Goal: Task Accomplishment & Management: Use online tool/utility

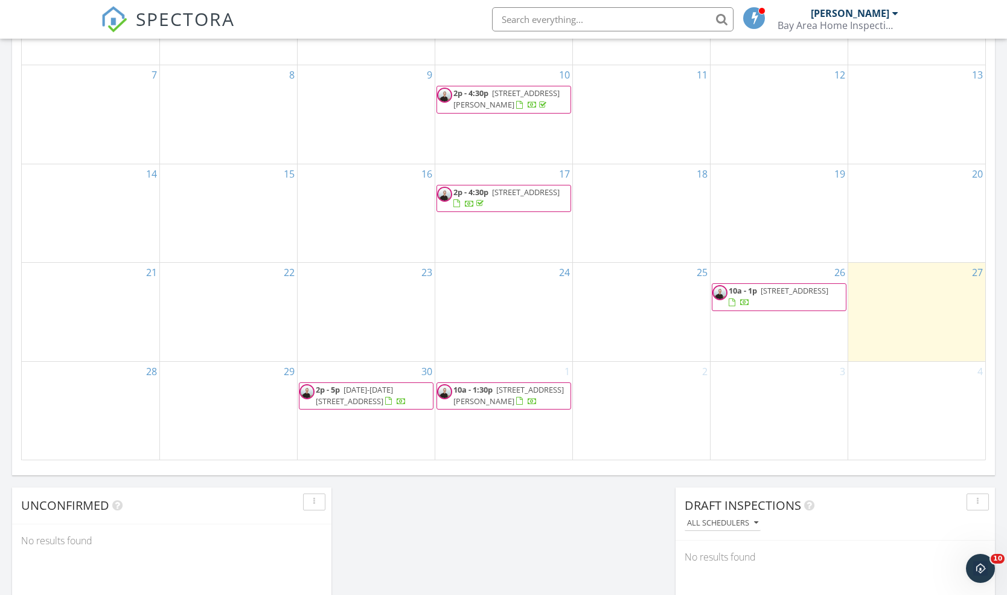
scroll to position [649, 0]
click at [761, 295] on span "1539 10th Ave, San Francisco 94122" at bounding box center [795, 289] width 68 height 11
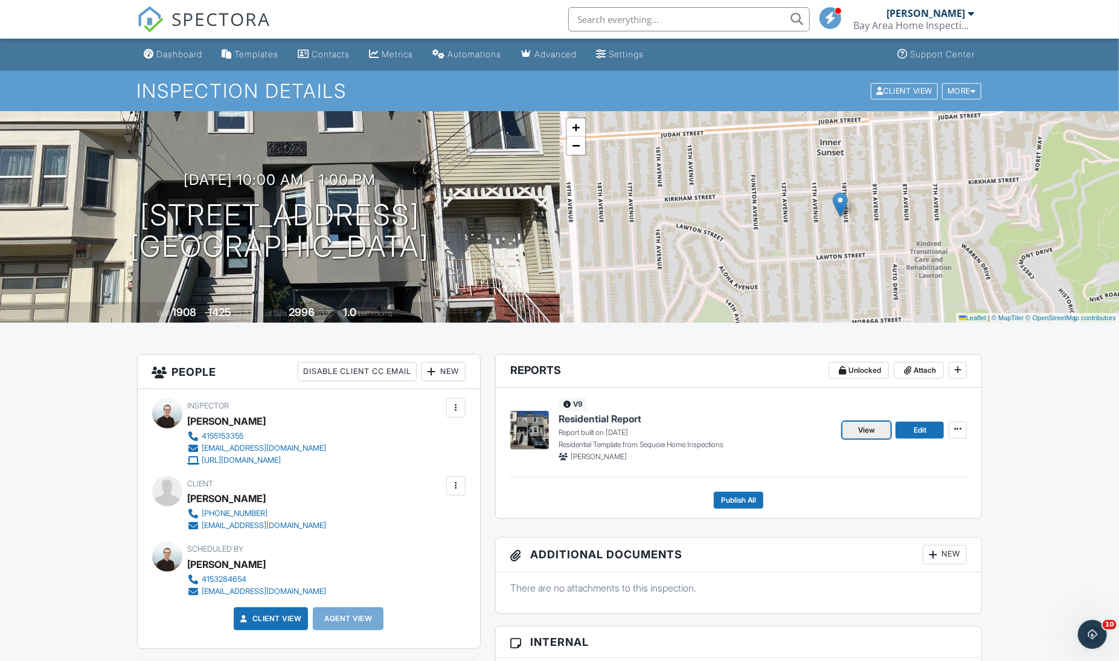
click at [877, 432] on link "View" at bounding box center [866, 430] width 48 height 17
click at [908, 431] on link "Edit" at bounding box center [920, 430] width 48 height 17
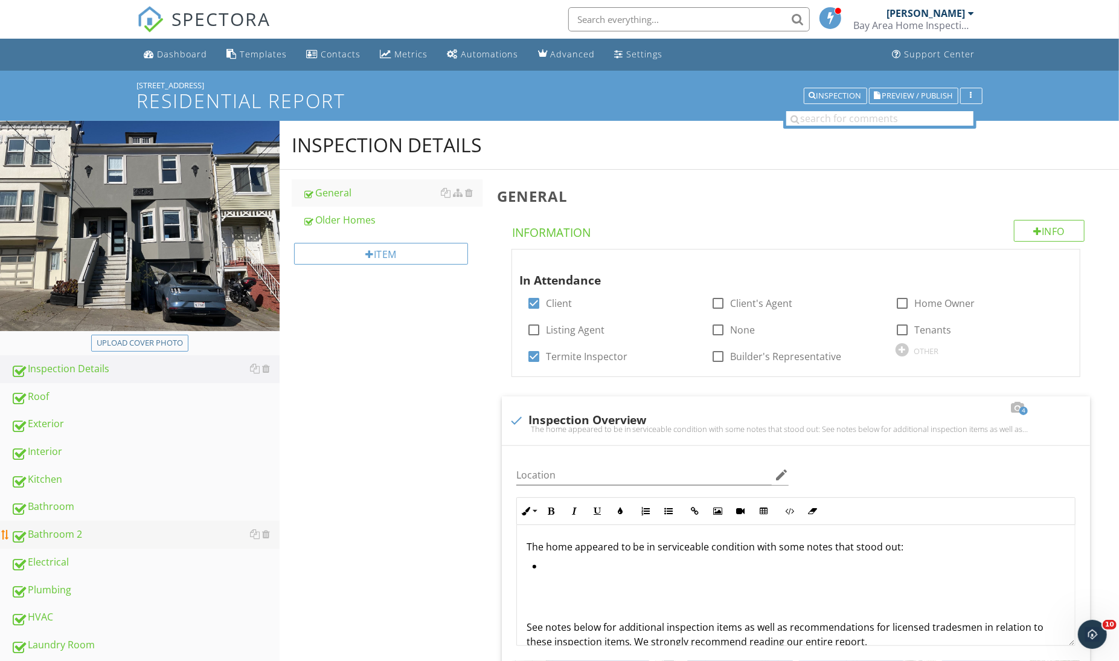
click at [92, 528] on div "Bathroom 2" at bounding box center [145, 535] width 269 height 16
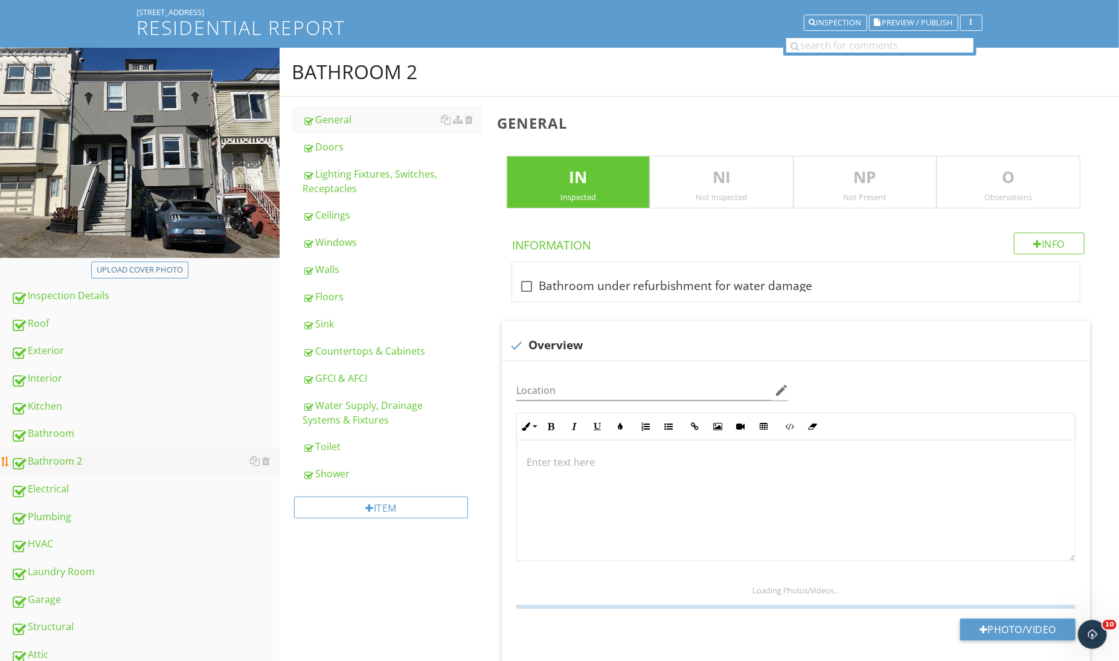
scroll to position [83, 0]
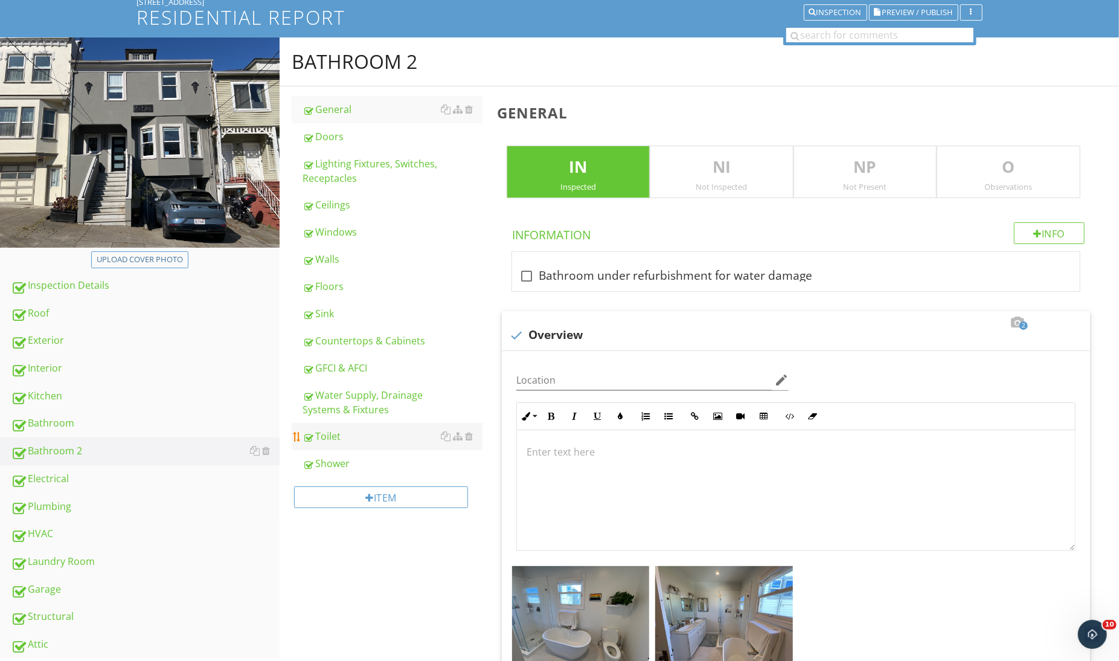
click at [356, 445] on link "Toilet" at bounding box center [392, 436] width 179 height 27
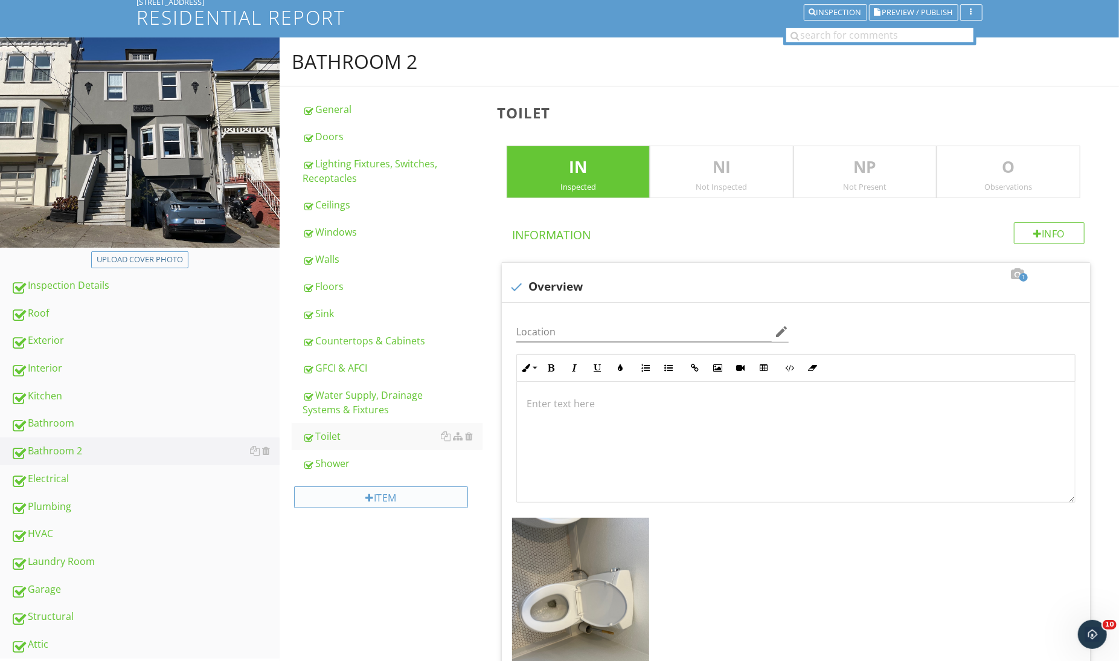
scroll to position [144, 0]
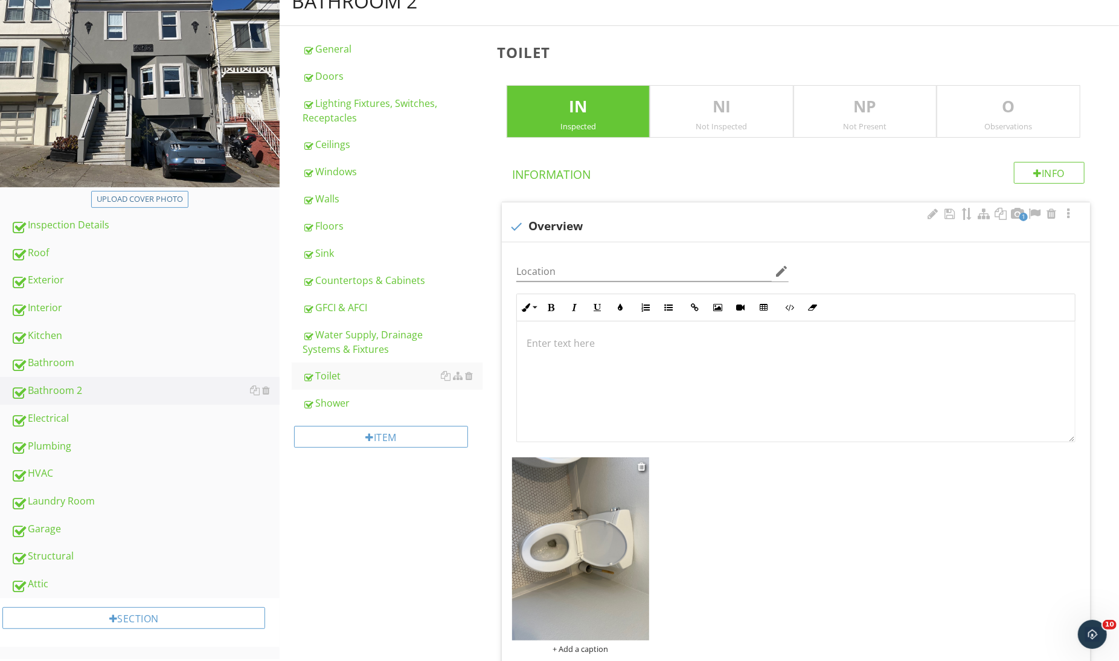
click at [565, 502] on img at bounding box center [581, 548] width 138 height 183
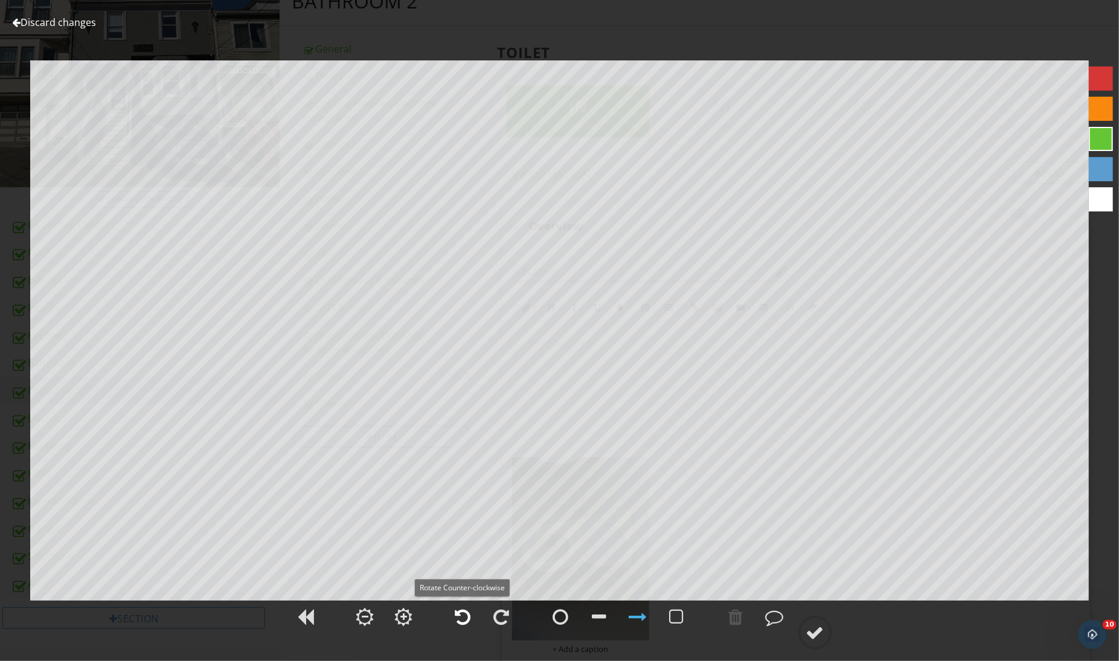
click at [473, 610] on div at bounding box center [463, 616] width 30 height 30
click at [804, 632] on circle at bounding box center [815, 632] width 31 height 31
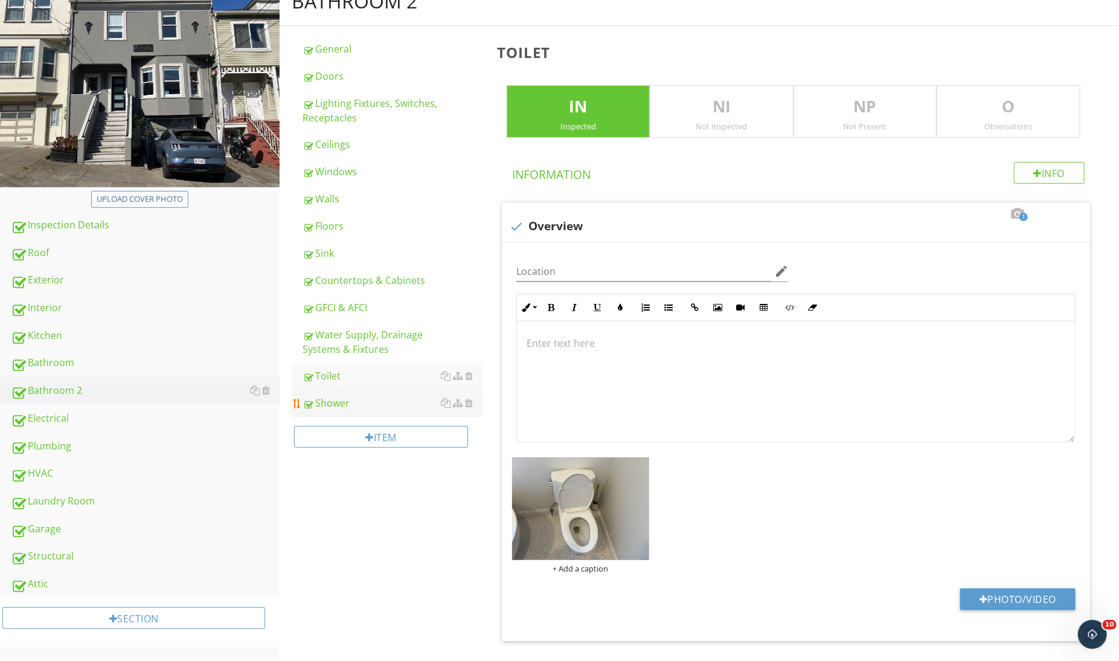
click at [374, 407] on div "Shower" at bounding box center [392, 403] width 179 height 14
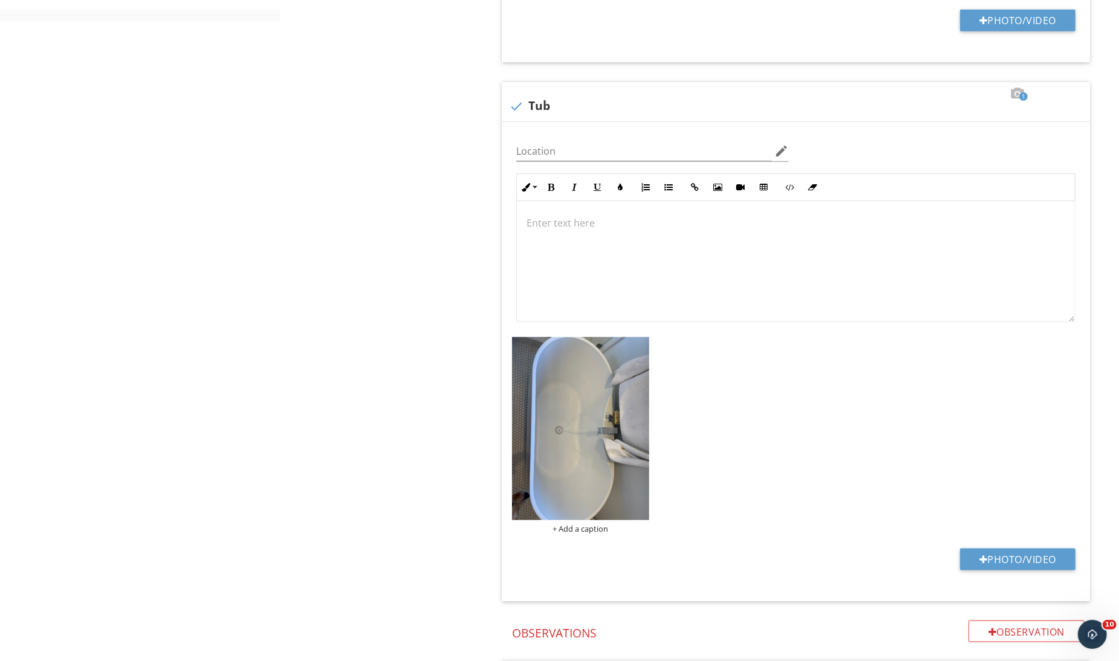
scroll to position [782, 0]
click at [566, 470] on img at bounding box center [581, 427] width 138 height 183
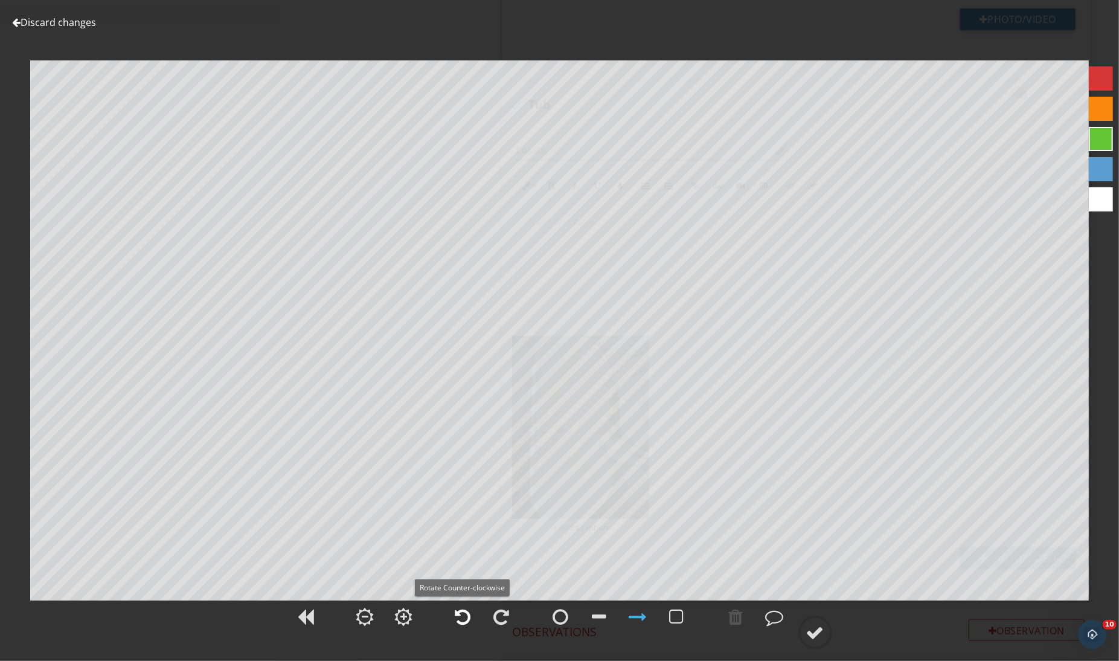
click at [461, 619] on div at bounding box center [463, 616] width 16 height 18
click at [792, 624] on span at bounding box center [775, 630] width 36 height 13
click at [812, 629] on div at bounding box center [815, 632] width 18 height 18
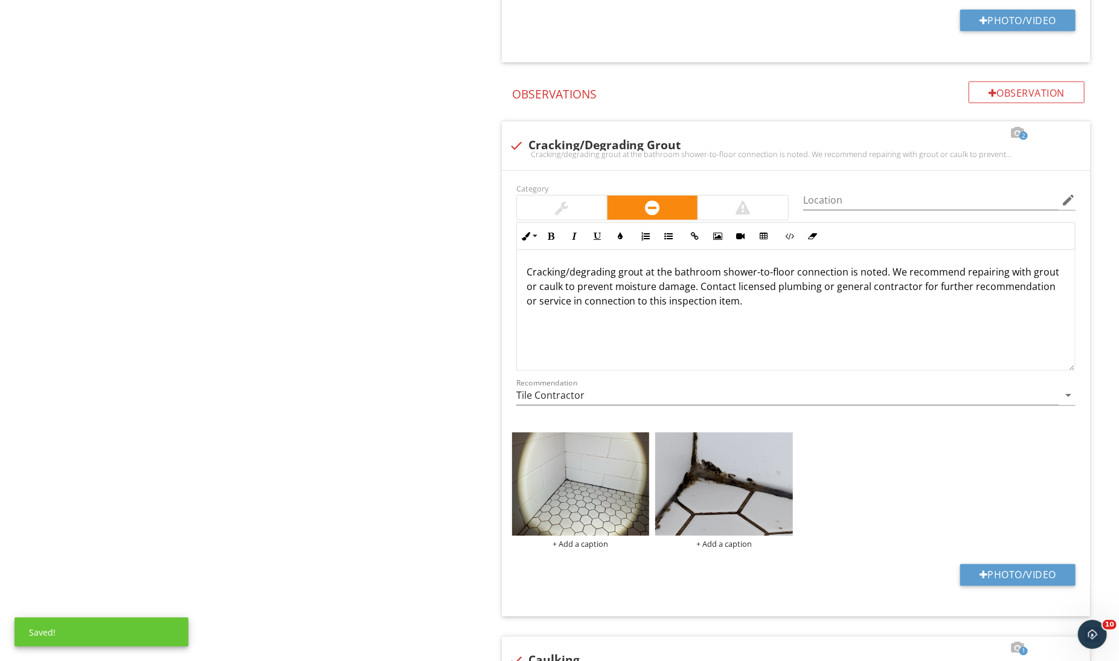
scroll to position [0, 0]
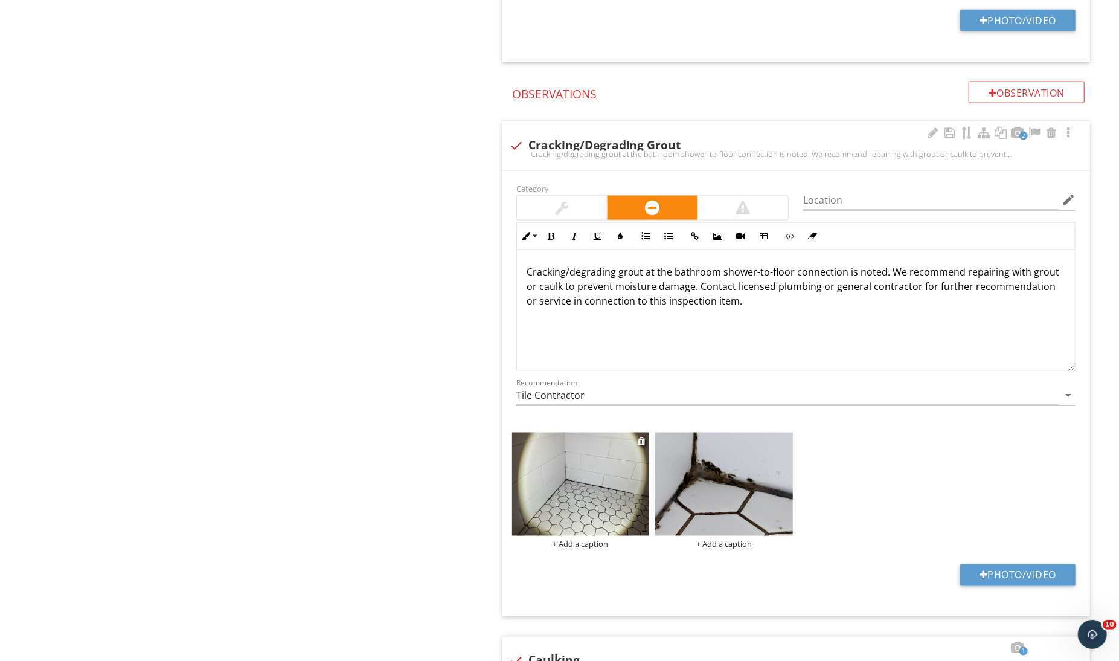
click at [565, 484] on img at bounding box center [581, 483] width 138 height 103
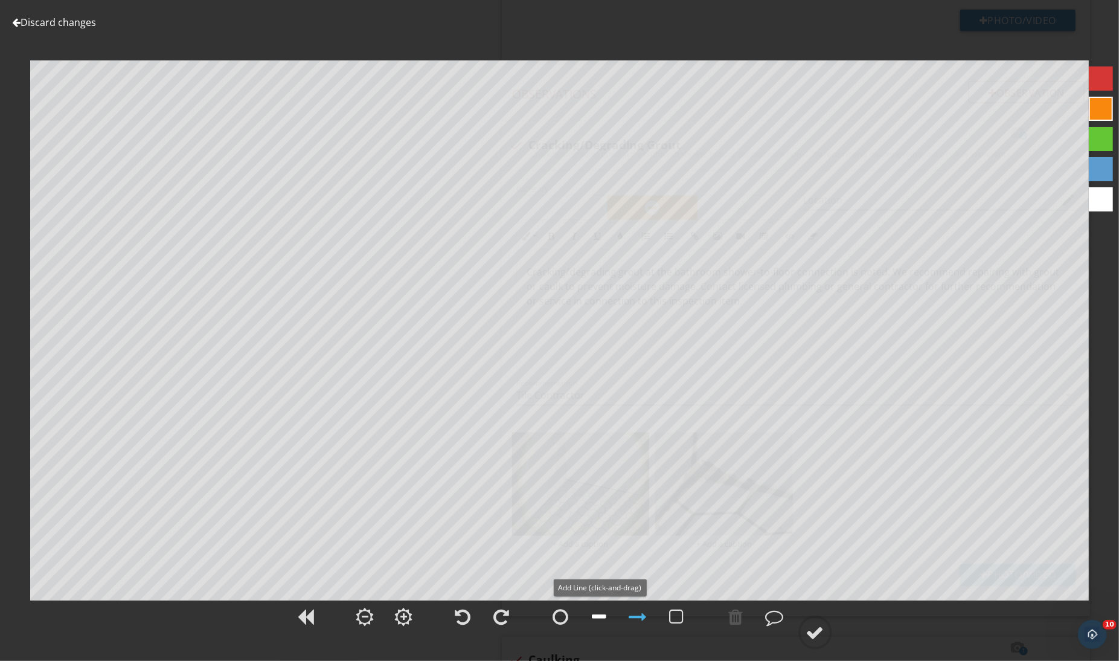
click at [607, 610] on div at bounding box center [600, 616] width 30 height 30
click at [736, 626] on div at bounding box center [736, 616] width 30 height 30
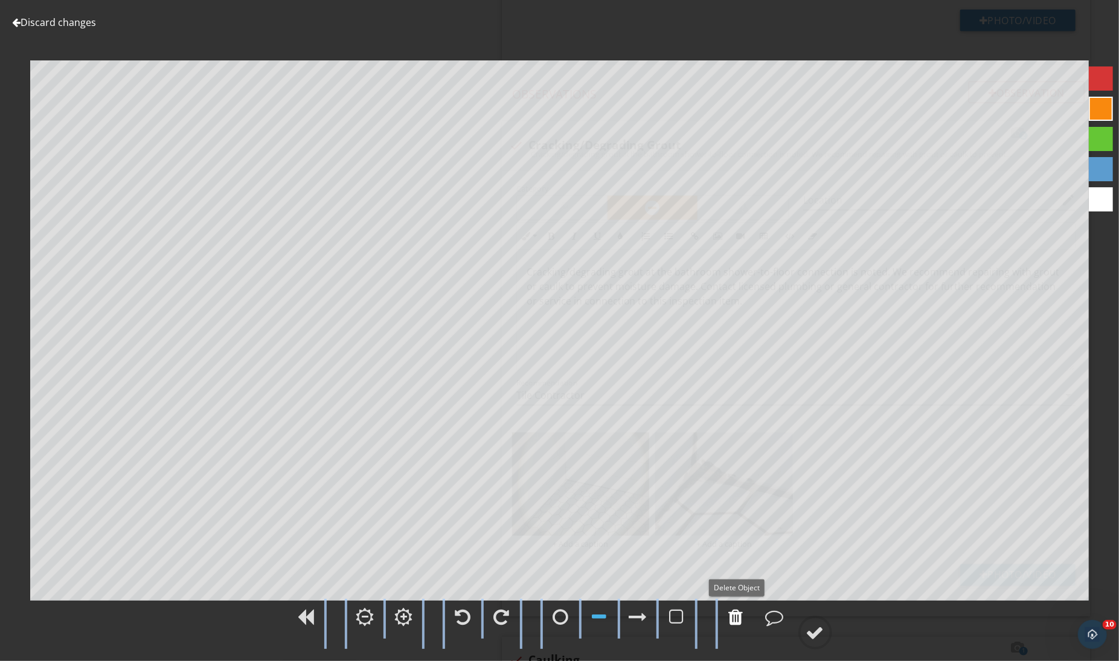
click at [736, 626] on div at bounding box center [736, 616] width 30 height 30
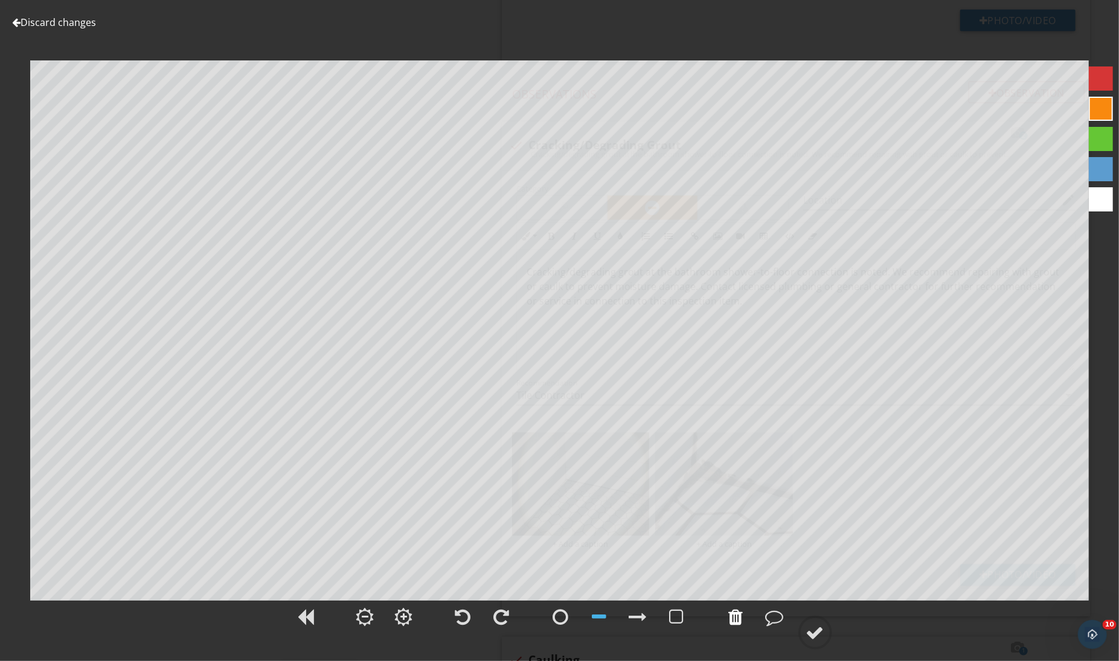
click at [748, 623] on div at bounding box center [736, 616] width 30 height 30
click at [724, 602] on div at bounding box center [736, 616] width 30 height 30
click at [812, 627] on div at bounding box center [815, 632] width 18 height 18
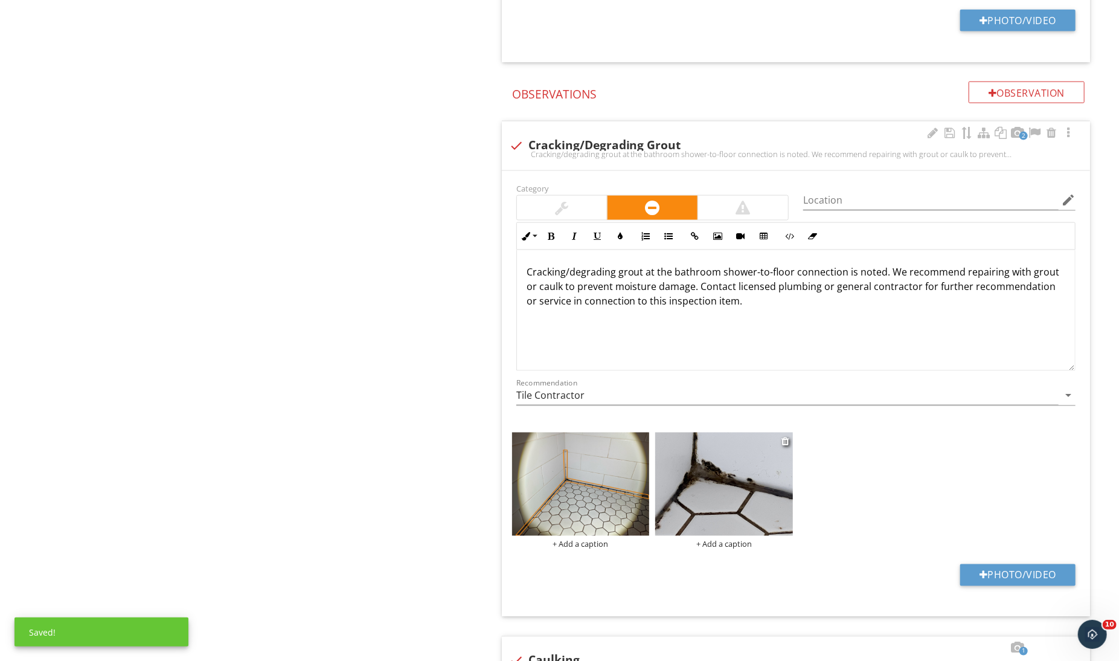
click at [713, 496] on img at bounding box center [724, 483] width 138 height 103
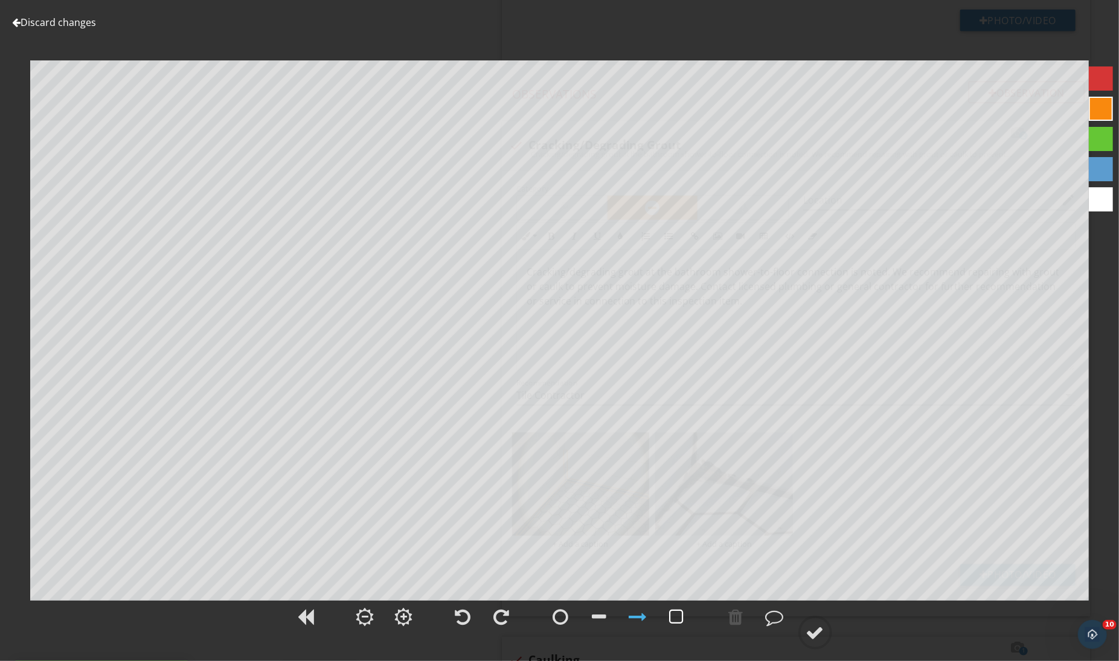
click at [685, 606] on div at bounding box center [677, 616] width 30 height 30
click at [614, 617] on div at bounding box center [619, 618] width 152 height 40
click at [716, 611] on div at bounding box center [559, 623] width 1119 height 50
click at [728, 611] on div at bounding box center [736, 616] width 30 height 30
click at [606, 618] on div at bounding box center [599, 616] width 14 height 18
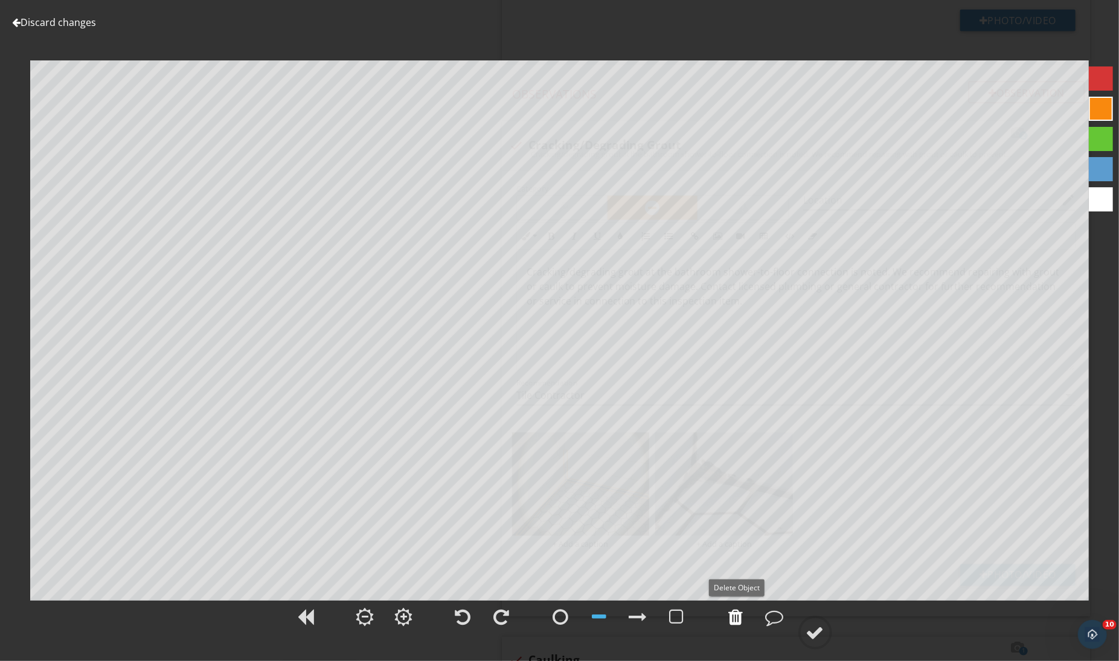
click at [742, 617] on div at bounding box center [736, 616] width 14 height 18
click at [815, 620] on circle at bounding box center [815, 632] width 31 height 31
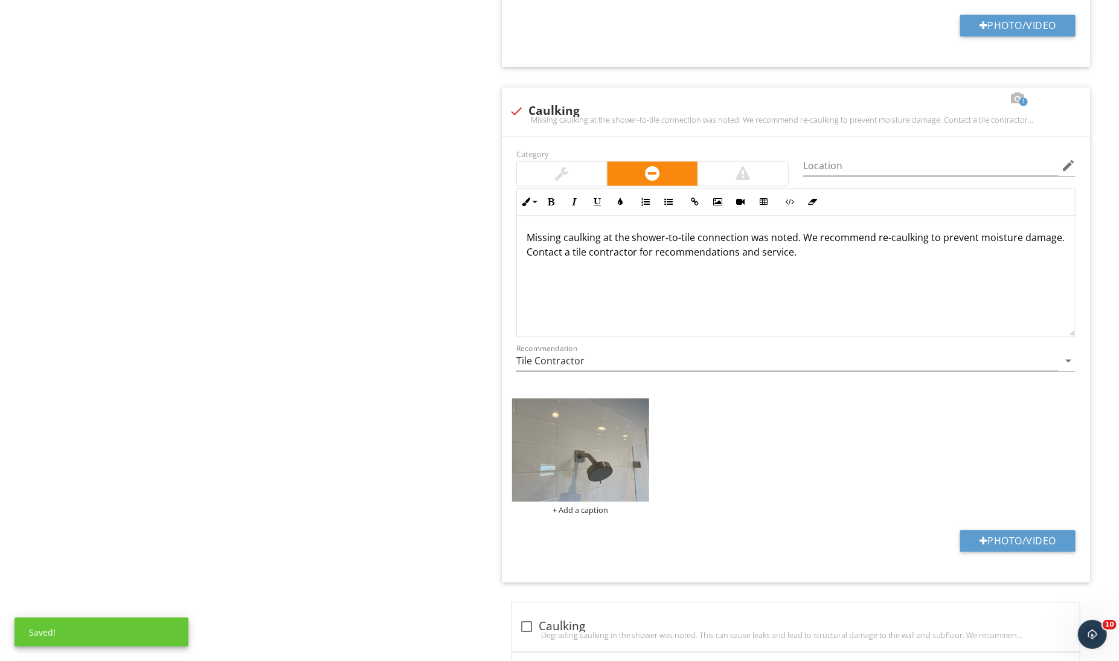
scroll to position [1747, 0]
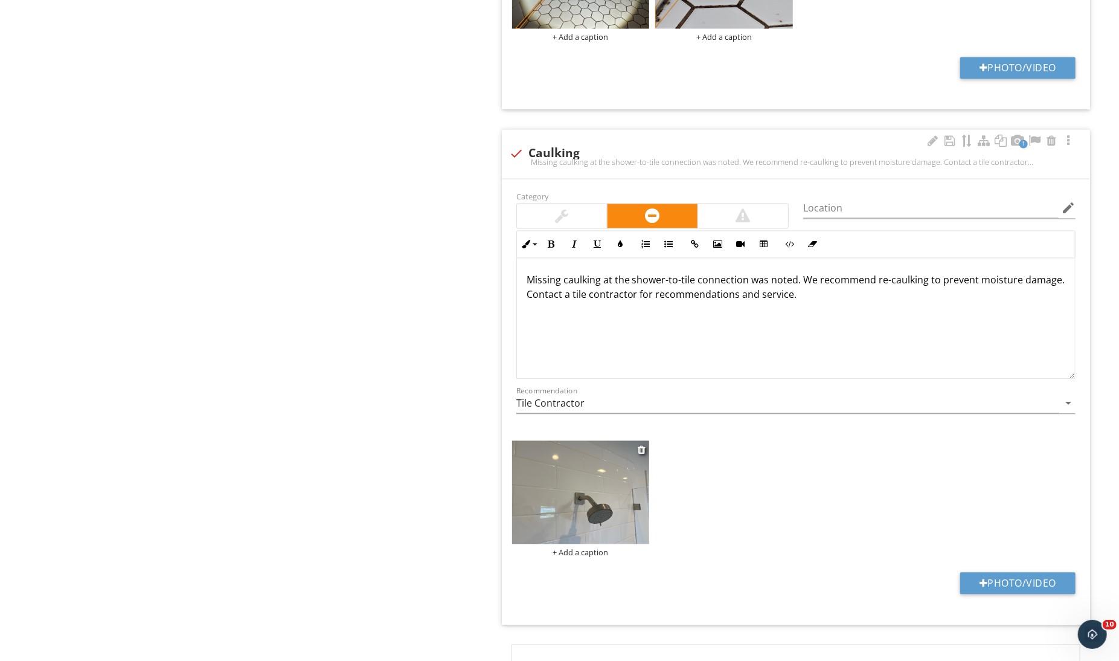
click at [629, 516] on img at bounding box center [581, 491] width 138 height 103
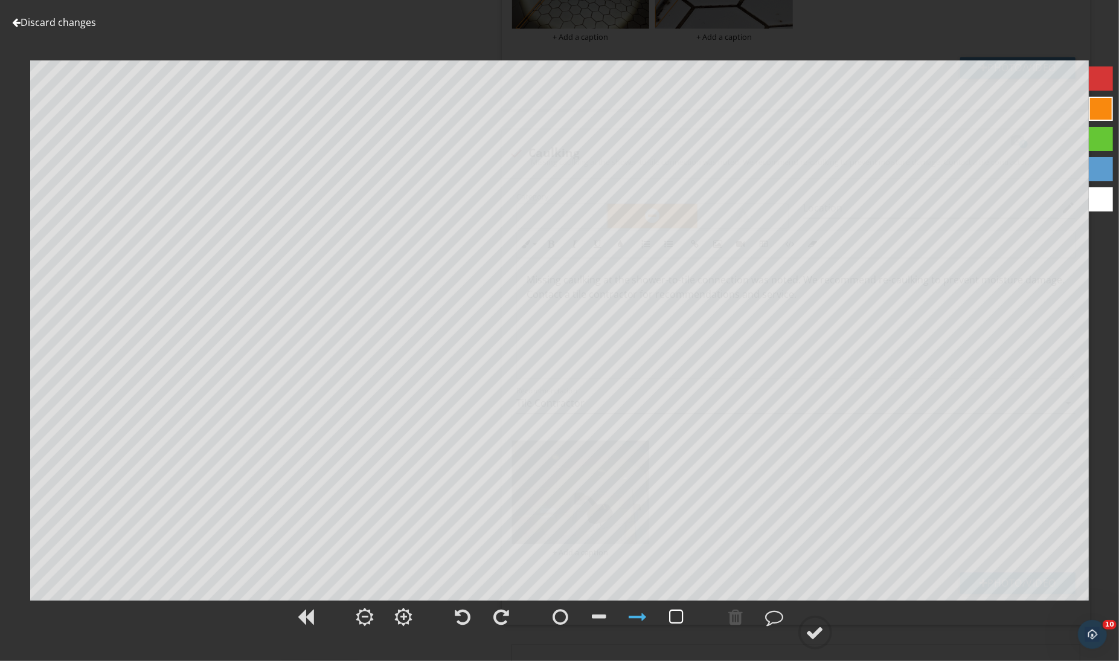
click at [675, 609] on div at bounding box center [677, 616] width 14 height 18
click at [670, 612] on div at bounding box center [677, 616] width 14 height 18
click at [807, 629] on div at bounding box center [815, 632] width 18 height 18
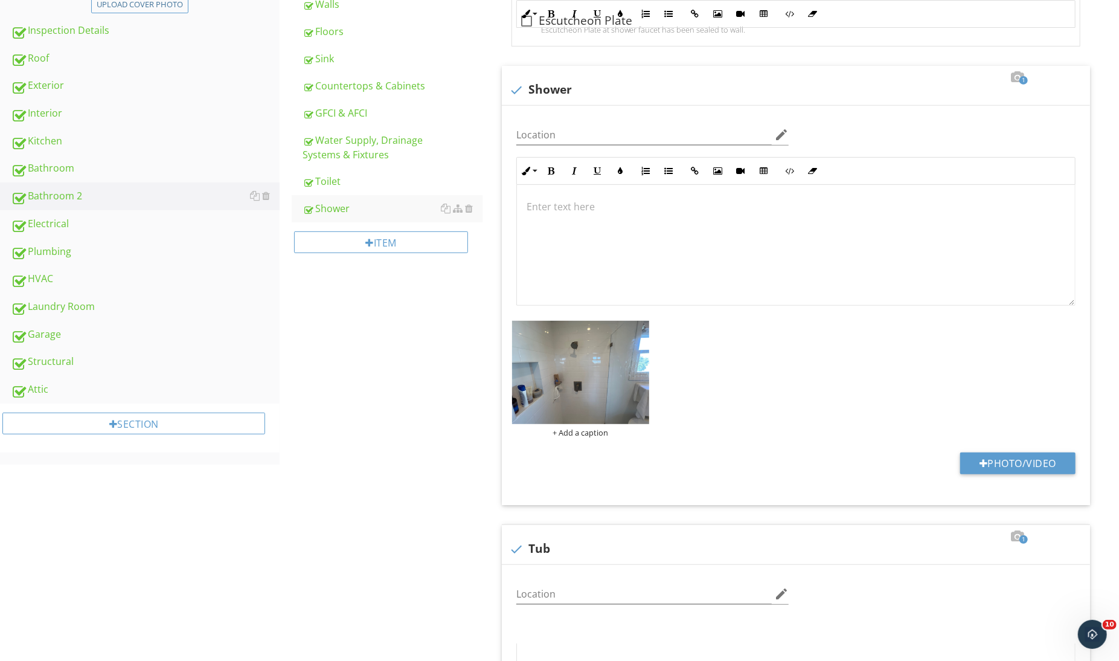
scroll to position [0, 0]
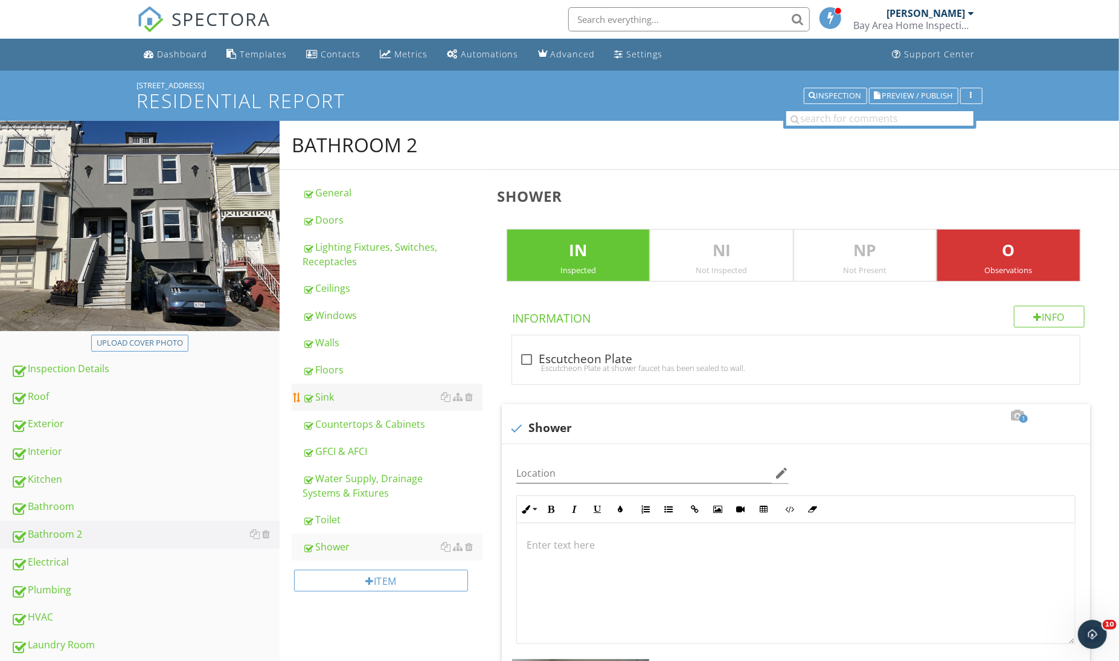
click at [349, 393] on div "Sink" at bounding box center [392, 396] width 179 height 14
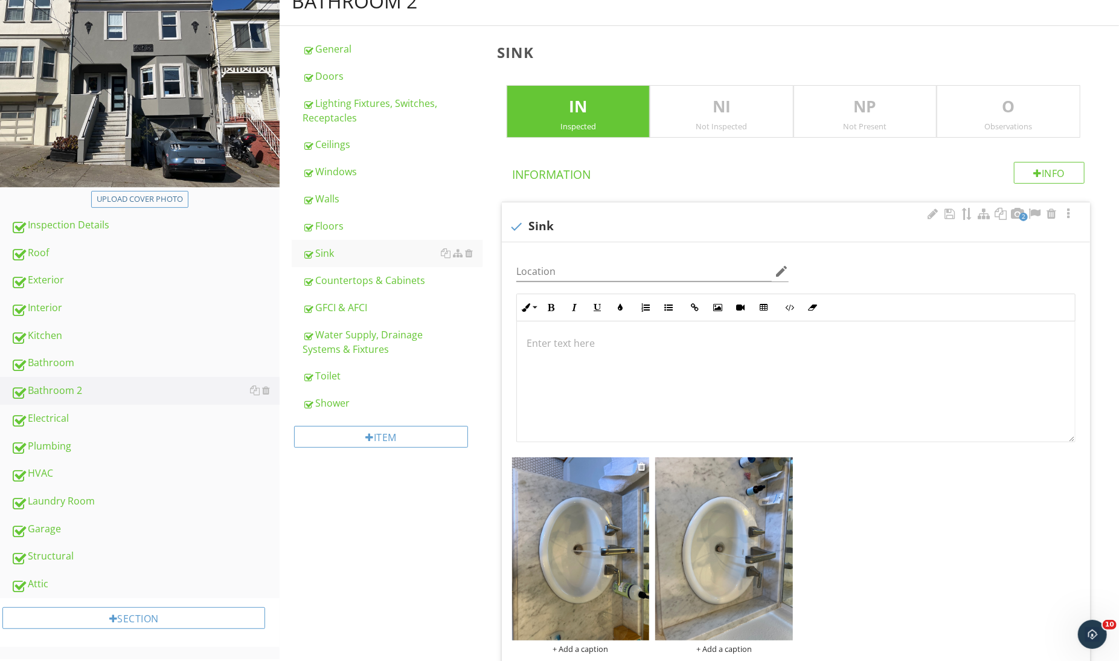
scroll to position [146, 0]
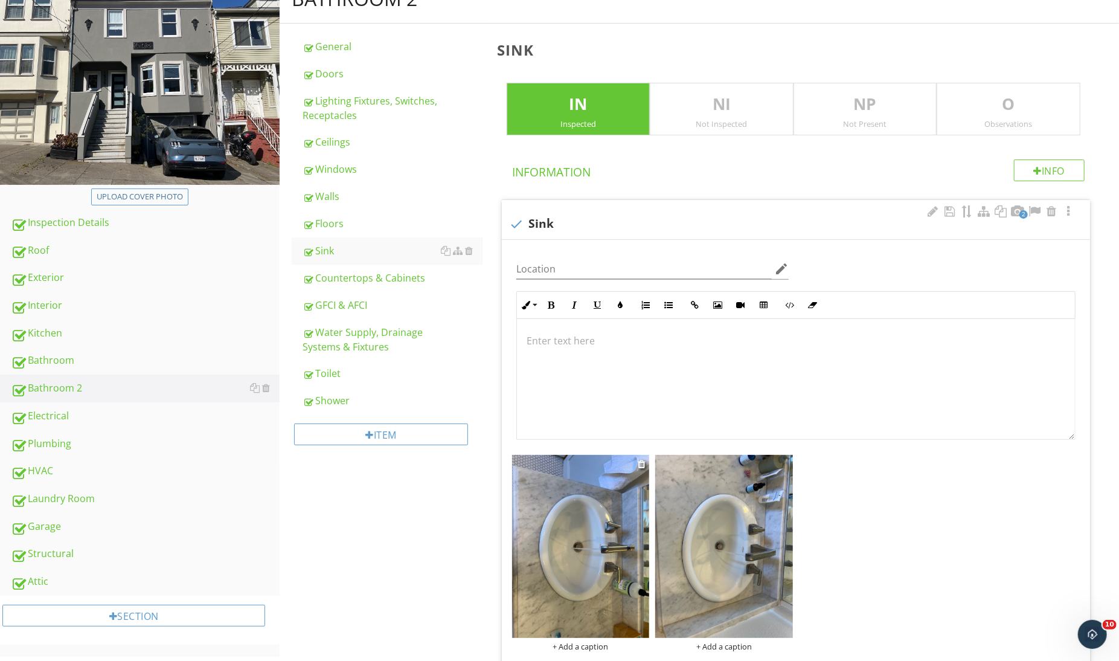
click at [566, 514] on img at bounding box center [581, 546] width 138 height 183
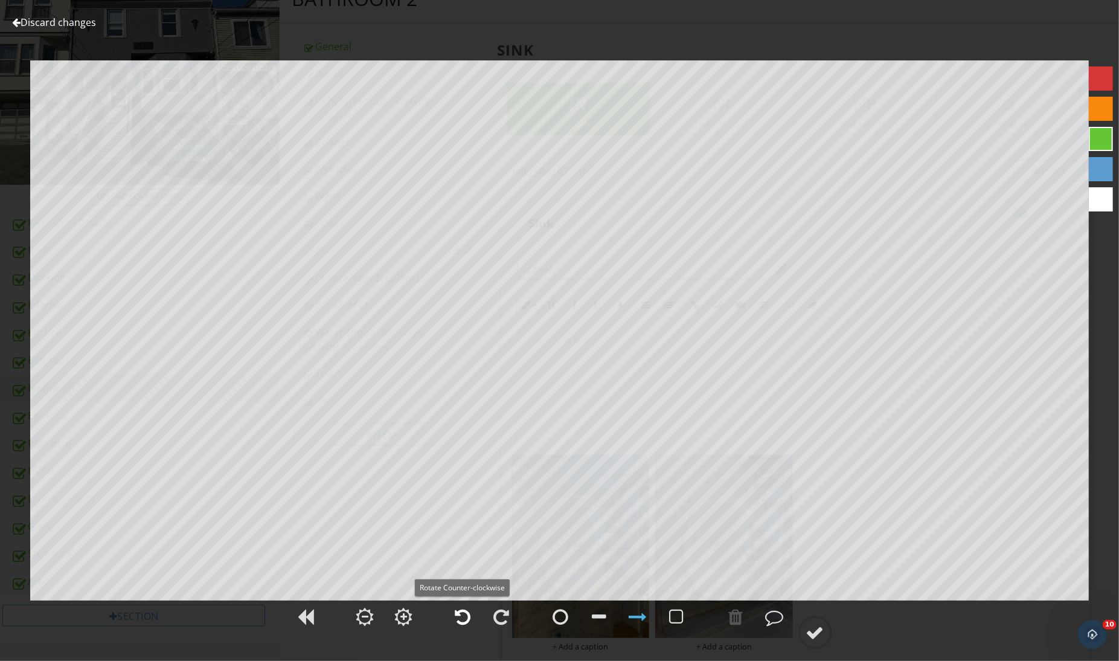
click at [461, 614] on div at bounding box center [463, 616] width 16 height 18
click at [795, 625] on div at bounding box center [559, 623] width 1119 height 50
click at [808, 627] on div at bounding box center [815, 632] width 18 height 18
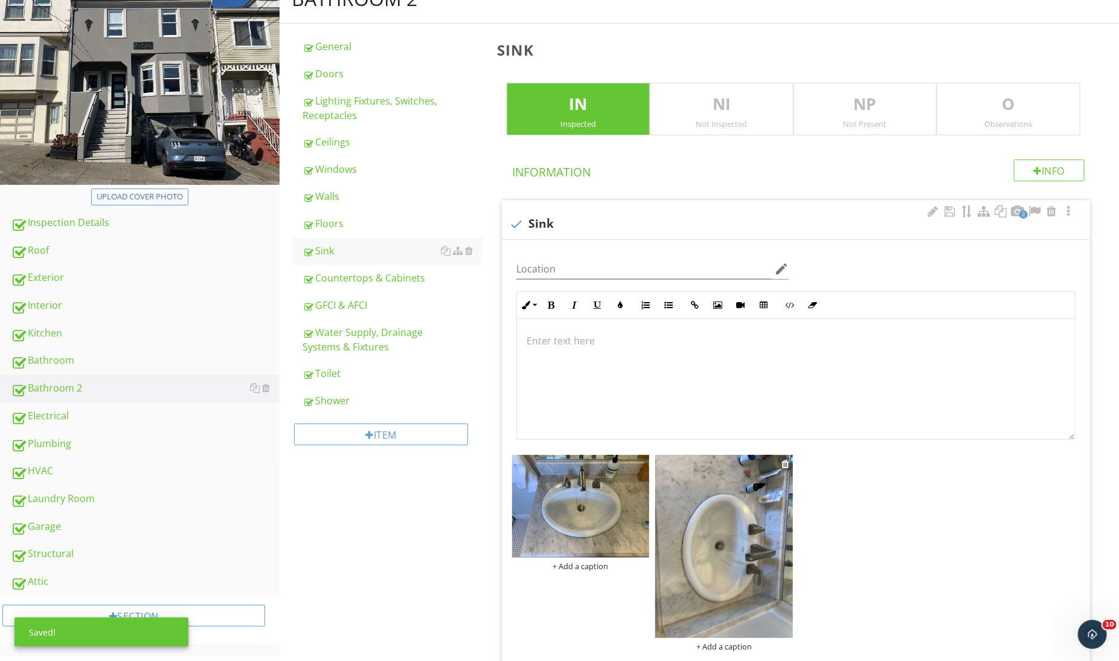
click at [743, 571] on img at bounding box center [724, 546] width 138 height 183
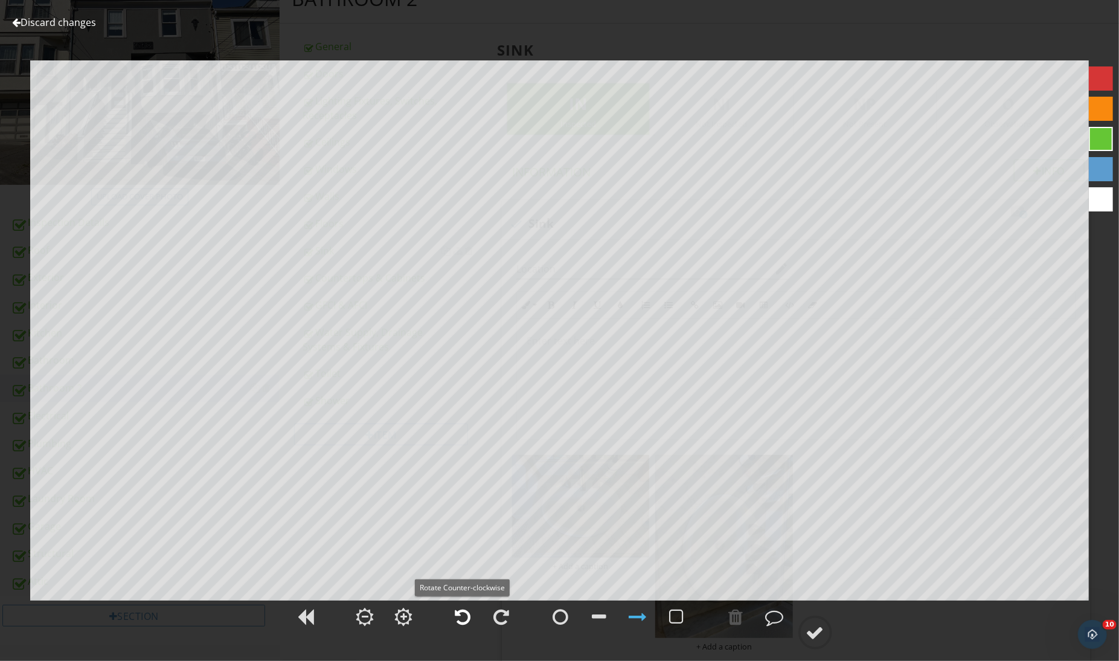
click at [466, 621] on div at bounding box center [463, 616] width 16 height 18
click at [807, 640] on div at bounding box center [815, 632] width 18 height 18
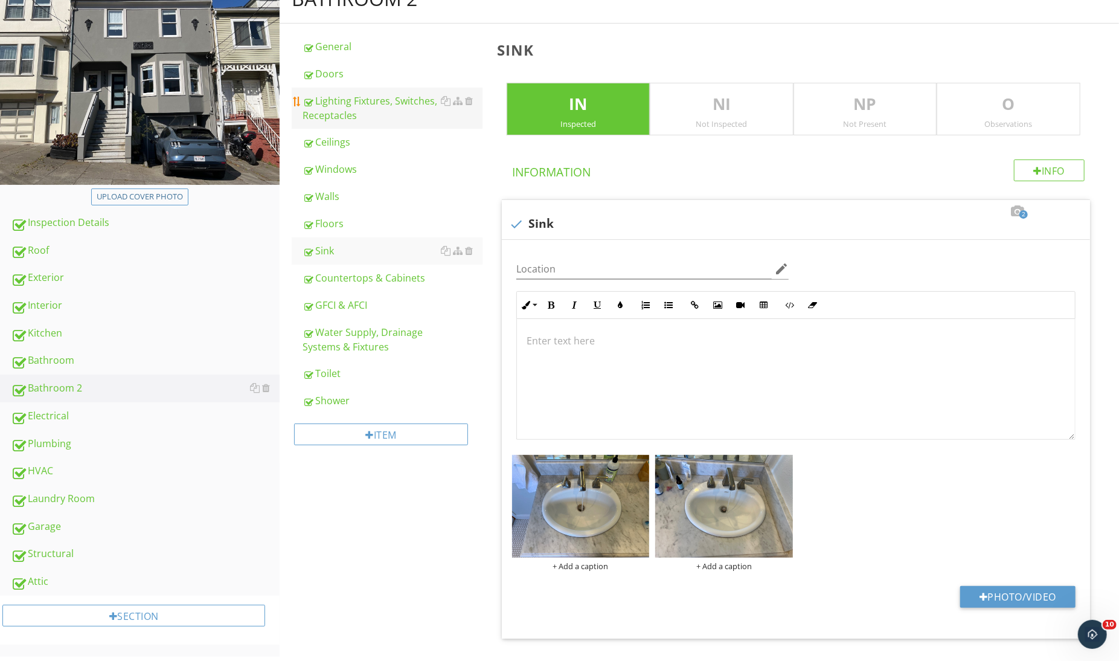
click at [354, 92] on link "Lighting Fixtures, Switches, Receptacles" at bounding box center [392, 108] width 179 height 41
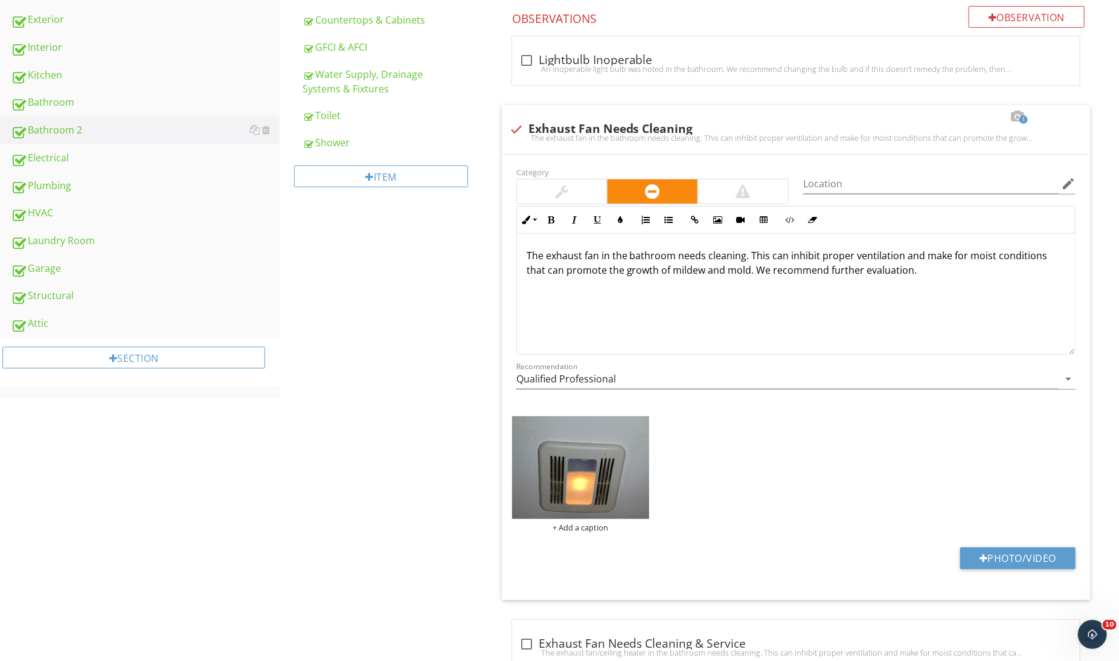
scroll to position [501, 0]
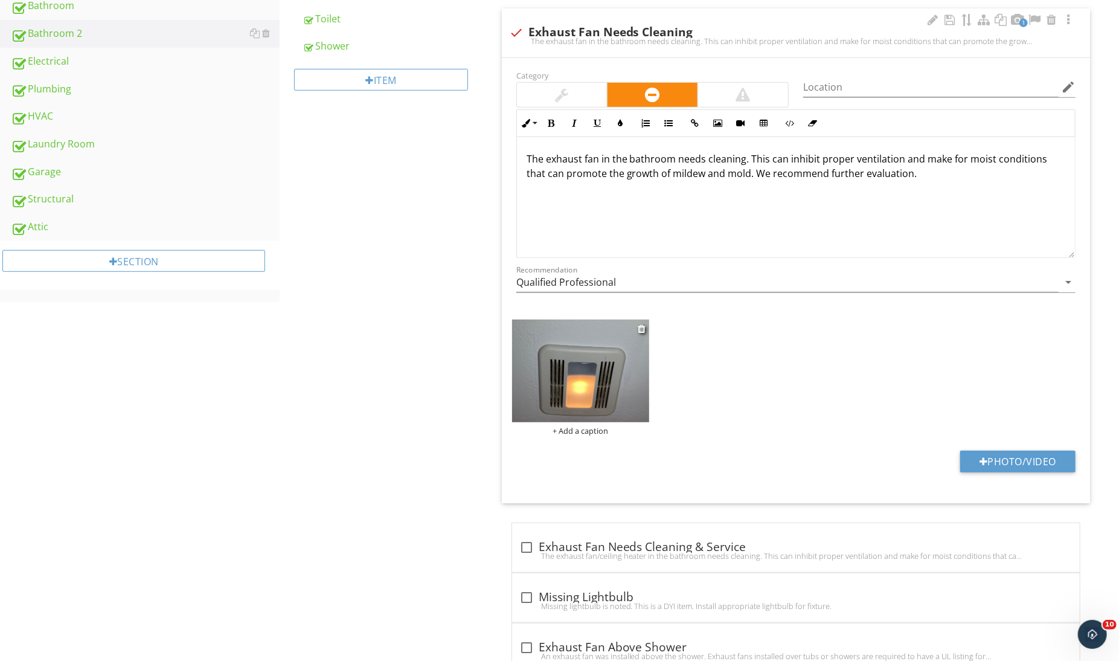
click at [575, 372] on img at bounding box center [581, 370] width 138 height 103
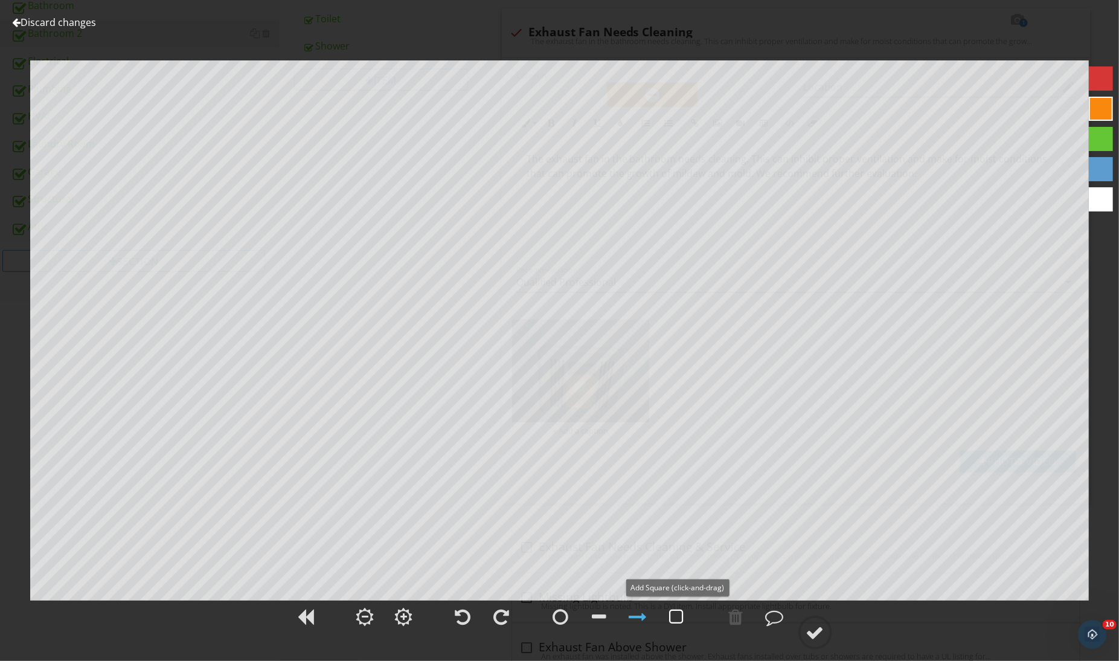
click at [676, 617] on div at bounding box center [677, 616] width 14 height 18
click at [745, 611] on div at bounding box center [736, 616] width 30 height 30
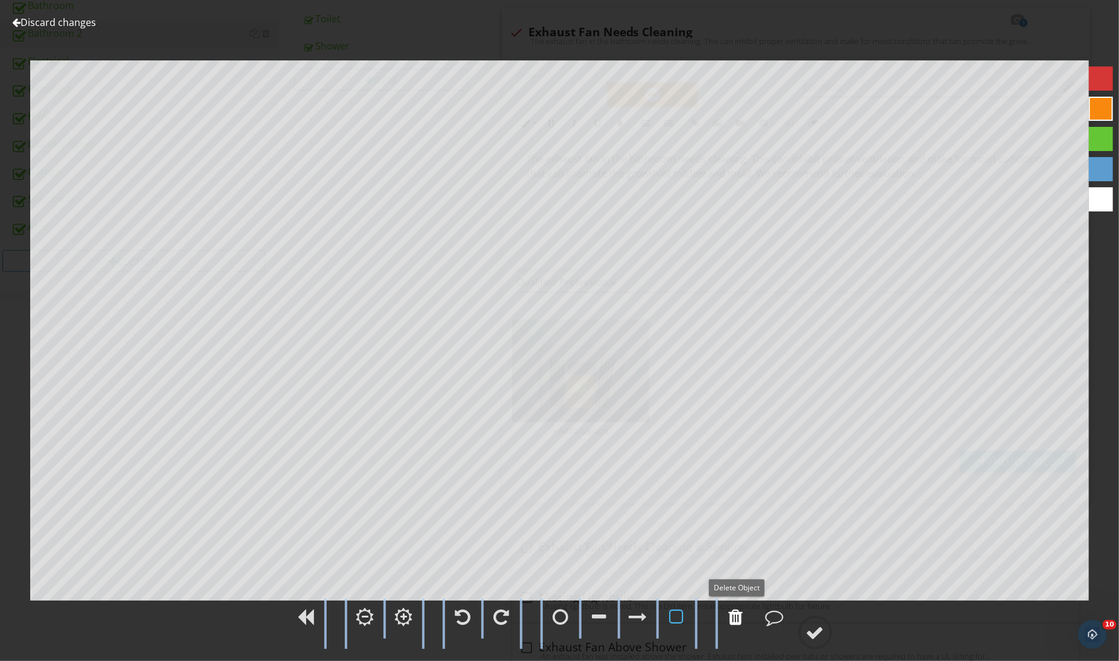
click at [745, 611] on div at bounding box center [736, 616] width 30 height 30
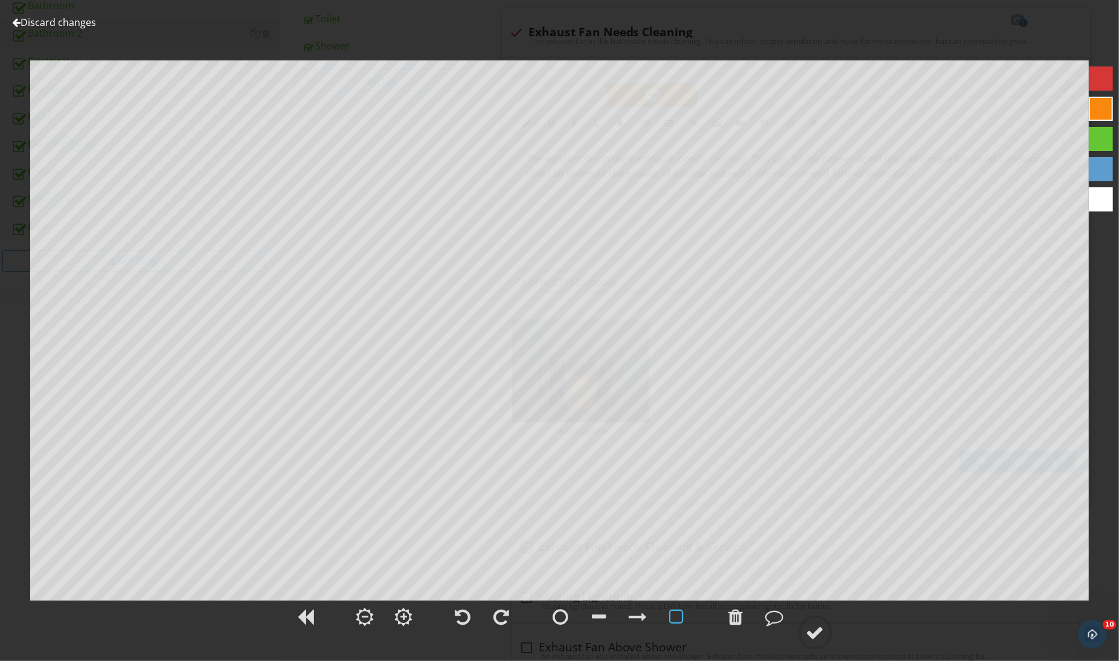
click at [688, 615] on div at bounding box center [677, 616] width 30 height 30
click at [820, 624] on div at bounding box center [815, 632] width 18 height 18
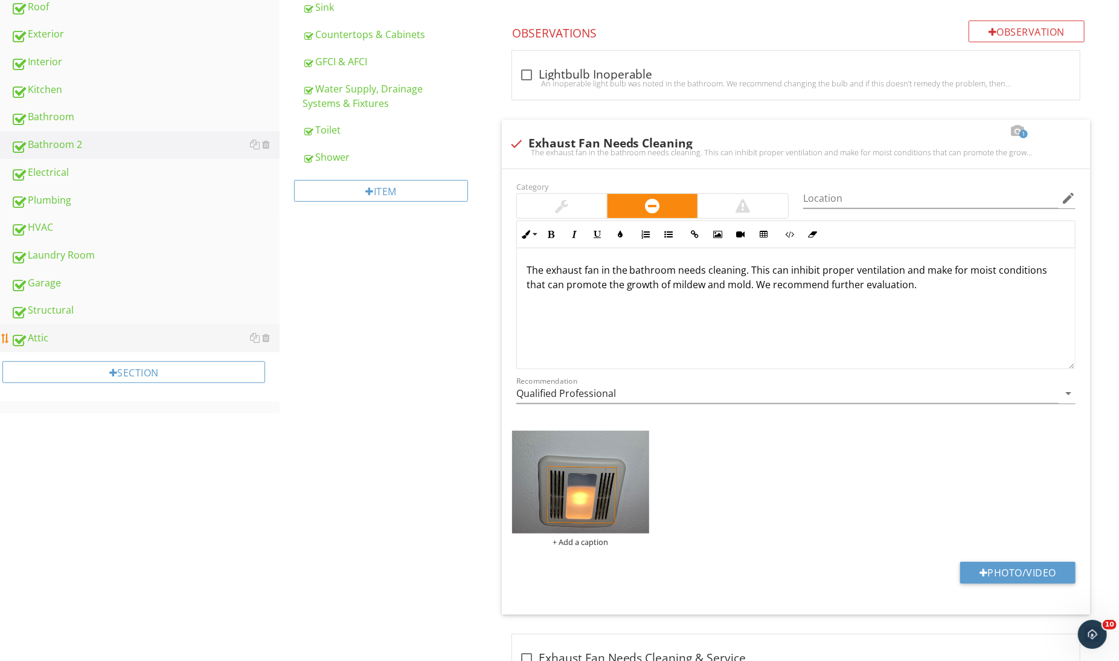
scroll to position [354, 0]
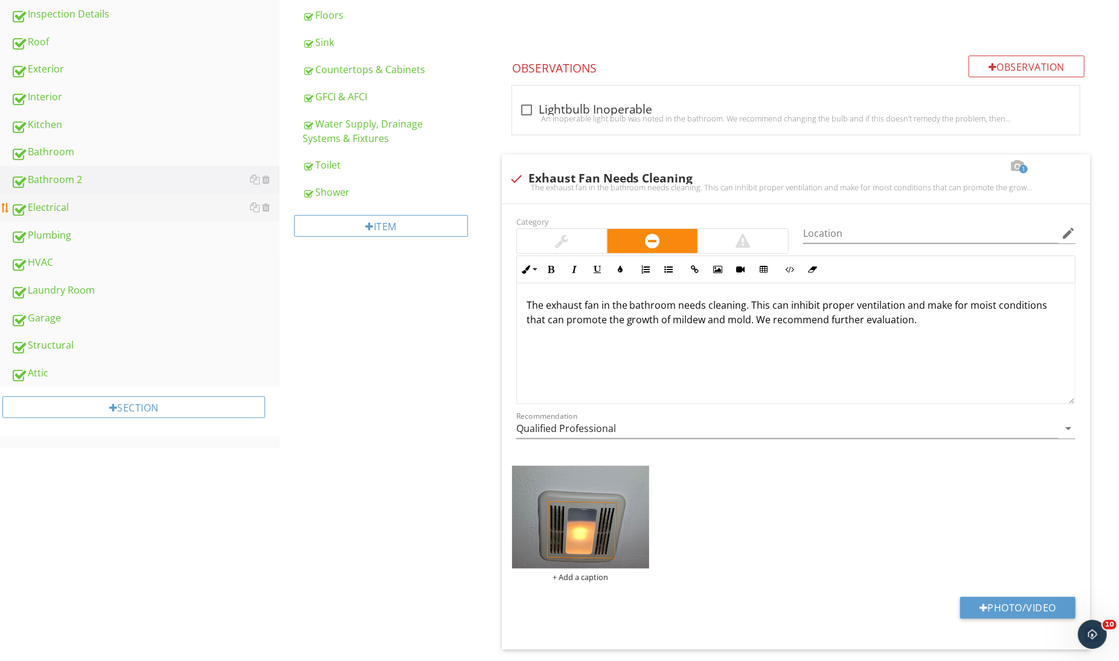
click at [147, 207] on div "Electrical" at bounding box center [145, 208] width 269 height 16
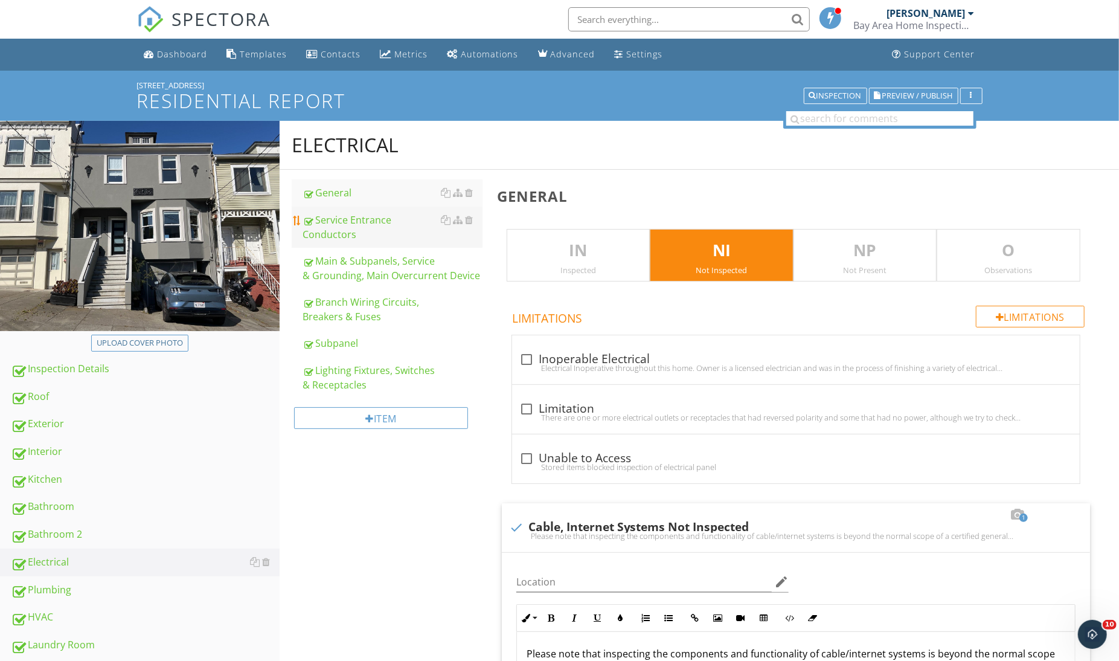
click at [416, 241] on div "Service Entrance Conductors" at bounding box center [392, 227] width 179 height 29
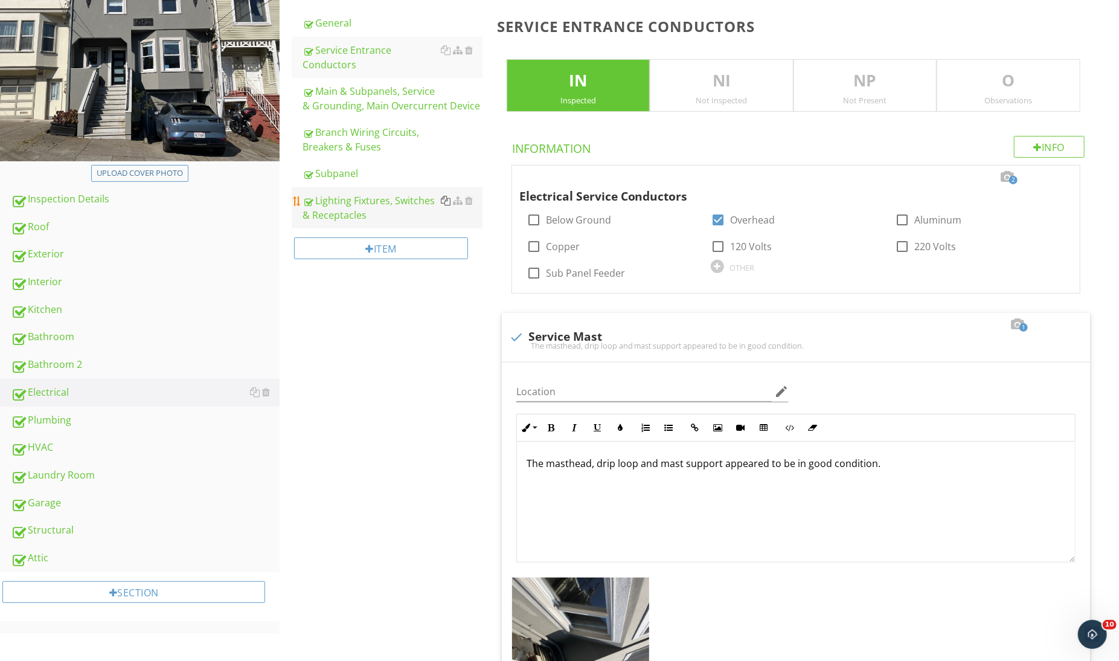
scroll to position [204, 0]
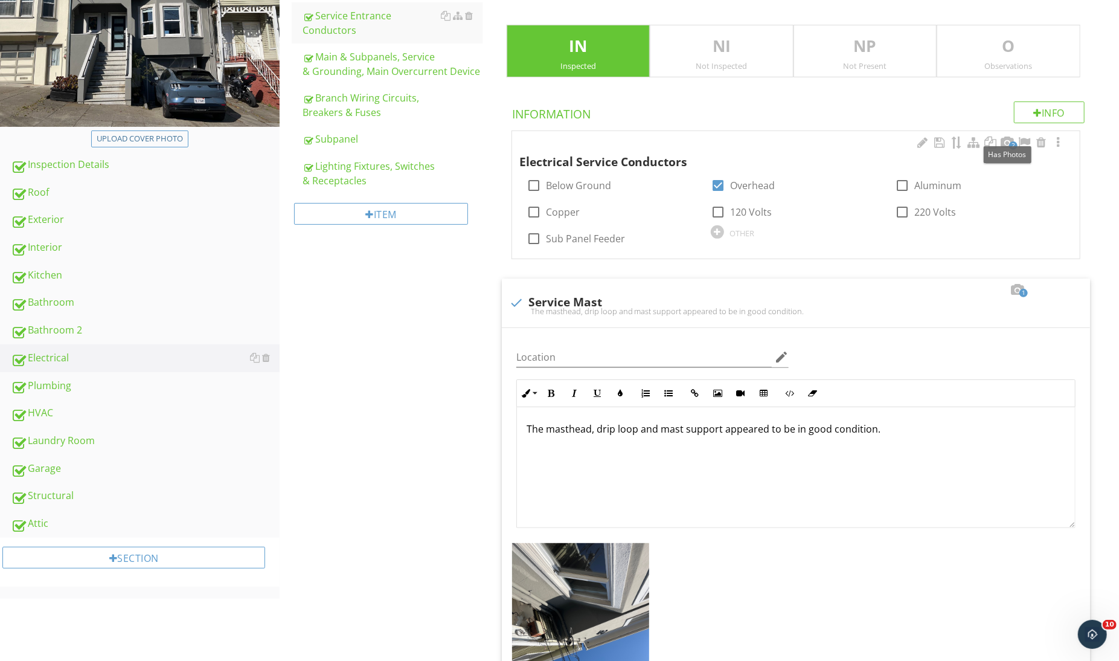
click at [1013, 141] on span "2" at bounding box center [1013, 145] width 8 height 8
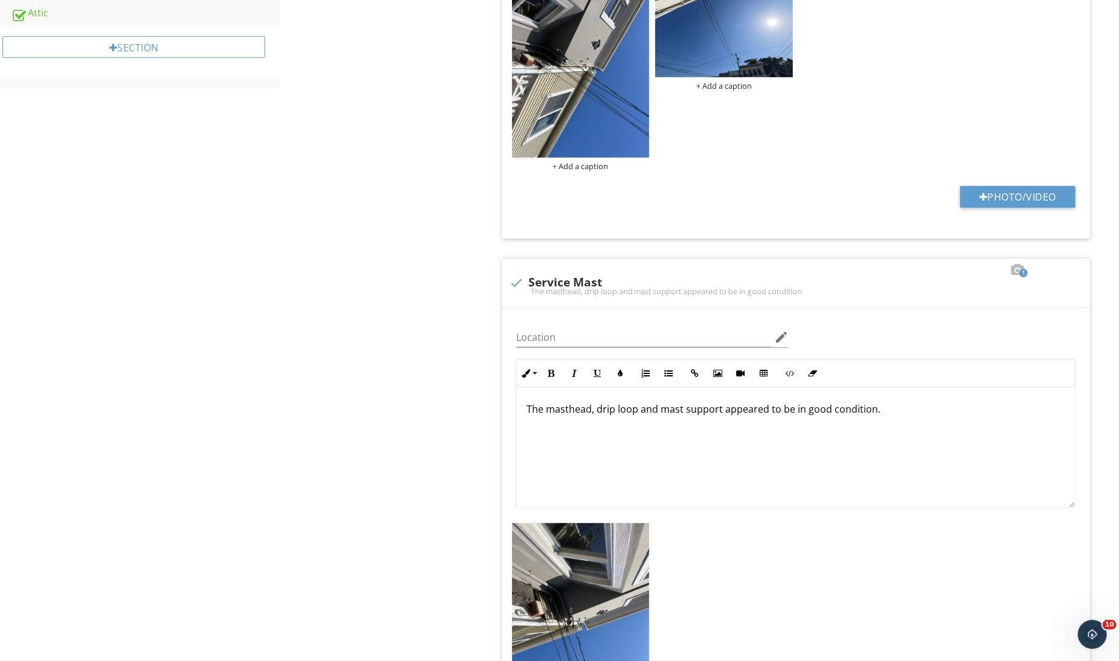
scroll to position [716, 0]
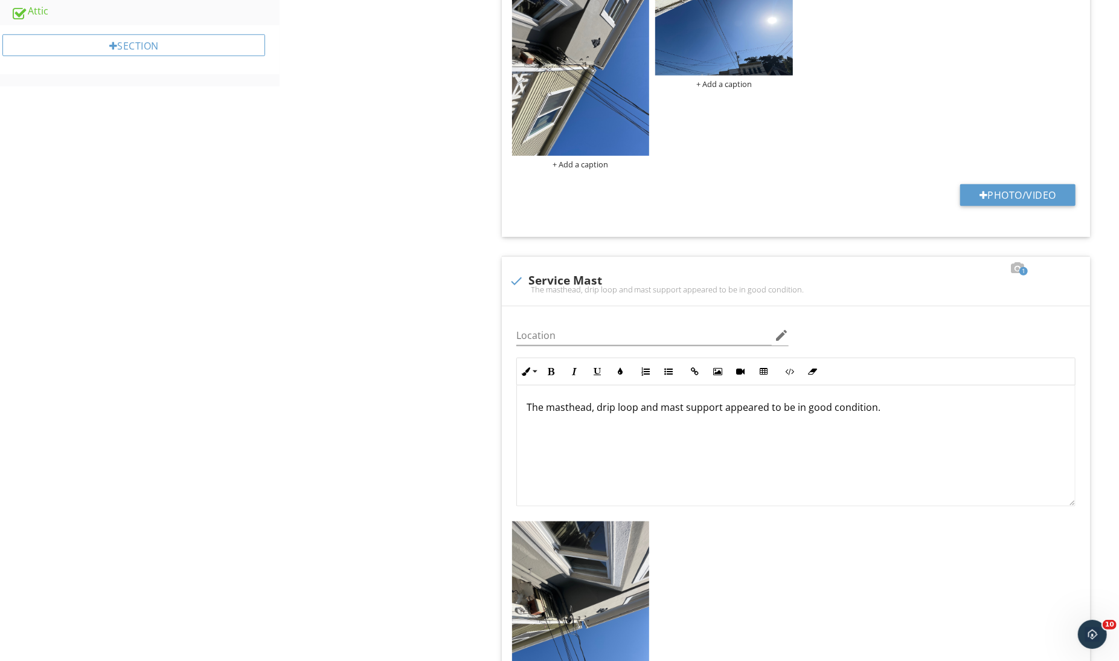
click at [572, 139] on img at bounding box center [581, 63] width 138 height 183
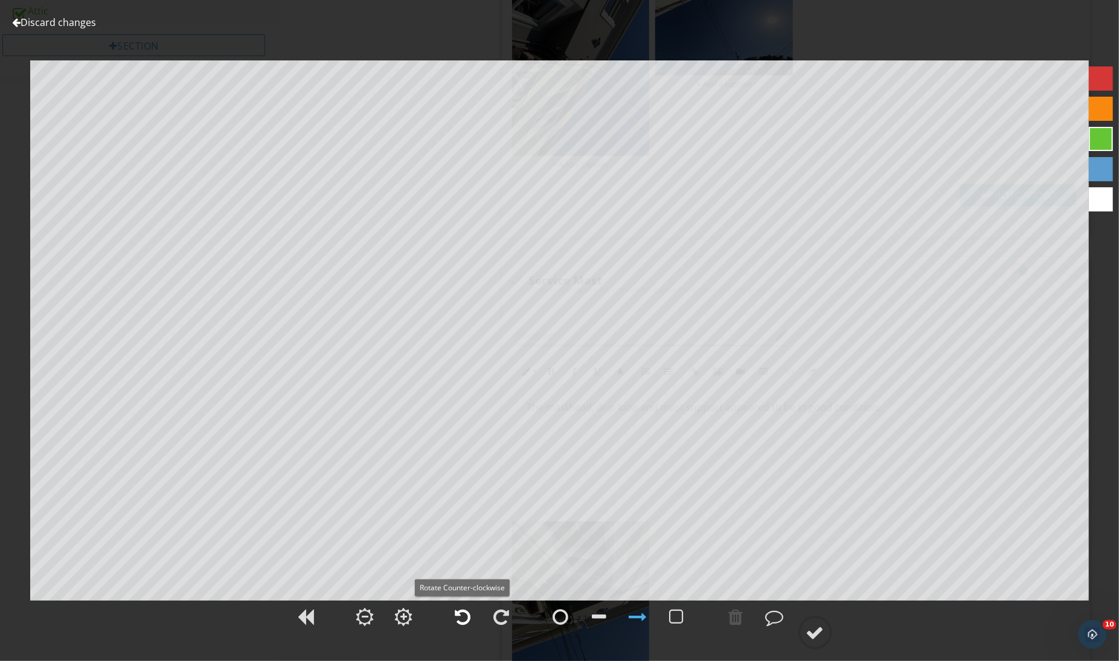
click at [461, 614] on div at bounding box center [463, 616] width 16 height 18
click at [807, 623] on div at bounding box center [815, 632] width 18 height 18
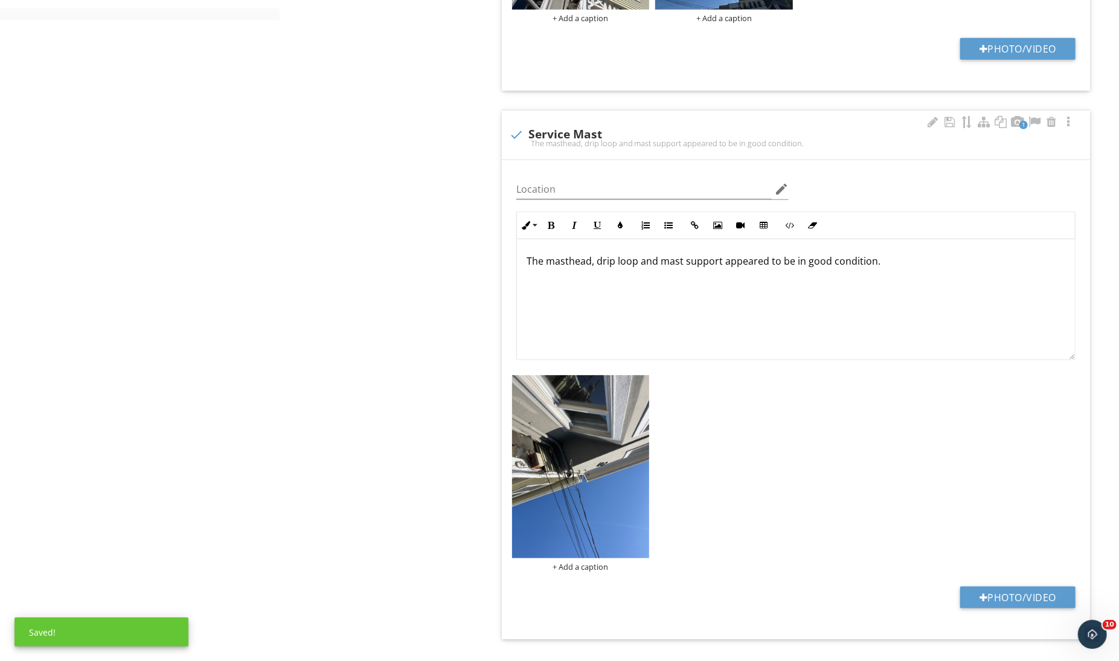
scroll to position [885, 0]
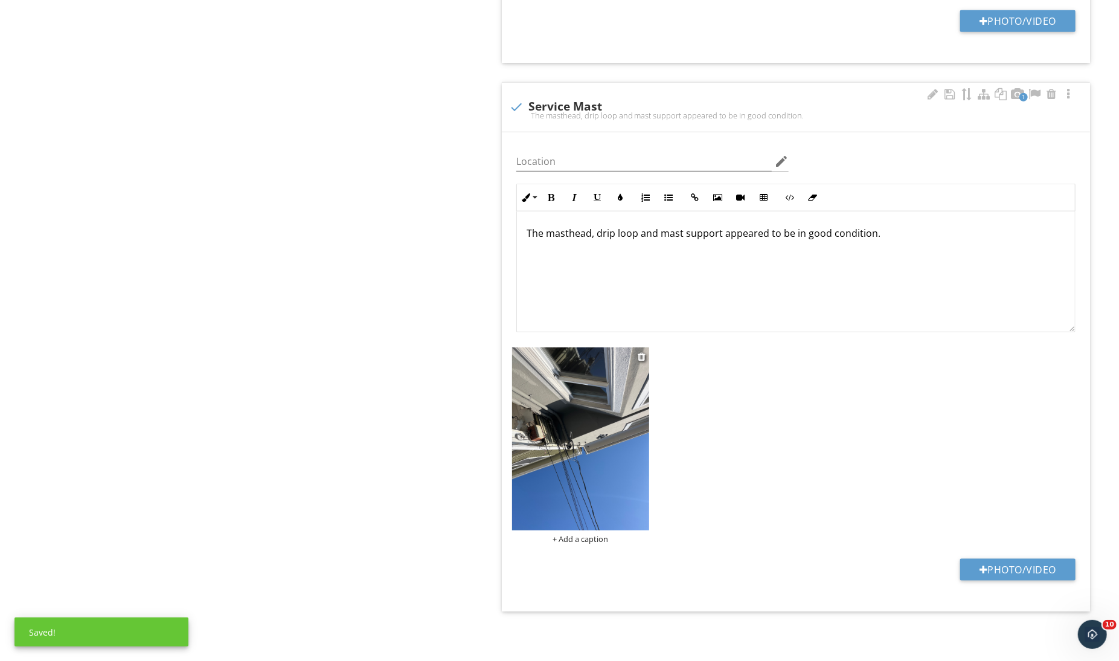
click at [638, 467] on img at bounding box center [581, 438] width 138 height 183
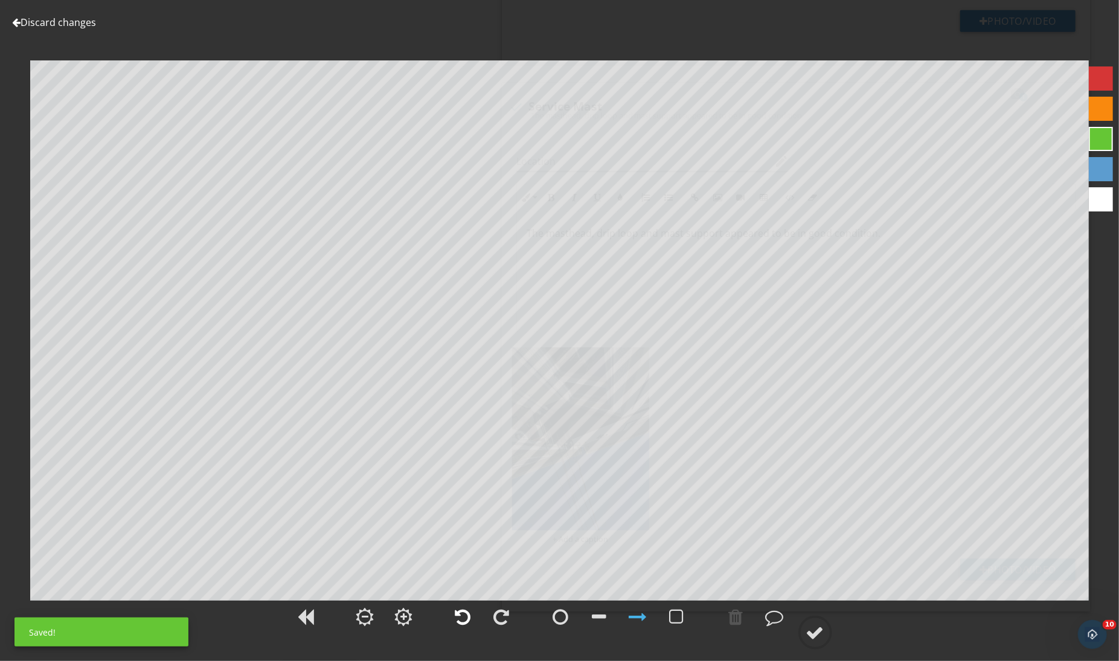
scroll to position [805, 0]
click at [470, 625] on div at bounding box center [463, 616] width 30 height 30
click at [827, 634] on circle at bounding box center [815, 632] width 31 height 31
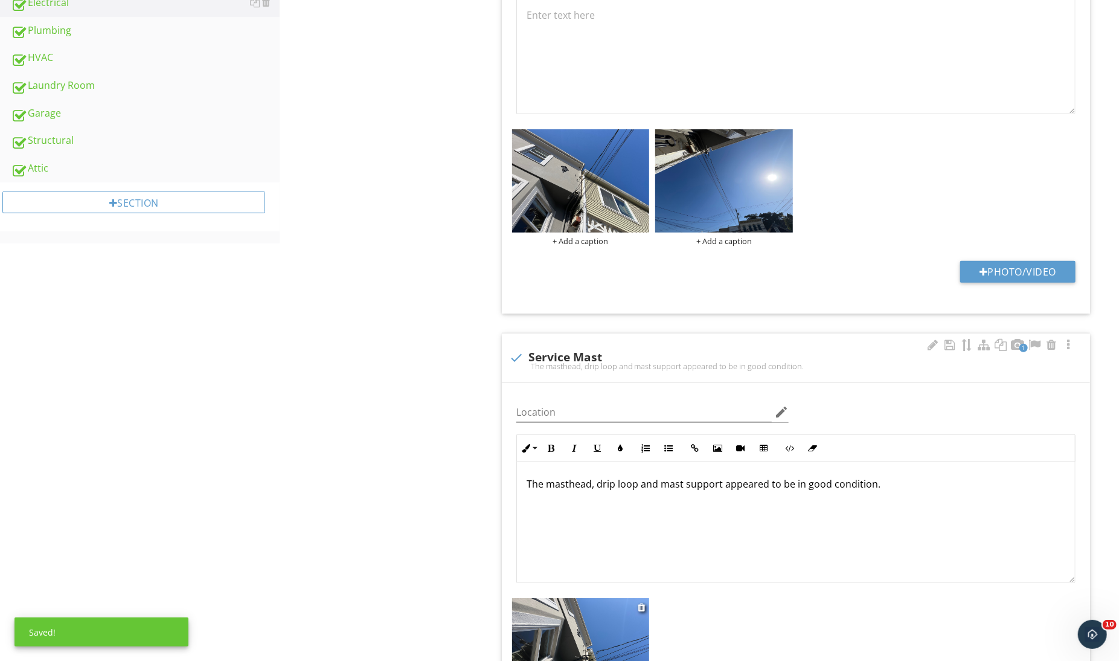
scroll to position [0, 0]
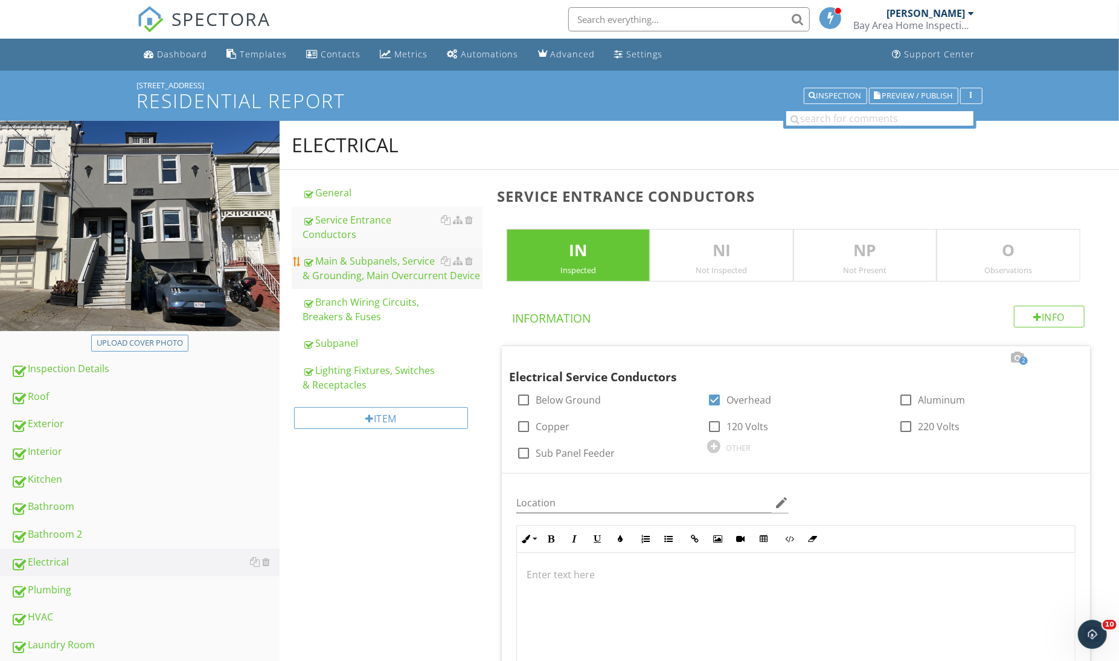
click at [373, 283] on link "Main & Subpanels, Service & Grounding, Main Overcurrent Device" at bounding box center [392, 268] width 179 height 41
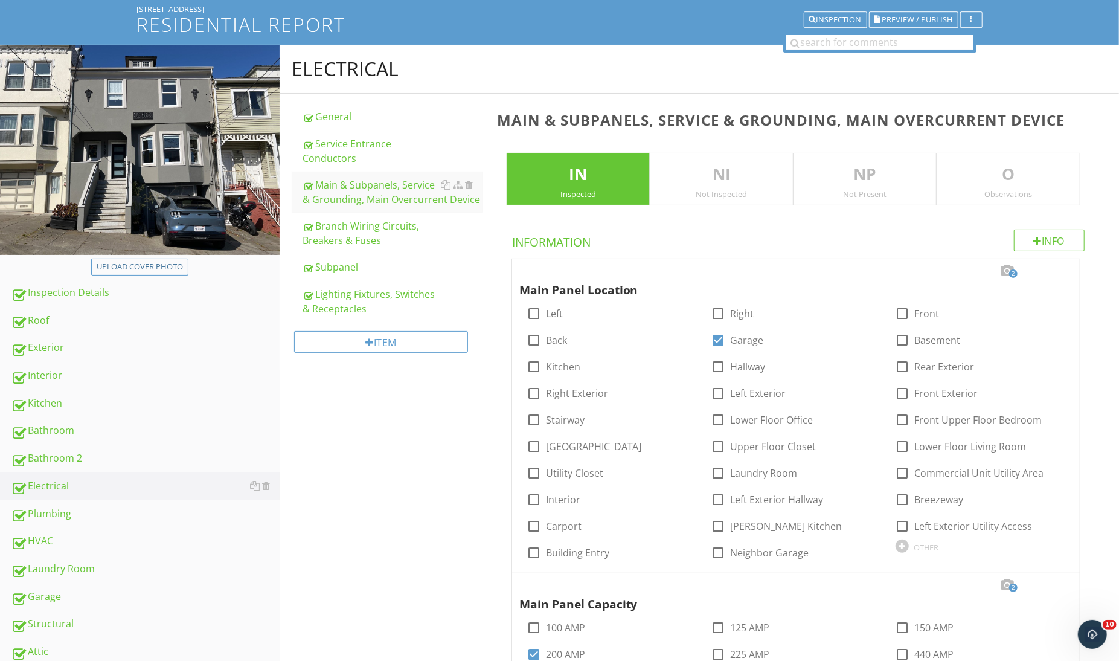
scroll to position [234, 0]
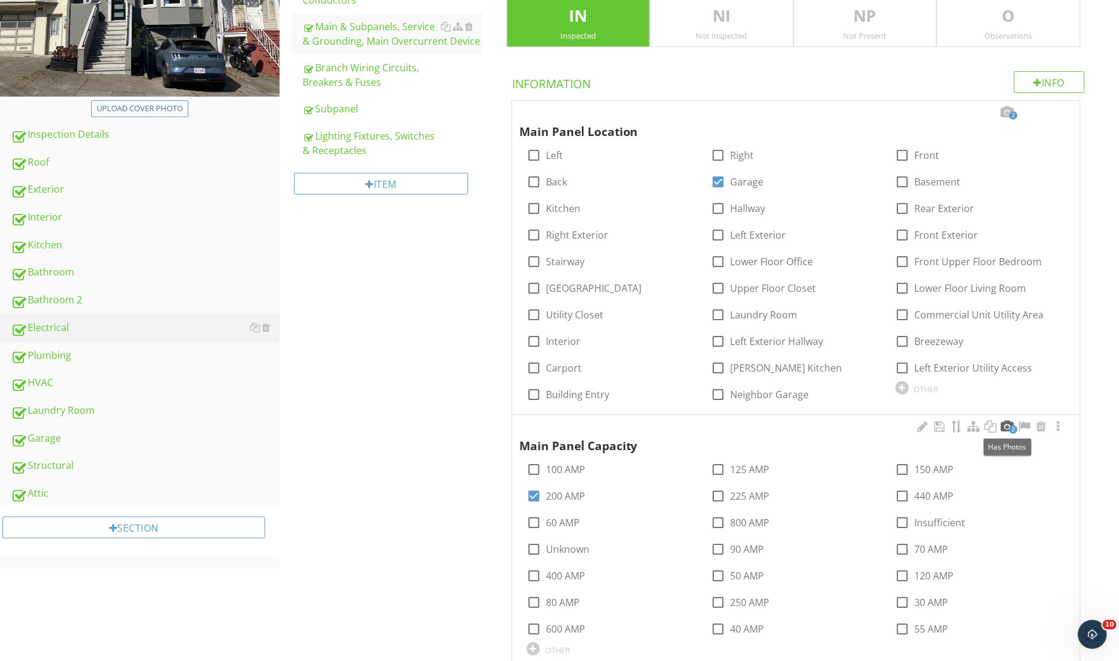
click at [1001, 425] on div at bounding box center [1007, 426] width 14 height 12
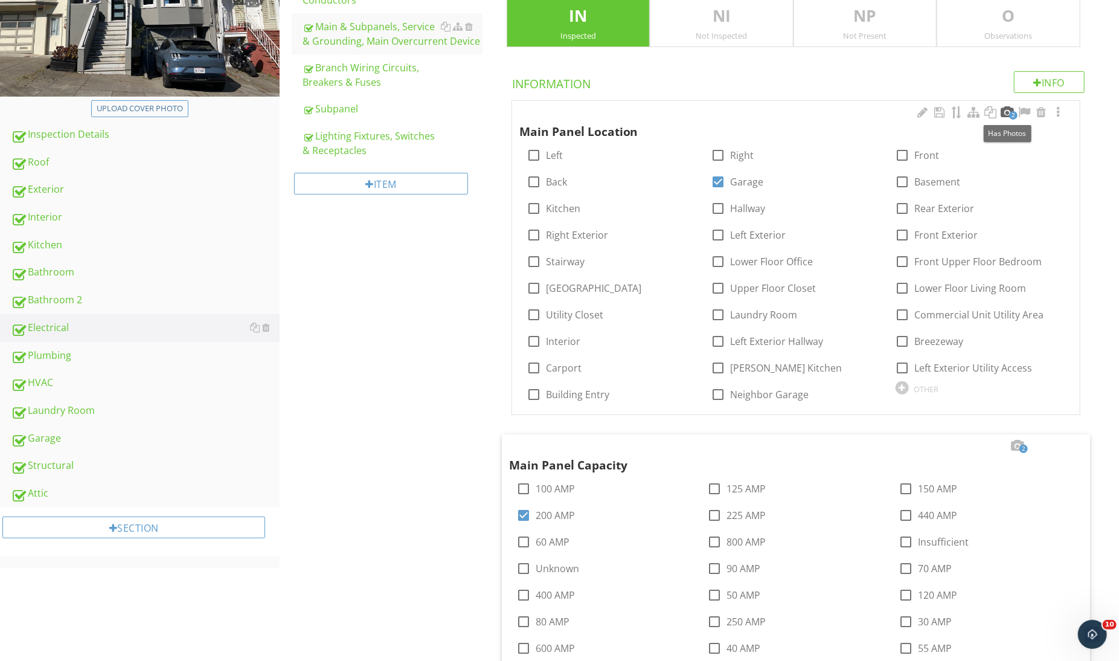
click at [1008, 115] on div at bounding box center [1007, 112] width 14 height 12
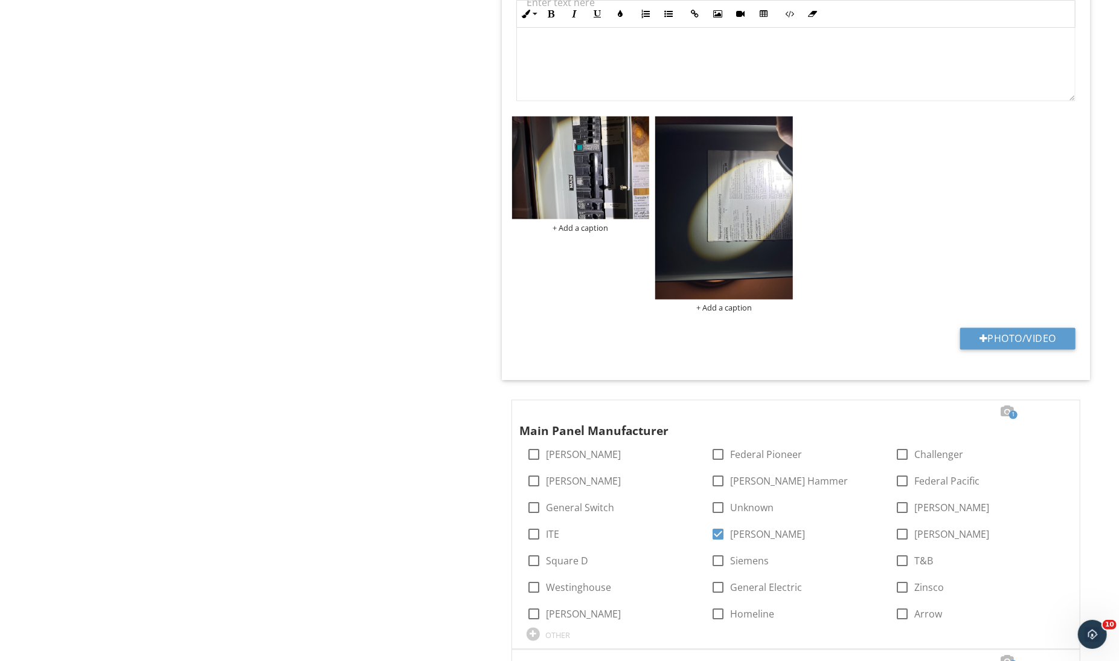
scroll to position [1423, 0]
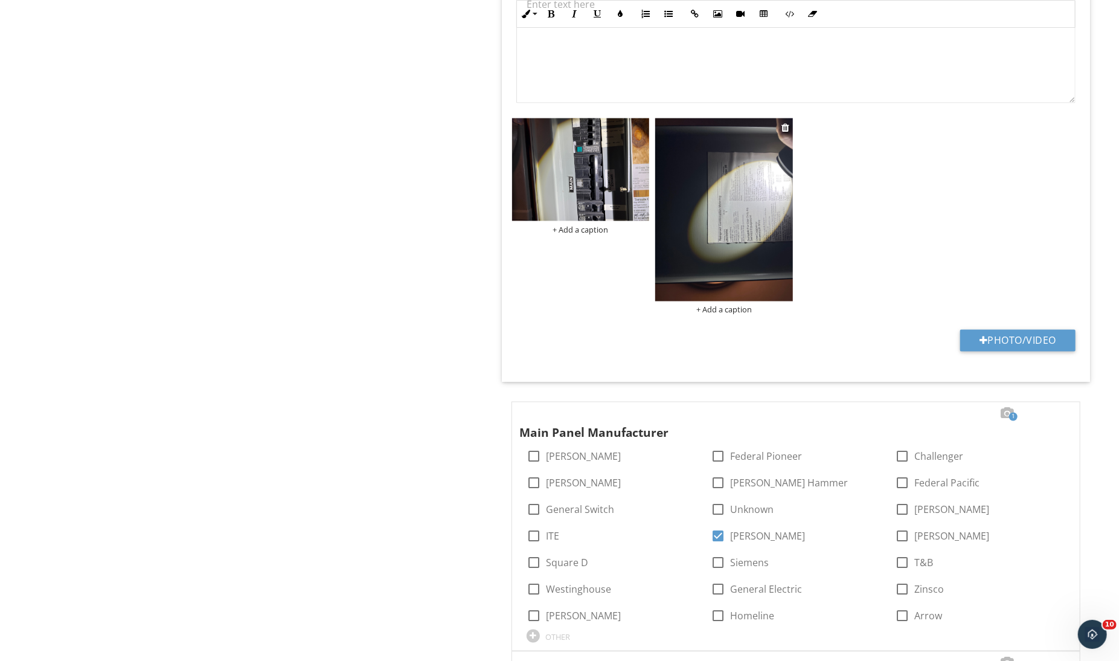
click at [690, 275] on img at bounding box center [724, 209] width 138 height 183
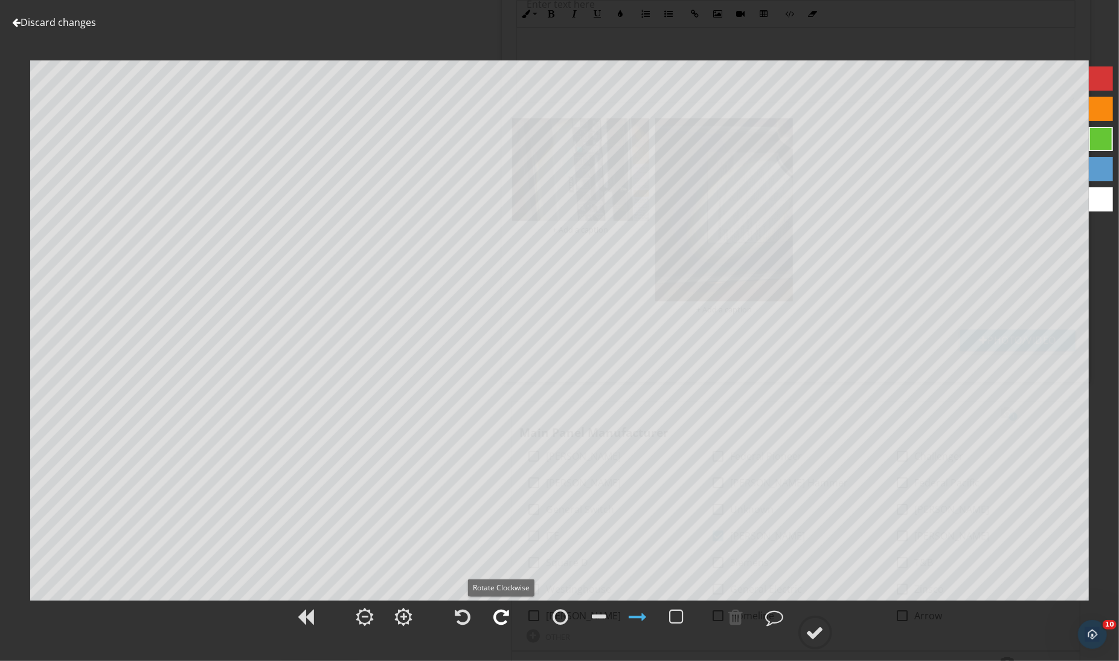
click at [506, 619] on div at bounding box center [502, 616] width 16 height 18
click at [803, 626] on circle at bounding box center [815, 632] width 31 height 31
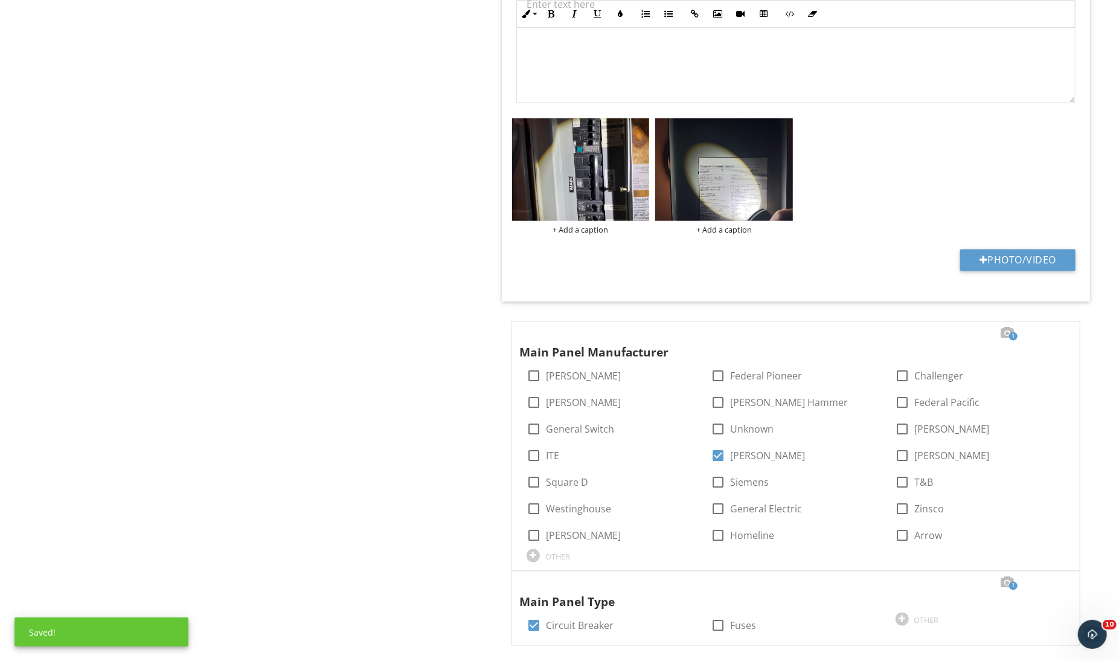
scroll to position [1513, 0]
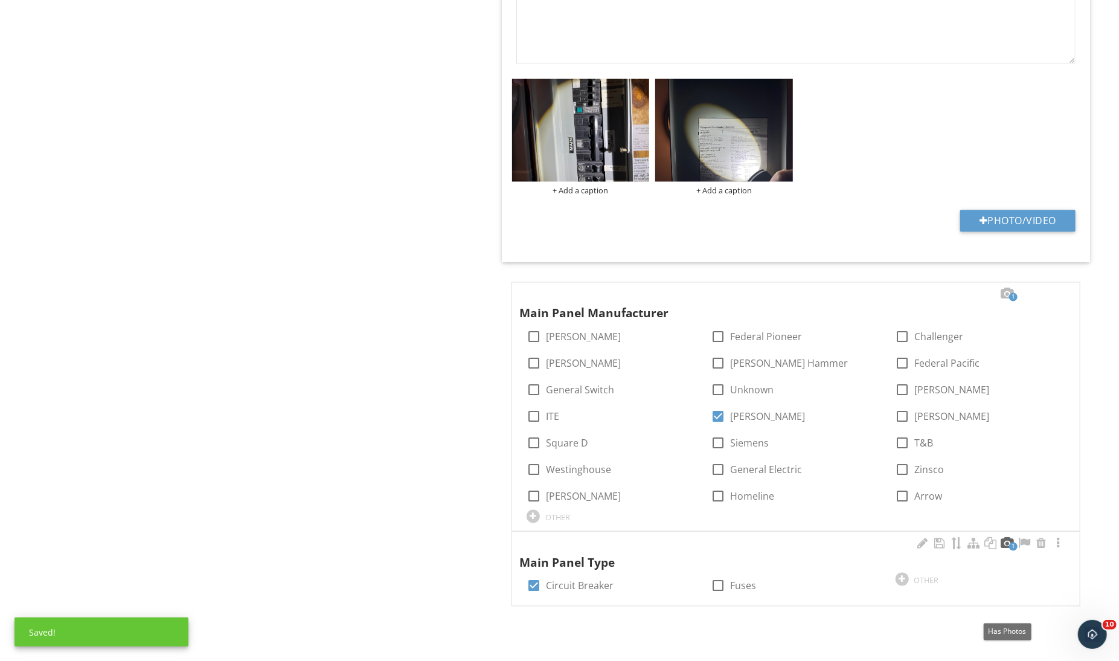
click at [1007, 550] on div at bounding box center [1007, 543] width 14 height 12
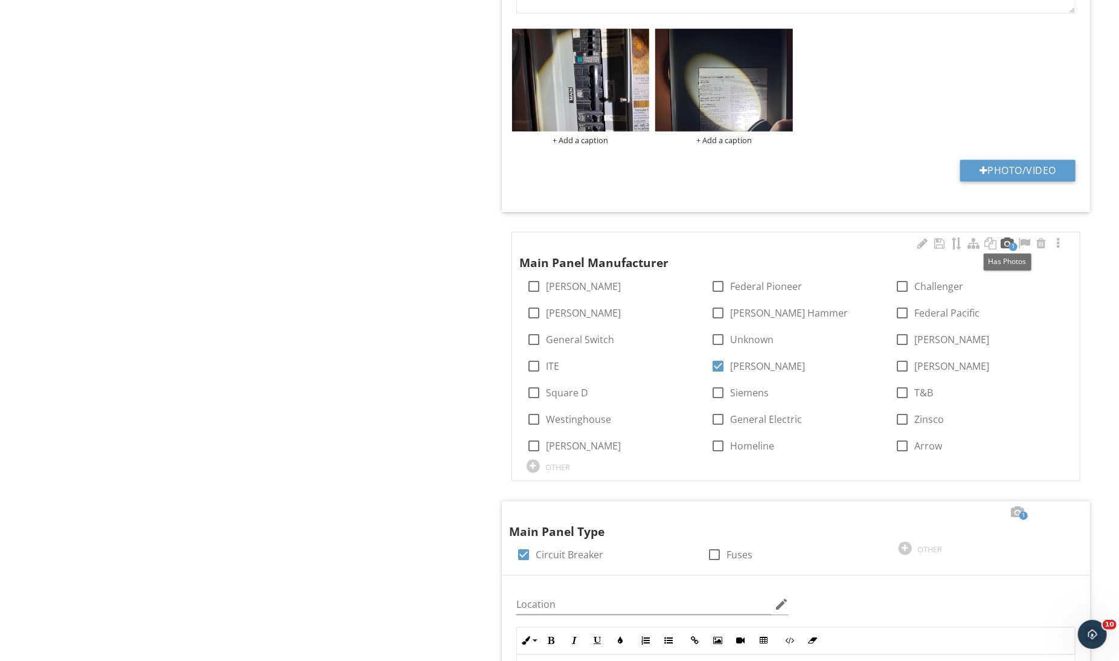
click at [1011, 238] on div at bounding box center [1007, 244] width 14 height 12
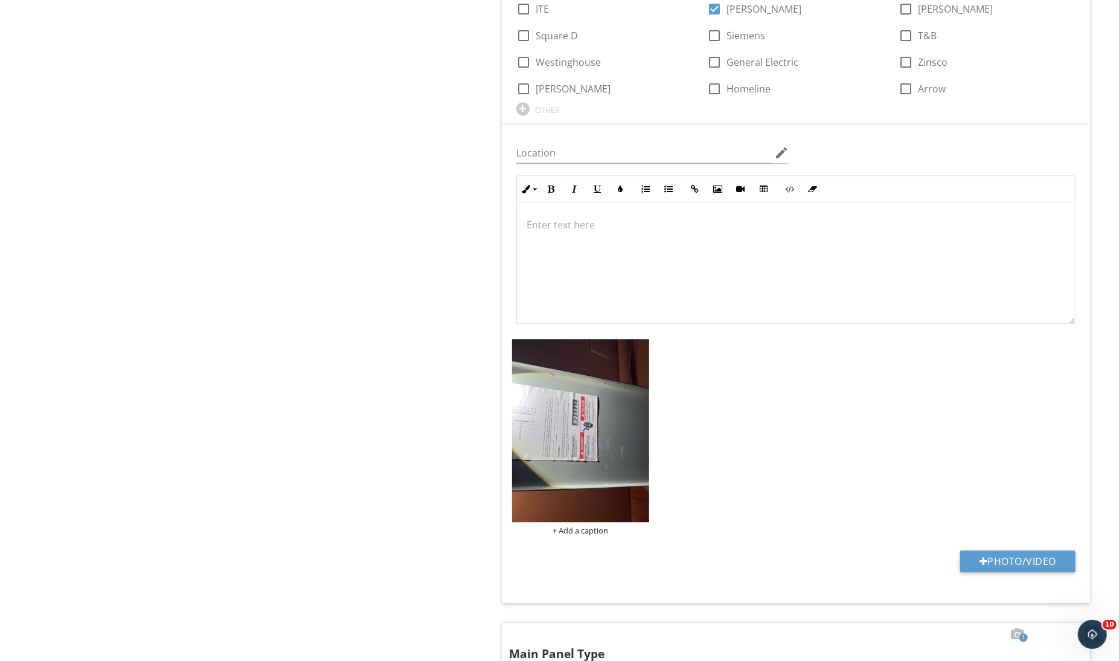
scroll to position [0, 0]
click at [630, 394] on img at bounding box center [581, 430] width 138 height 183
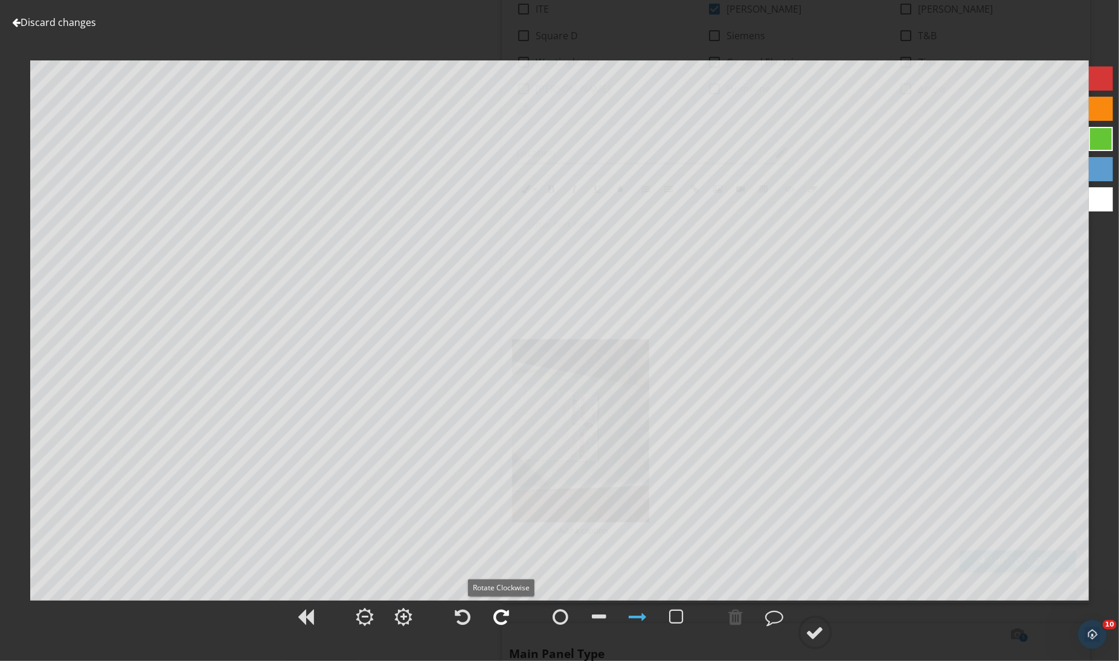
click at [511, 618] on div at bounding box center [502, 616] width 30 height 30
click at [810, 643] on circle at bounding box center [815, 632] width 31 height 31
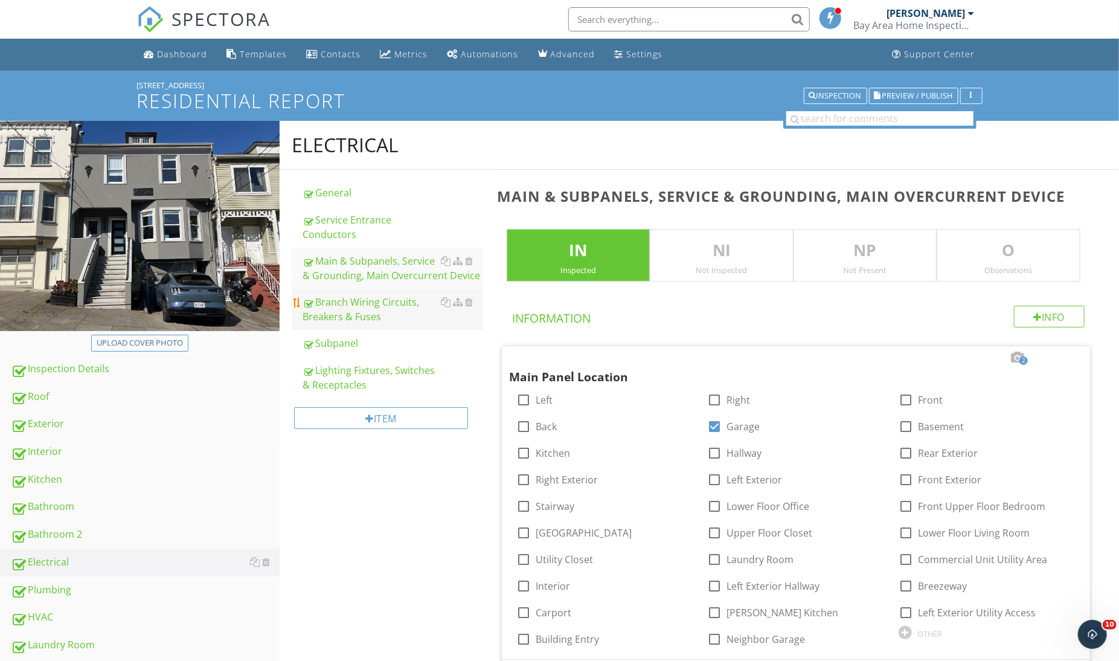
click at [396, 322] on div "Branch Wiring Circuits, Breakers & Fuses" at bounding box center [392, 309] width 179 height 29
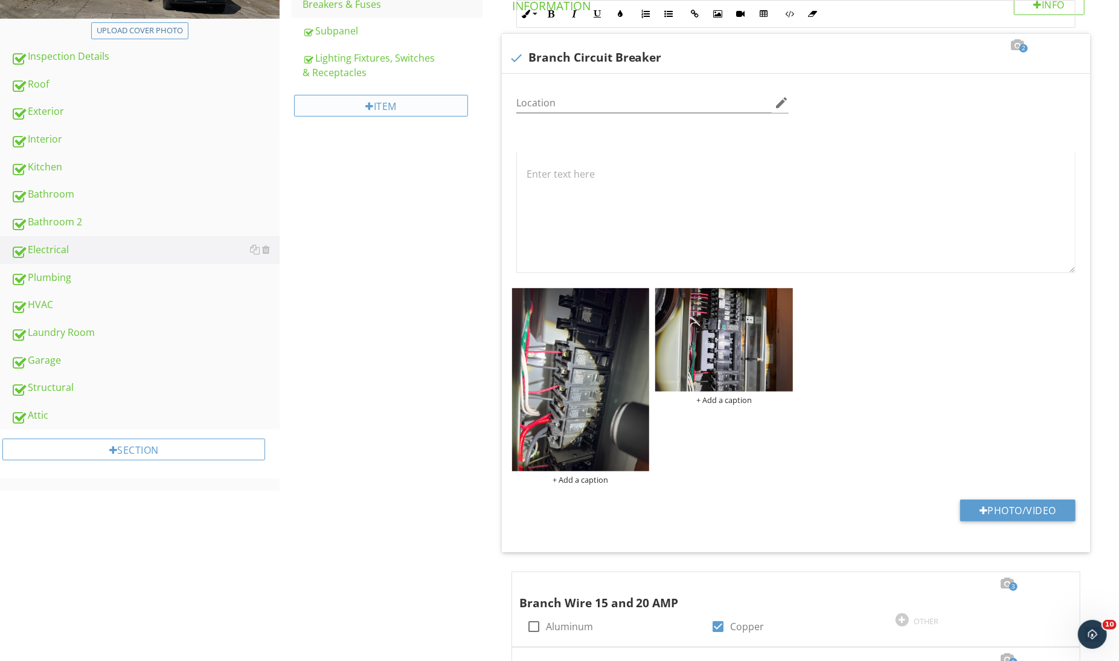
scroll to position [441, 0]
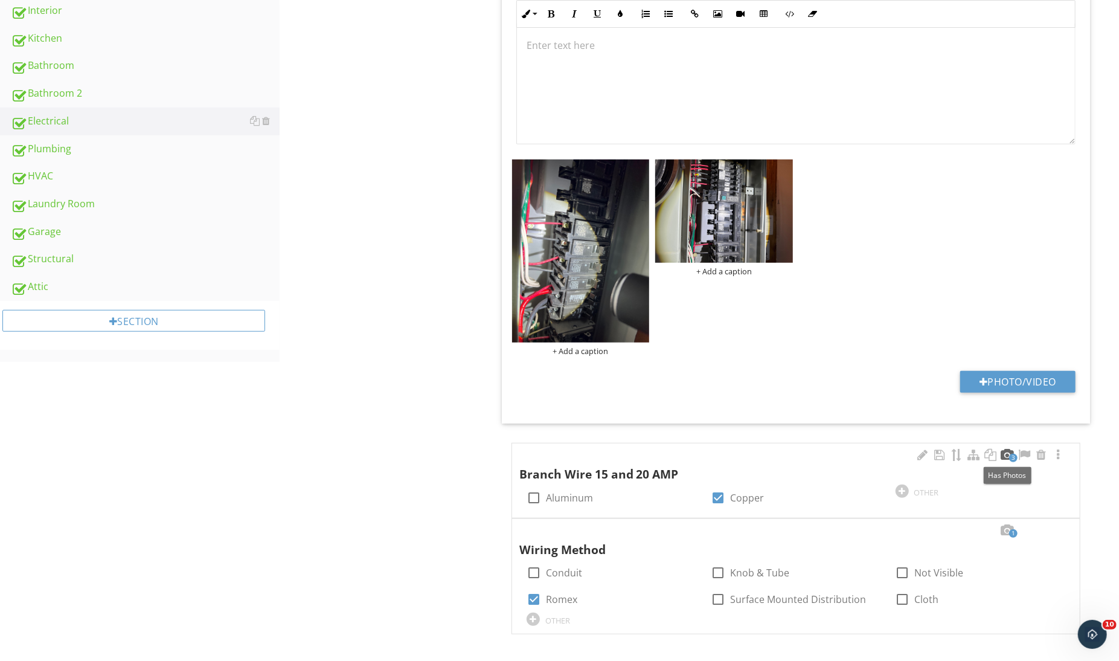
click at [1009, 450] on div at bounding box center [1007, 455] width 14 height 12
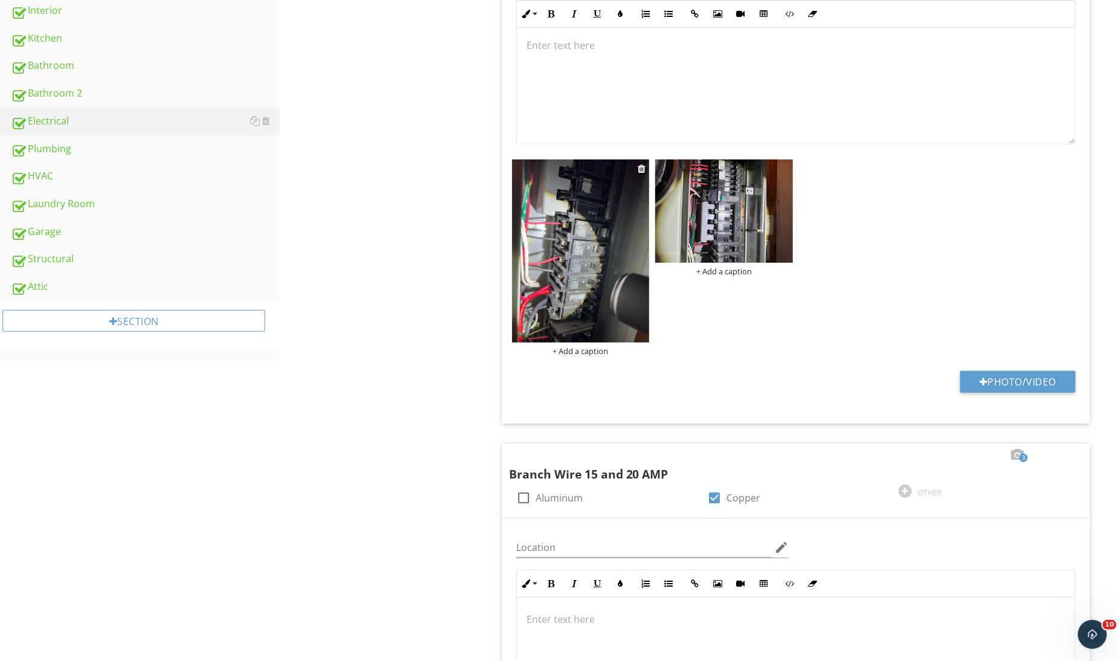
click at [602, 298] on img at bounding box center [581, 250] width 138 height 183
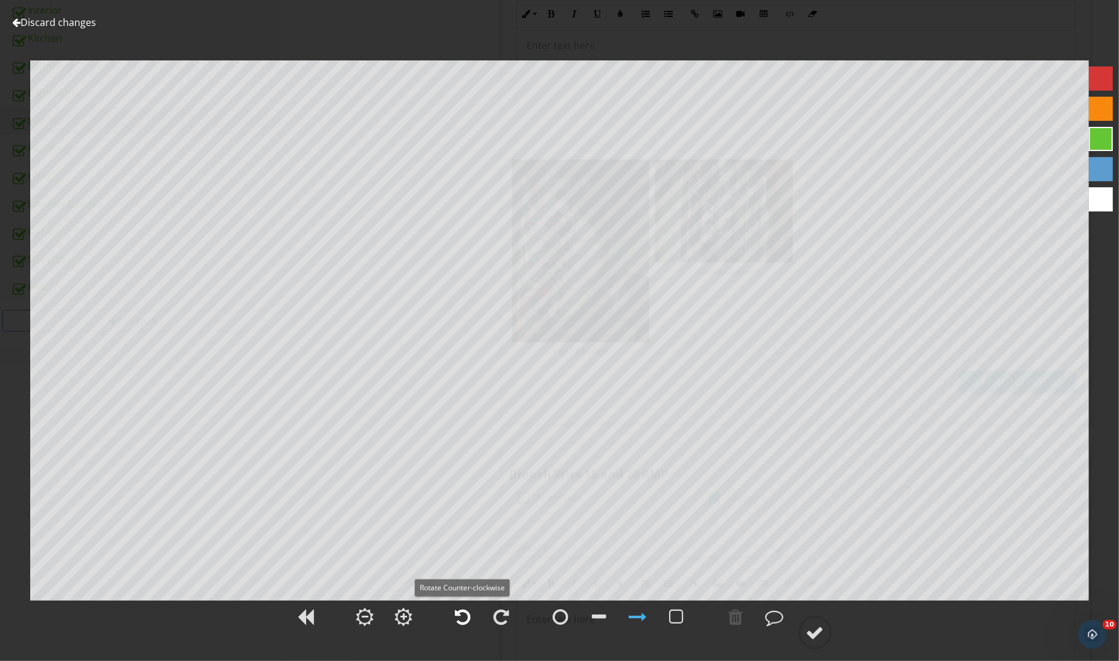
click at [473, 612] on div at bounding box center [463, 616] width 30 height 30
click at [820, 635] on div at bounding box center [815, 632] width 18 height 18
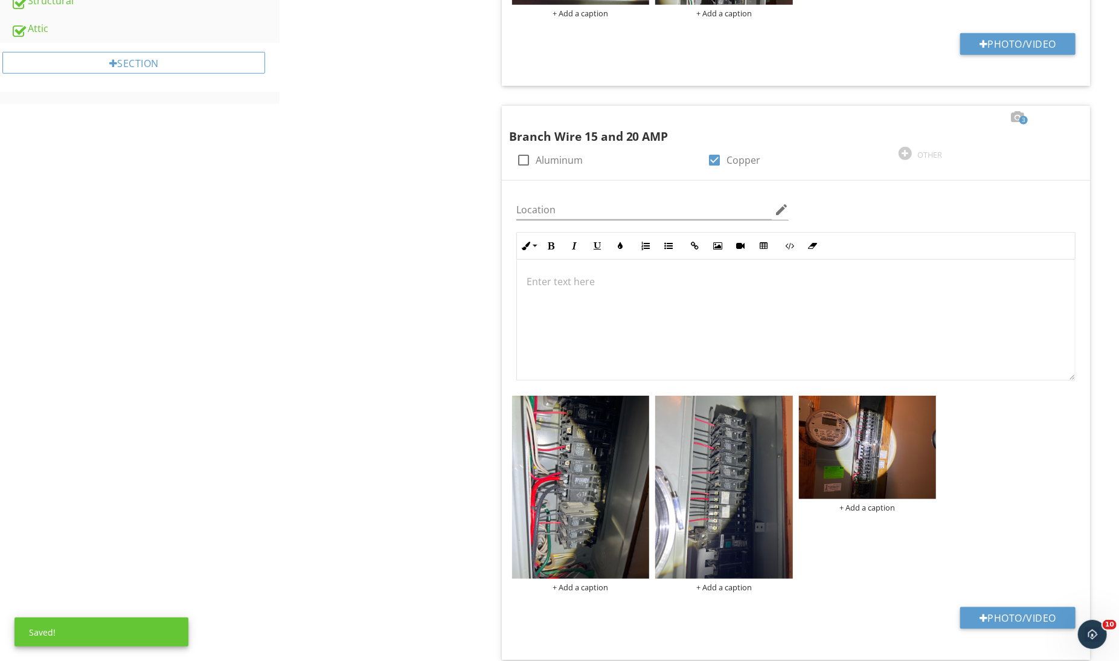
scroll to position [938, 0]
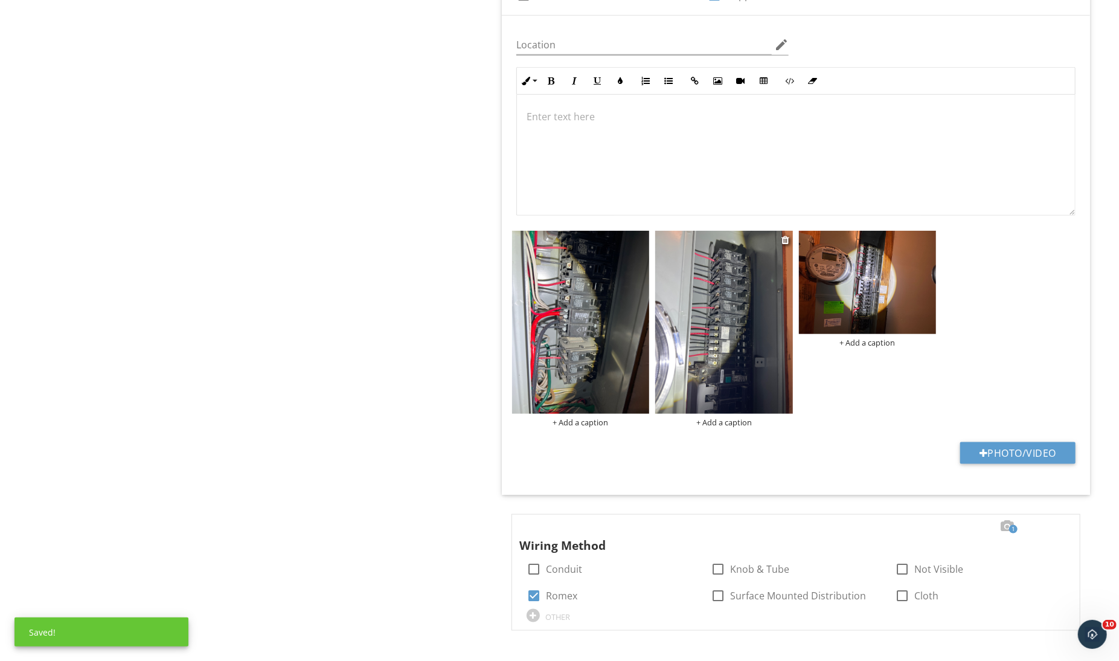
click at [764, 369] on img at bounding box center [724, 322] width 138 height 183
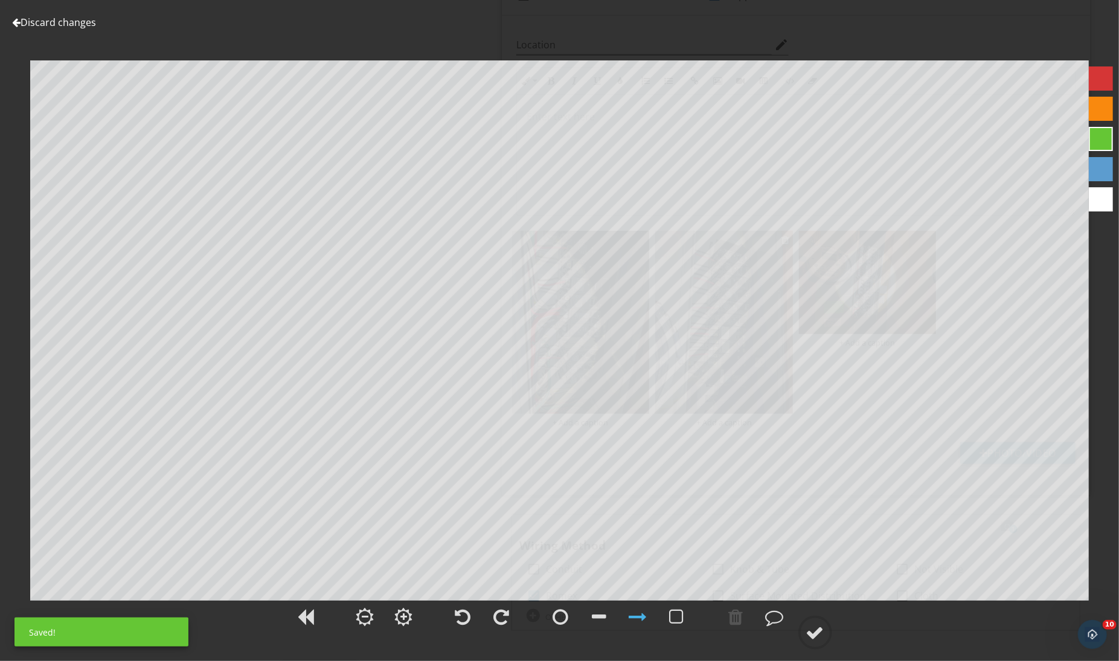
scroll to position [858, 0]
click at [470, 617] on div at bounding box center [463, 616] width 16 height 18
click at [804, 626] on circle at bounding box center [815, 632] width 31 height 31
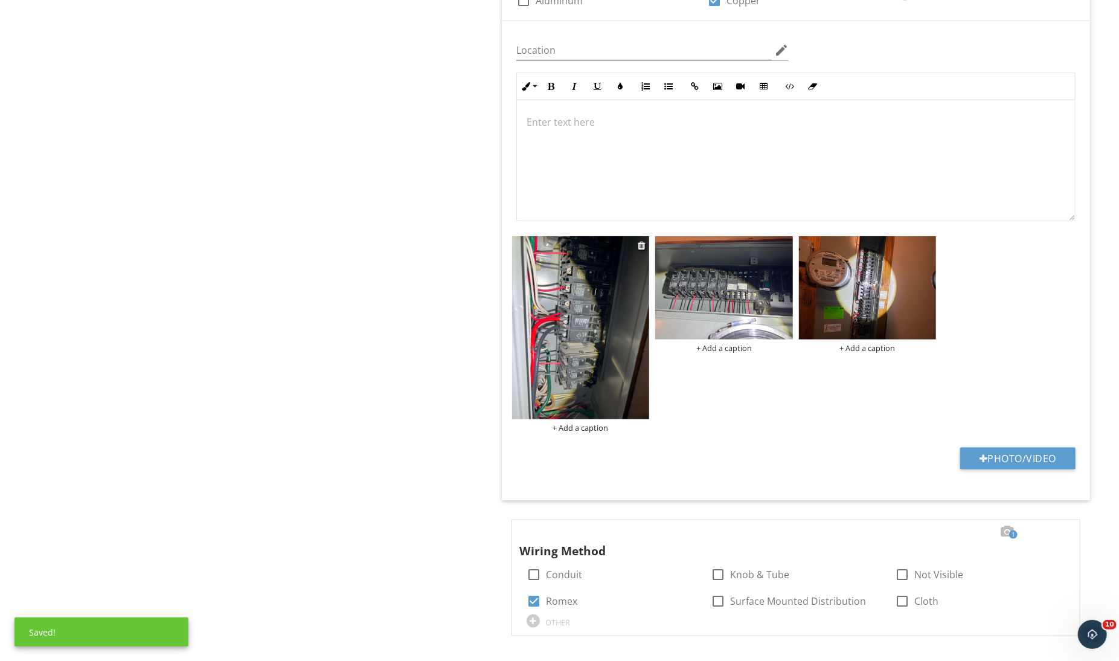
click at [606, 359] on img at bounding box center [581, 327] width 138 height 183
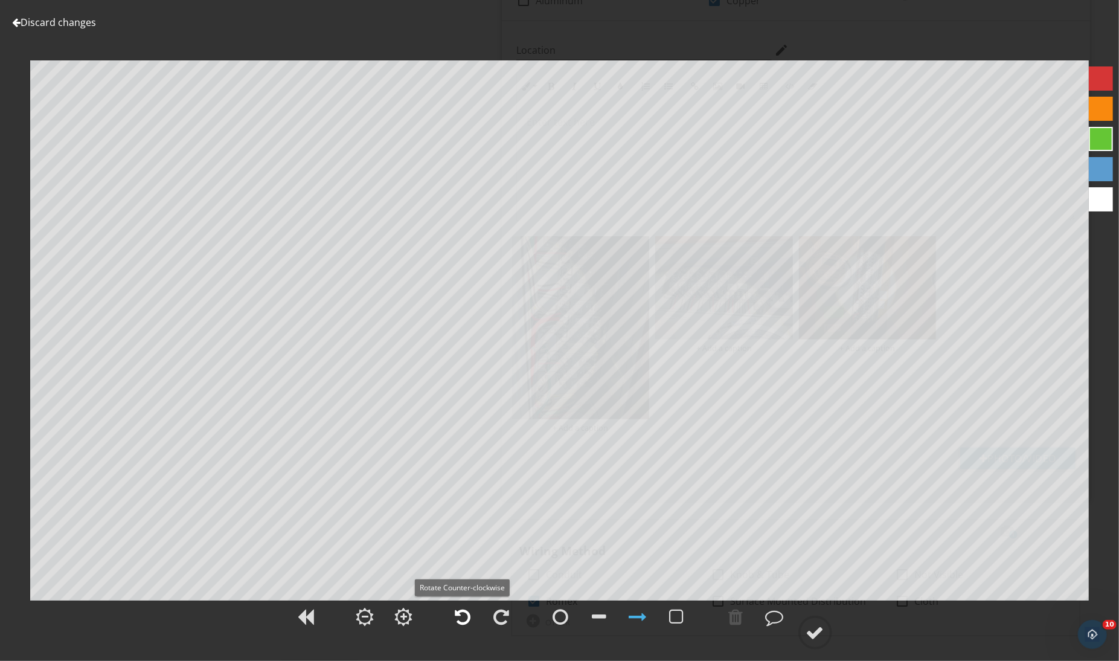
click at [461, 617] on div at bounding box center [463, 616] width 16 height 18
click at [818, 634] on div at bounding box center [815, 632] width 18 height 18
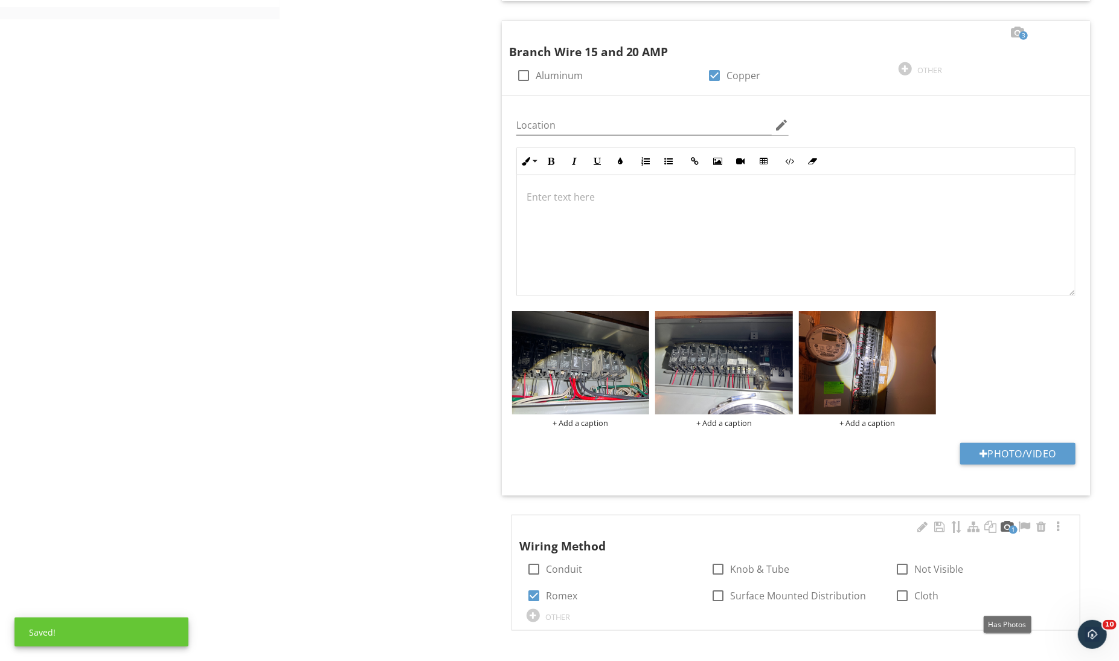
click at [1008, 529] on div at bounding box center [1007, 527] width 14 height 12
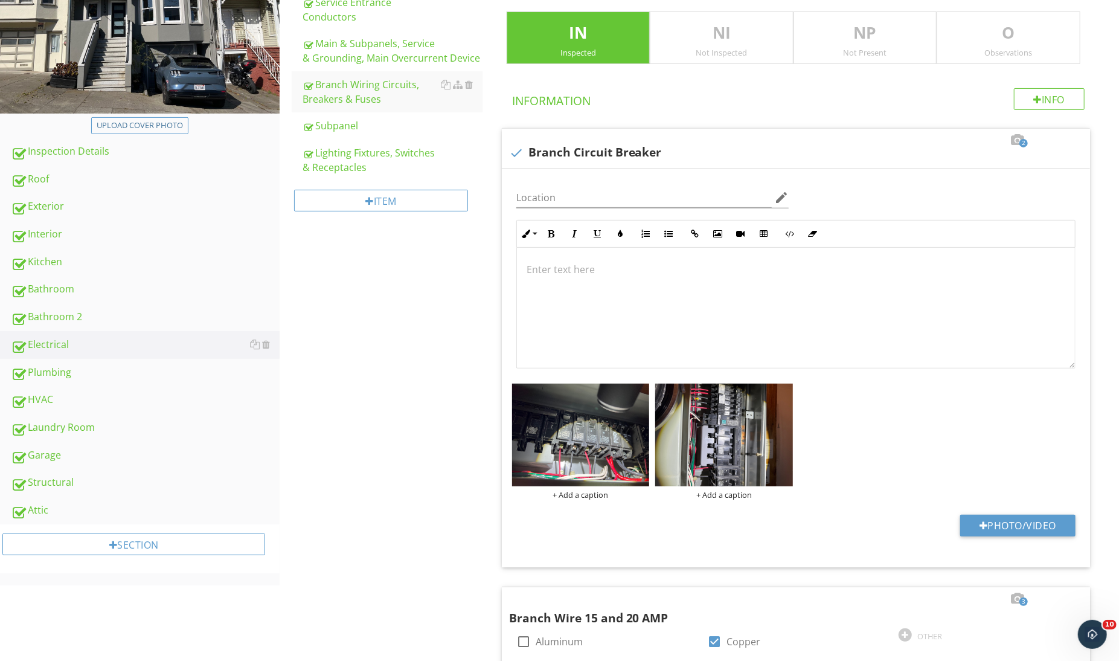
scroll to position [310, 0]
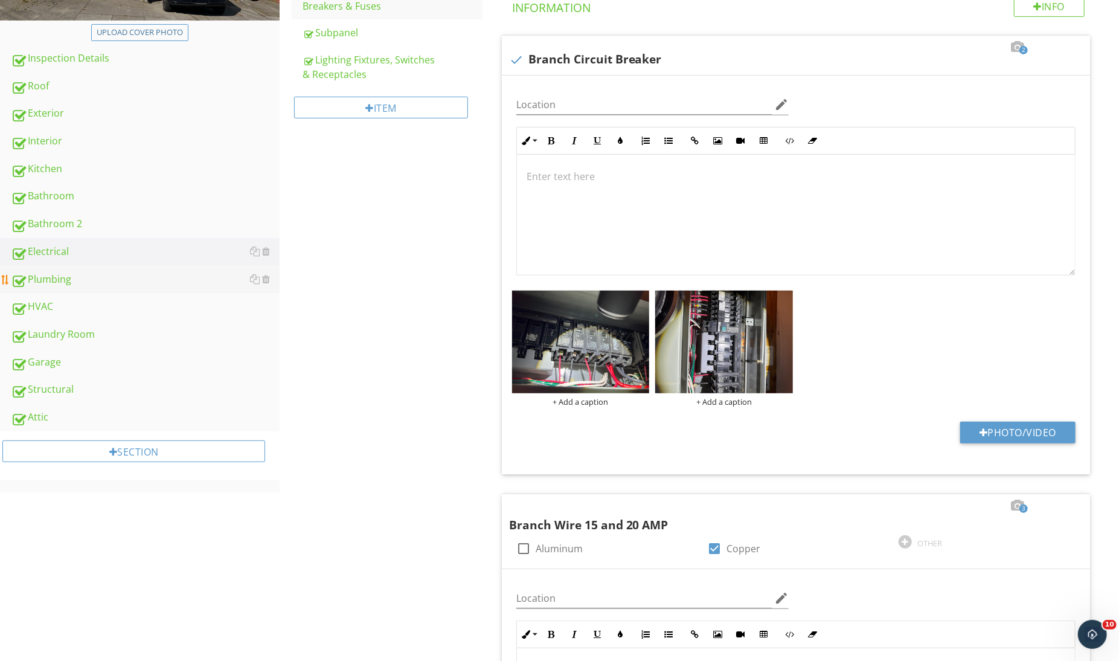
click at [166, 290] on link "Plumbing" at bounding box center [145, 280] width 269 height 28
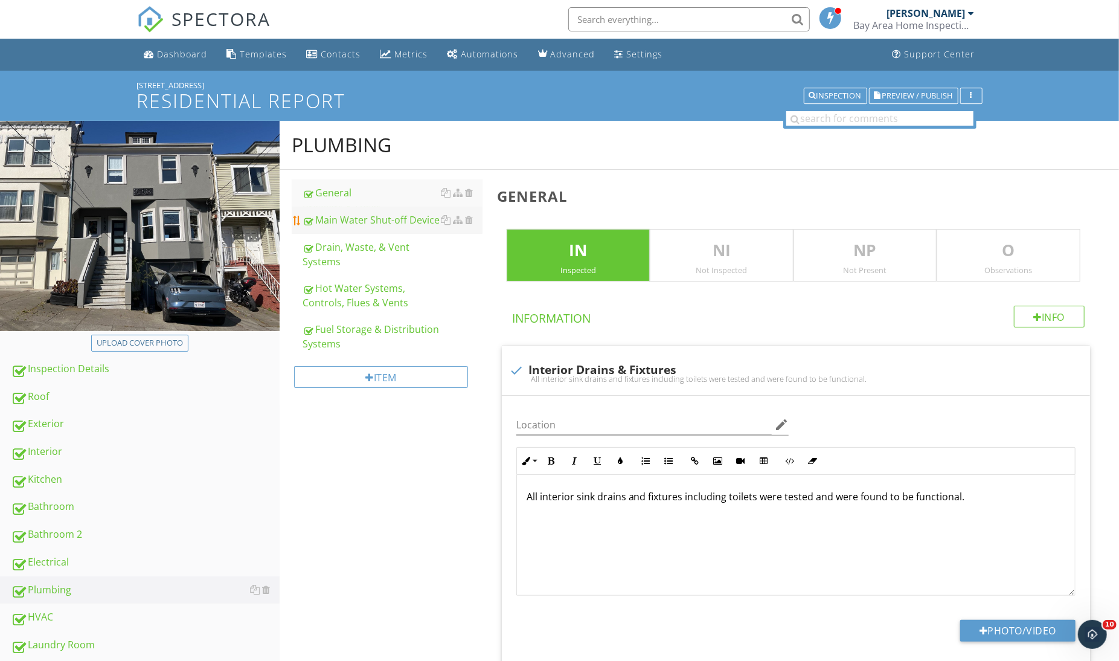
click at [367, 217] on div "Main Water Shut-off Device" at bounding box center [392, 220] width 179 height 14
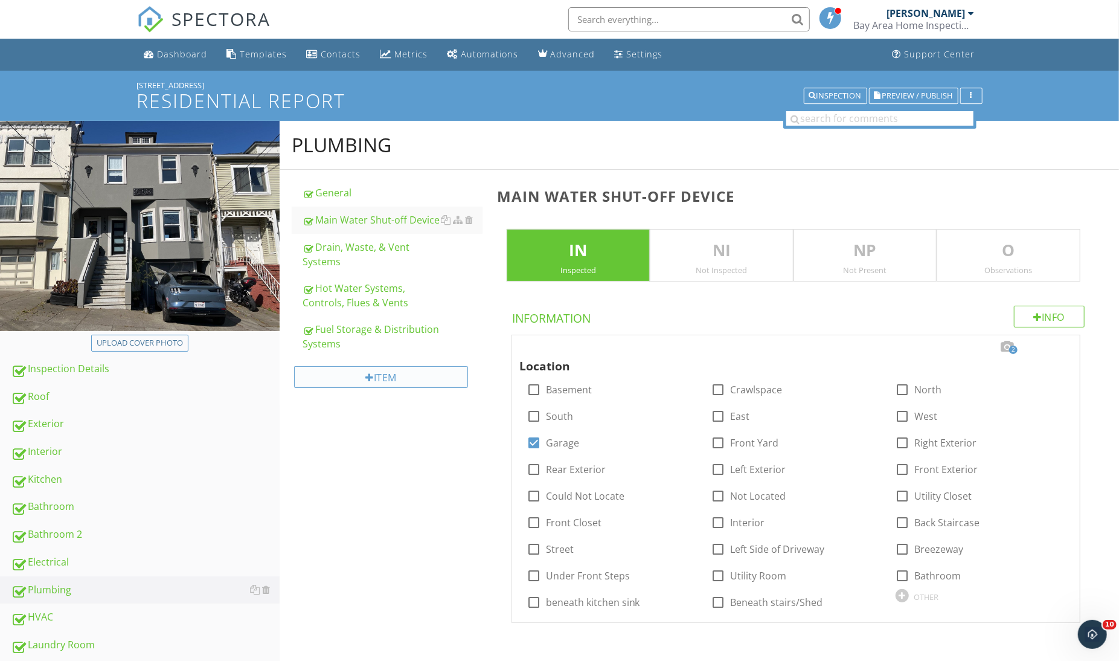
scroll to position [144, 0]
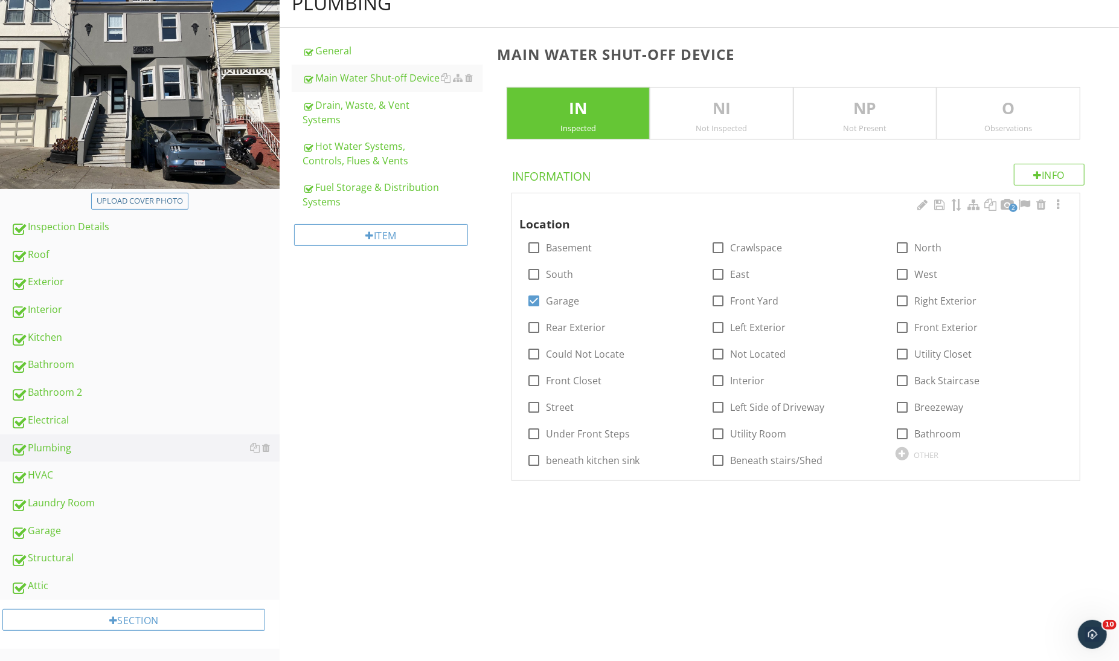
click at [1013, 204] on span "2" at bounding box center [1013, 208] width 8 height 8
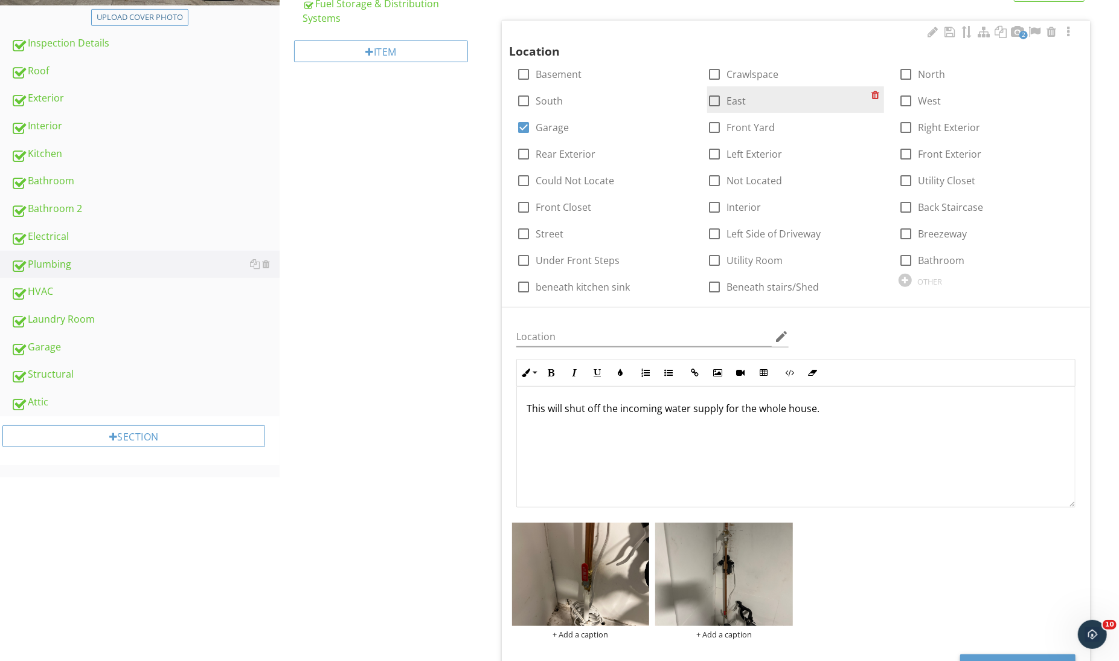
scroll to position [418, 0]
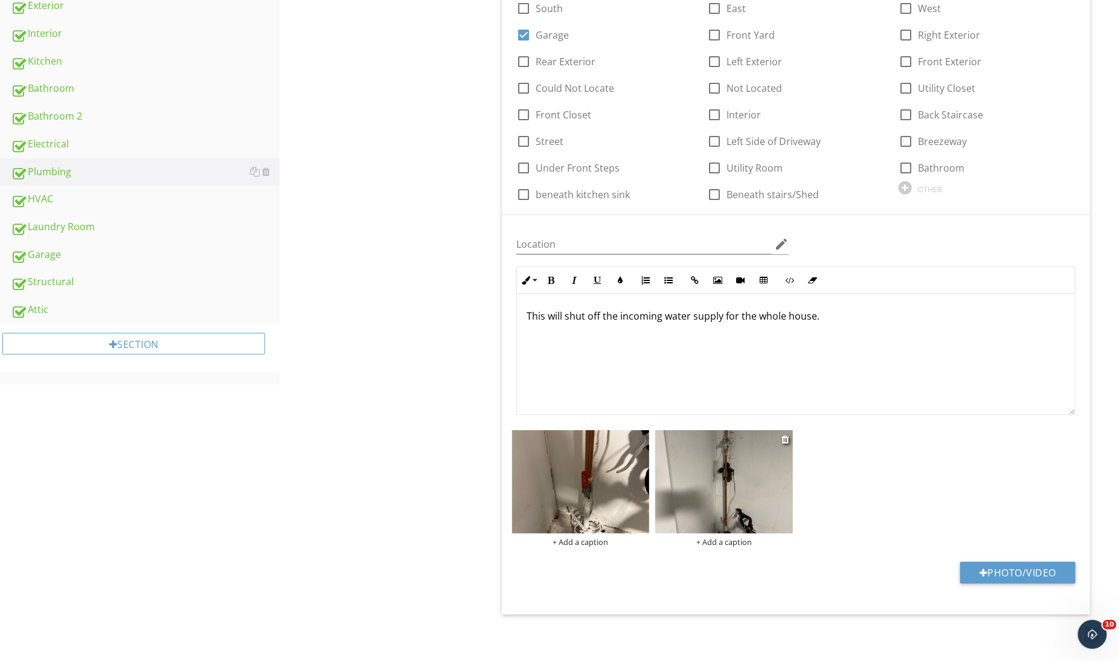
click at [729, 463] on img at bounding box center [724, 481] width 138 height 103
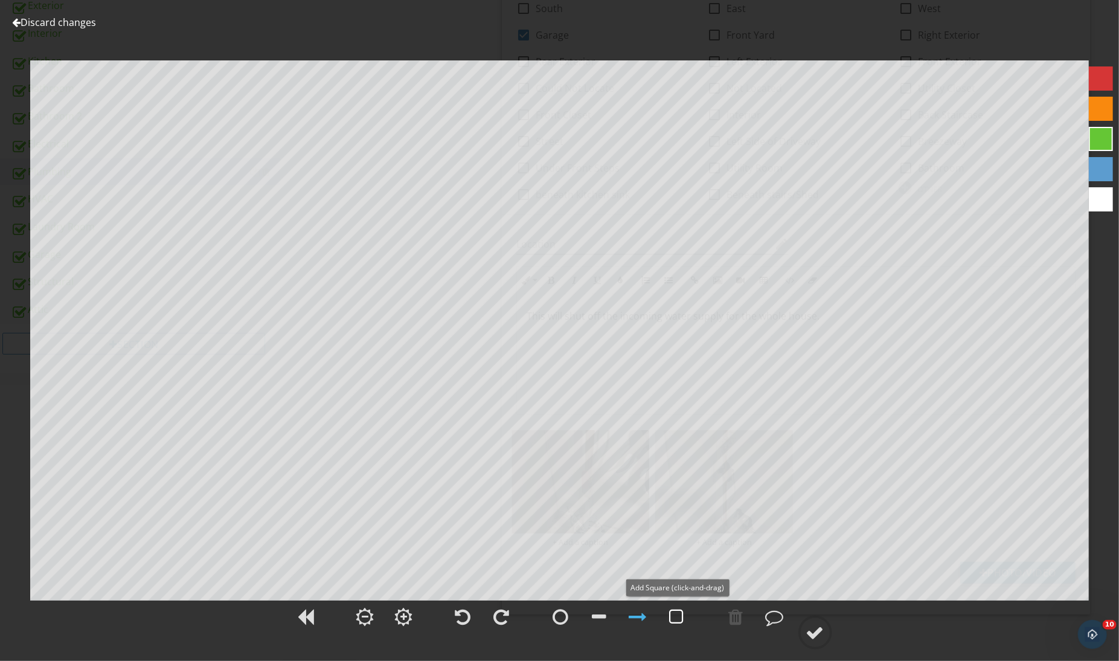
click at [685, 629] on div at bounding box center [677, 616] width 30 height 30
click at [827, 635] on circle at bounding box center [815, 632] width 31 height 31
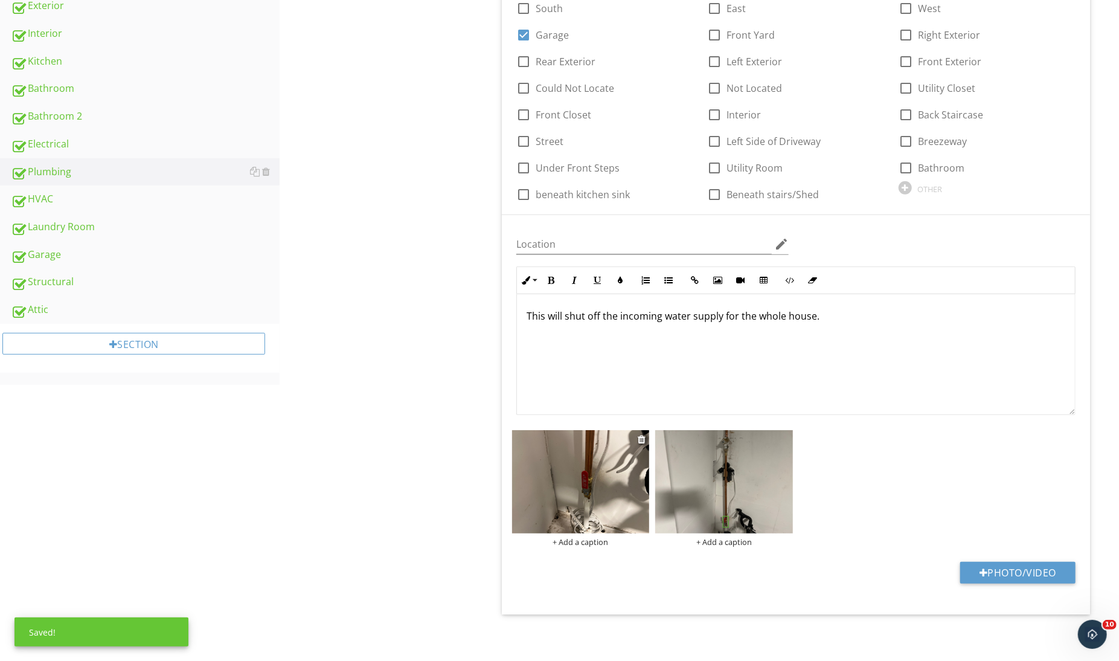
click at [600, 483] on img at bounding box center [581, 481] width 138 height 103
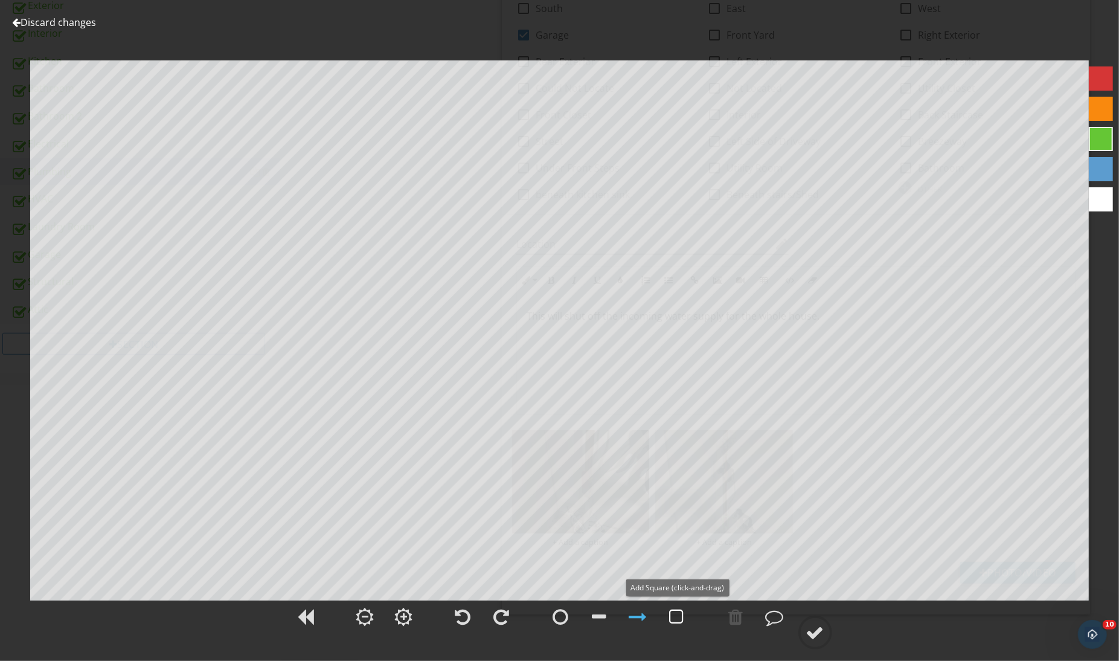
click at [676, 606] on div at bounding box center [677, 616] width 30 height 30
click at [630, 609] on div at bounding box center [638, 616] width 18 height 18
click at [810, 631] on div at bounding box center [815, 632] width 18 height 18
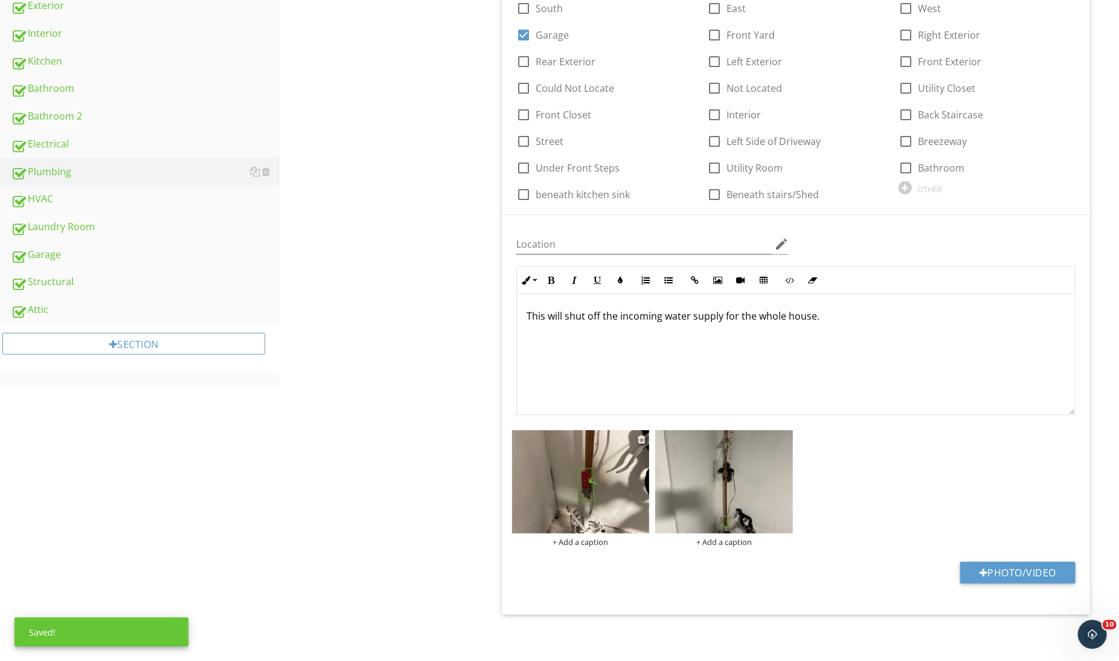
scroll to position [0, 0]
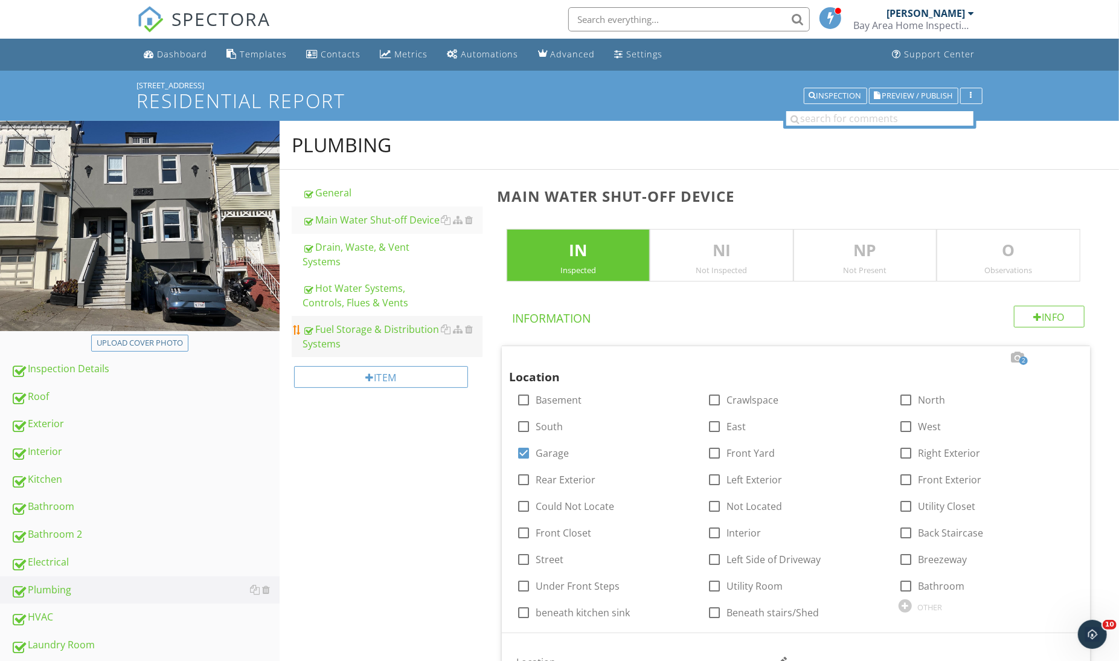
click at [402, 322] on div "Fuel Storage & Distribution Systems" at bounding box center [392, 336] width 179 height 29
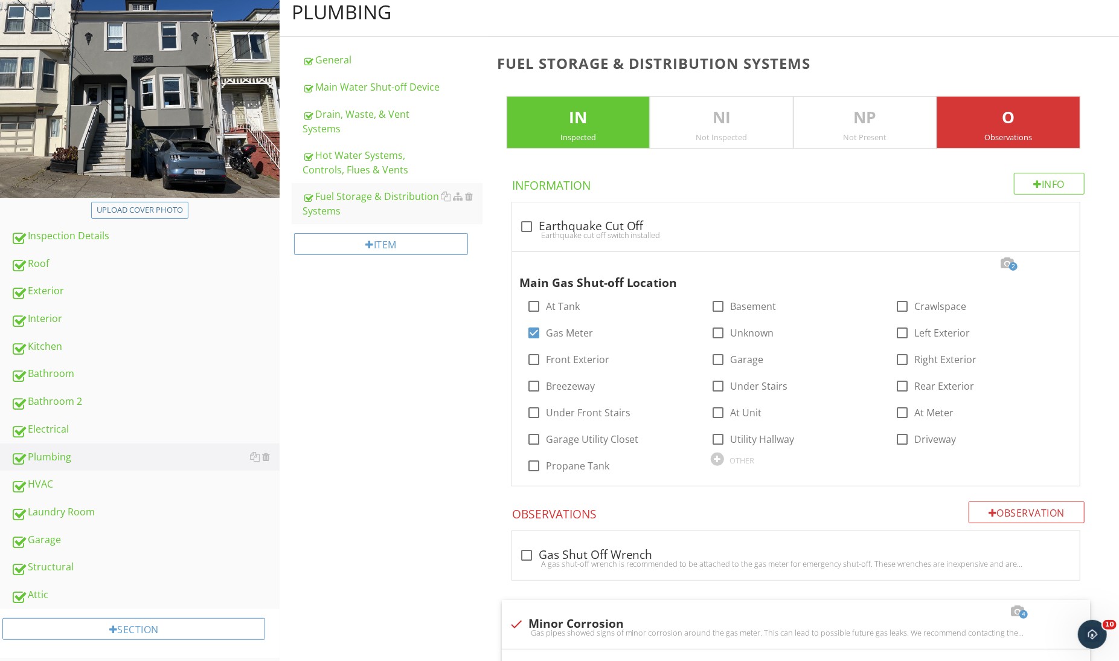
scroll to position [201, 0]
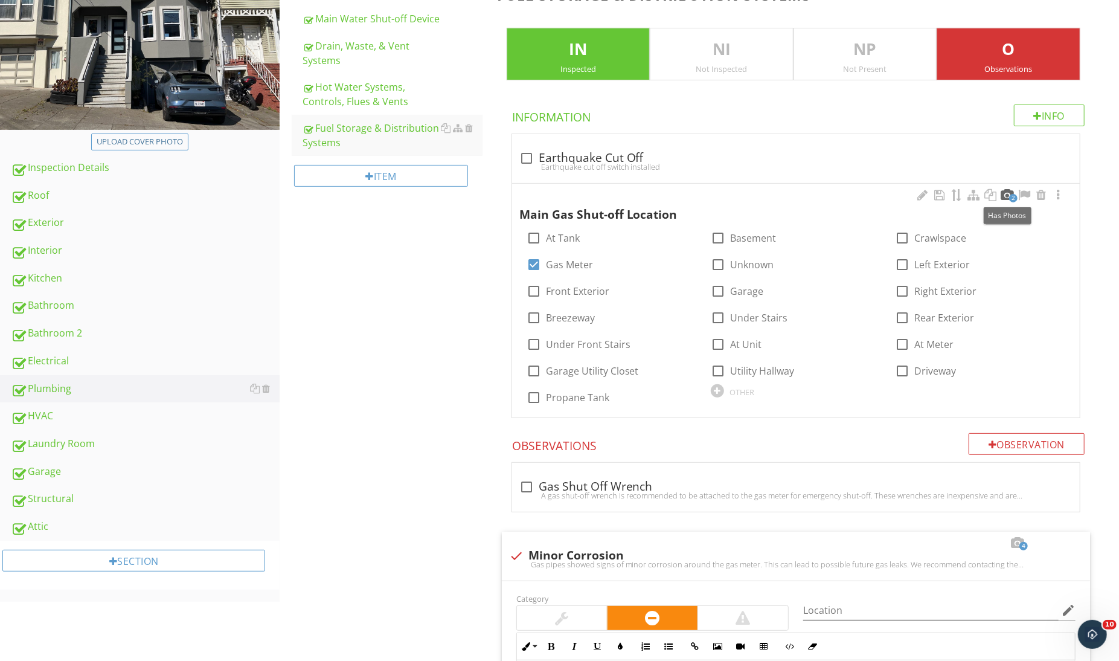
click at [1005, 197] on div at bounding box center [1007, 195] width 14 height 12
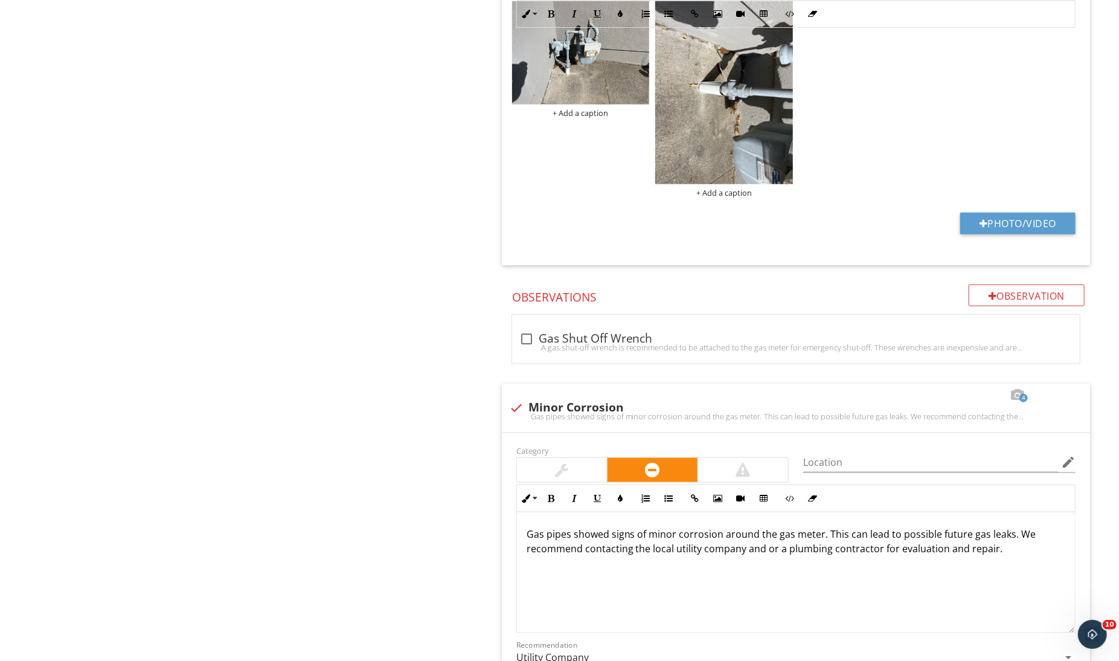
scroll to position [900, 0]
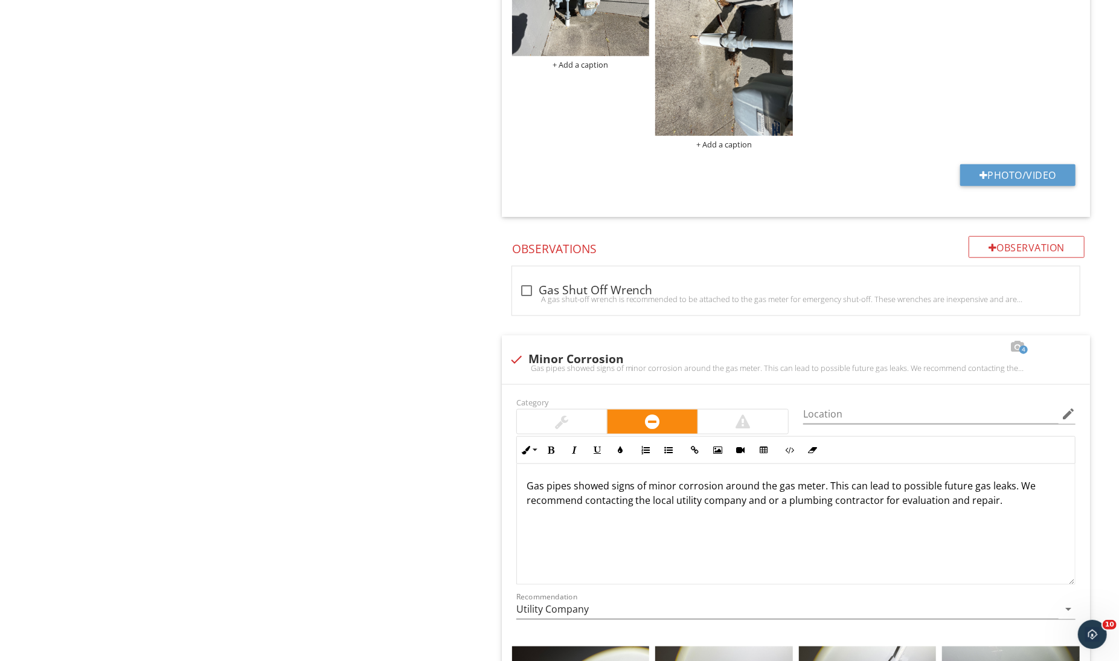
click at [696, 131] on img at bounding box center [724, 44] width 138 height 183
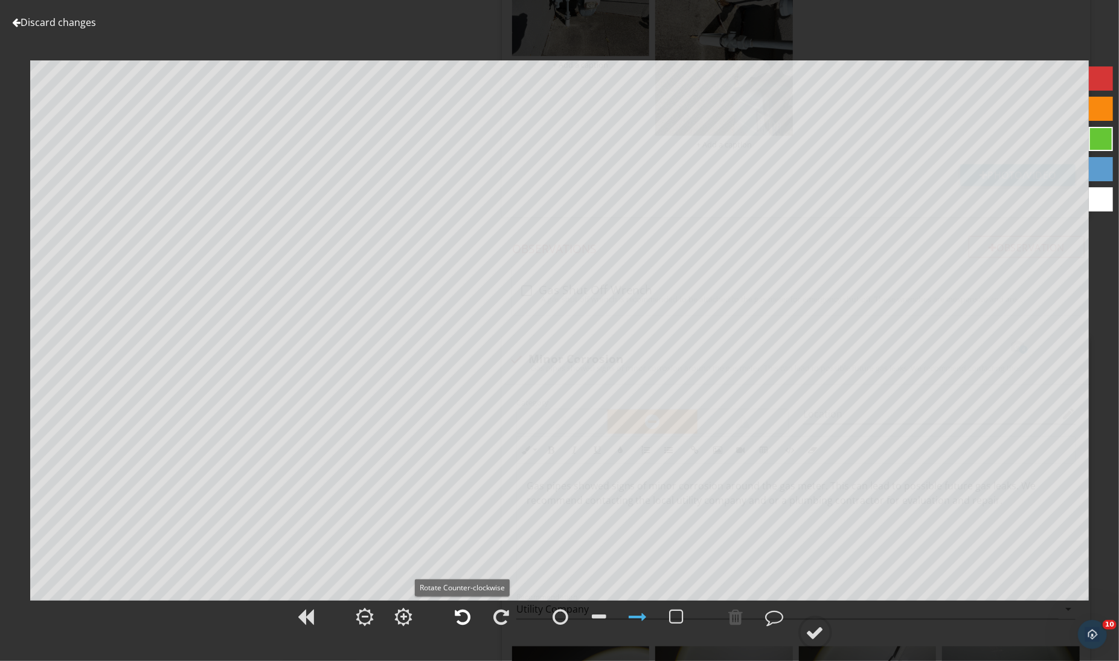
click at [465, 619] on div at bounding box center [463, 616] width 16 height 18
click at [688, 612] on div at bounding box center [677, 616] width 30 height 30
click at [638, 617] on div at bounding box center [638, 616] width 18 height 18
click at [804, 624] on circle at bounding box center [815, 632] width 31 height 31
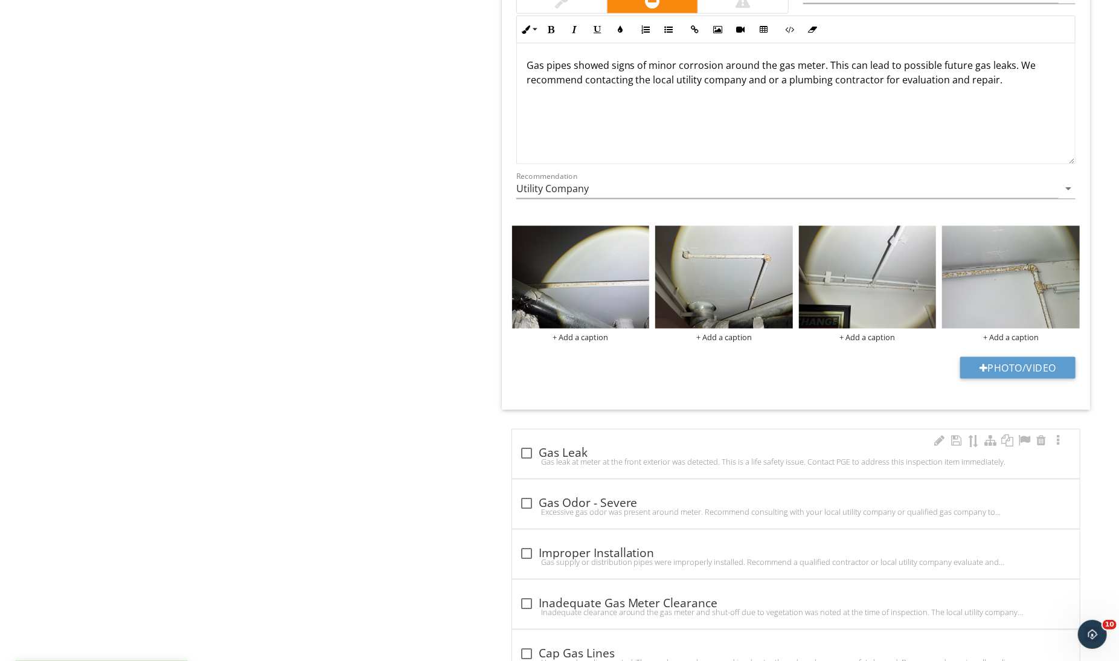
scroll to position [1125, 0]
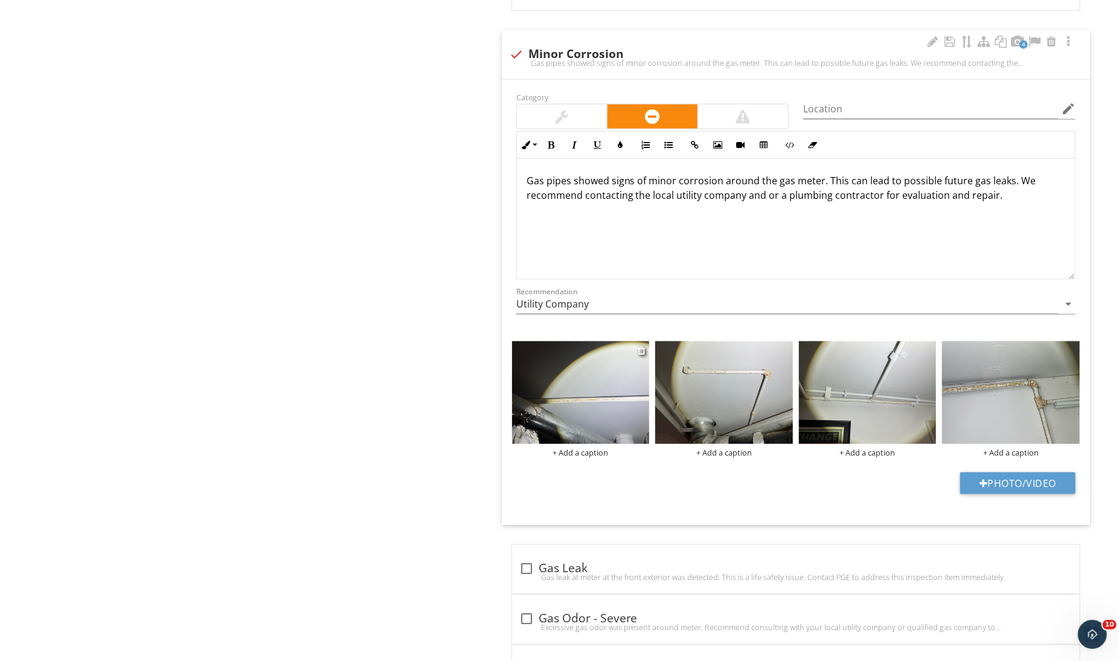
click at [606, 422] on img at bounding box center [581, 392] width 138 height 103
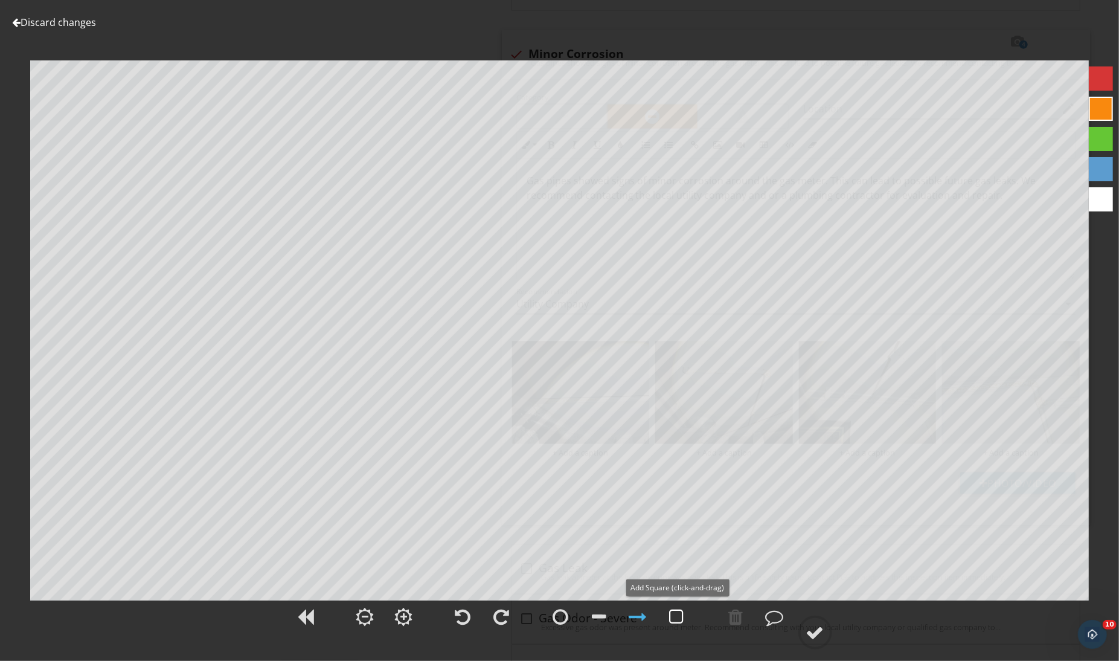
click at [670, 612] on div at bounding box center [677, 616] width 14 height 18
click at [680, 603] on div at bounding box center [677, 616] width 30 height 30
click at [810, 635] on div at bounding box center [815, 632] width 18 height 18
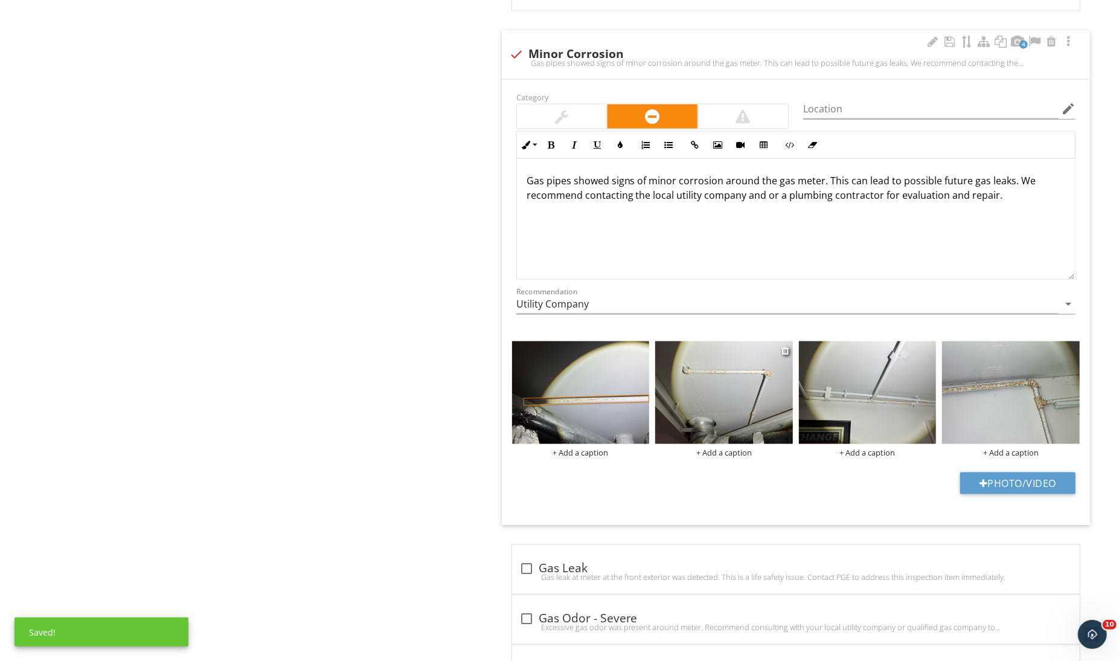
click at [762, 409] on img at bounding box center [724, 392] width 138 height 103
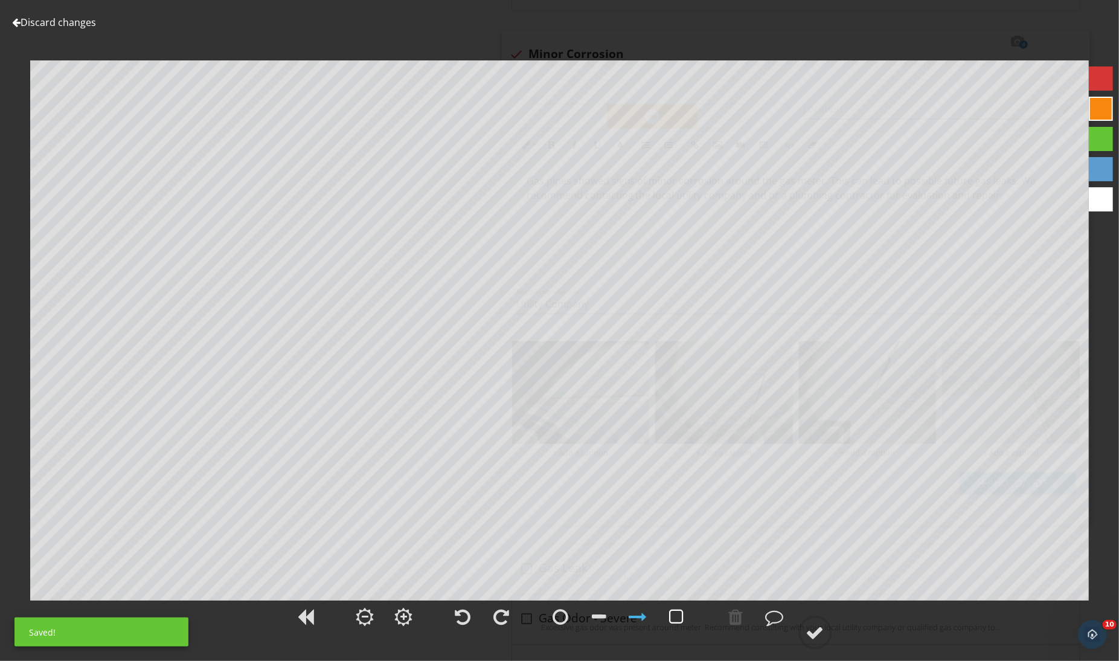
click at [684, 602] on div at bounding box center [677, 616] width 30 height 30
click at [603, 618] on div at bounding box center [599, 616] width 14 height 18
click at [735, 630] on div at bounding box center [736, 616] width 30 height 30
click at [736, 622] on div at bounding box center [736, 616] width 14 height 18
click at [818, 625] on div at bounding box center [815, 632] width 18 height 18
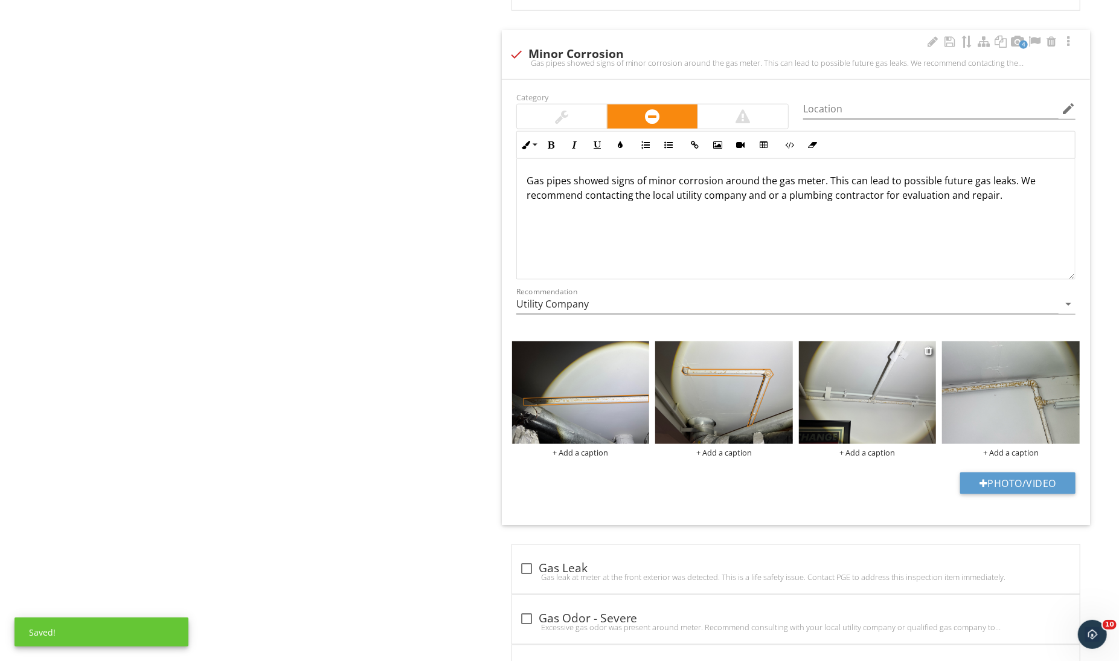
click at [854, 438] on div at bounding box center [868, 394] width 138 height 107
click at [852, 420] on img at bounding box center [868, 392] width 138 height 103
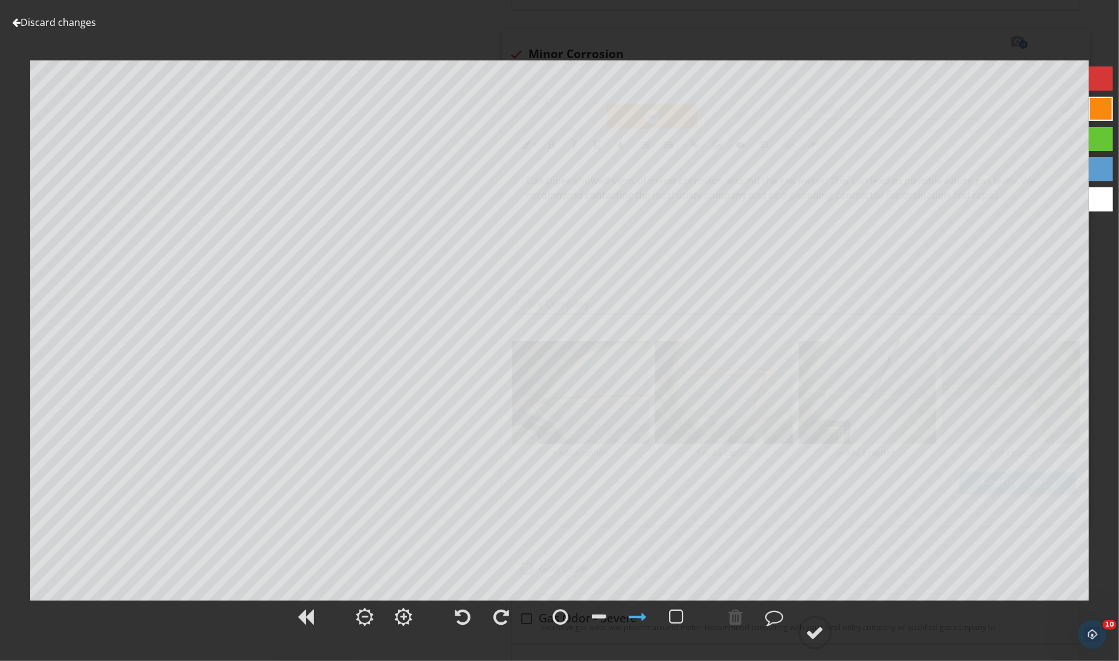
click at [694, 611] on div at bounding box center [619, 618] width 152 height 40
click at [682, 617] on div at bounding box center [677, 616] width 14 height 18
click at [678, 612] on div at bounding box center [677, 616] width 14 height 18
click at [833, 632] on div at bounding box center [559, 623] width 1119 height 50
click at [818, 632] on div at bounding box center [815, 632] width 18 height 18
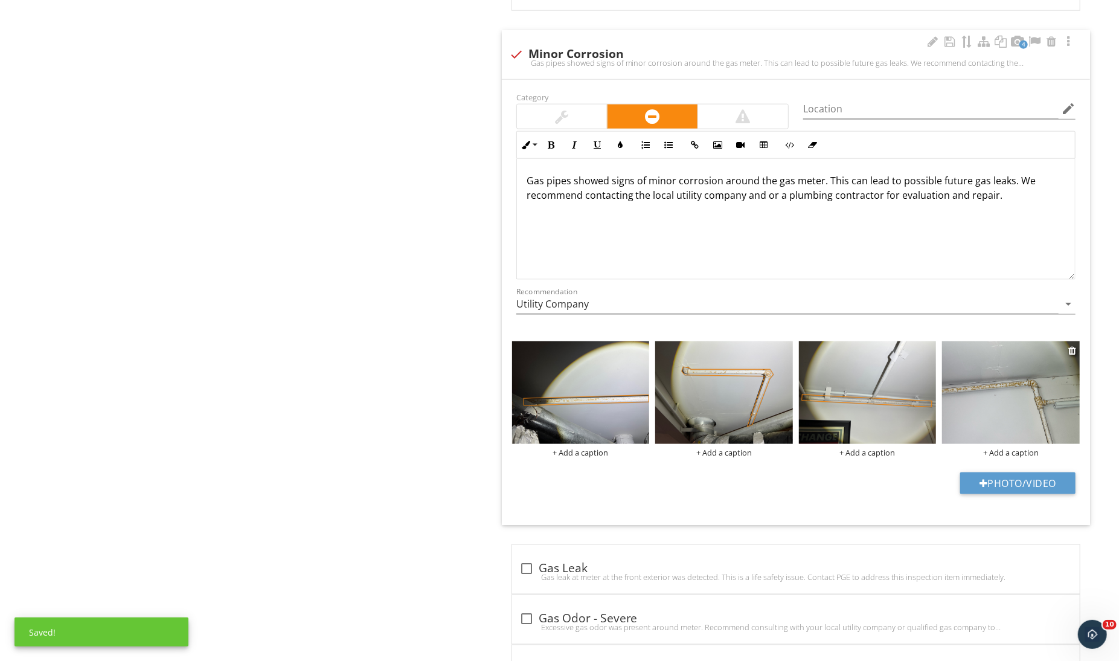
click at [981, 425] on img at bounding box center [1011, 392] width 138 height 103
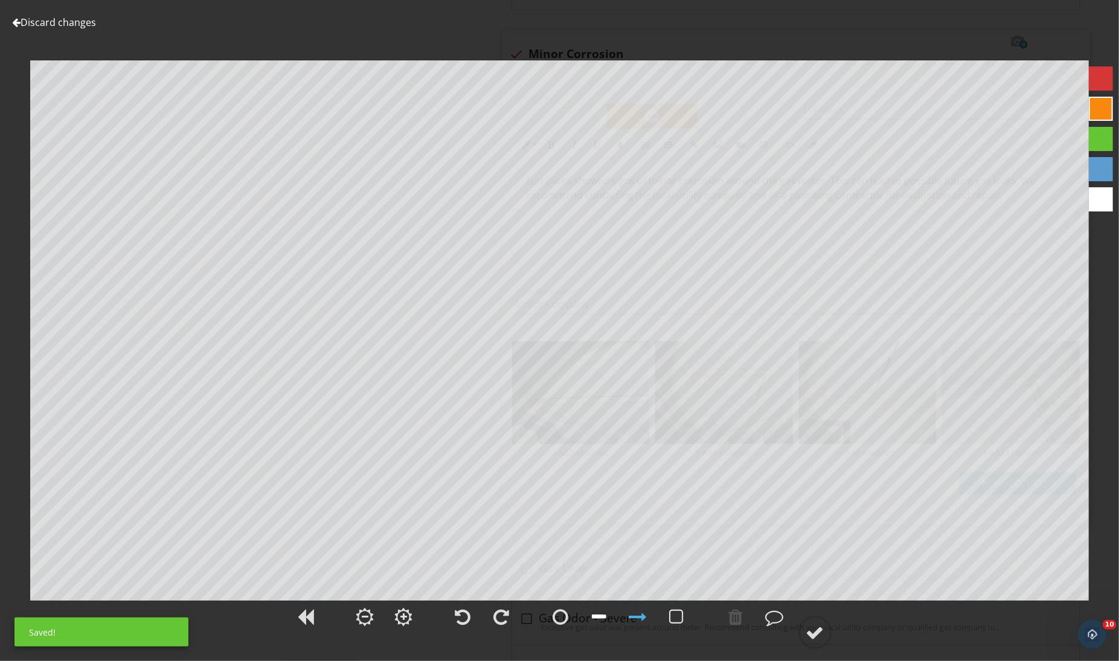
click at [606, 618] on div at bounding box center [599, 616] width 14 height 18
click at [730, 614] on div at bounding box center [736, 616] width 14 height 18
click at [742, 622] on div at bounding box center [736, 616] width 14 height 18
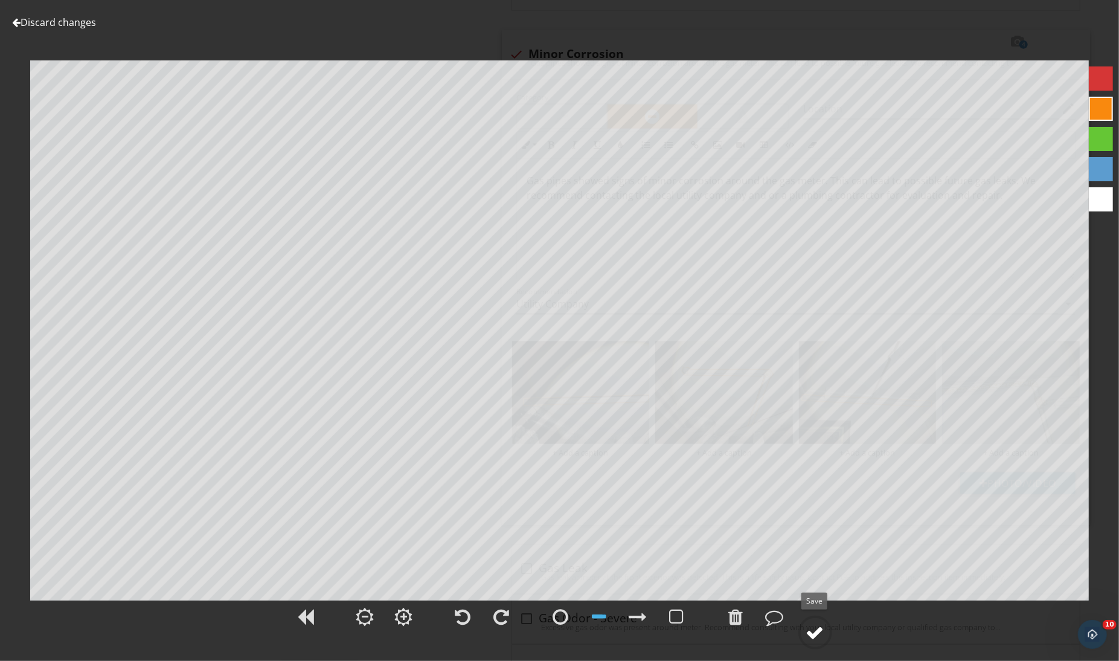
click at [813, 627] on div at bounding box center [815, 632] width 18 height 18
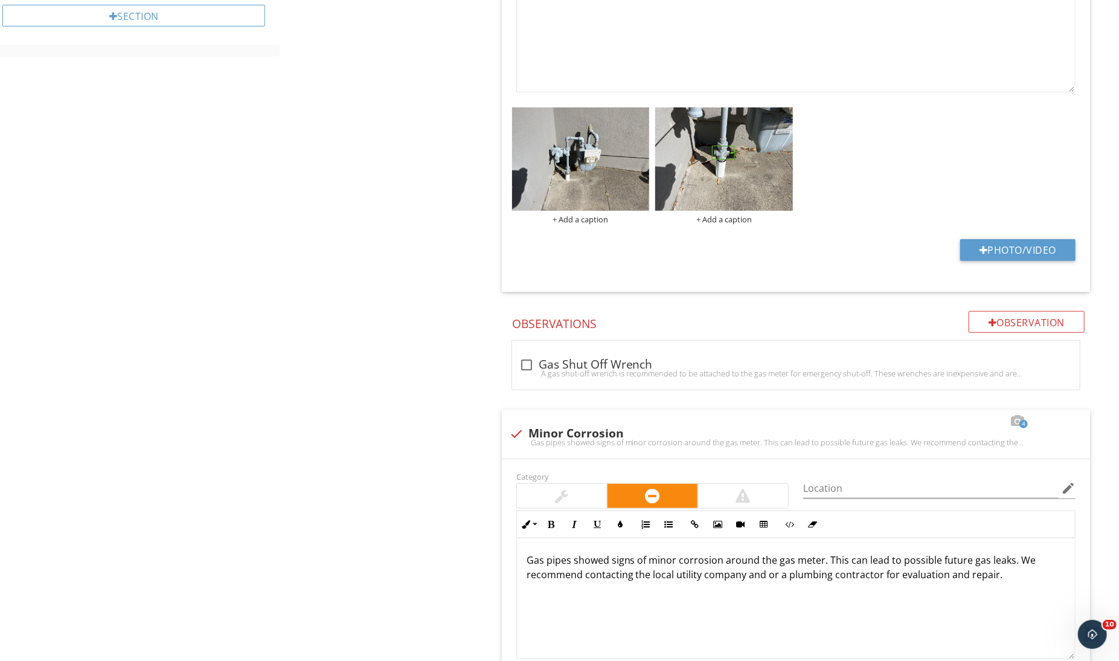
scroll to position [0, 0]
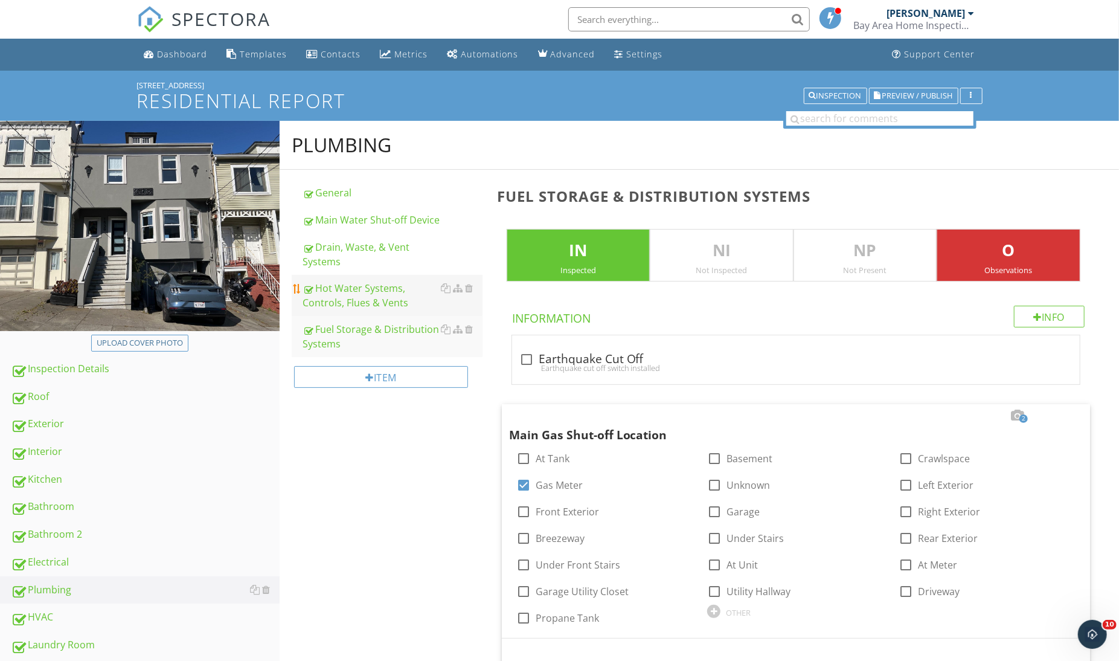
click at [380, 302] on div "Hot Water Systems, Controls, Flues & Vents" at bounding box center [392, 295] width 179 height 29
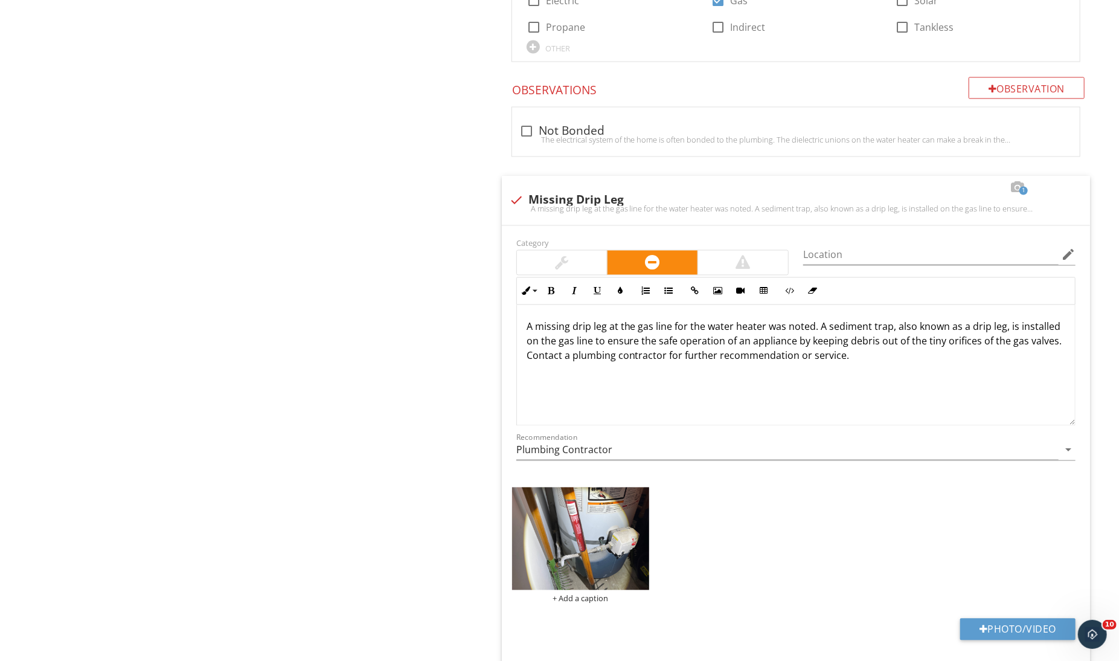
scroll to position [1592, 0]
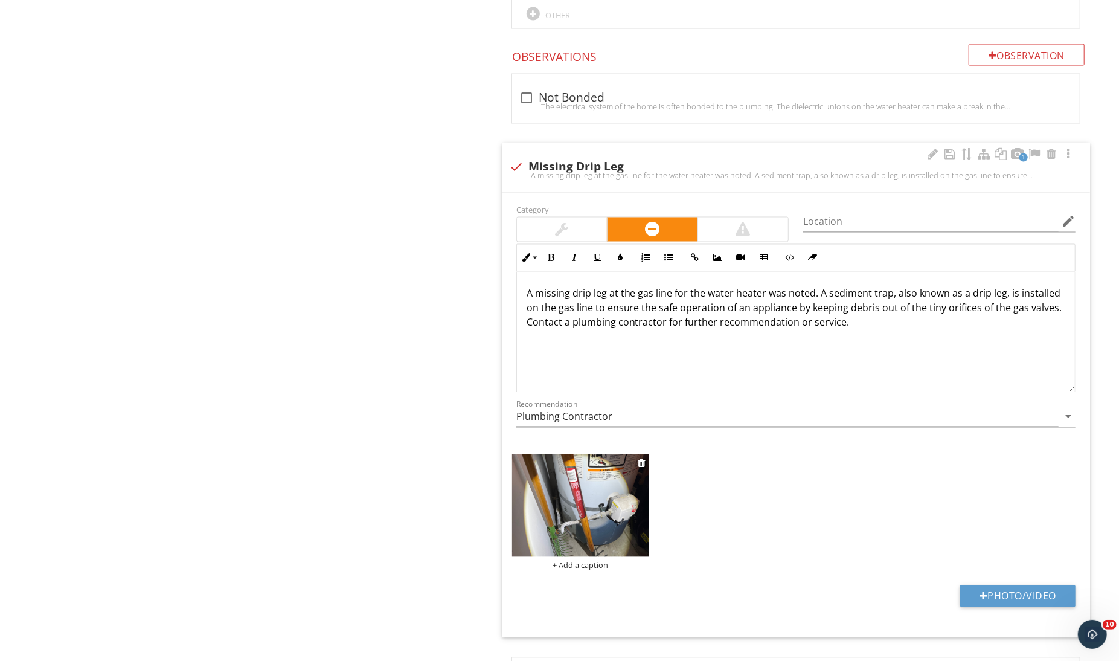
click at [567, 484] on img at bounding box center [581, 505] width 138 height 103
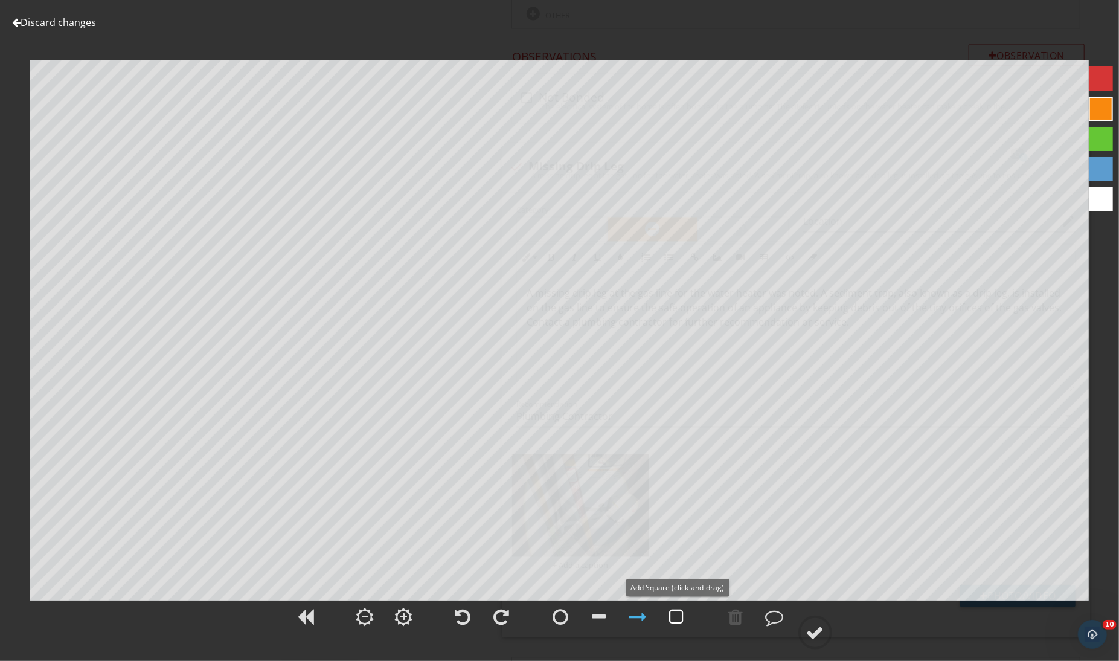
click at [681, 615] on div at bounding box center [677, 616] width 14 height 18
click at [816, 627] on div at bounding box center [815, 632] width 18 height 18
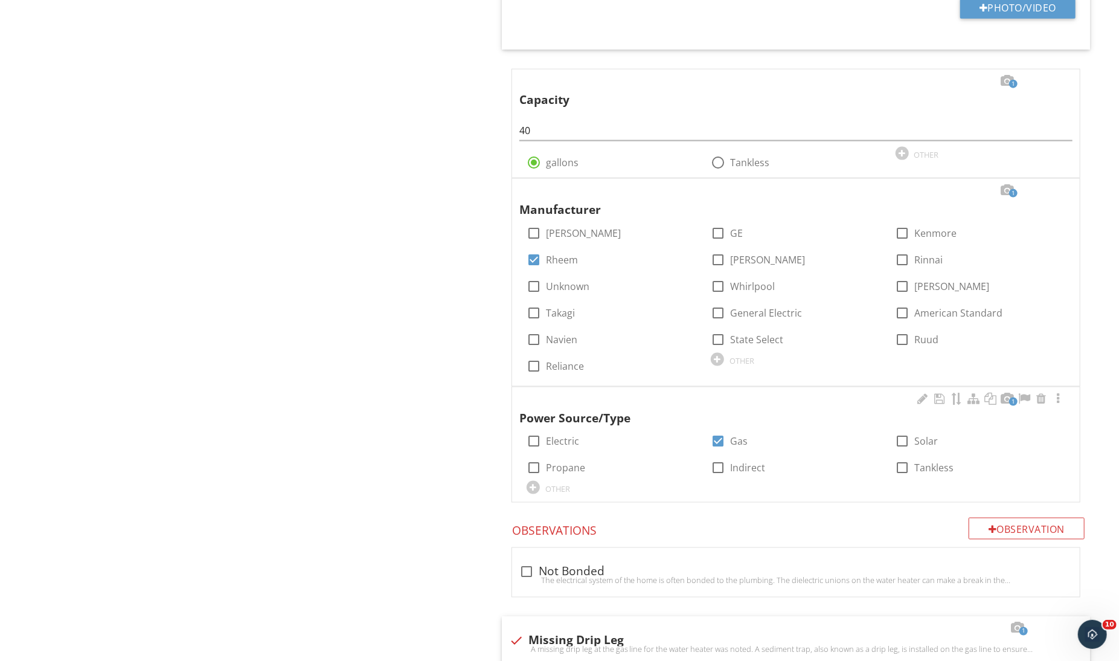
scroll to position [1112, 0]
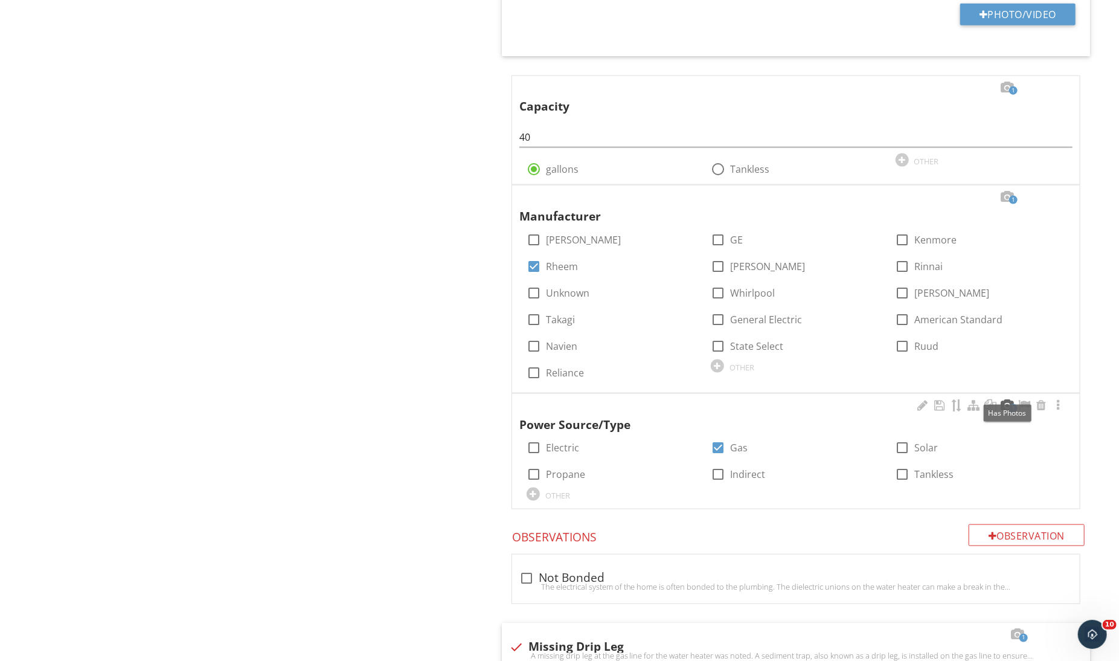
click at [1008, 399] on div at bounding box center [1007, 405] width 14 height 12
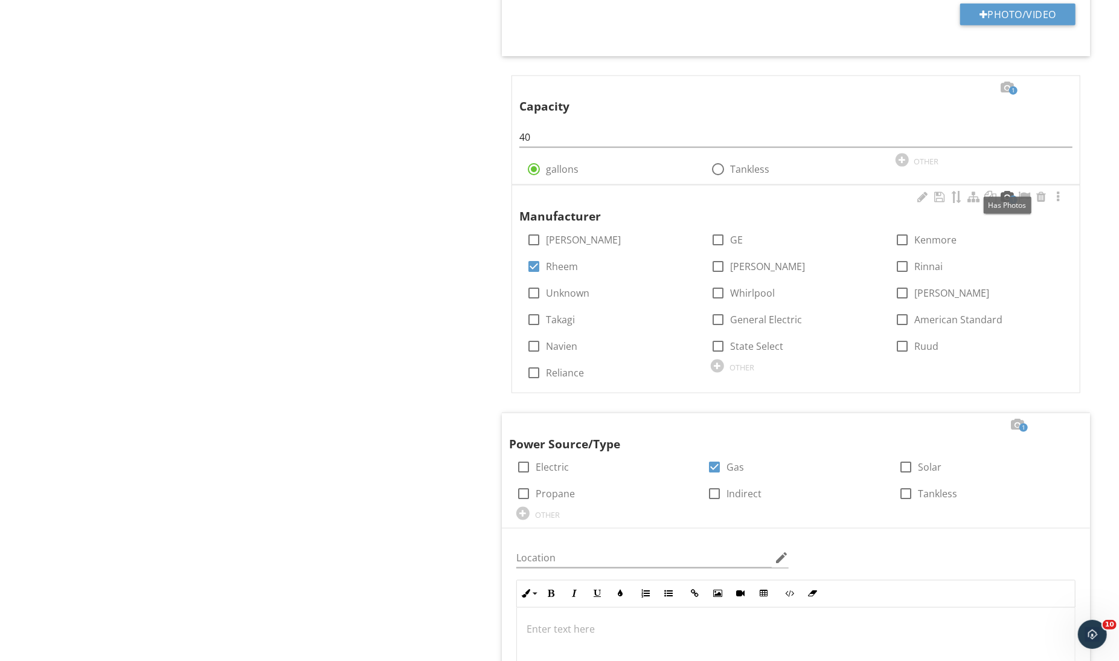
click at [1007, 191] on div at bounding box center [1007, 197] width 14 height 12
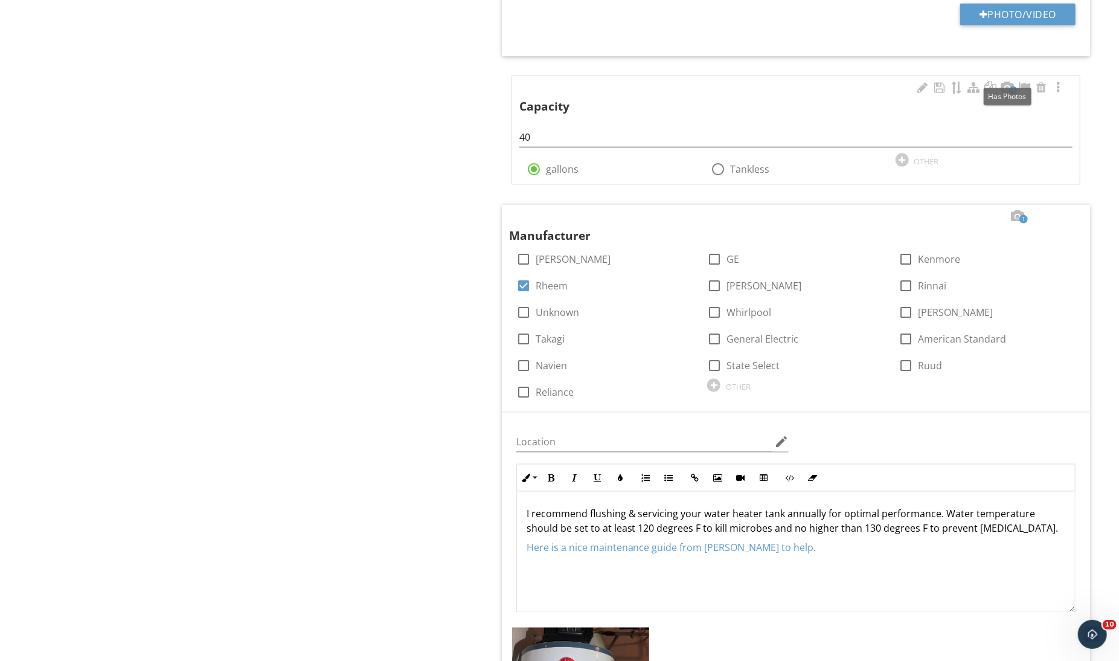
click at [1009, 86] on span "1" at bounding box center [1013, 90] width 8 height 8
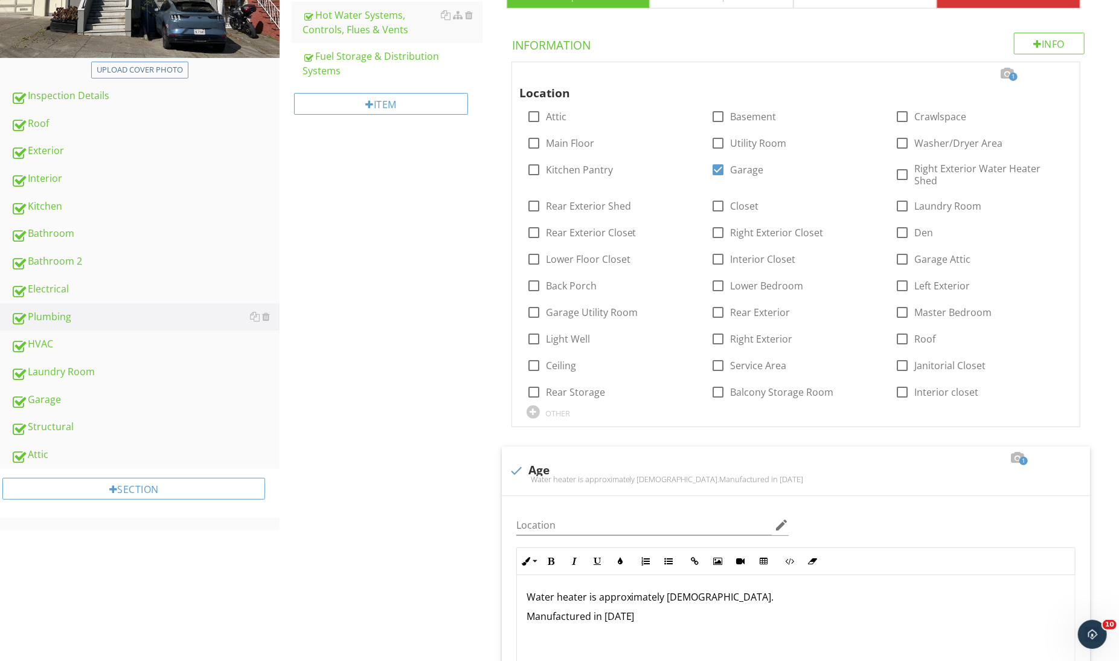
scroll to position [275, 0]
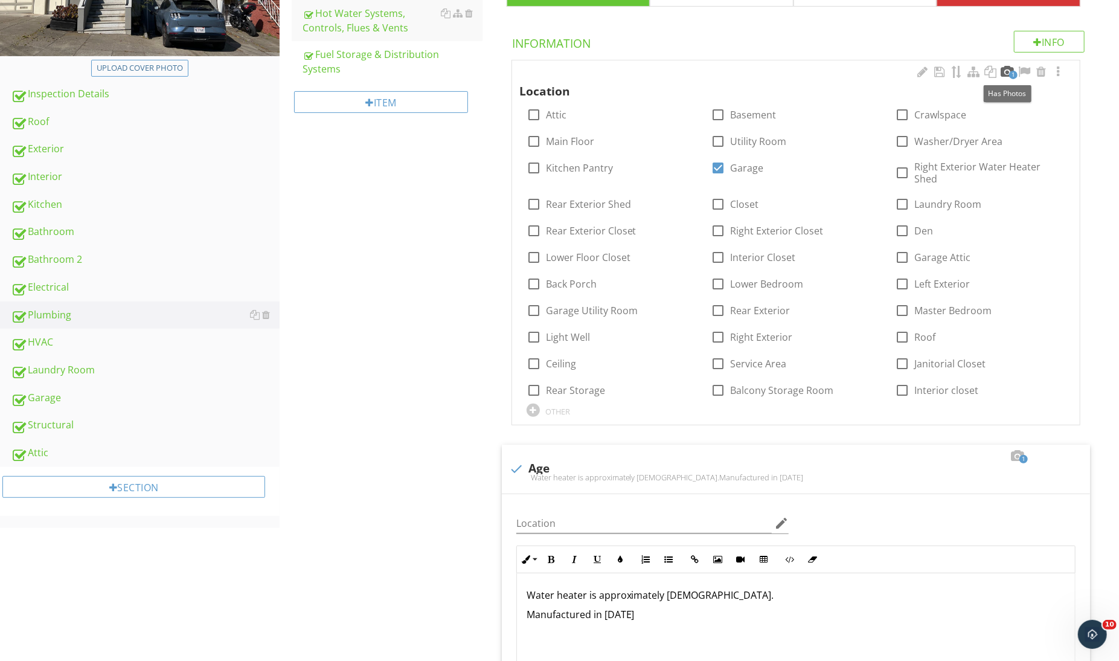
click at [1004, 74] on div at bounding box center [1007, 72] width 14 height 12
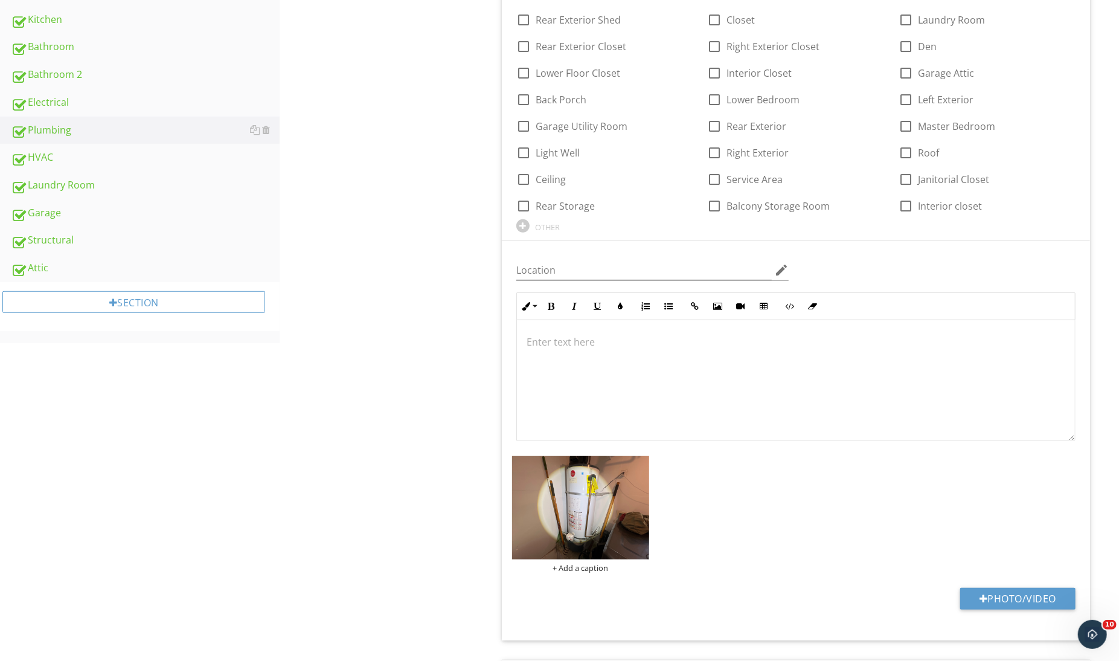
scroll to position [0, 0]
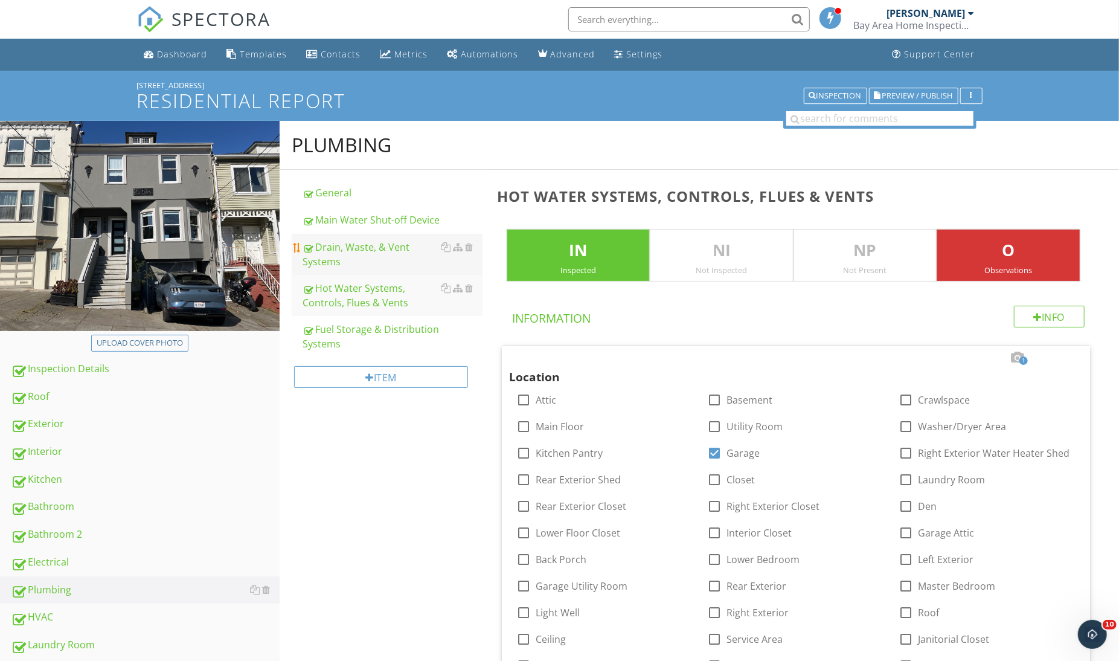
click at [353, 248] on div "Drain, Waste, & Vent Systems" at bounding box center [392, 254] width 179 height 29
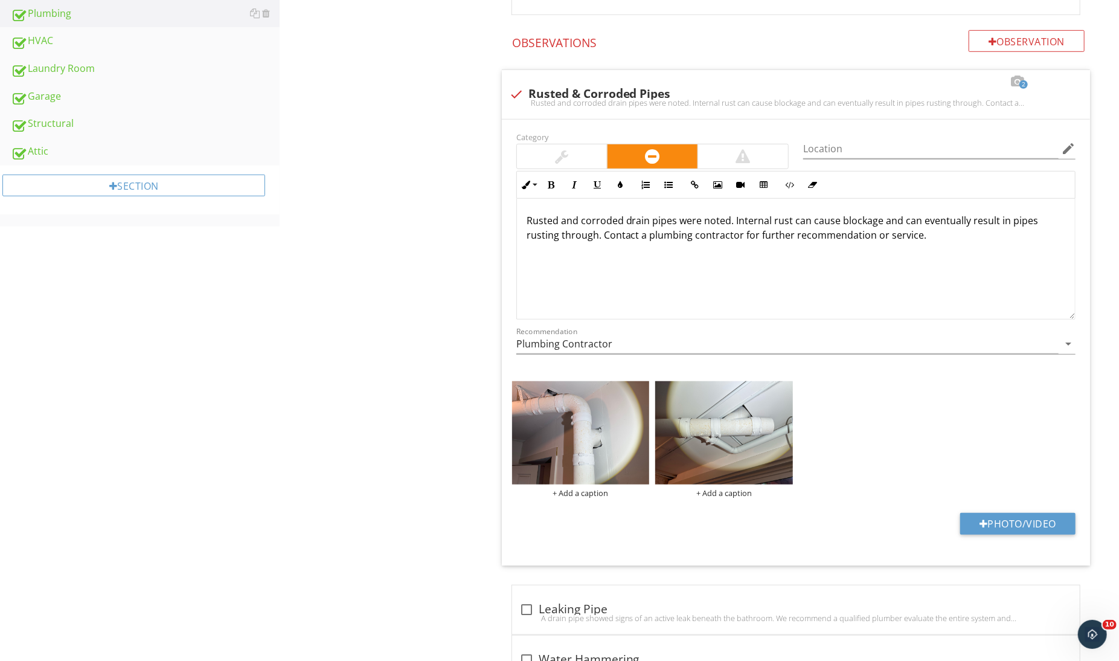
scroll to position [599, 0]
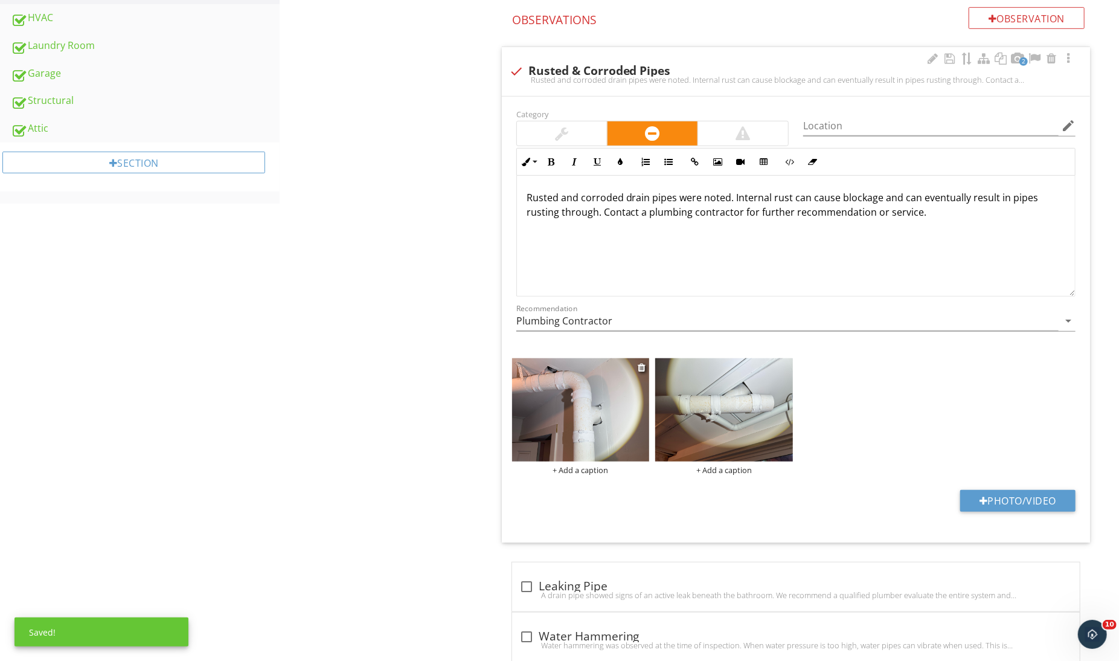
click at [584, 415] on img at bounding box center [581, 409] width 138 height 103
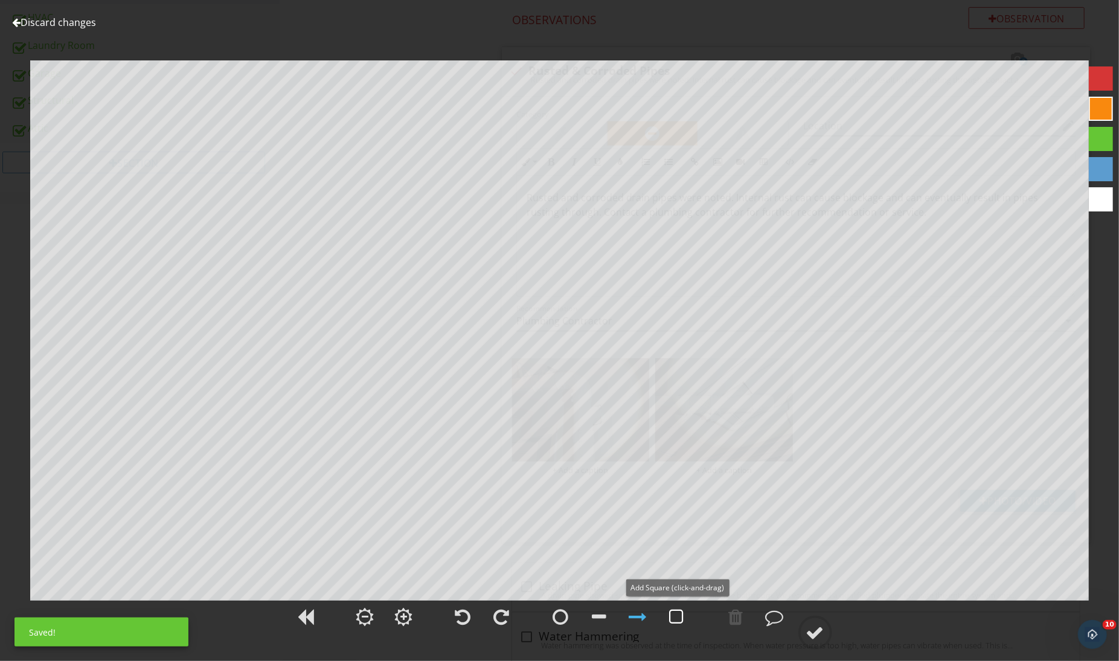
click at [681, 608] on div at bounding box center [677, 616] width 14 height 18
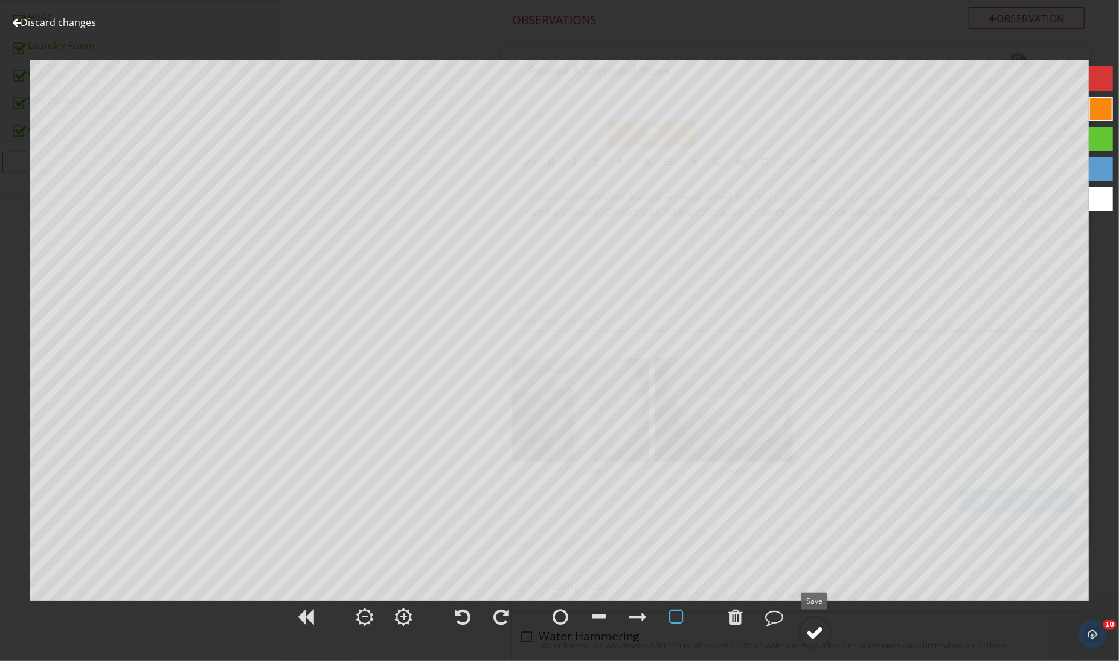
click at [815, 644] on circle at bounding box center [815, 632] width 31 height 31
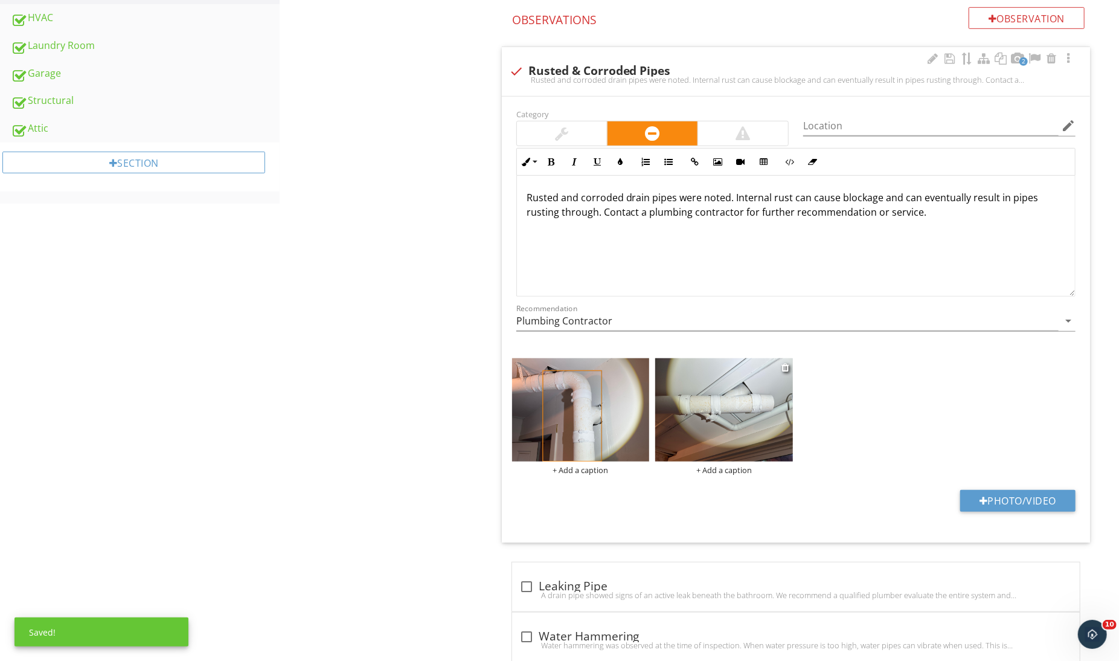
click at [733, 450] on img at bounding box center [724, 409] width 138 height 103
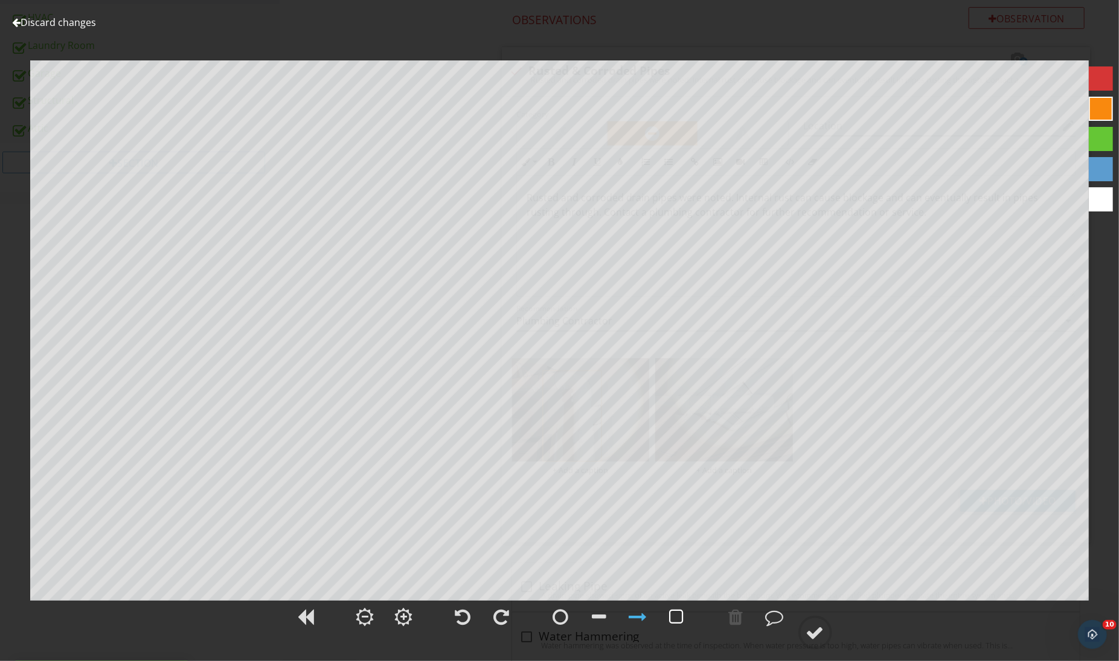
click at [668, 616] on div at bounding box center [677, 616] width 30 height 30
click at [508, 614] on div at bounding box center [502, 616] width 16 height 18
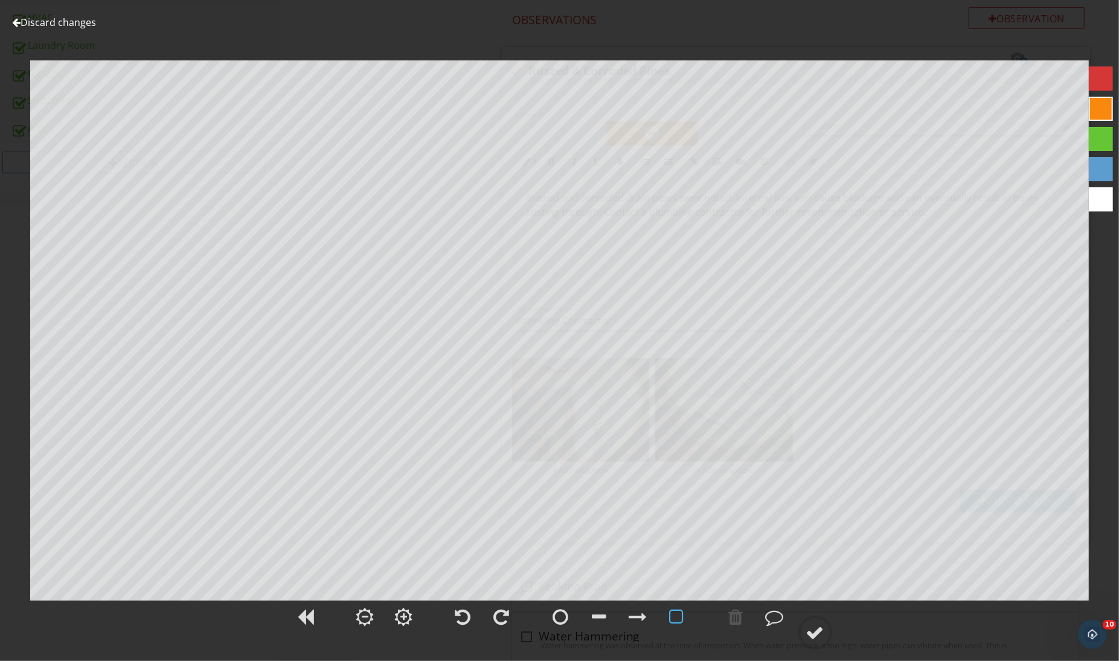
click at [668, 614] on div at bounding box center [677, 616] width 30 height 30
click at [669, 623] on div at bounding box center [677, 616] width 30 height 30
click at [681, 613] on div at bounding box center [677, 616] width 14 height 18
click at [821, 634] on div at bounding box center [815, 632] width 18 height 18
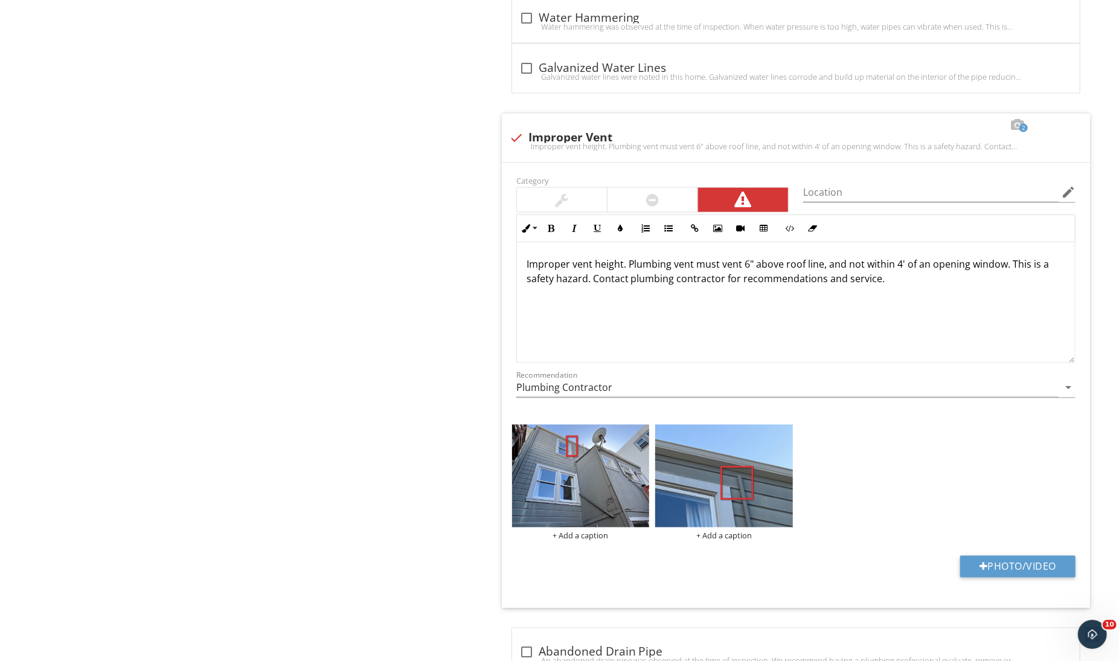
scroll to position [0, 0]
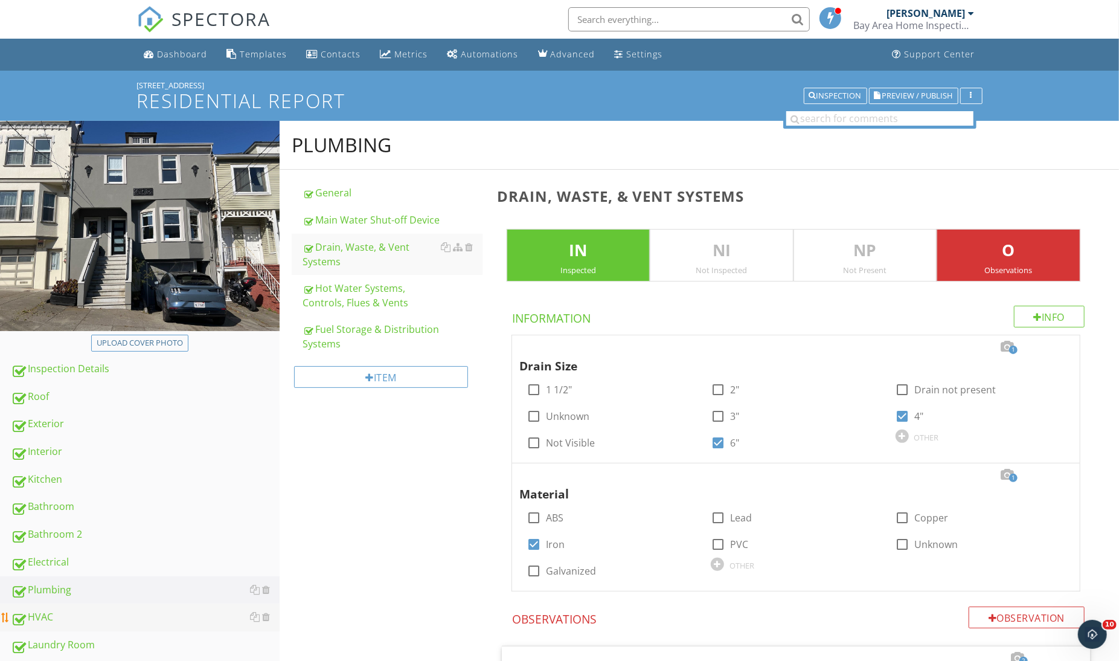
click at [102, 611] on div "HVAC" at bounding box center [145, 617] width 269 height 16
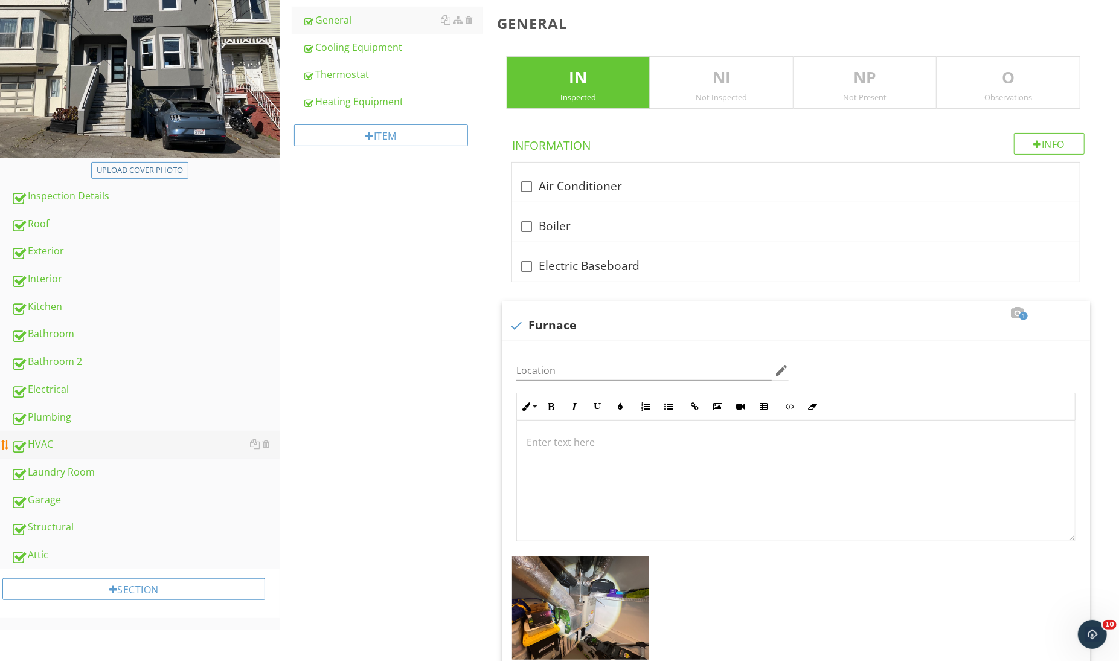
scroll to position [192, 0]
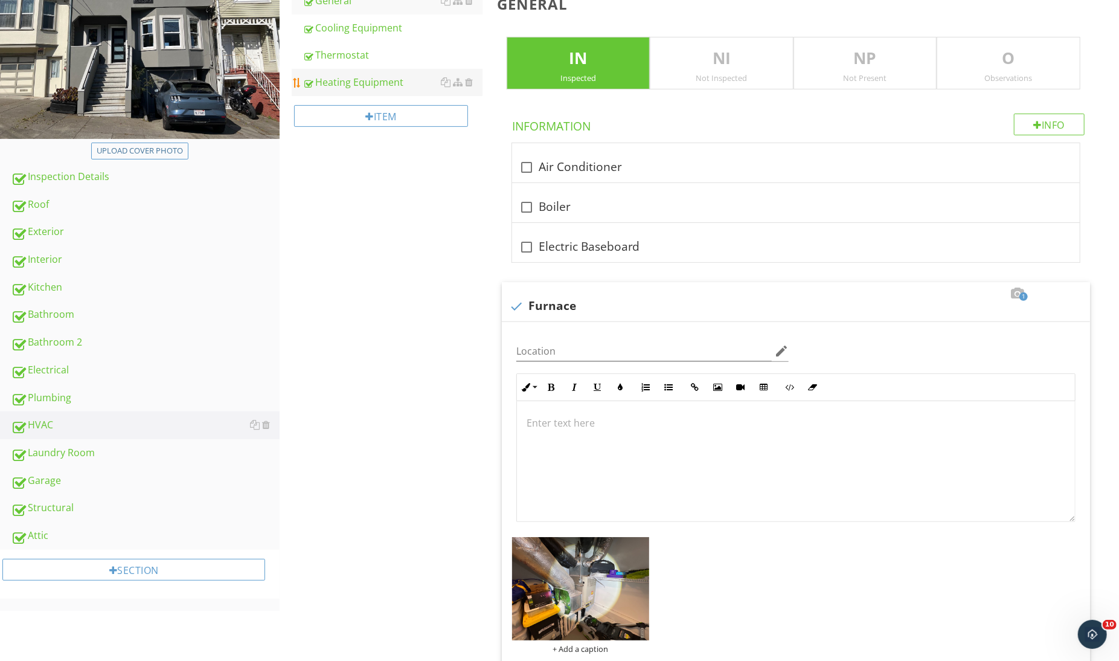
click at [383, 79] on div "Heating Equipment" at bounding box center [392, 82] width 179 height 14
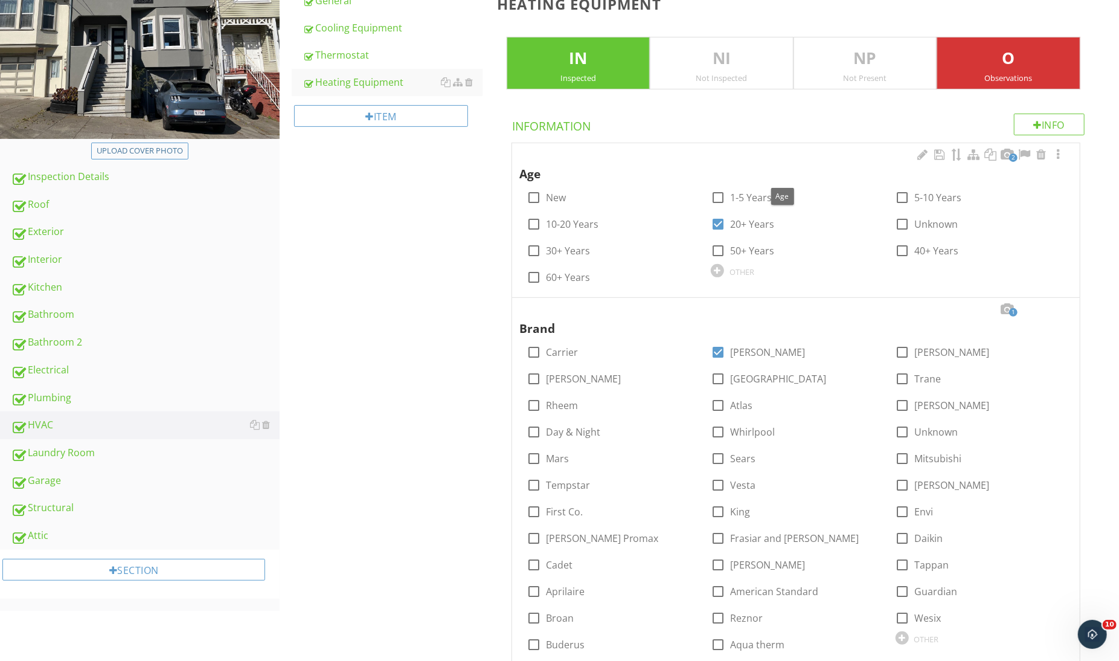
click at [1011, 159] on span "2" at bounding box center [1013, 157] width 8 height 8
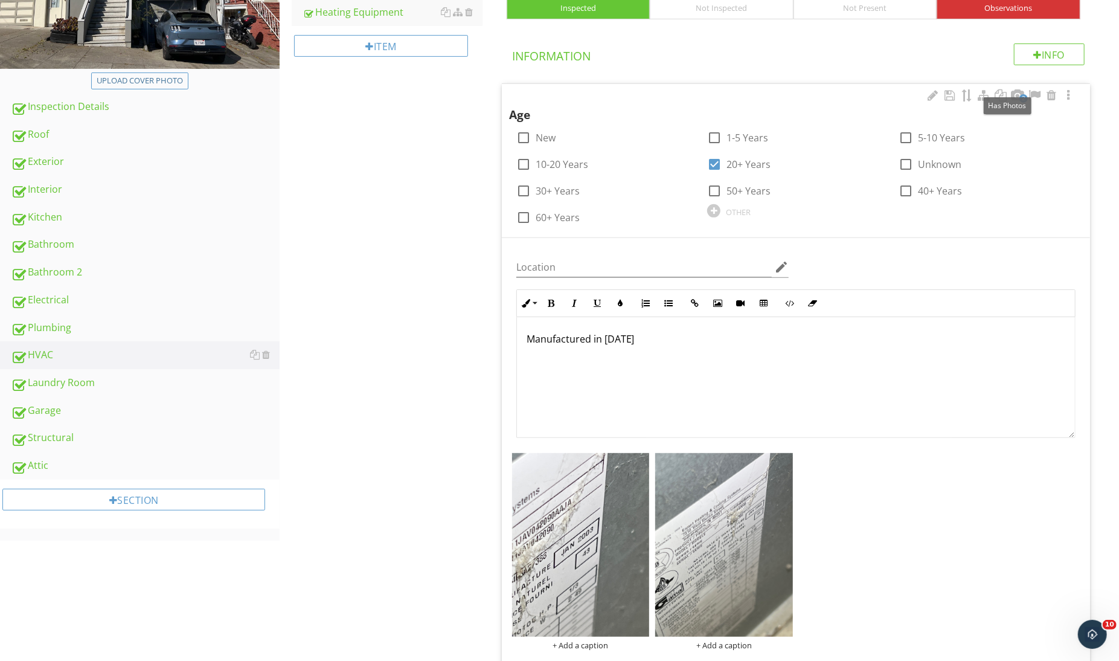
scroll to position [472, 0]
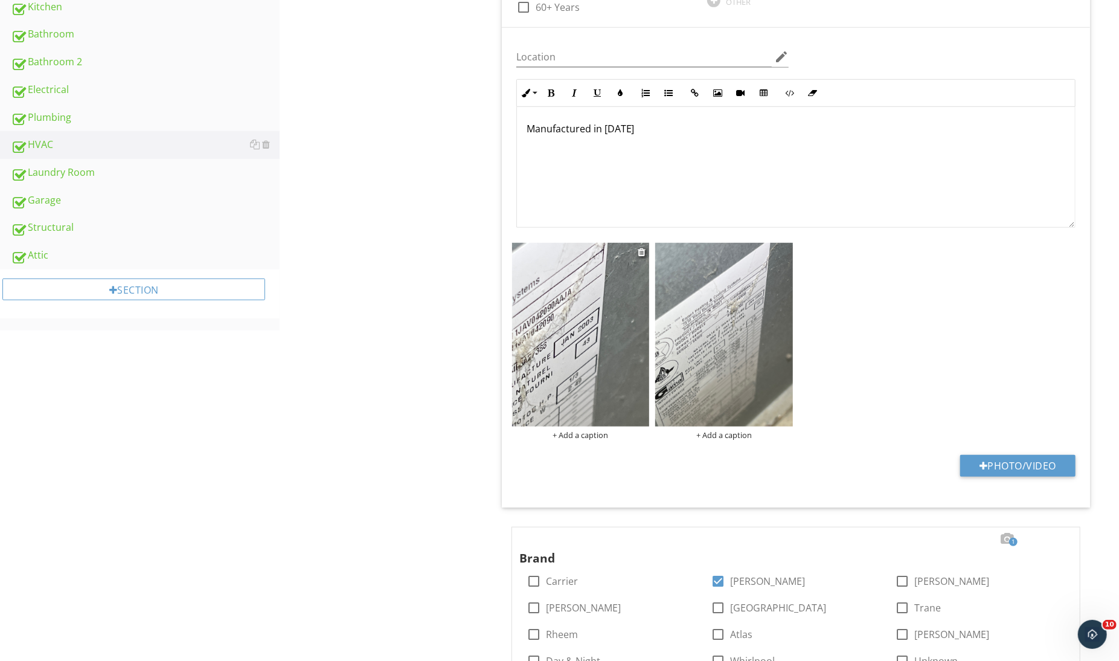
click at [582, 306] on img at bounding box center [581, 334] width 138 height 183
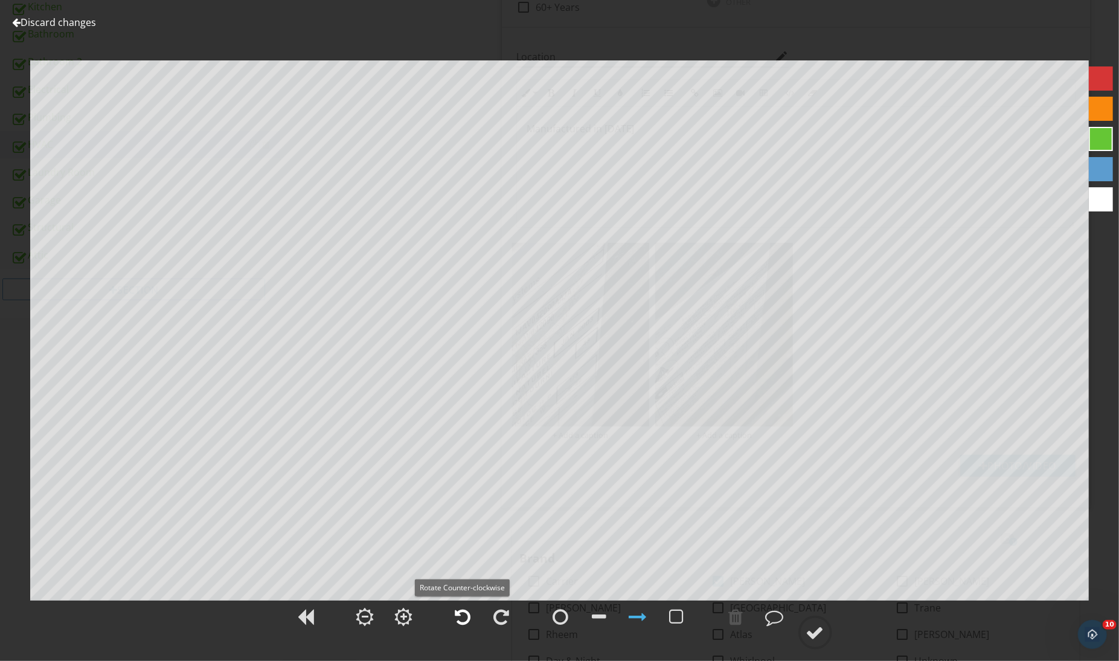
click at [470, 619] on div at bounding box center [463, 616] width 30 height 30
click at [824, 633] on div at bounding box center [815, 632] width 34 height 34
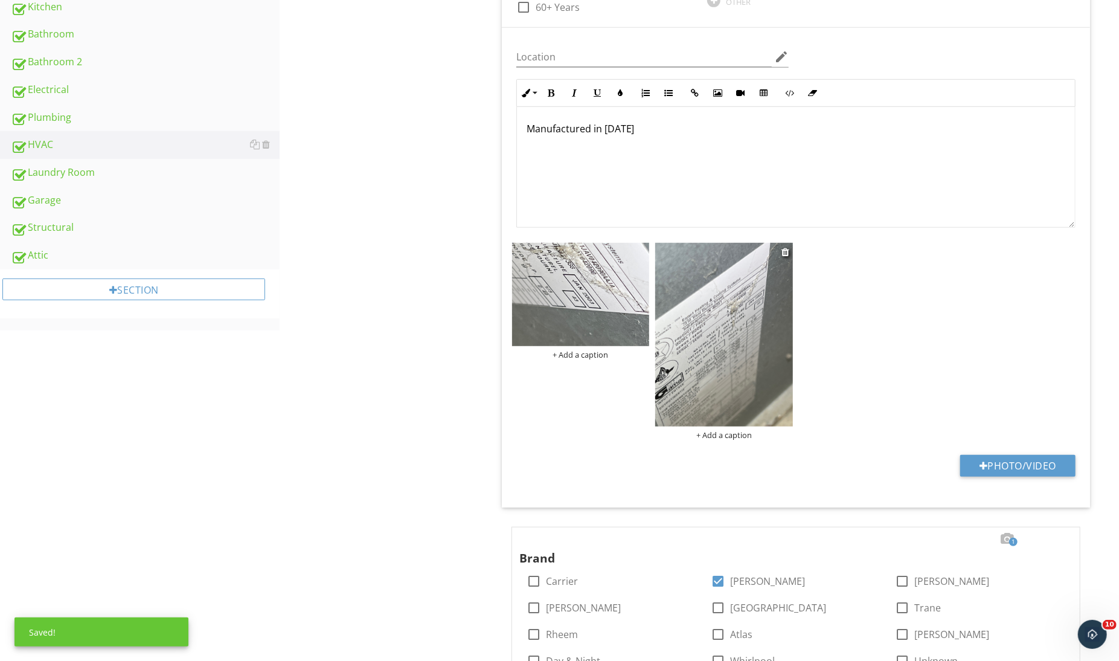
click at [712, 354] on img at bounding box center [724, 334] width 138 height 183
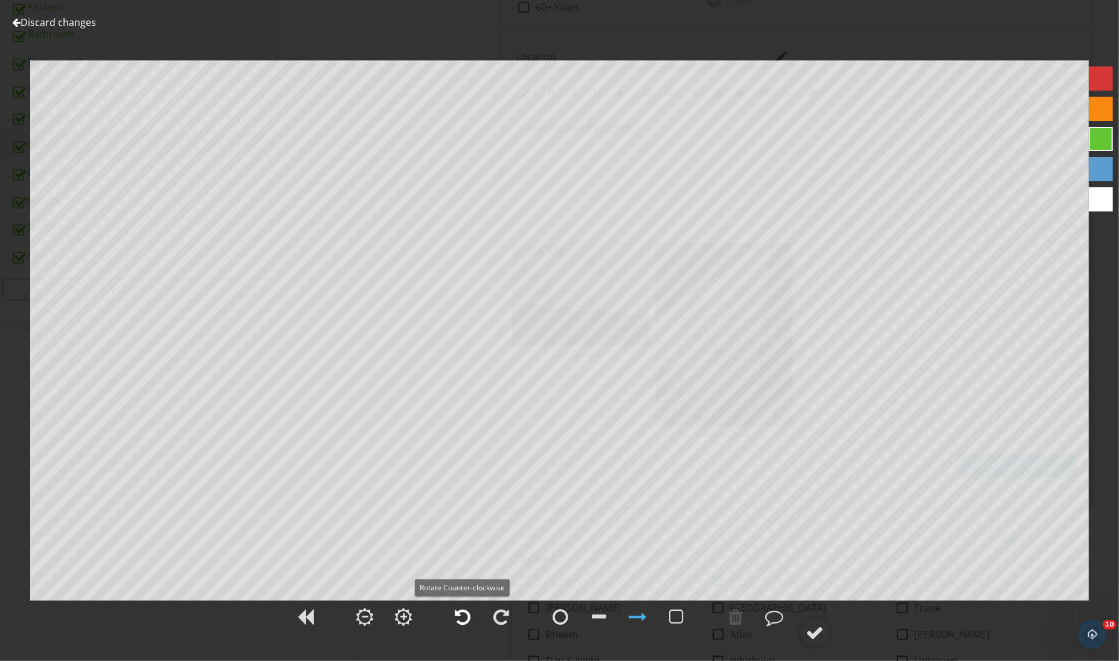
click at [459, 611] on div at bounding box center [463, 616] width 16 height 18
click at [511, 616] on div at bounding box center [502, 616] width 30 height 30
click at [818, 622] on circle at bounding box center [815, 632] width 31 height 31
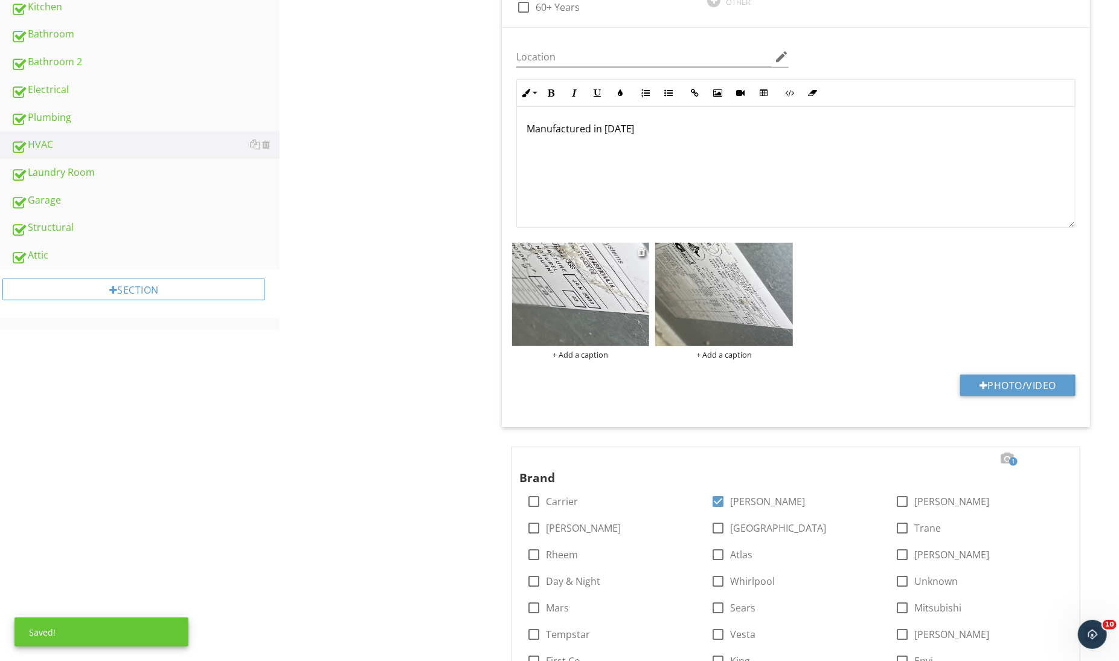
click at [617, 316] on img at bounding box center [581, 294] width 138 height 103
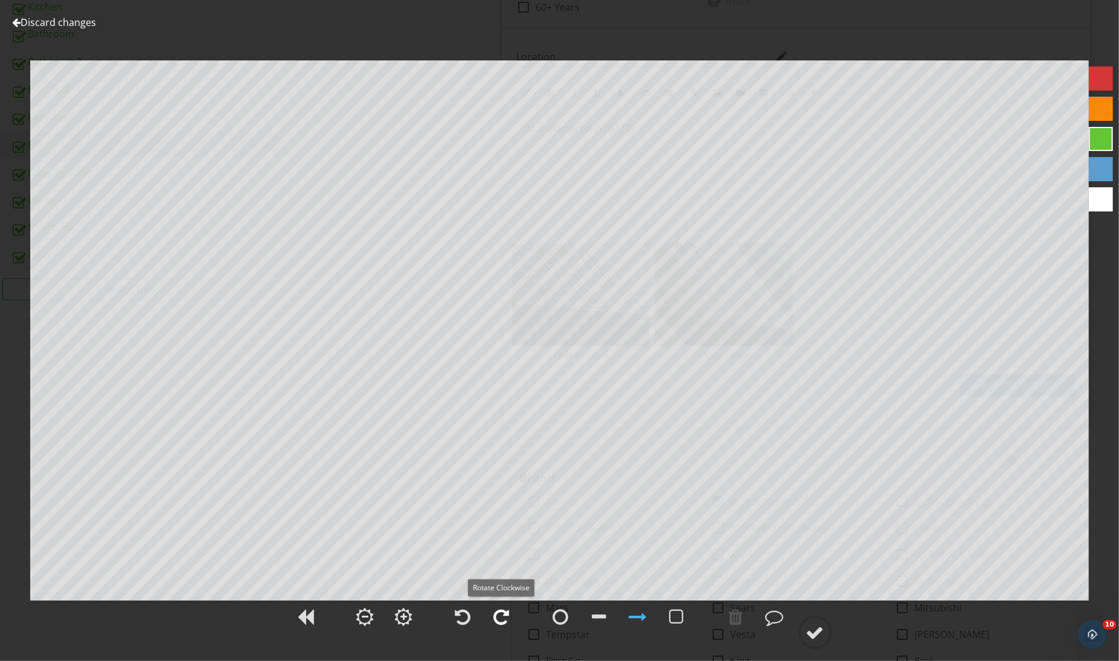
click at [503, 606] on div at bounding box center [502, 616] width 30 height 30
click at [808, 633] on div at bounding box center [815, 632] width 18 height 18
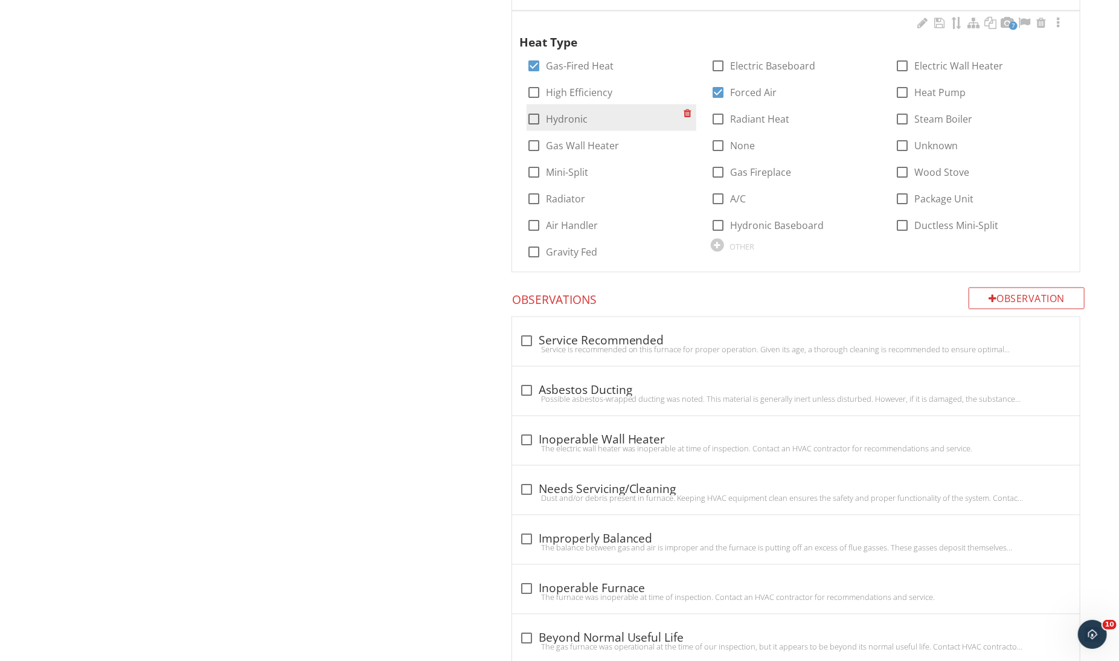
scroll to position [1405, 0]
click at [1009, 16] on div at bounding box center [1007, 21] width 14 height 12
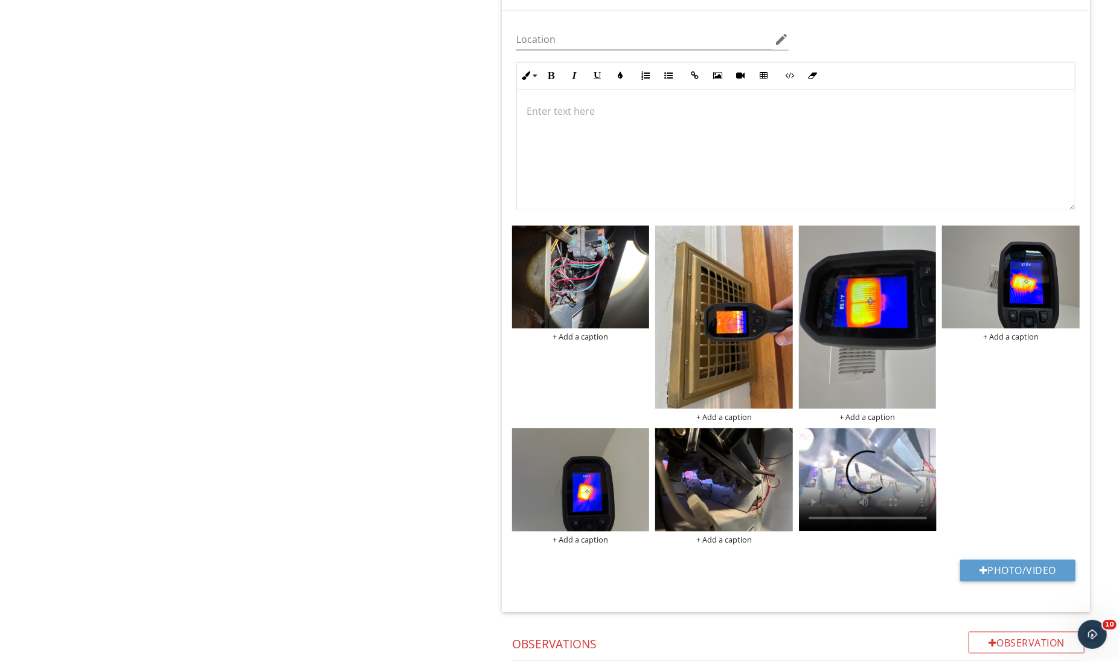
scroll to position [1891, 0]
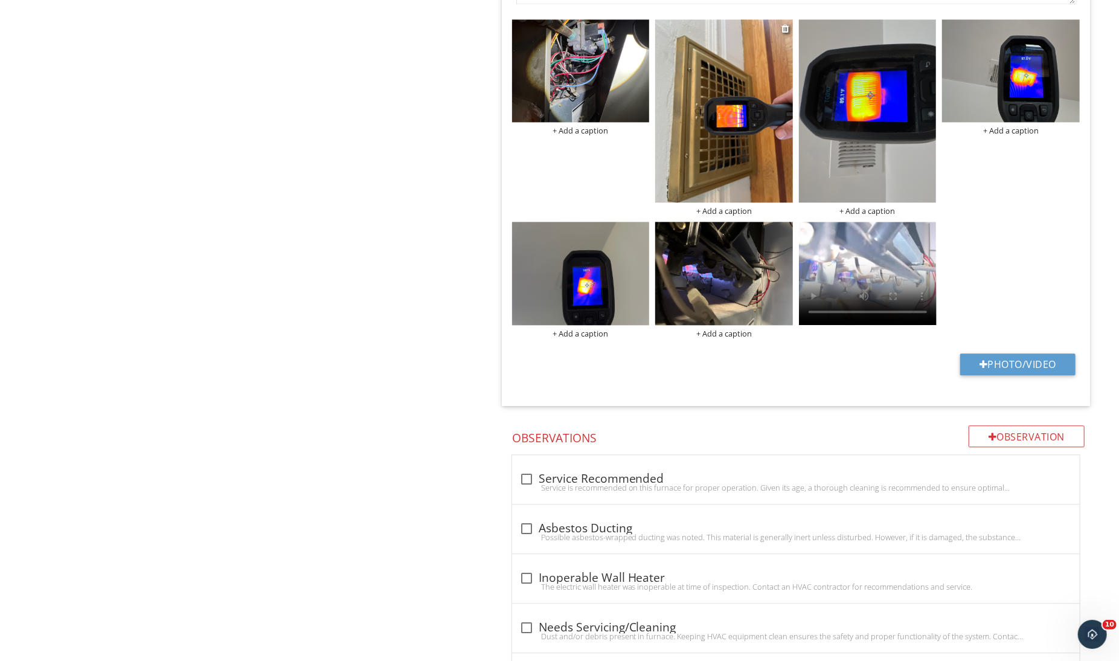
click at [723, 176] on img at bounding box center [724, 110] width 138 height 183
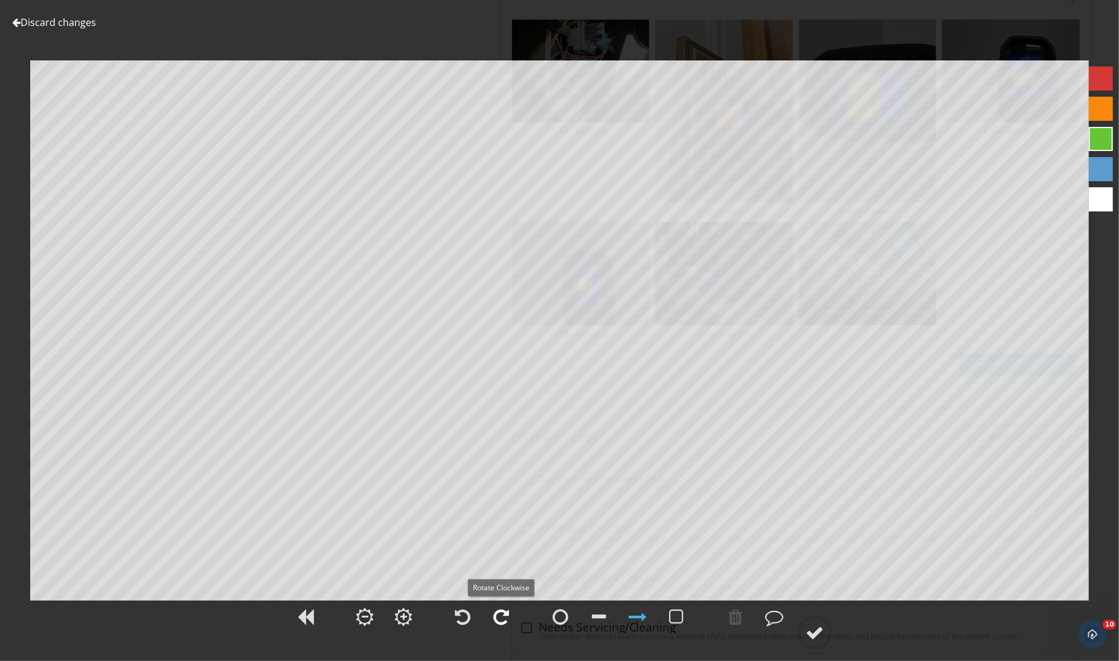
click at [502, 630] on div at bounding box center [502, 616] width 30 height 30
click at [823, 633] on div at bounding box center [815, 632] width 18 height 18
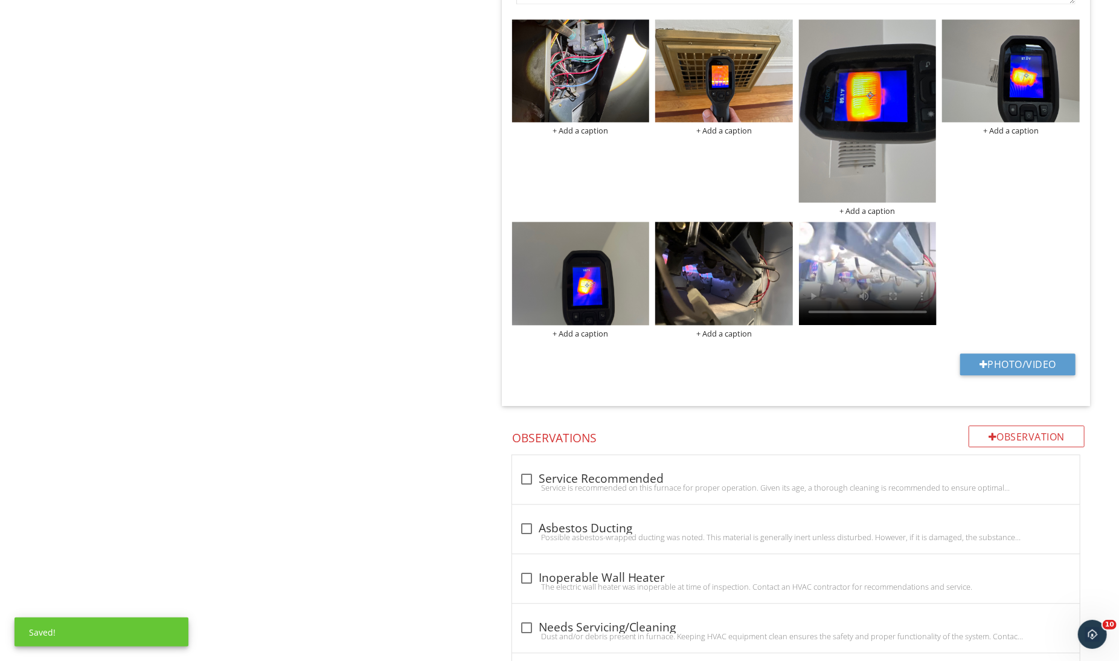
click at [927, 149] on img at bounding box center [868, 110] width 138 height 183
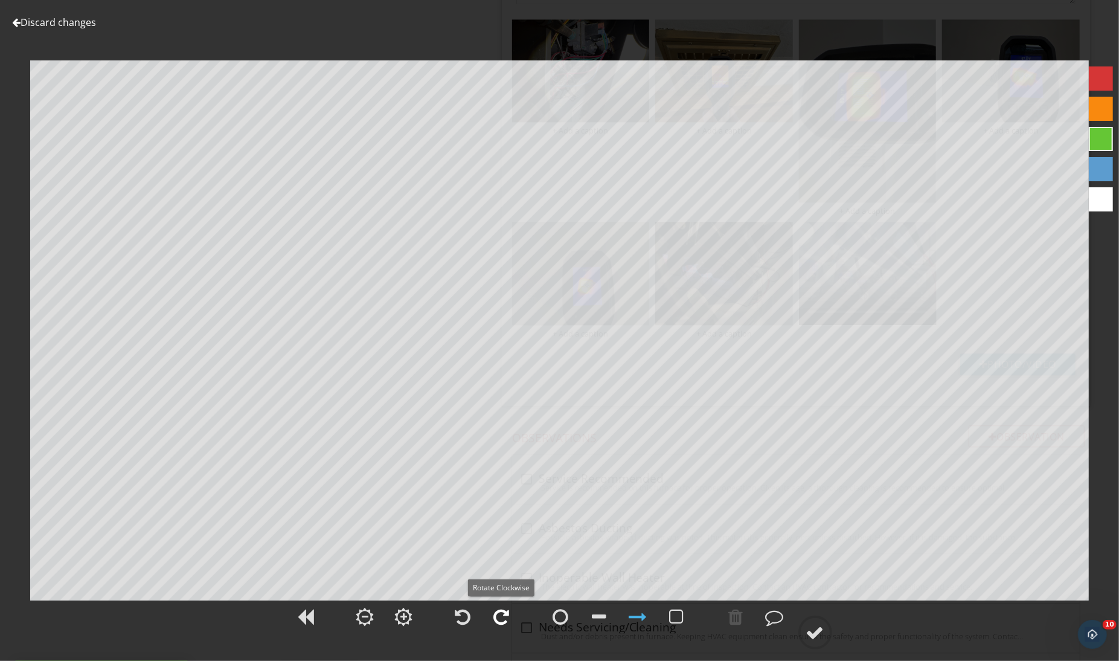
click at [508, 613] on div at bounding box center [502, 616] width 16 height 18
click at [822, 633] on div at bounding box center [815, 632] width 18 height 18
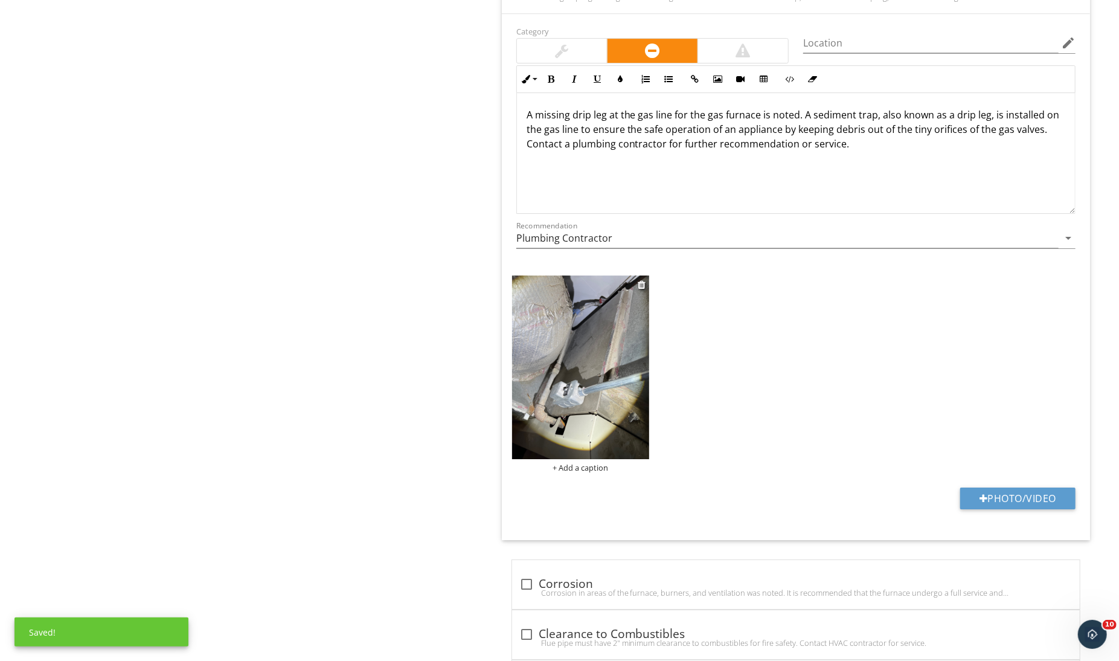
scroll to position [2834, 0]
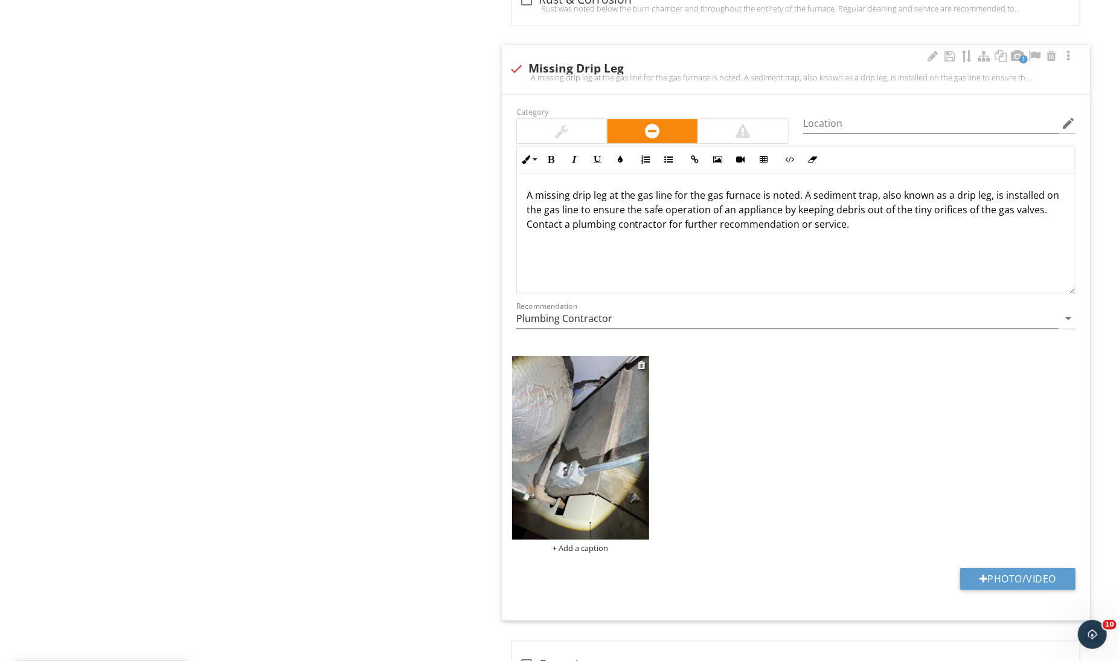
click at [582, 481] on img at bounding box center [581, 447] width 138 height 183
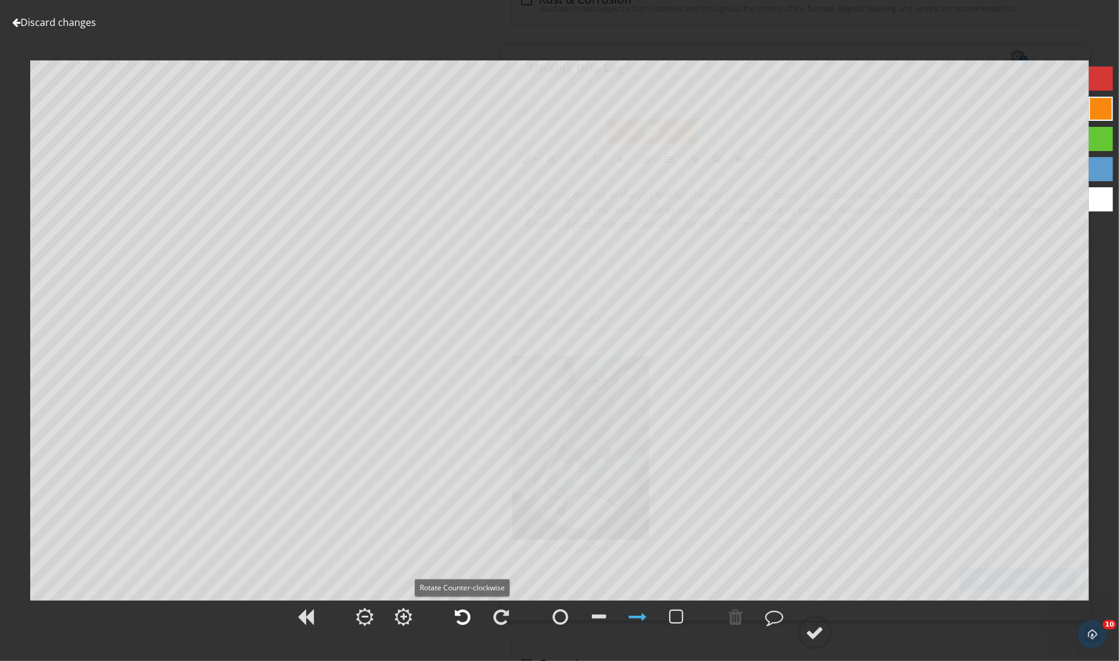
click at [458, 617] on div at bounding box center [463, 616] width 16 height 18
click at [685, 623] on div at bounding box center [677, 616] width 30 height 30
click at [809, 626] on div at bounding box center [815, 632] width 18 height 18
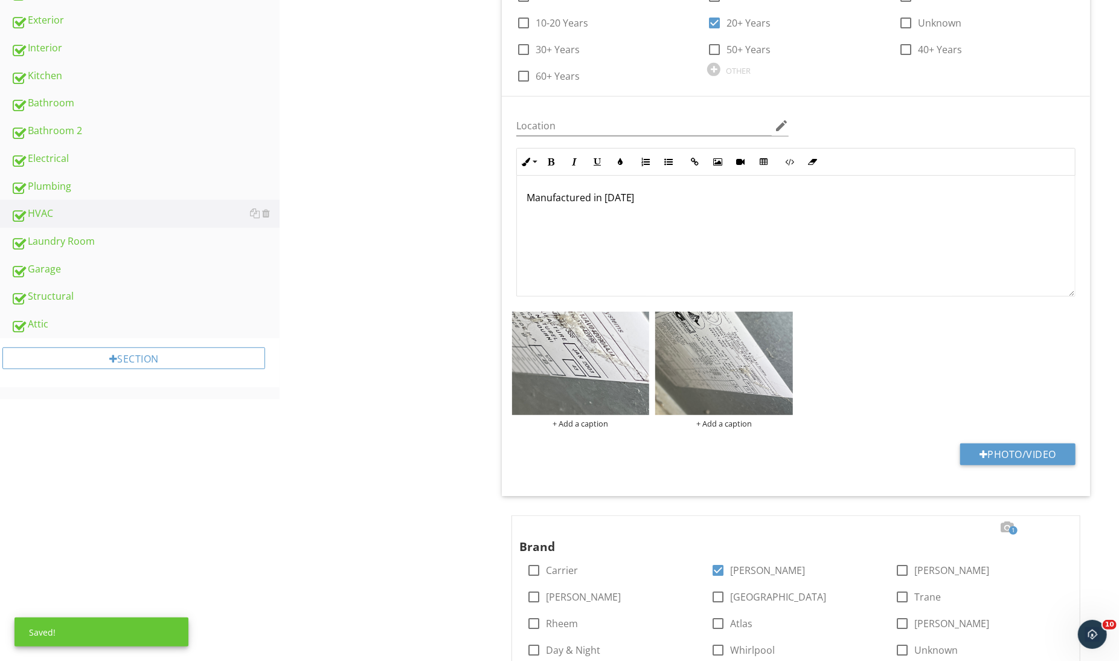
scroll to position [236, 0]
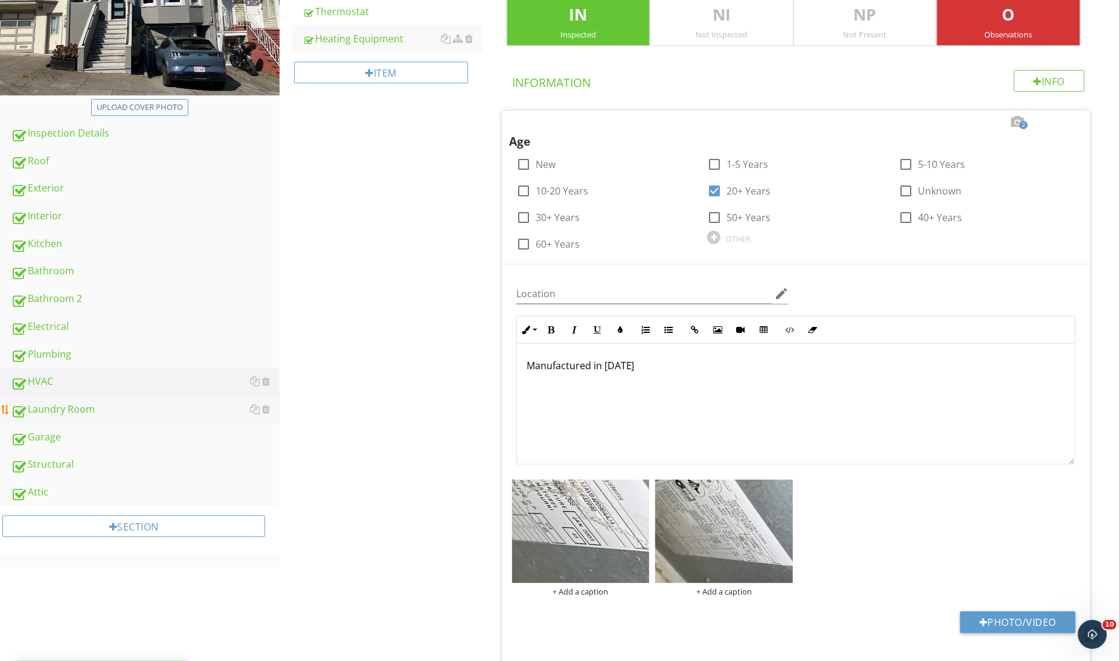
click at [115, 406] on div "Laundry Room" at bounding box center [145, 410] width 269 height 16
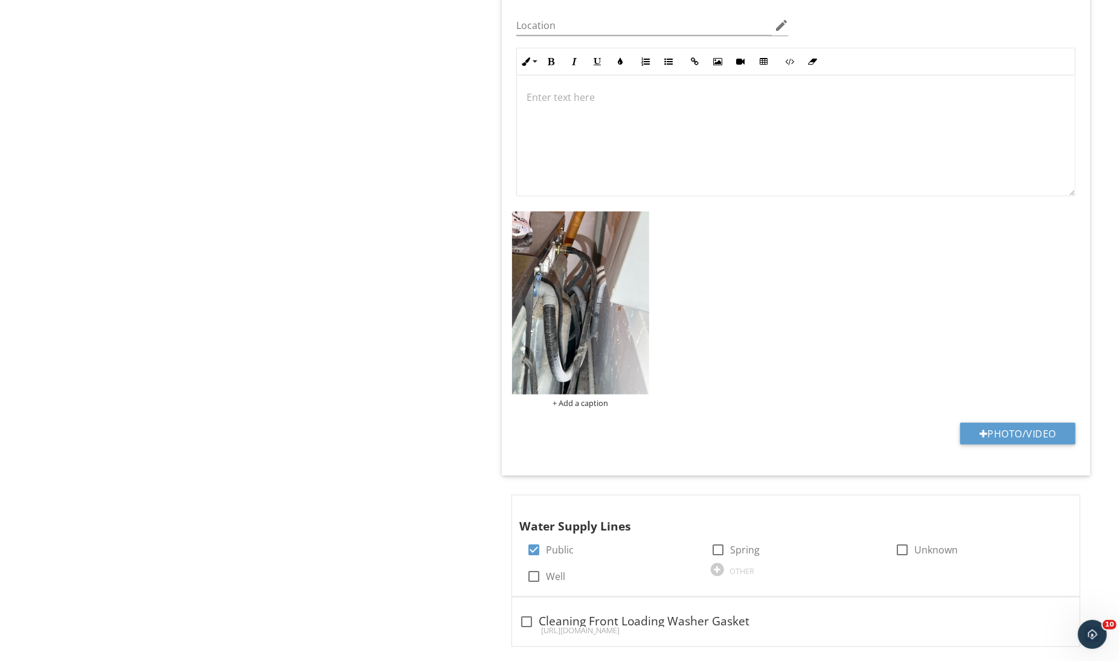
scroll to position [979, 0]
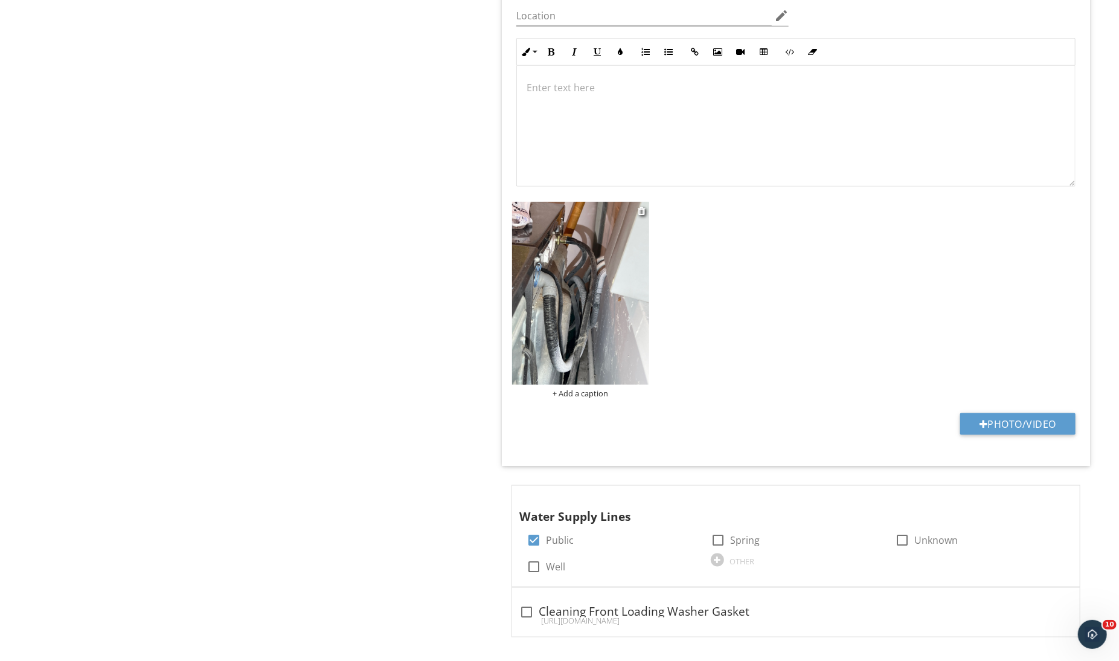
click at [592, 315] on img at bounding box center [581, 293] width 138 height 183
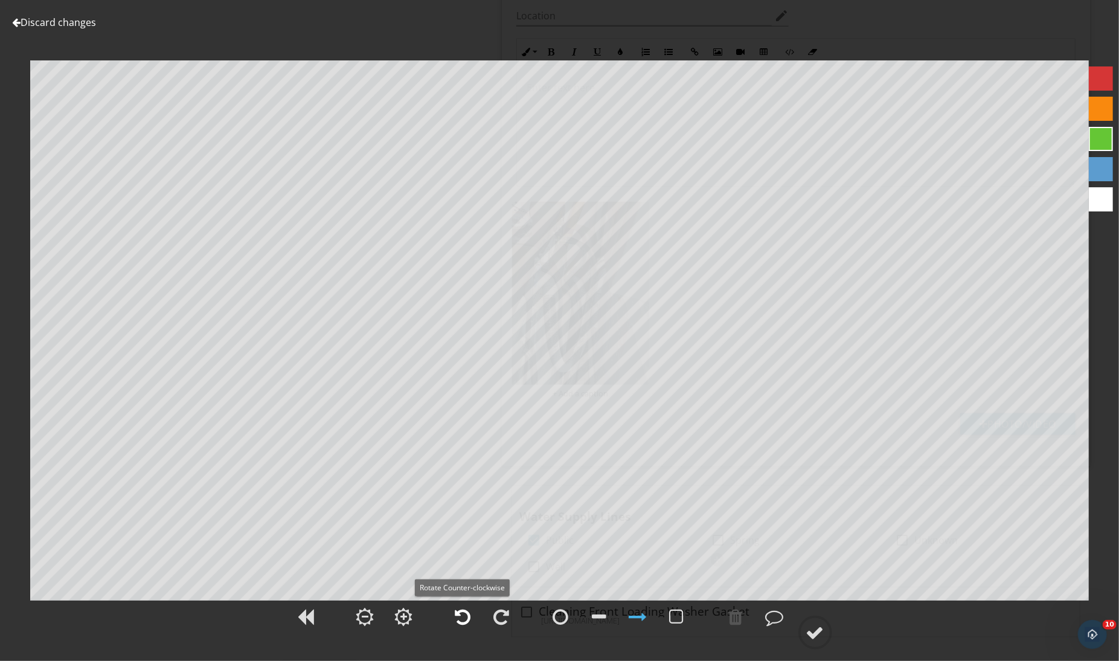
click at [472, 617] on div at bounding box center [463, 616] width 30 height 30
click at [505, 614] on div at bounding box center [502, 616] width 16 height 18
click at [505, 613] on div at bounding box center [502, 616] width 16 height 18
click at [472, 618] on div at bounding box center [463, 616] width 30 height 30
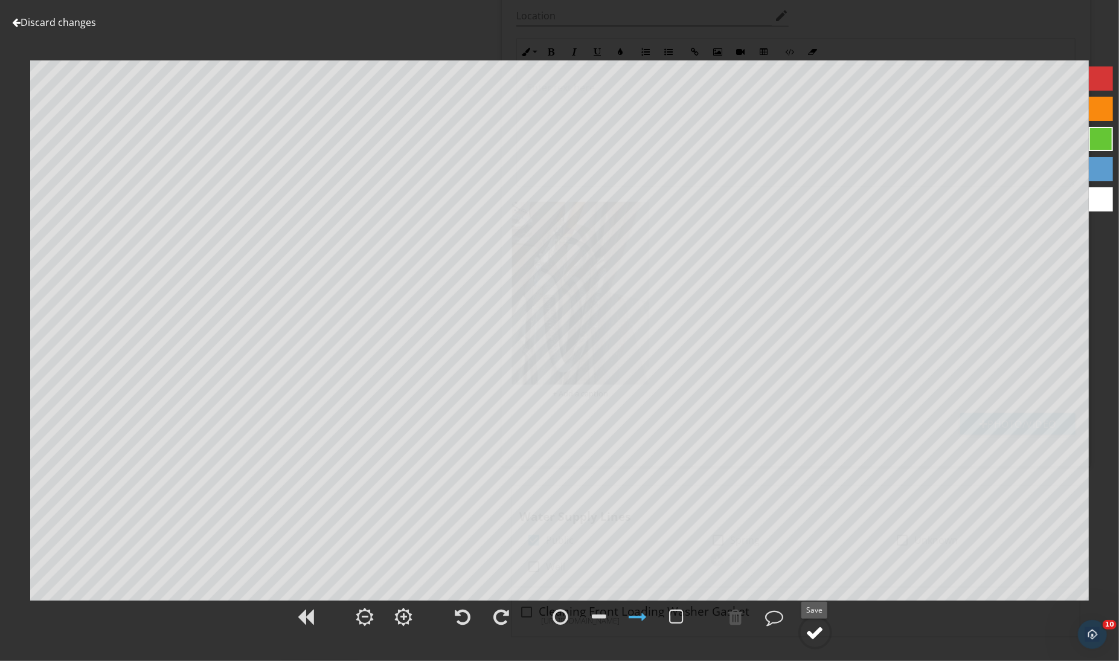
click at [816, 624] on div at bounding box center [815, 632] width 18 height 18
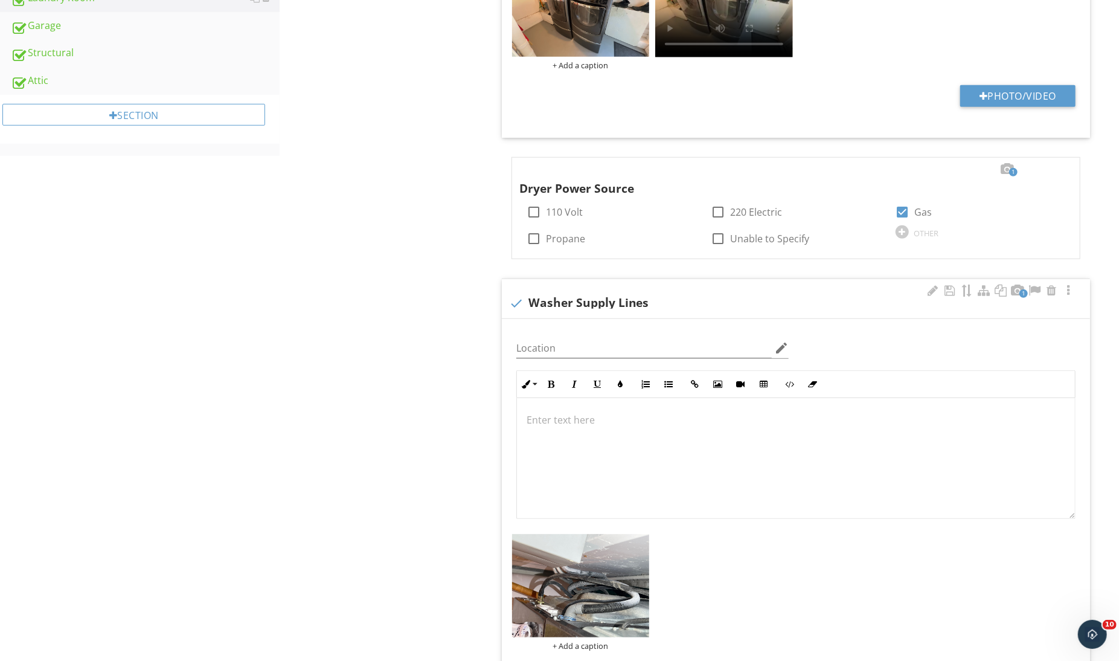
scroll to position [678, 0]
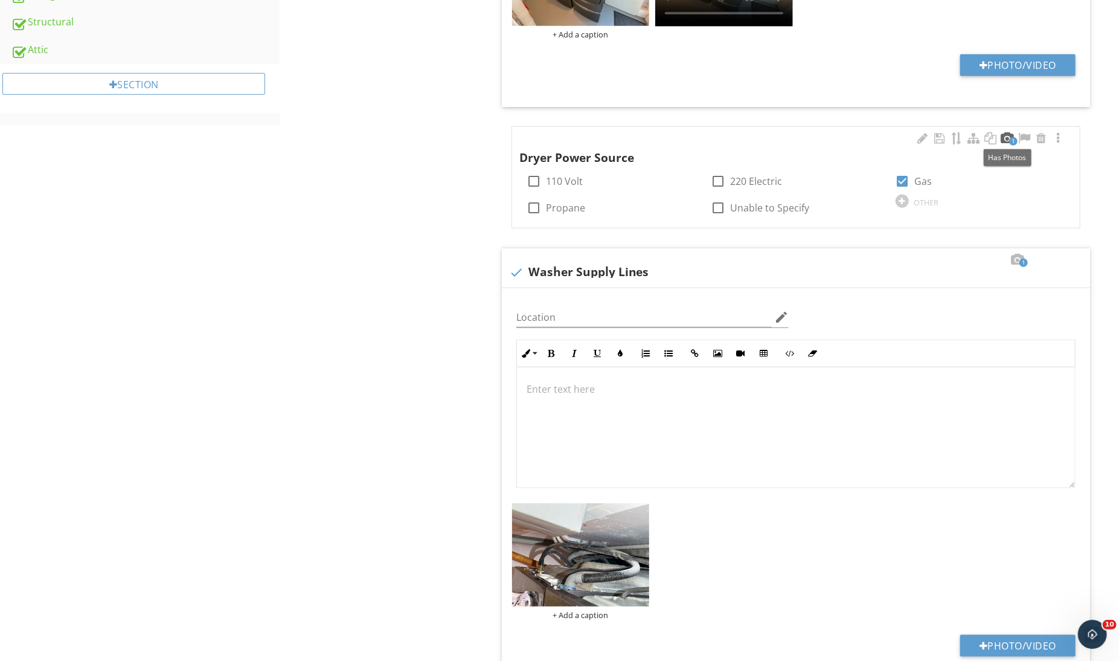
click at [1008, 141] on div at bounding box center [1007, 138] width 14 height 12
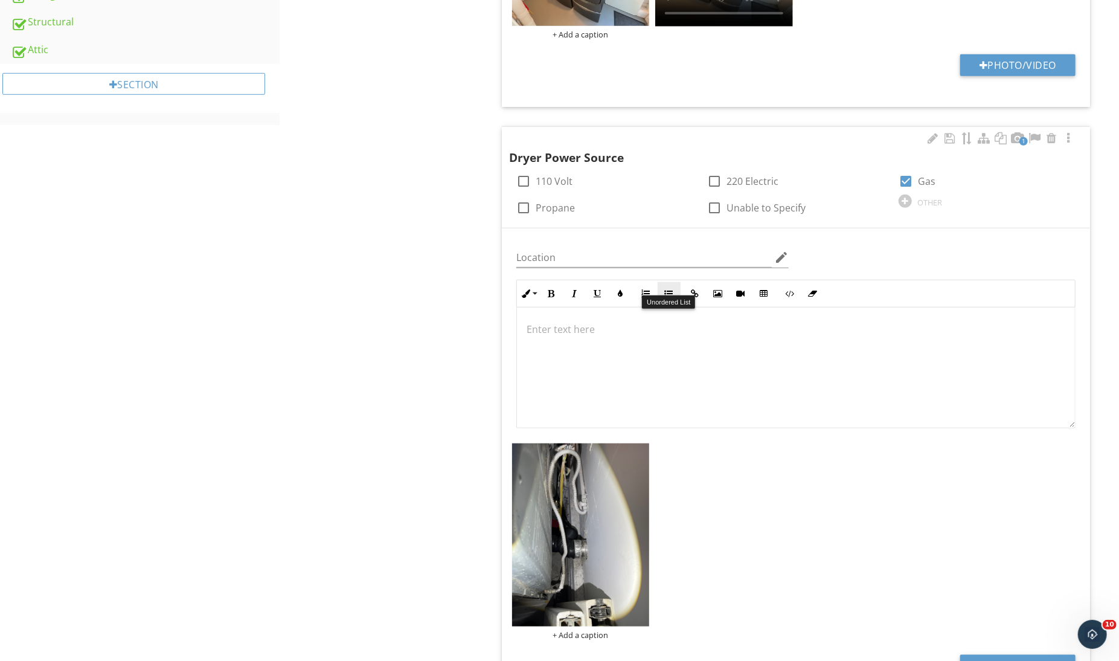
scroll to position [937, 0]
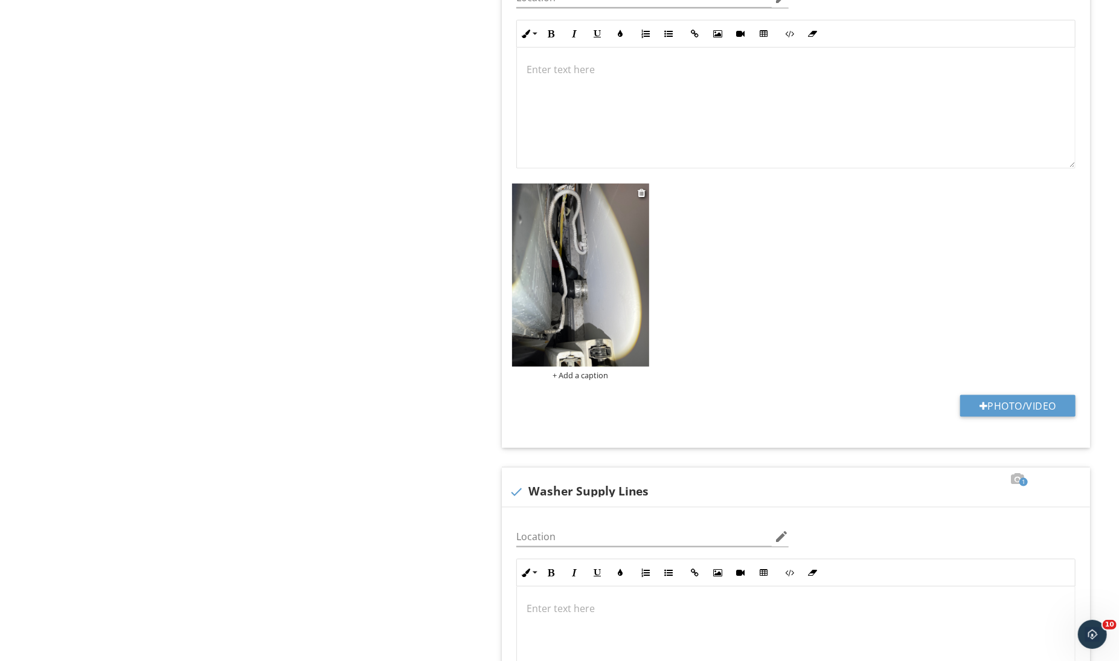
click at [611, 264] on img at bounding box center [581, 275] width 138 height 183
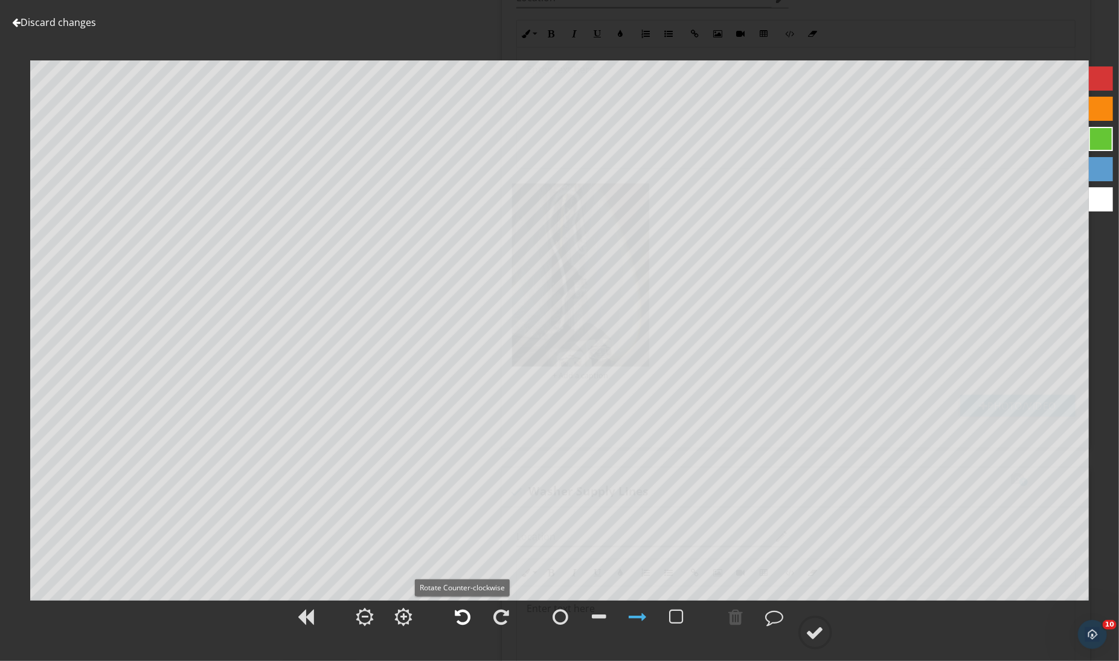
click at [462, 606] on div at bounding box center [463, 616] width 30 height 30
click at [801, 618] on icon at bounding box center [815, 632] width 34 height 34
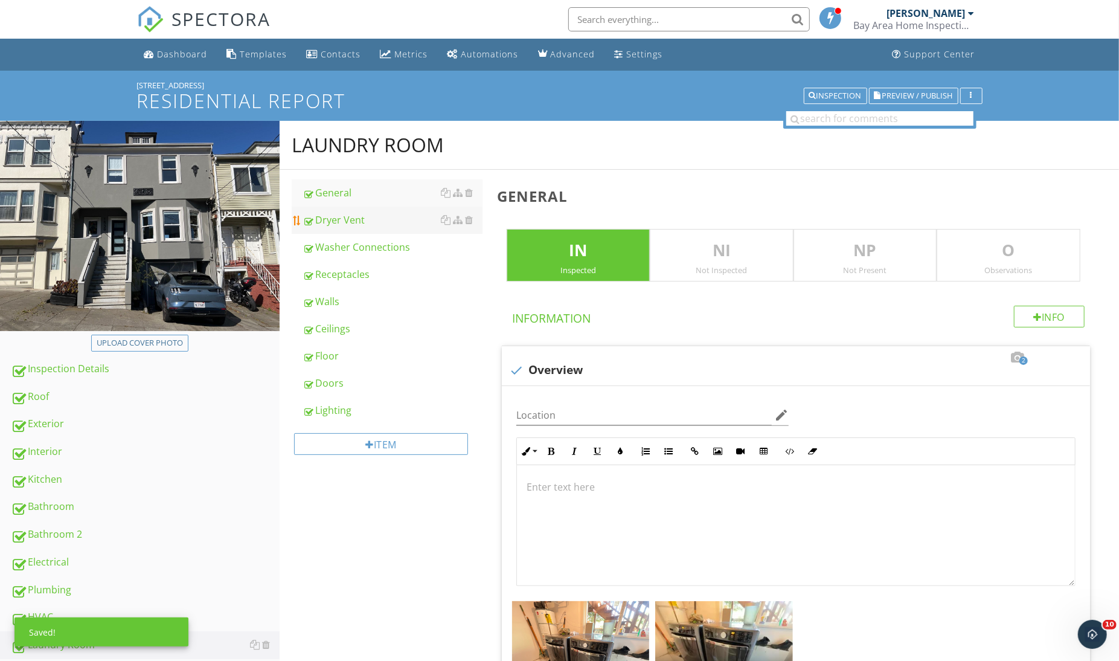
click at [399, 232] on link "Dryer Vent" at bounding box center [392, 220] width 179 height 27
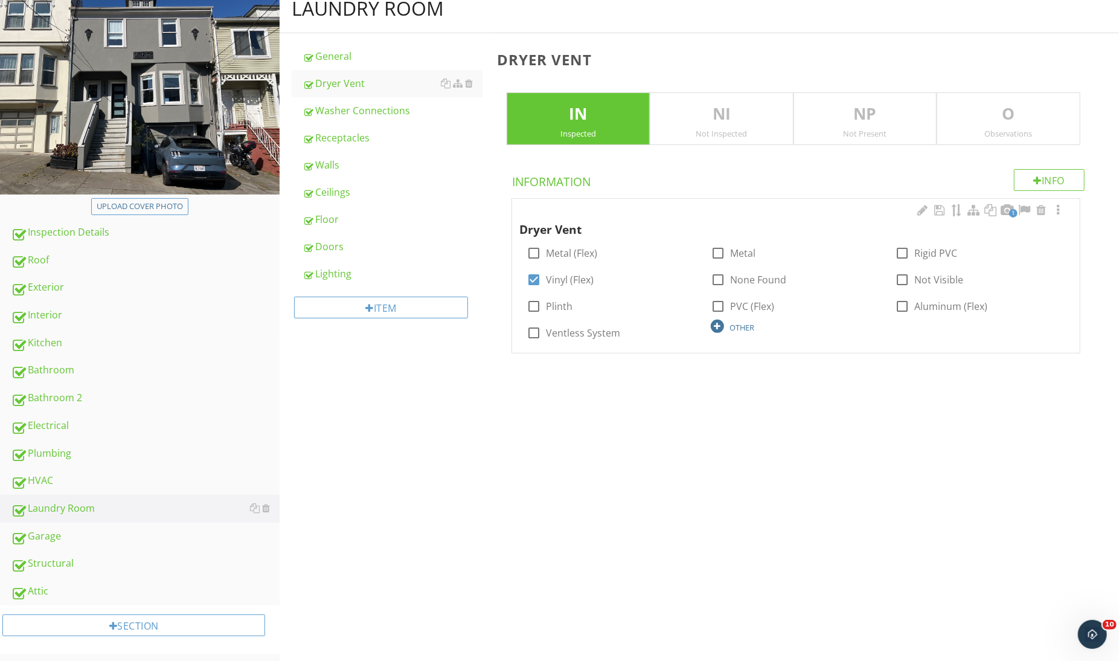
scroll to position [144, 0]
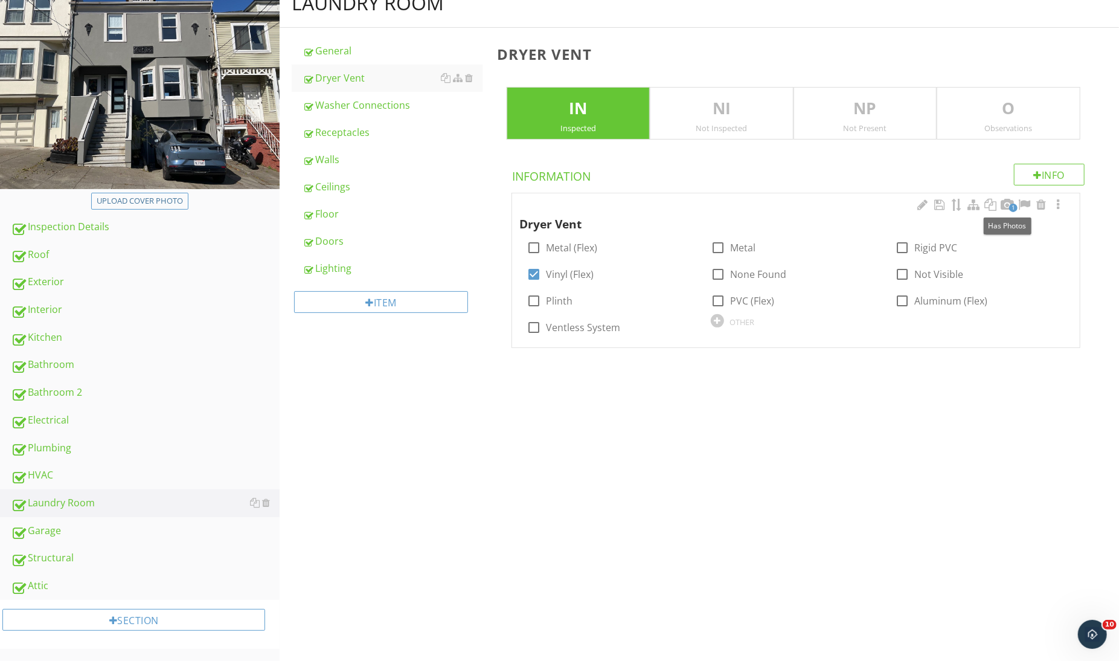
click at [1011, 204] on span "1" at bounding box center [1013, 208] width 8 height 8
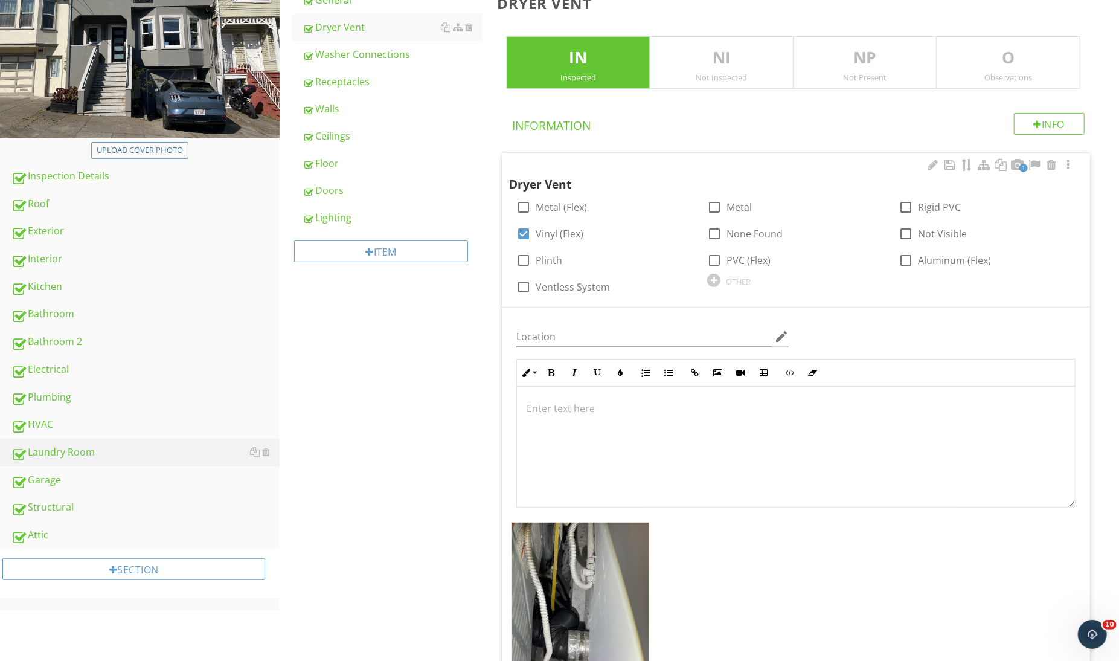
scroll to position [365, 0]
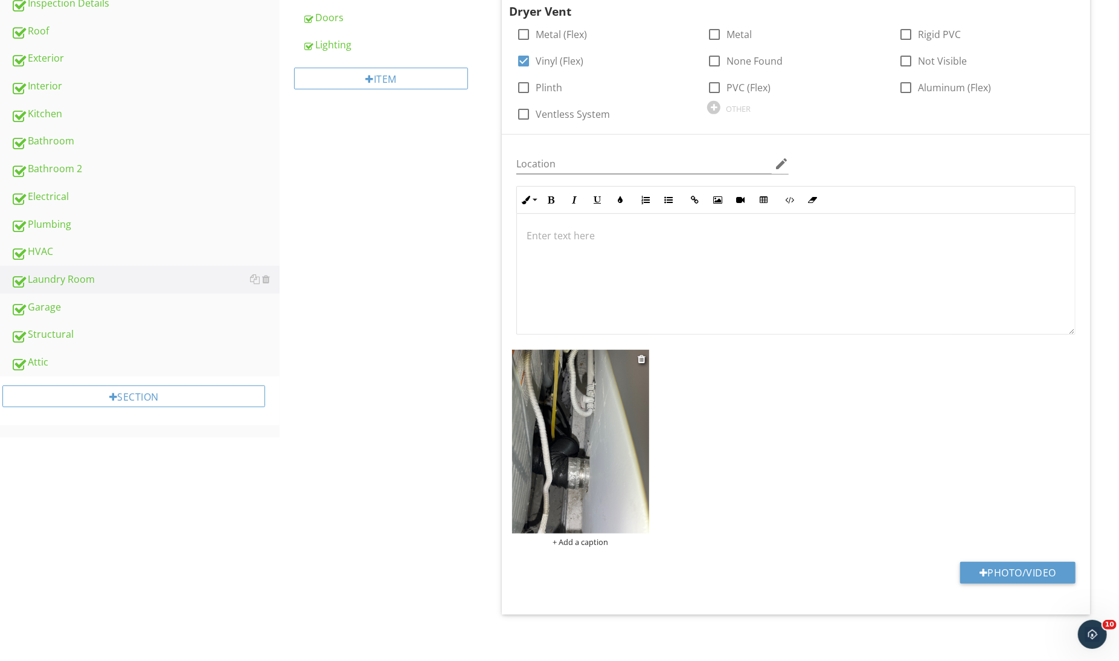
click at [585, 458] on img at bounding box center [581, 441] width 138 height 183
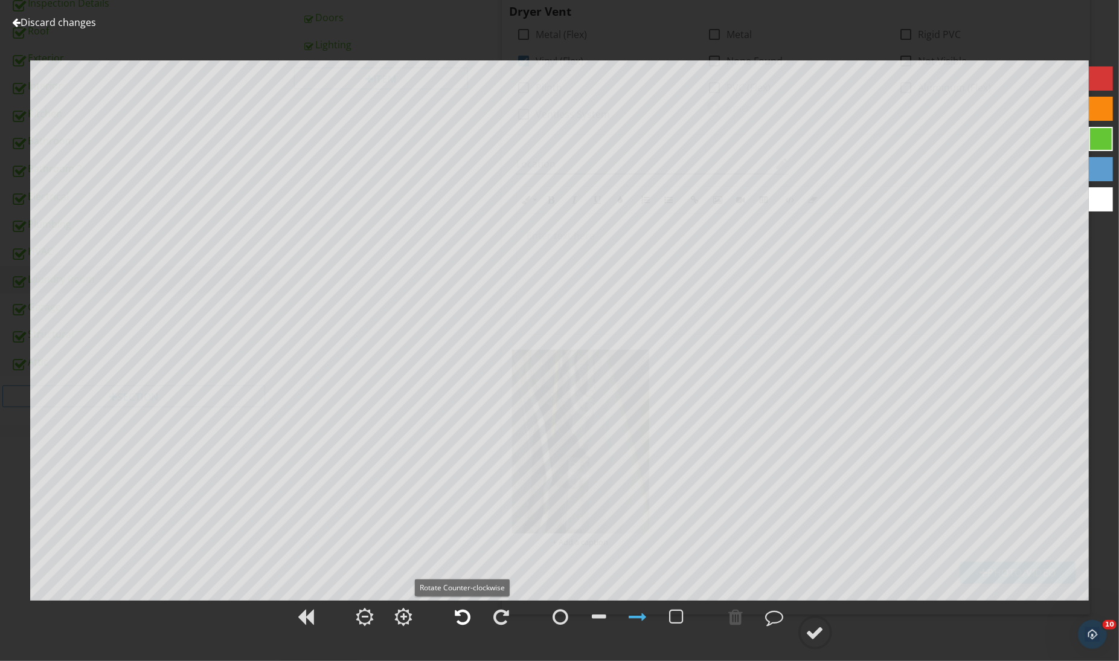
click at [461, 628] on div at bounding box center [463, 616] width 30 height 30
click at [812, 614] on div at bounding box center [559, 623] width 1119 height 50
click at [810, 627] on div at bounding box center [815, 632] width 18 height 18
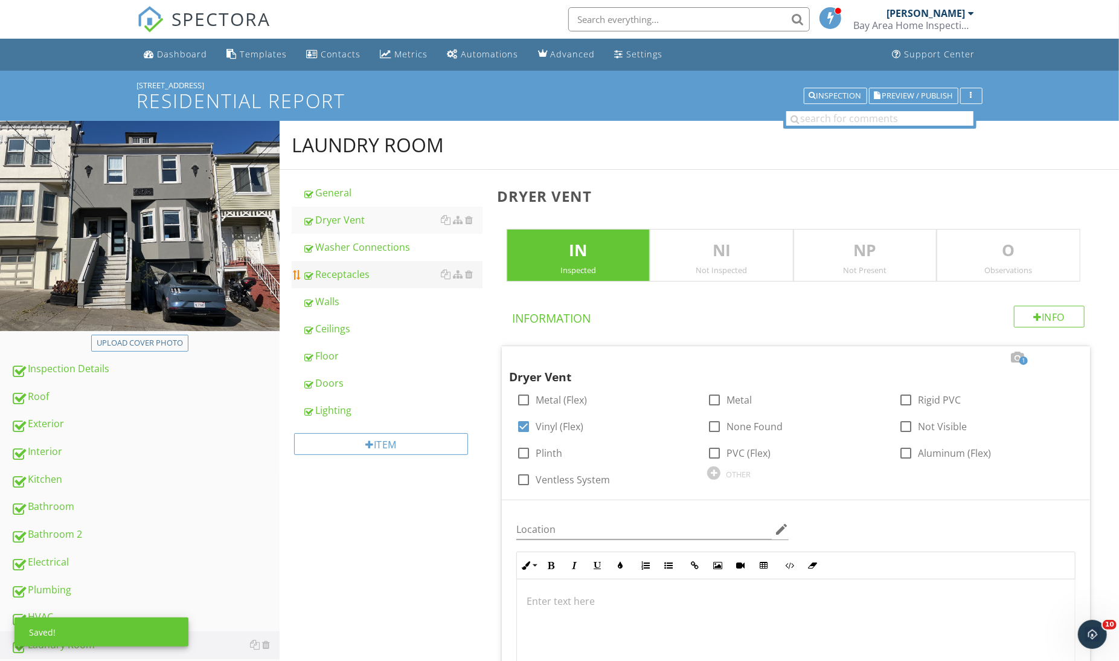
click at [348, 265] on link "Receptacles" at bounding box center [392, 274] width 179 height 27
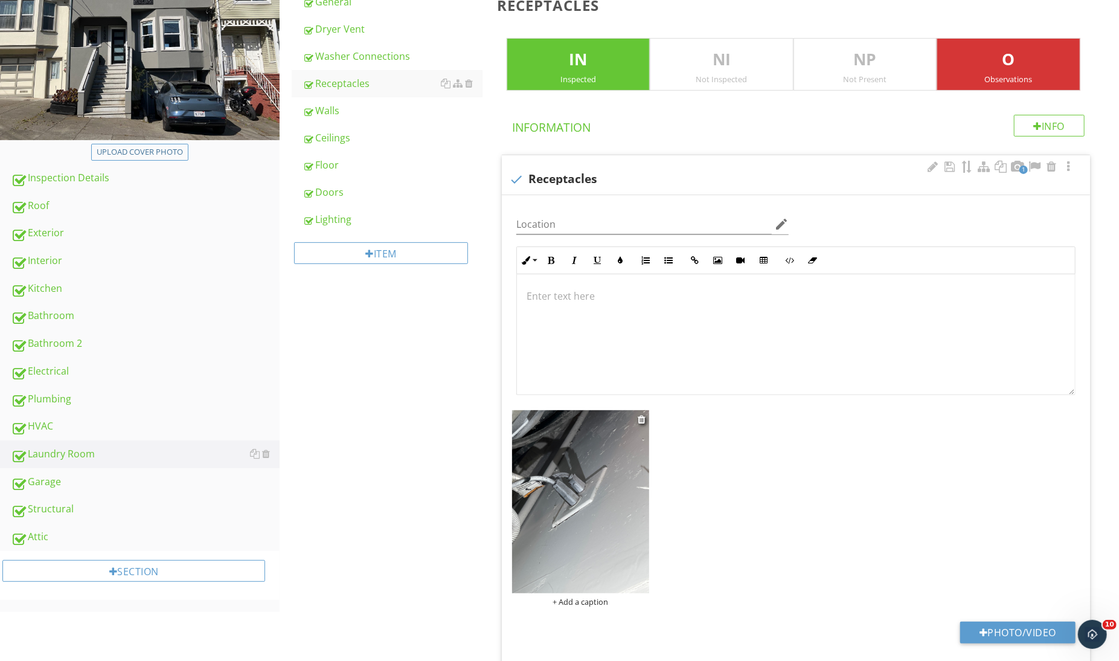
scroll to position [228, 0]
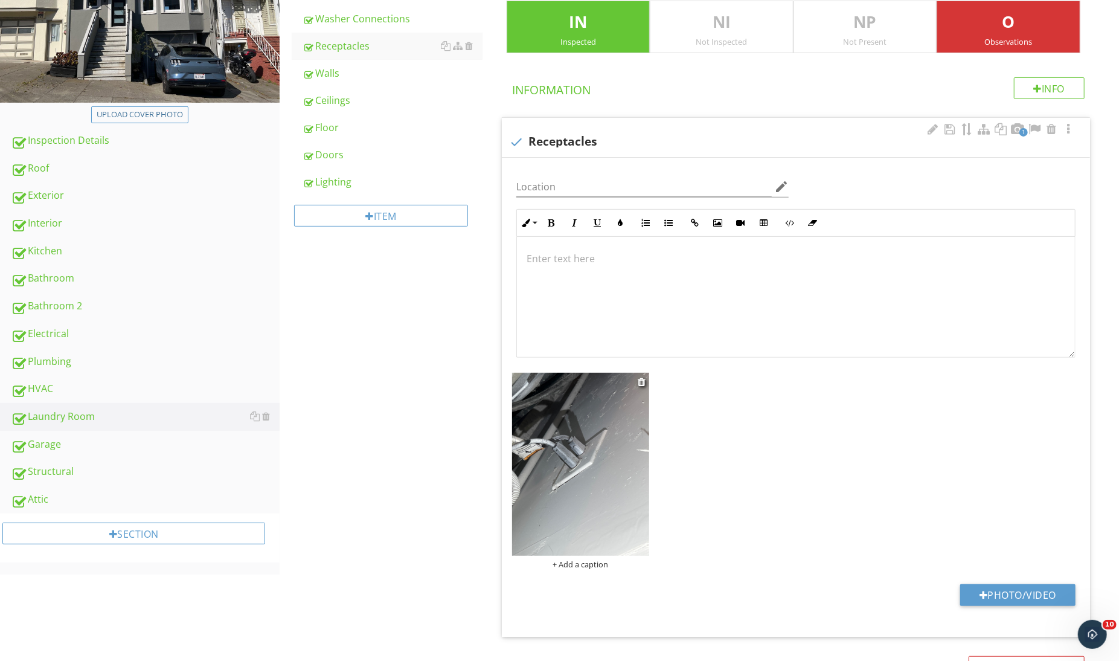
click at [551, 458] on img at bounding box center [581, 464] width 138 height 183
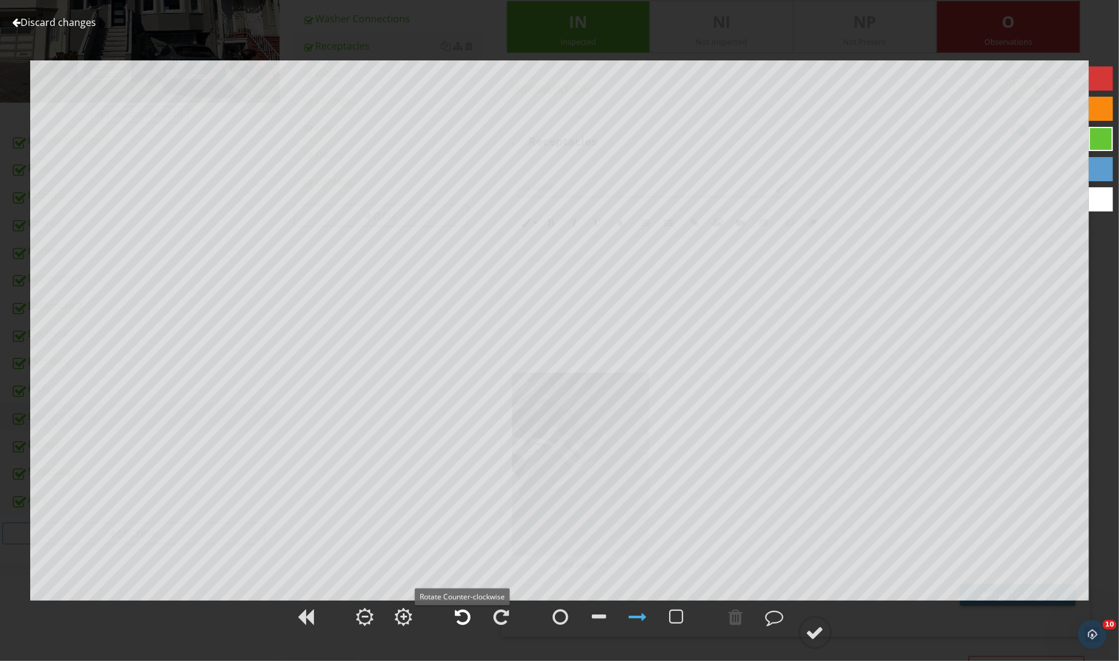
click at [472, 618] on div at bounding box center [463, 616] width 30 height 30
click at [822, 625] on div at bounding box center [815, 632] width 18 height 18
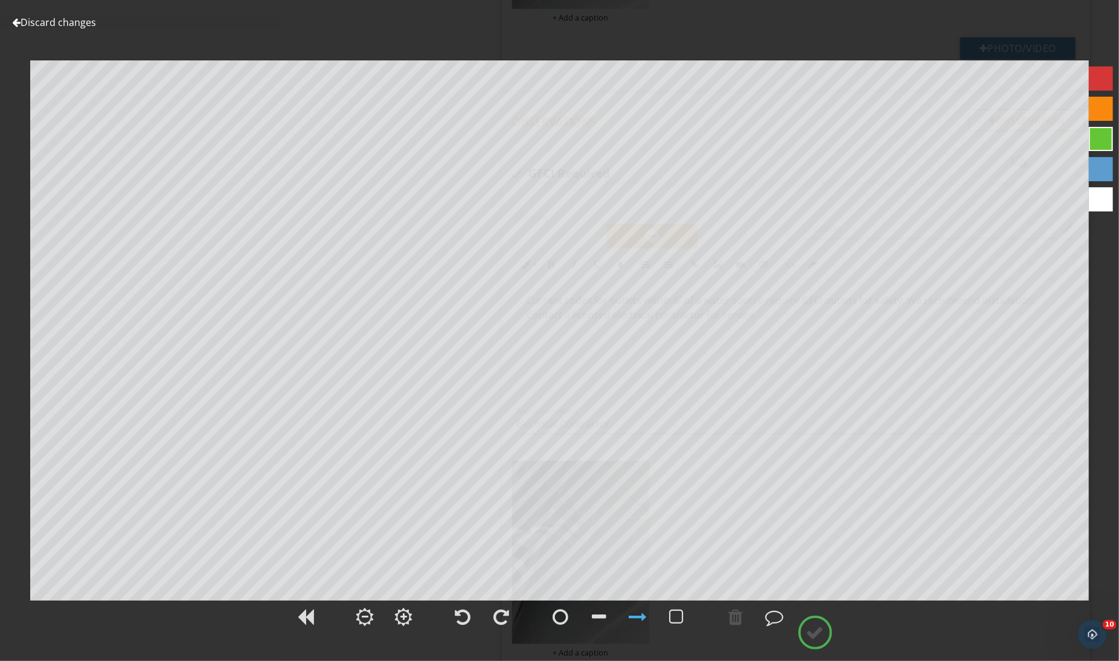
scroll to position [776, 0]
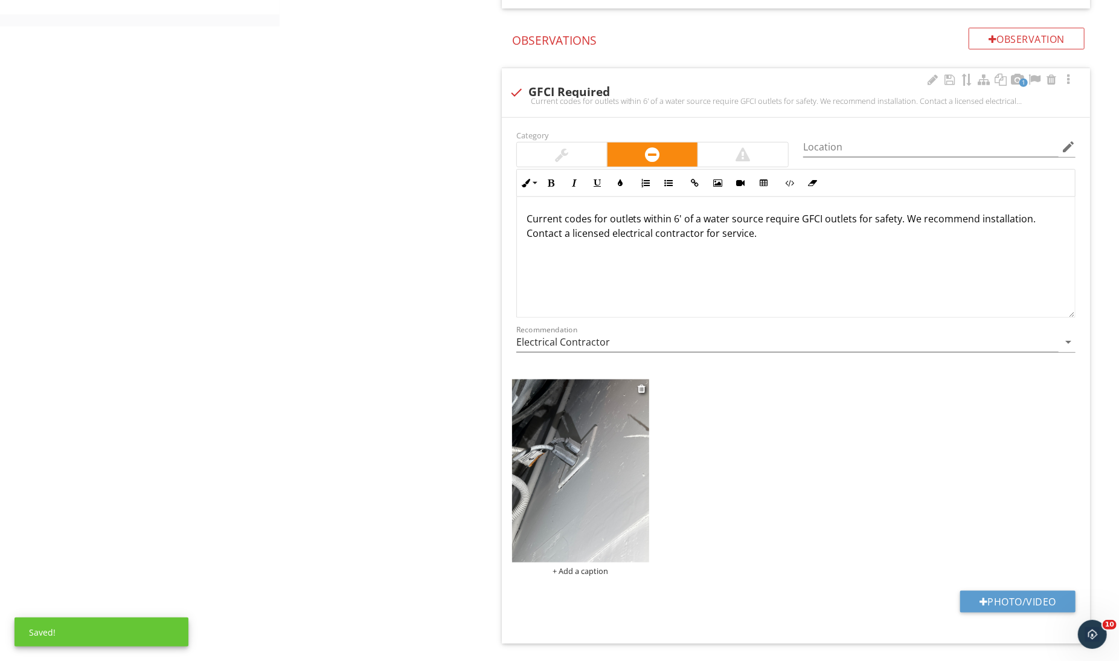
click at [598, 533] on img at bounding box center [581, 470] width 138 height 183
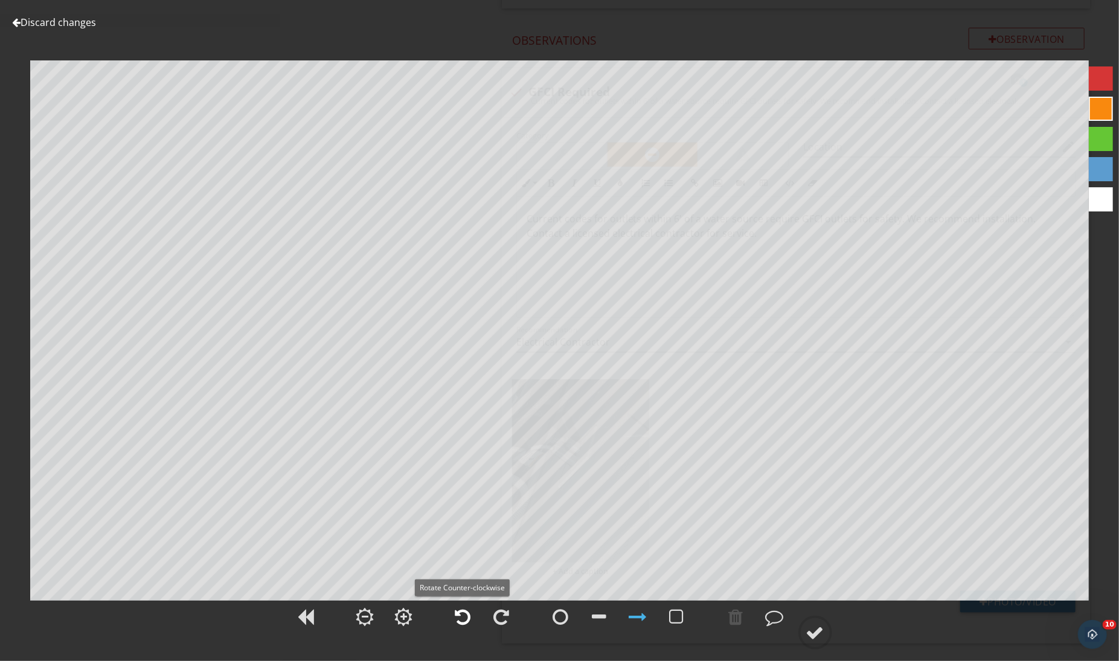
click at [463, 611] on div at bounding box center [463, 616] width 16 height 18
click at [675, 603] on div at bounding box center [677, 616] width 30 height 30
click at [625, 605] on div at bounding box center [638, 616] width 30 height 30
click at [733, 612] on div at bounding box center [736, 616] width 14 height 18
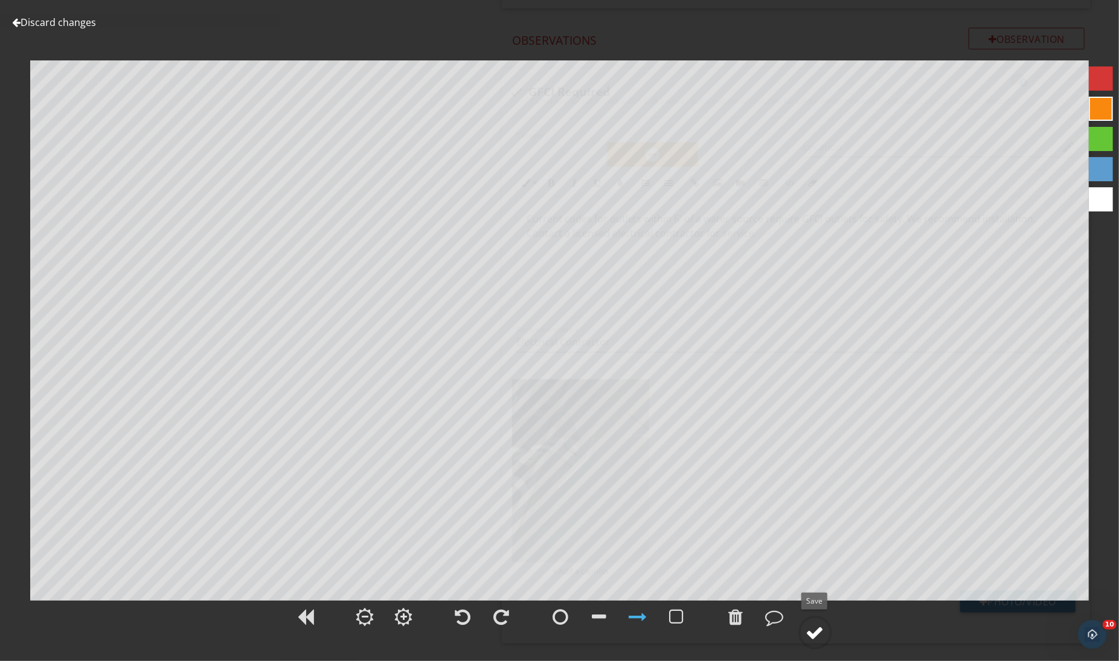
click at [810, 627] on div at bounding box center [815, 632] width 18 height 18
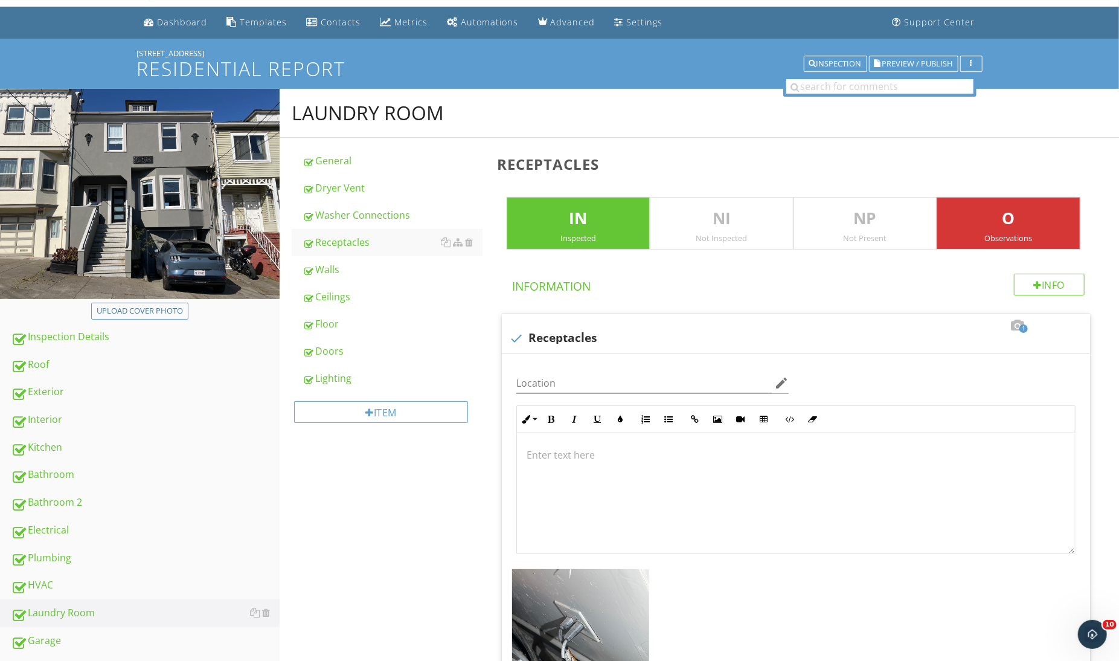
scroll to position [0, 0]
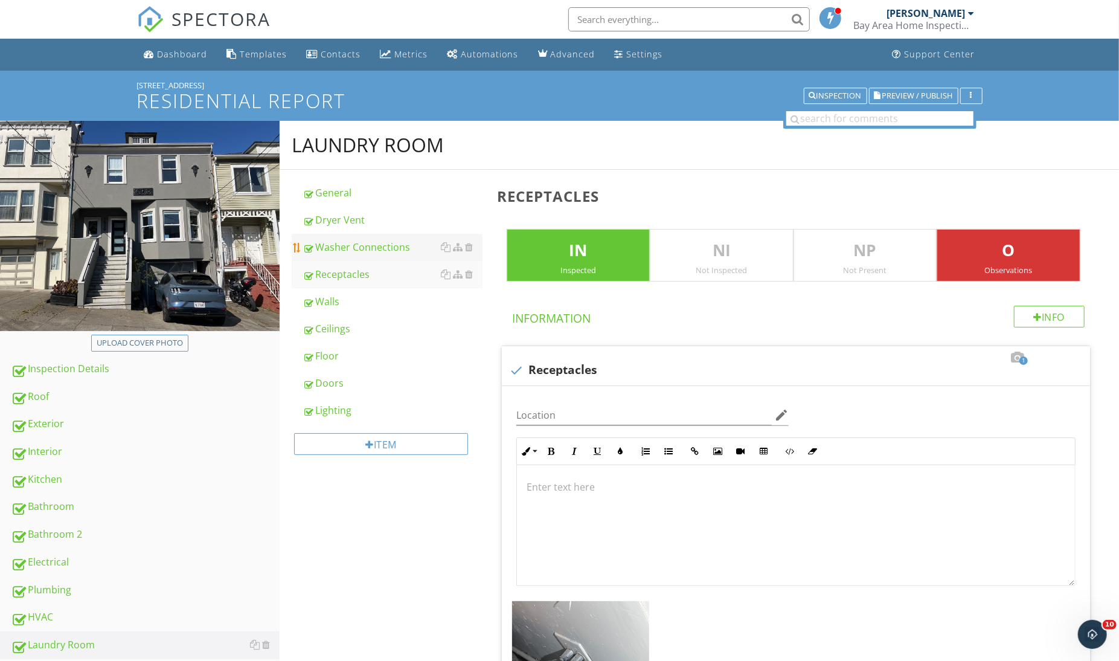
click at [354, 248] on div "Washer Connections" at bounding box center [392, 247] width 179 height 14
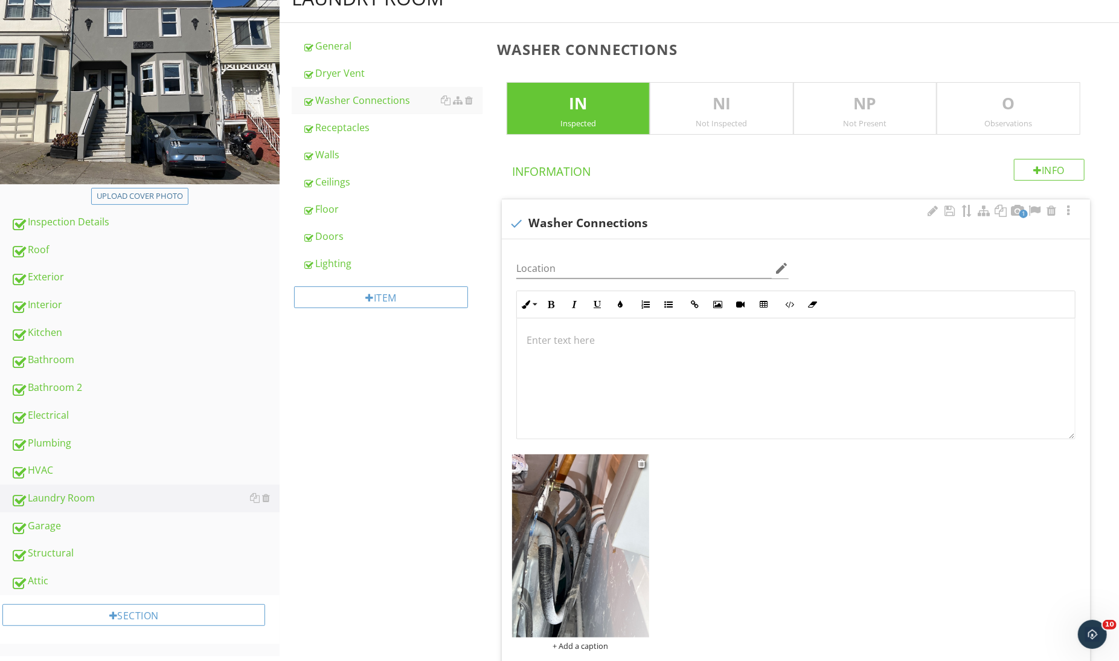
scroll to position [147, 0]
click at [539, 482] on img at bounding box center [581, 545] width 138 height 183
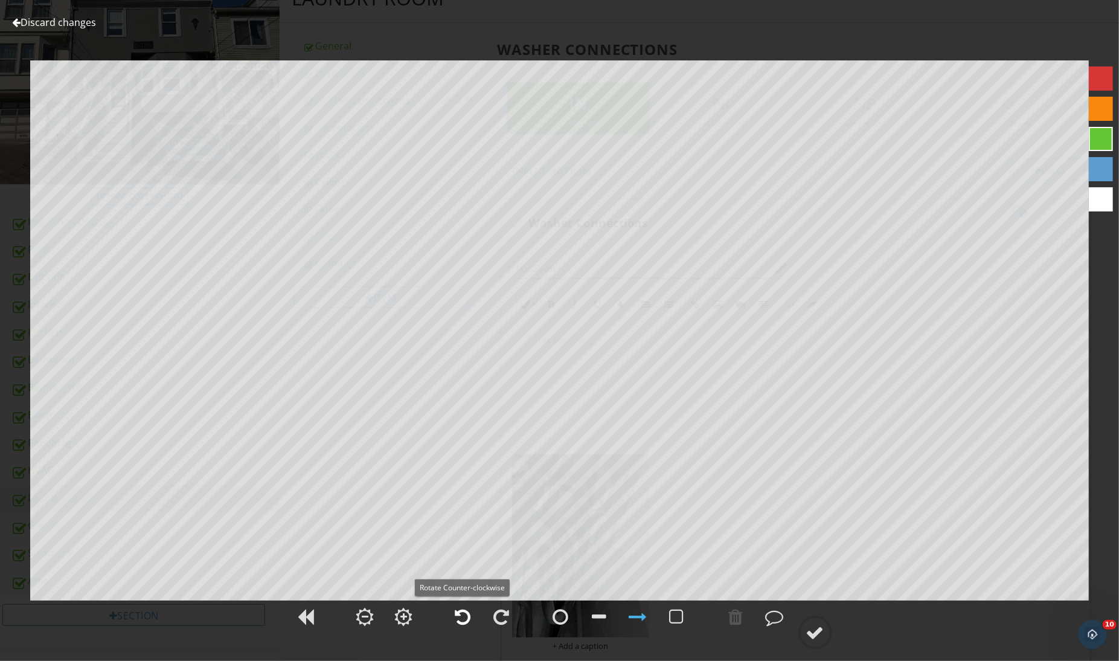
click at [466, 610] on div at bounding box center [463, 616] width 16 height 18
click at [798, 626] on icon at bounding box center [815, 632] width 34 height 34
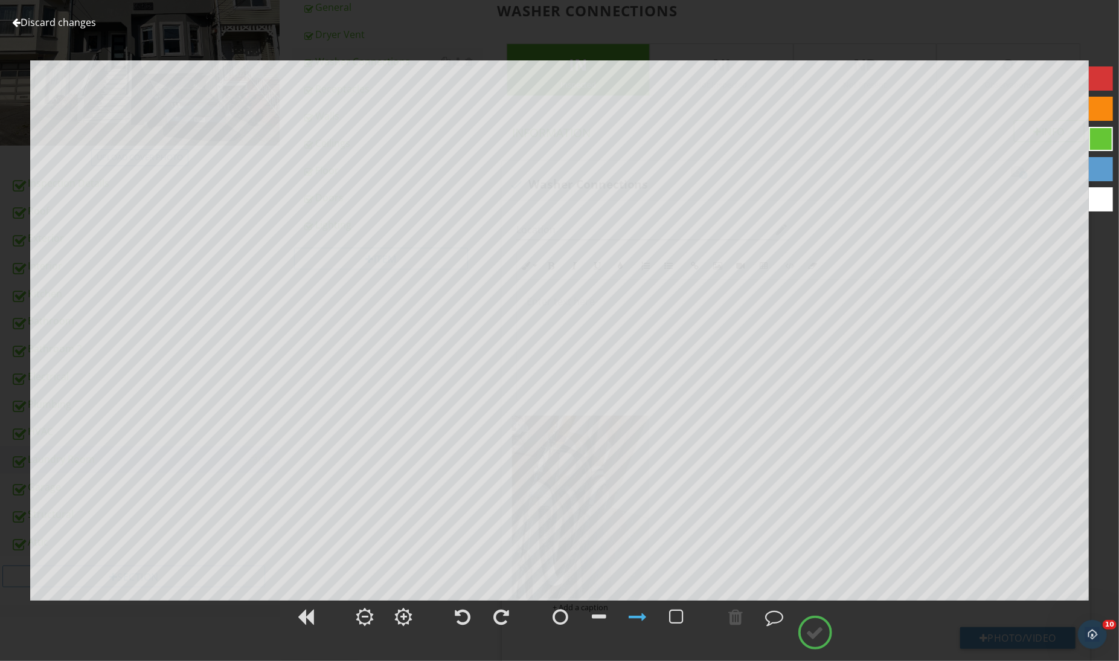
scroll to position [199, 0]
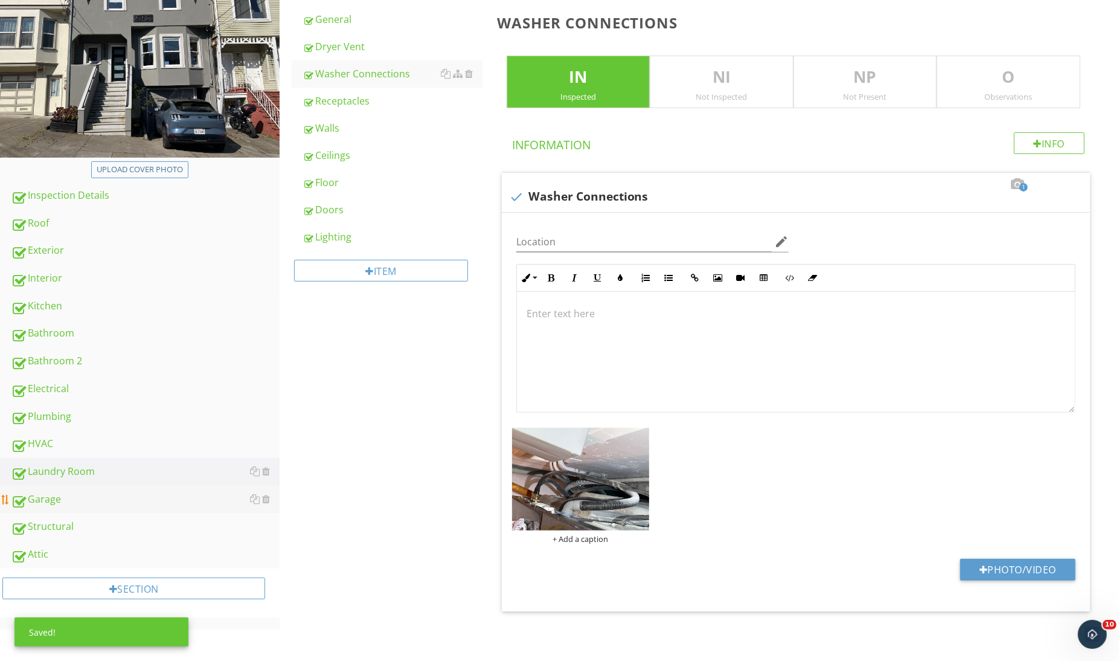
click at [103, 492] on div "Garage" at bounding box center [145, 500] width 269 height 16
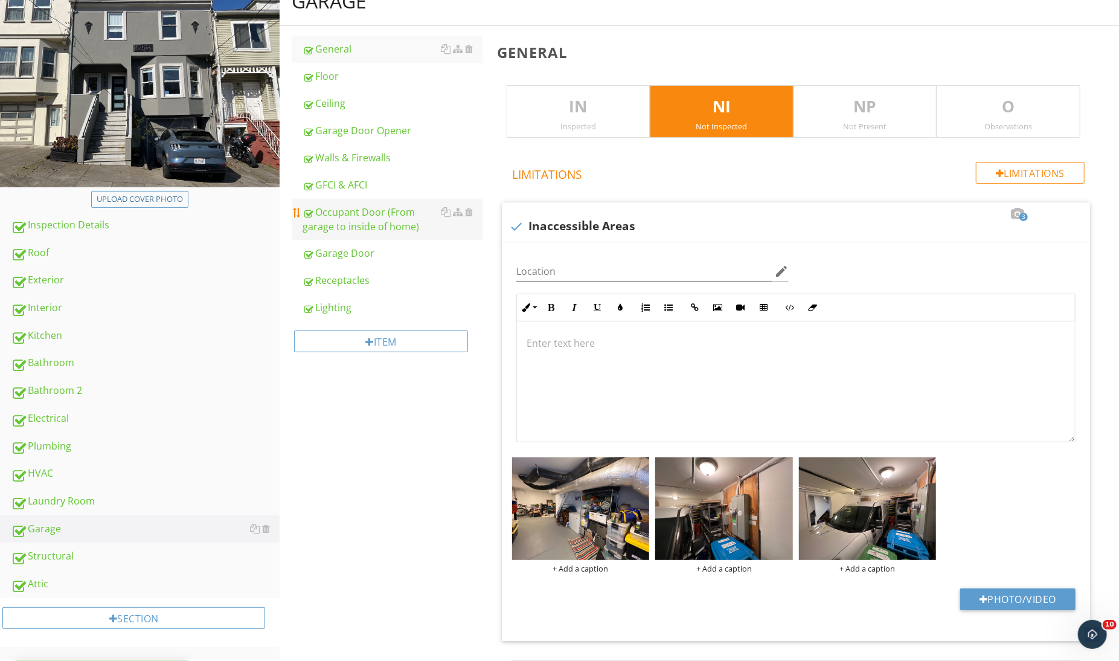
scroll to position [199, 0]
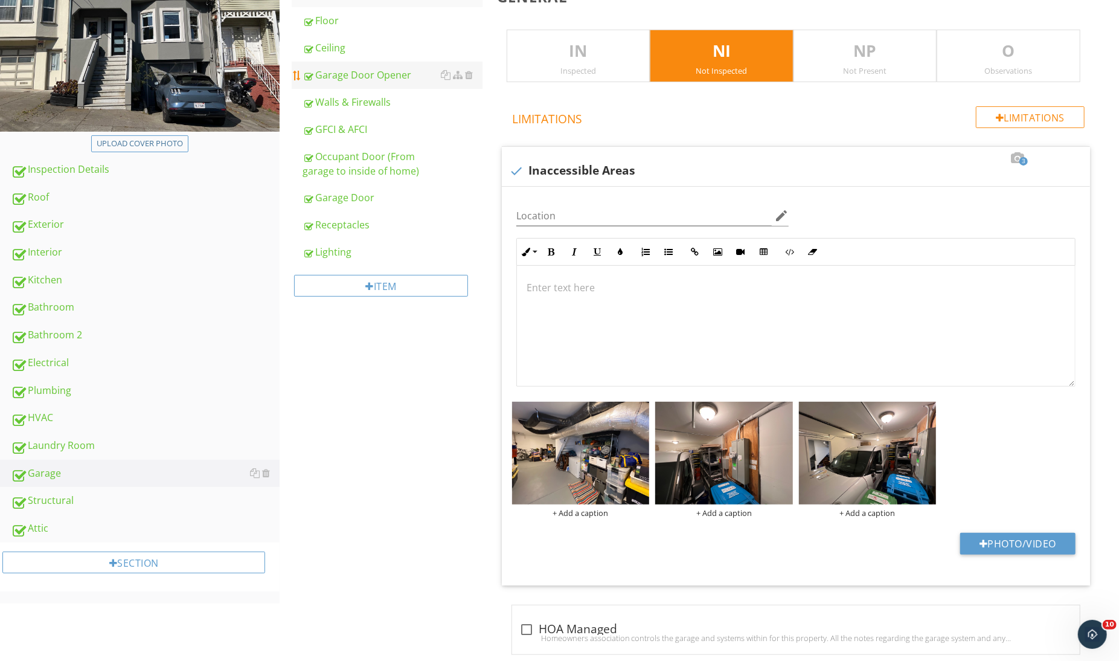
click at [394, 69] on div "Garage Door Opener" at bounding box center [392, 75] width 179 height 14
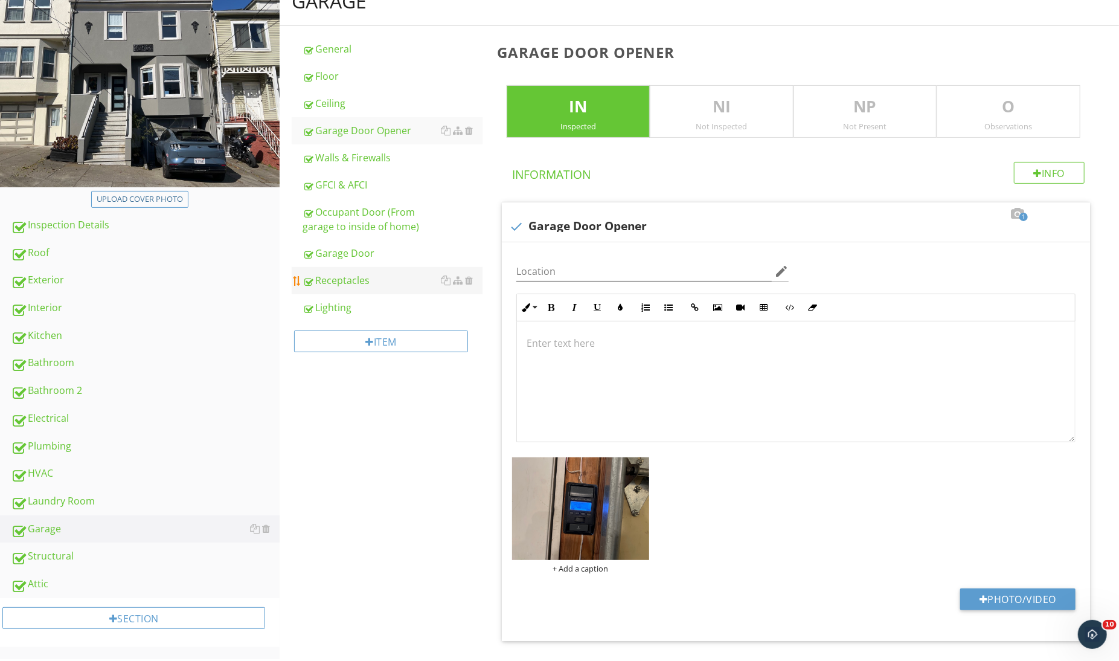
scroll to position [170, 0]
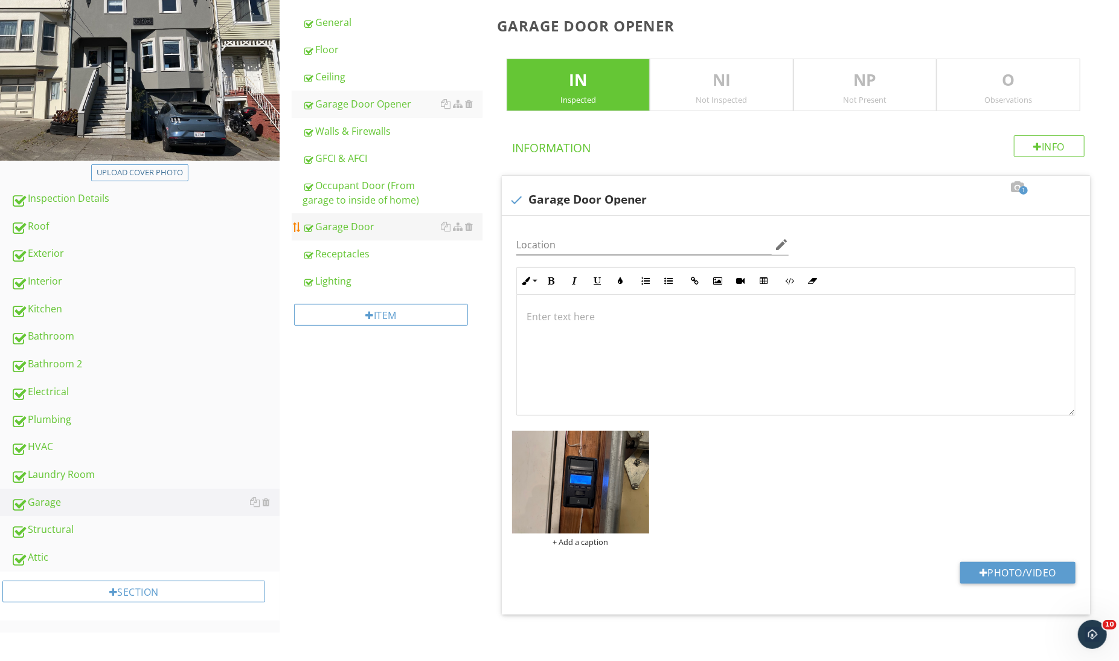
click at [375, 224] on div "Garage Door" at bounding box center [392, 226] width 179 height 14
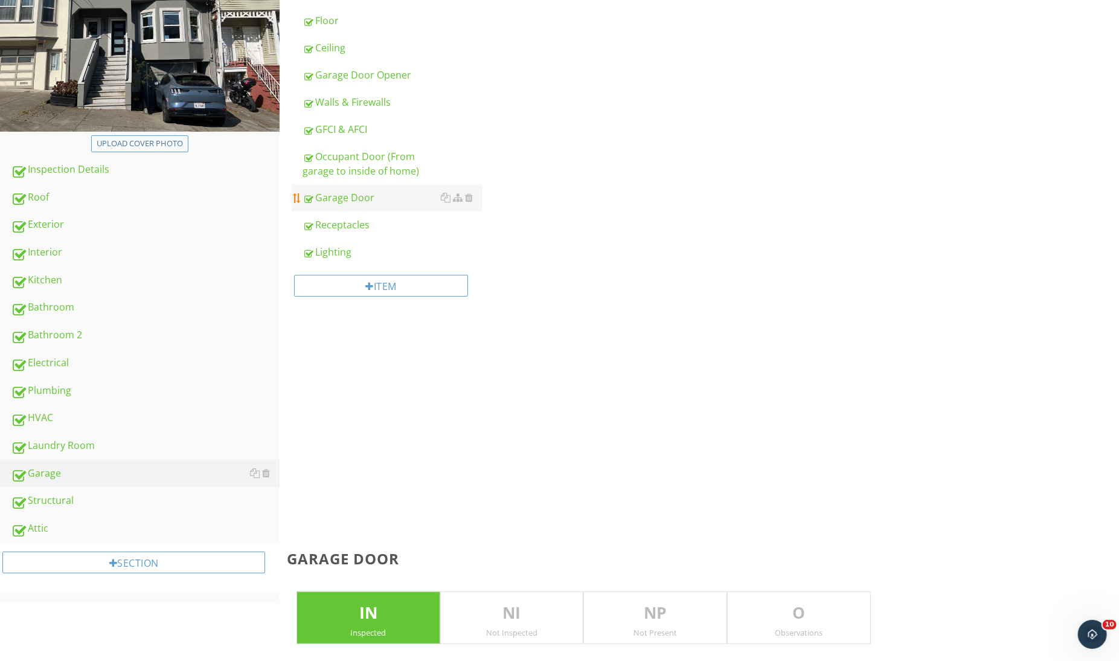
scroll to position [144, 0]
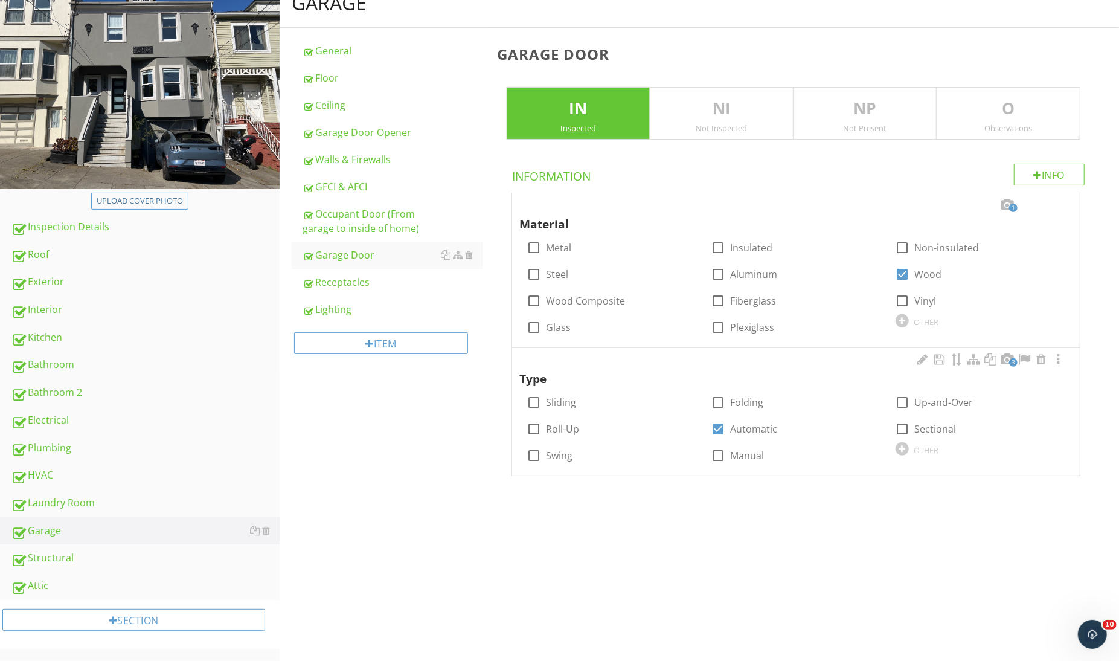
click at [1010, 358] on span "3" at bounding box center [1013, 362] width 8 height 8
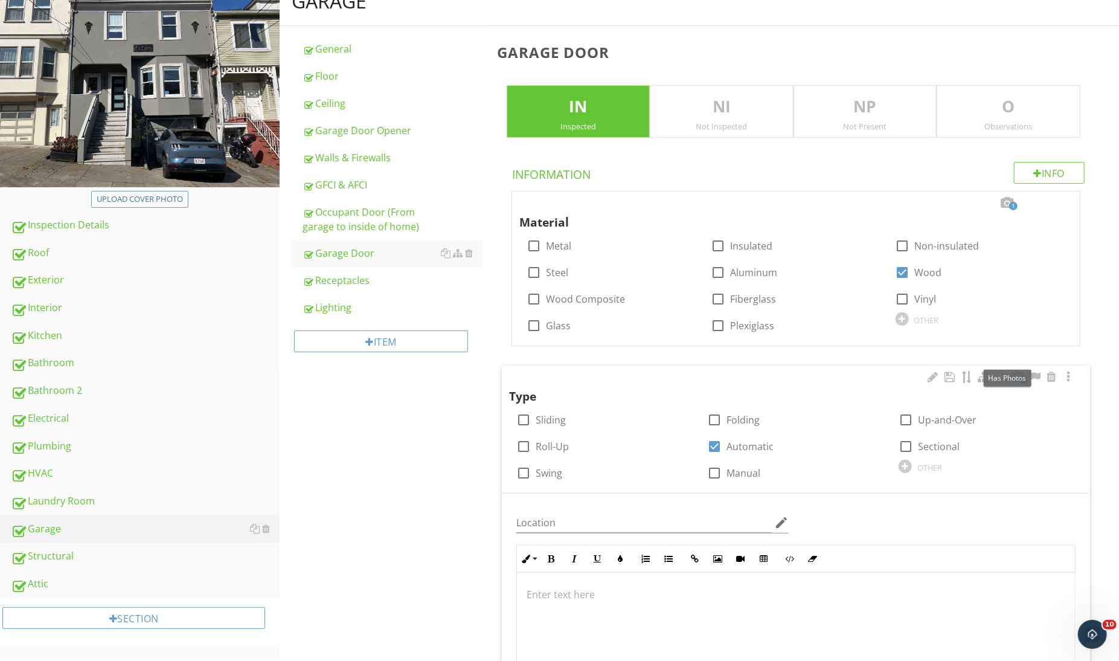
scroll to position [199, 0]
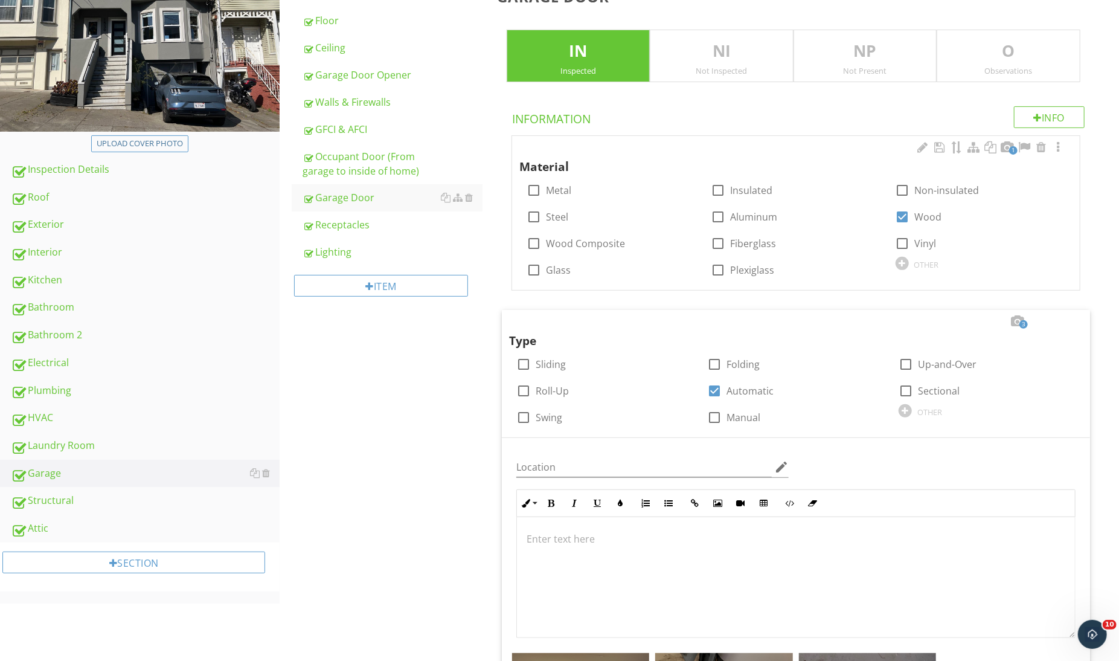
click at [1011, 147] on span "1" at bounding box center [1013, 150] width 8 height 8
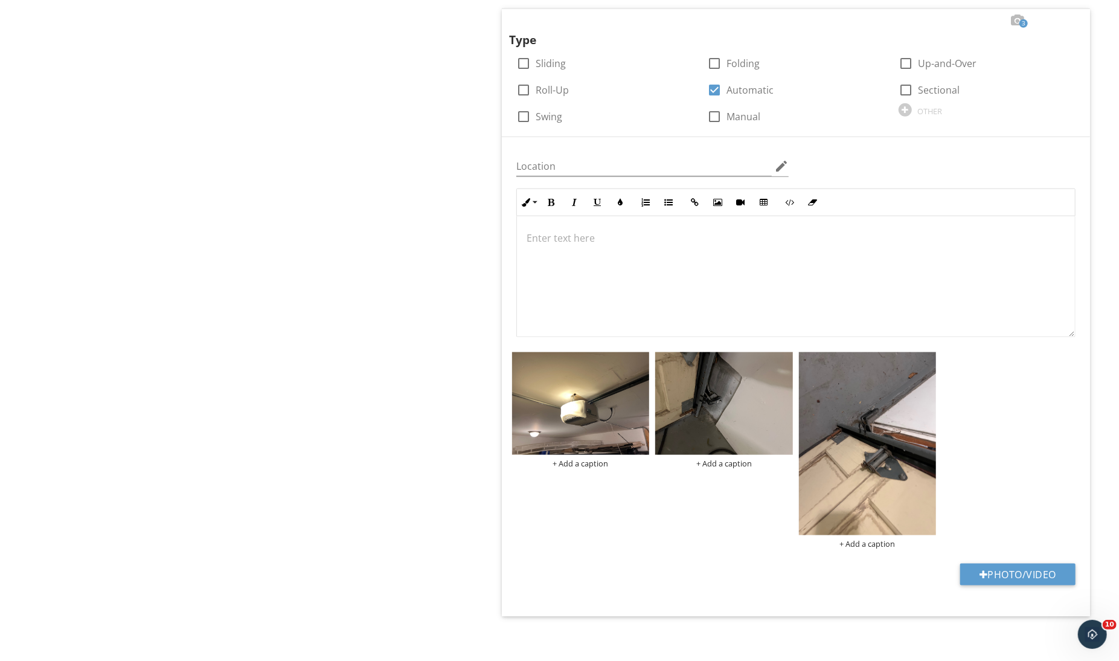
scroll to position [0, 0]
click at [857, 394] on img at bounding box center [868, 443] width 138 height 183
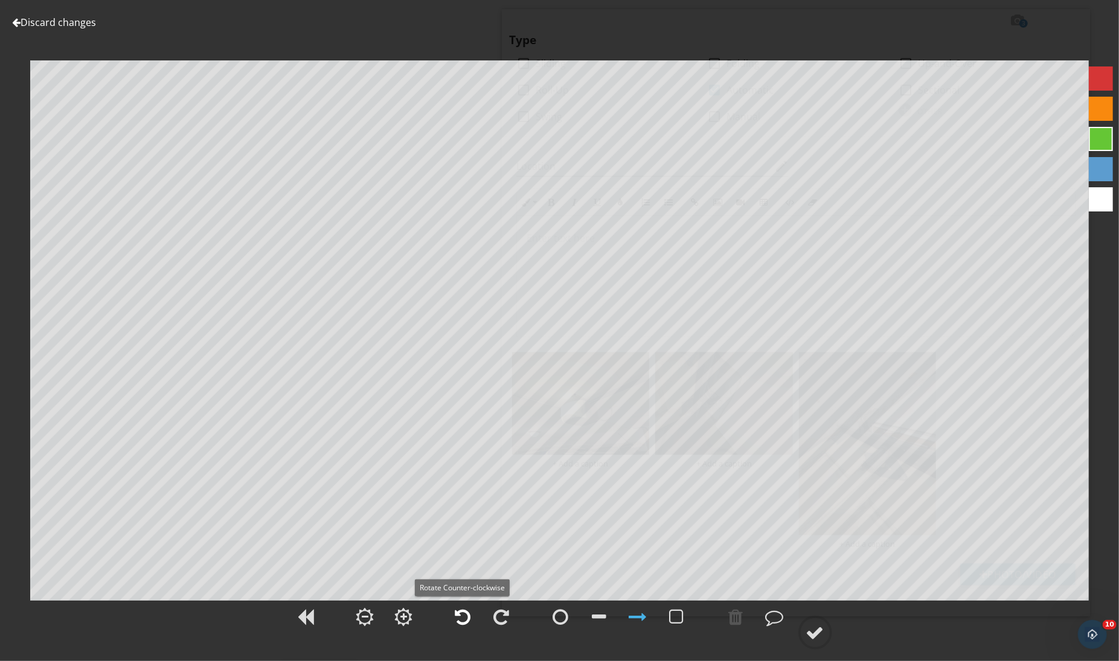
click at [463, 618] on div at bounding box center [463, 616] width 16 height 18
click at [827, 631] on circle at bounding box center [815, 632] width 31 height 31
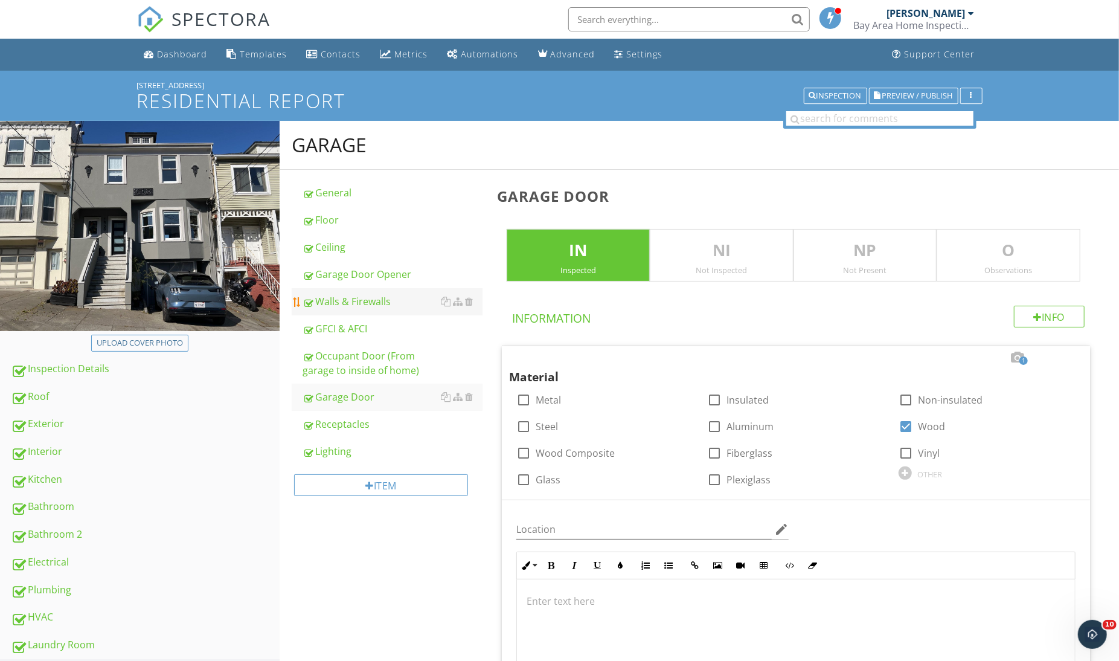
click at [333, 297] on div "Walls & Firewalls" at bounding box center [392, 301] width 179 height 14
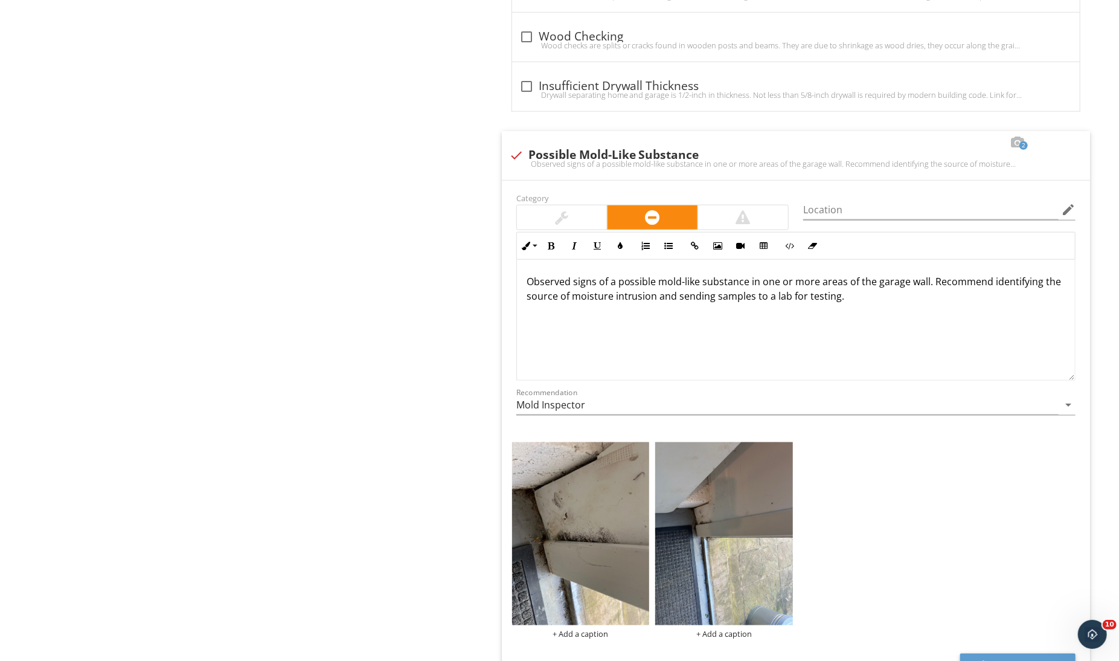
scroll to position [876, 0]
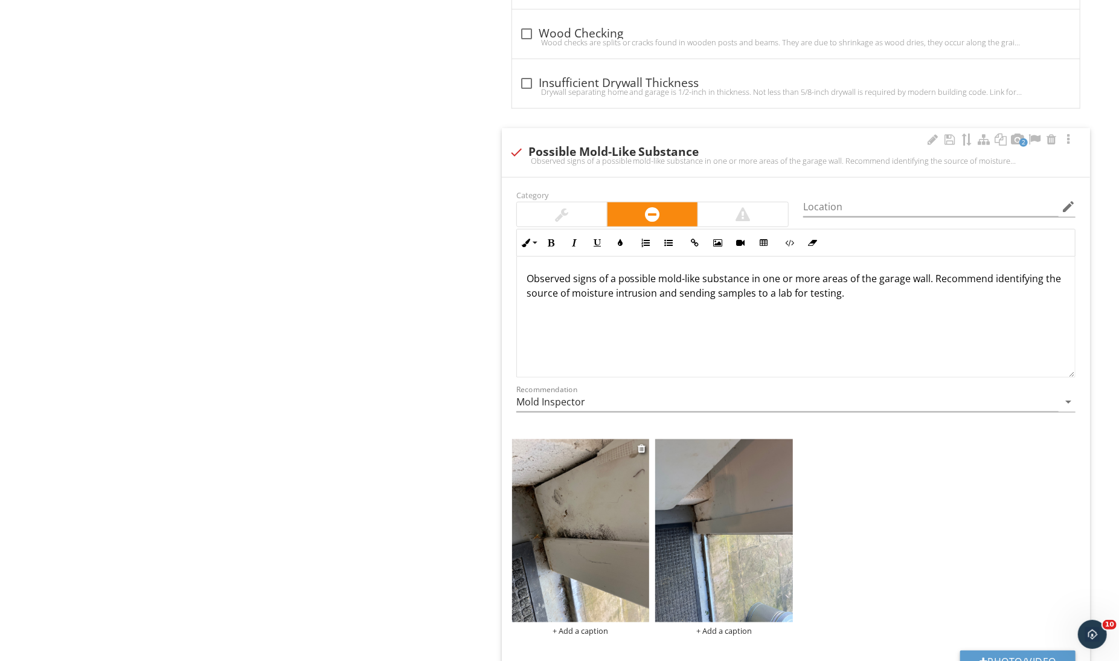
click at [553, 502] on img at bounding box center [581, 530] width 138 height 183
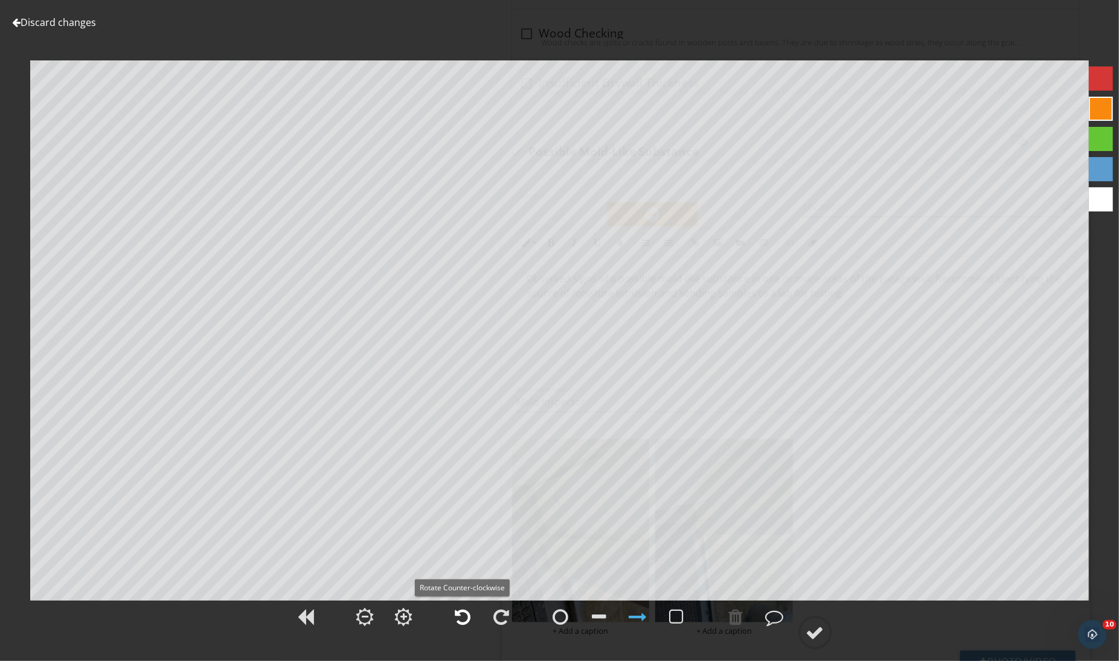
click at [468, 612] on div at bounding box center [463, 616] width 16 height 18
click at [678, 614] on div at bounding box center [677, 616] width 14 height 18
click at [682, 621] on div at bounding box center [677, 616] width 14 height 18
click at [803, 629] on circle at bounding box center [815, 632] width 31 height 31
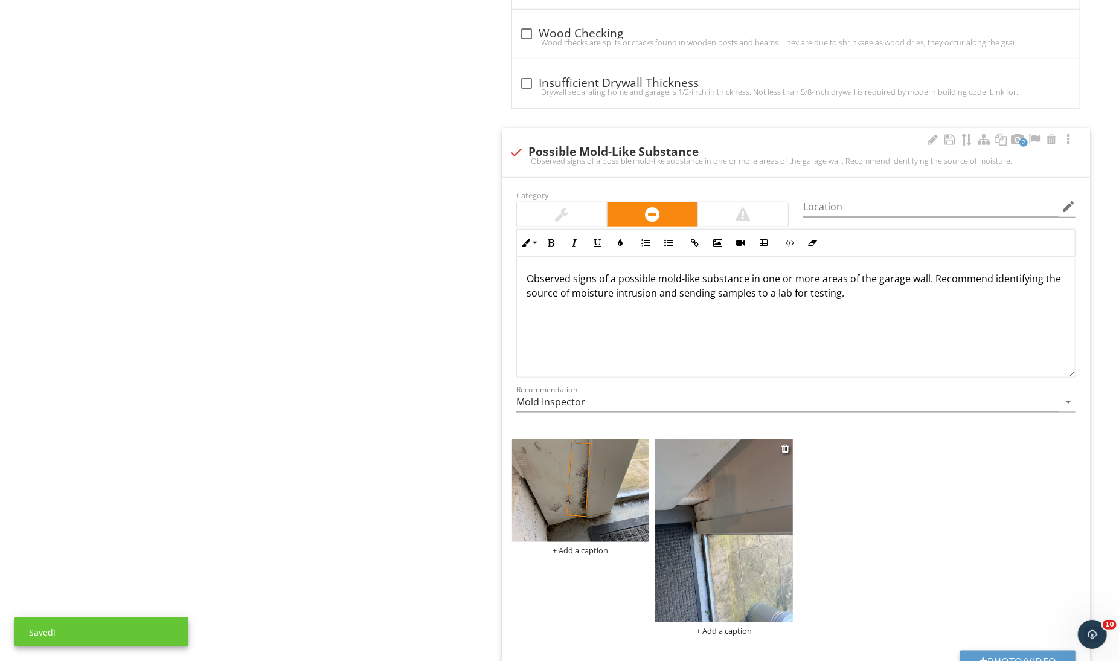
click at [699, 531] on img at bounding box center [724, 530] width 138 height 183
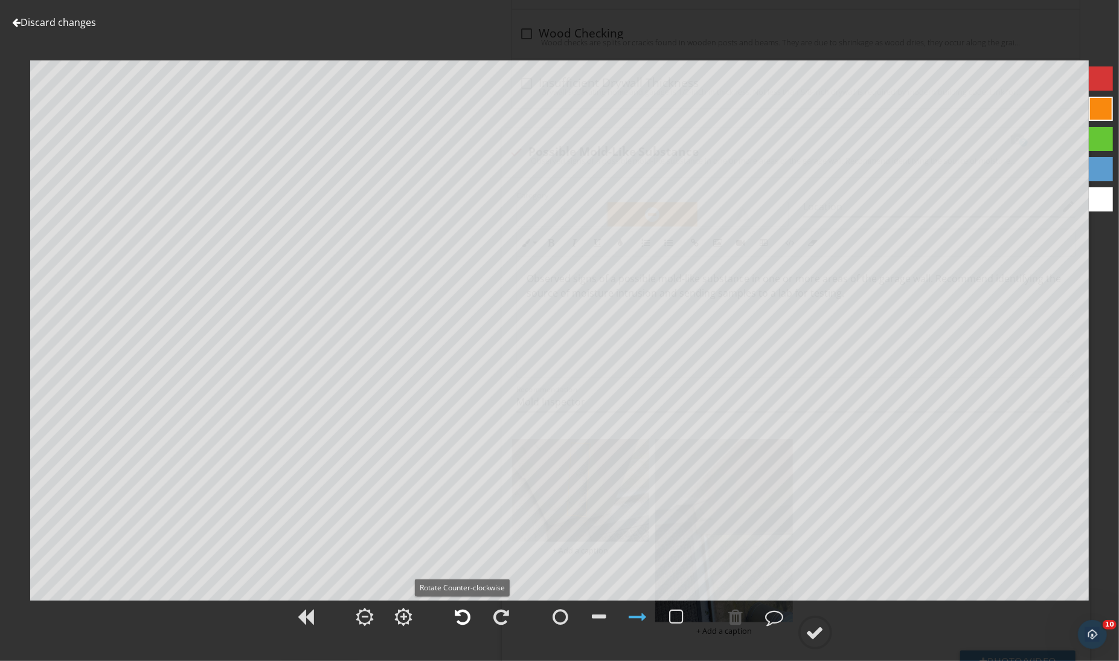
click at [463, 610] on div at bounding box center [463, 616] width 16 height 18
click at [676, 619] on div at bounding box center [677, 616] width 14 height 18
click at [681, 616] on div at bounding box center [677, 616] width 14 height 18
click at [801, 633] on circle at bounding box center [815, 632] width 31 height 31
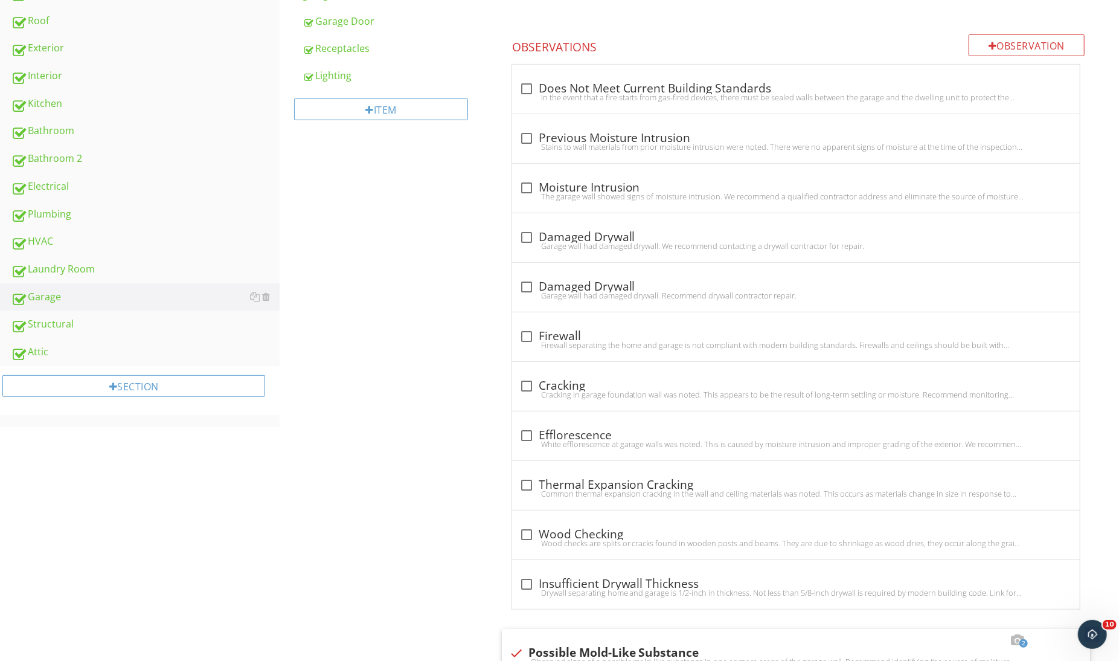
scroll to position [0, 0]
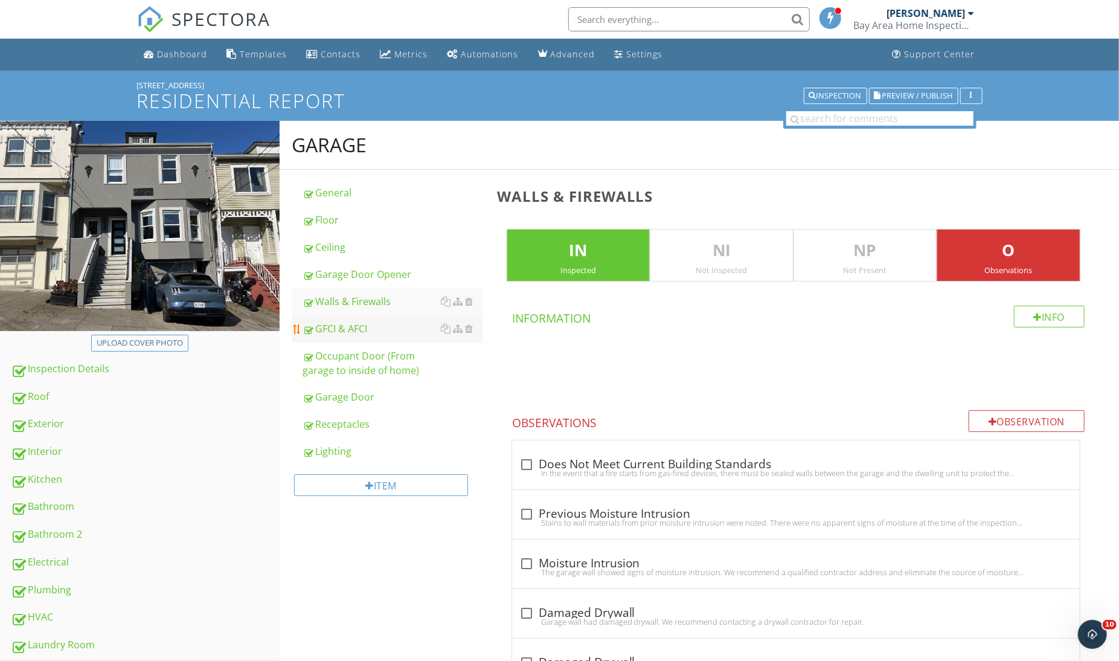
click at [362, 326] on div "GFCI & AFCI" at bounding box center [392, 328] width 179 height 14
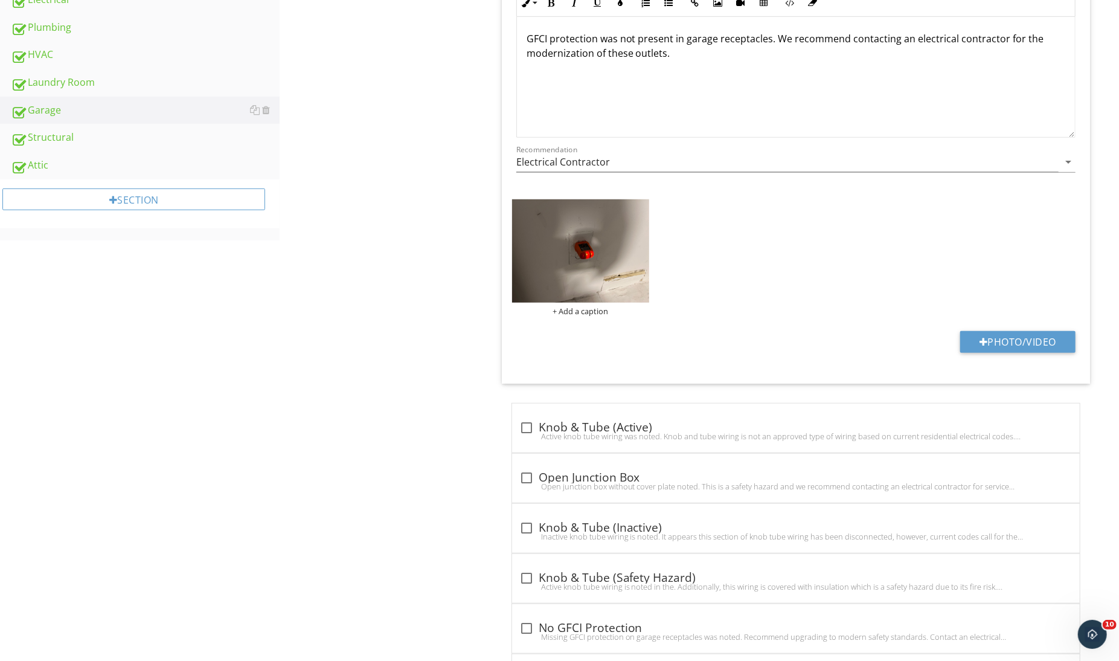
scroll to position [665, 0]
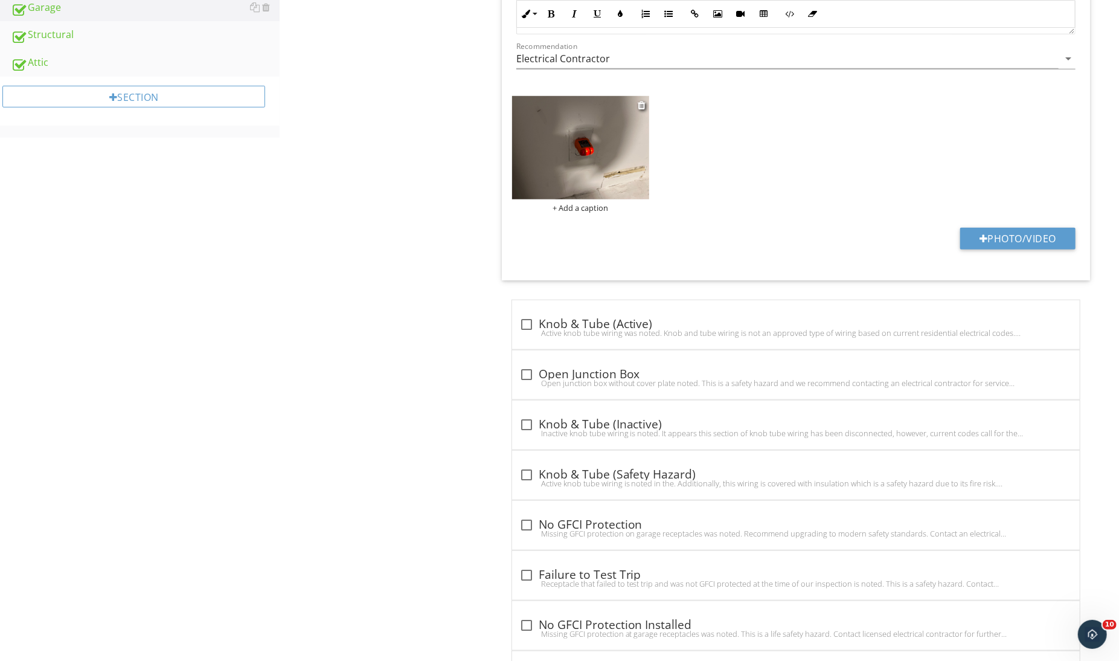
click at [585, 170] on img at bounding box center [581, 147] width 138 height 103
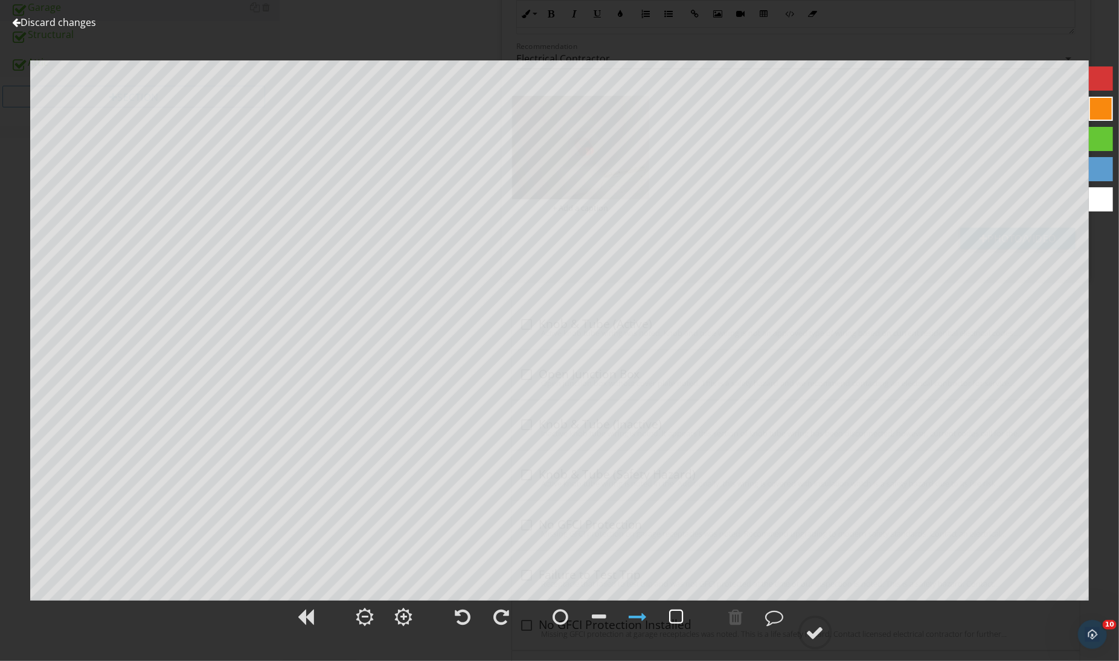
click at [671, 608] on div at bounding box center [677, 616] width 14 height 18
click at [637, 623] on div at bounding box center [638, 616] width 18 height 18
click at [812, 631] on div at bounding box center [815, 632] width 18 height 18
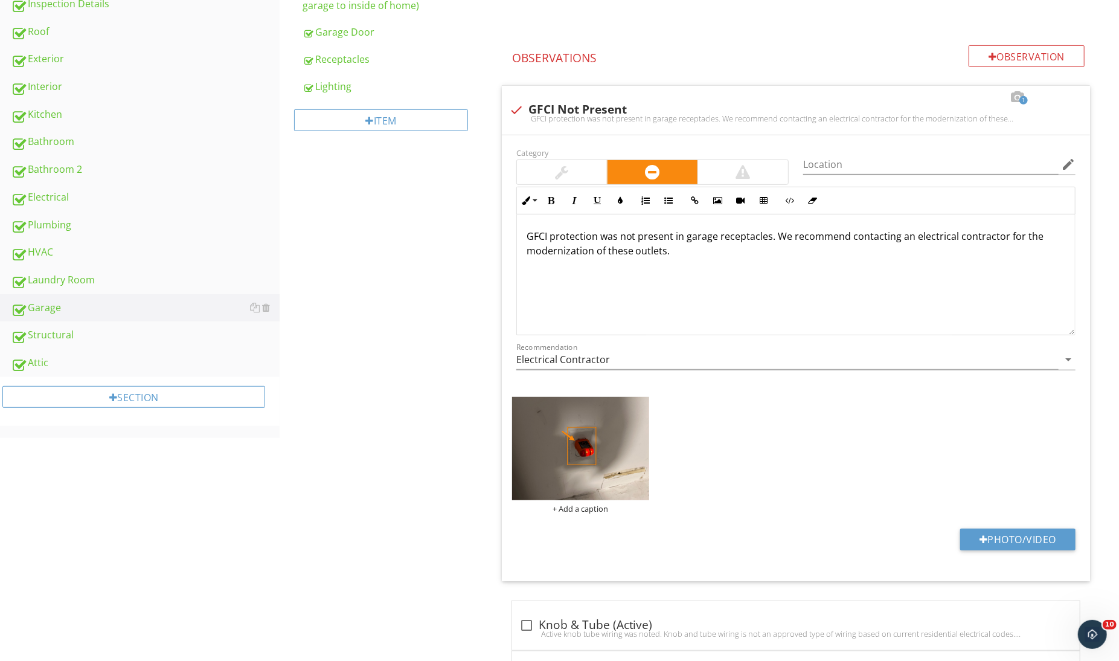
scroll to position [0, 0]
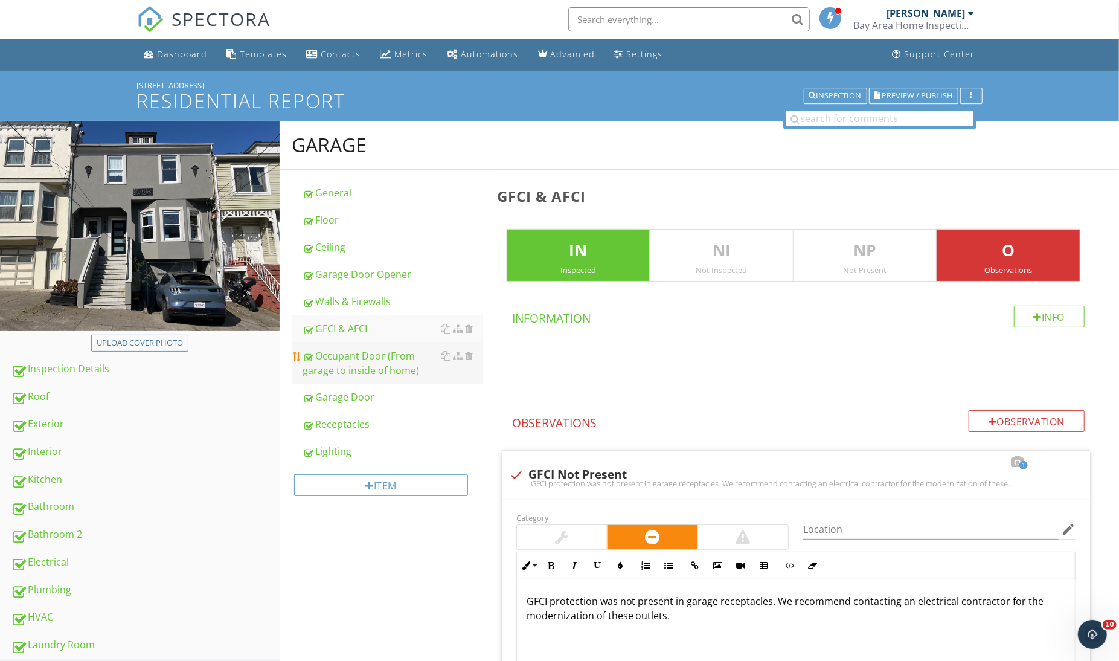
click at [380, 376] on div "Occupant Door (From garage to inside of home)" at bounding box center [392, 362] width 179 height 29
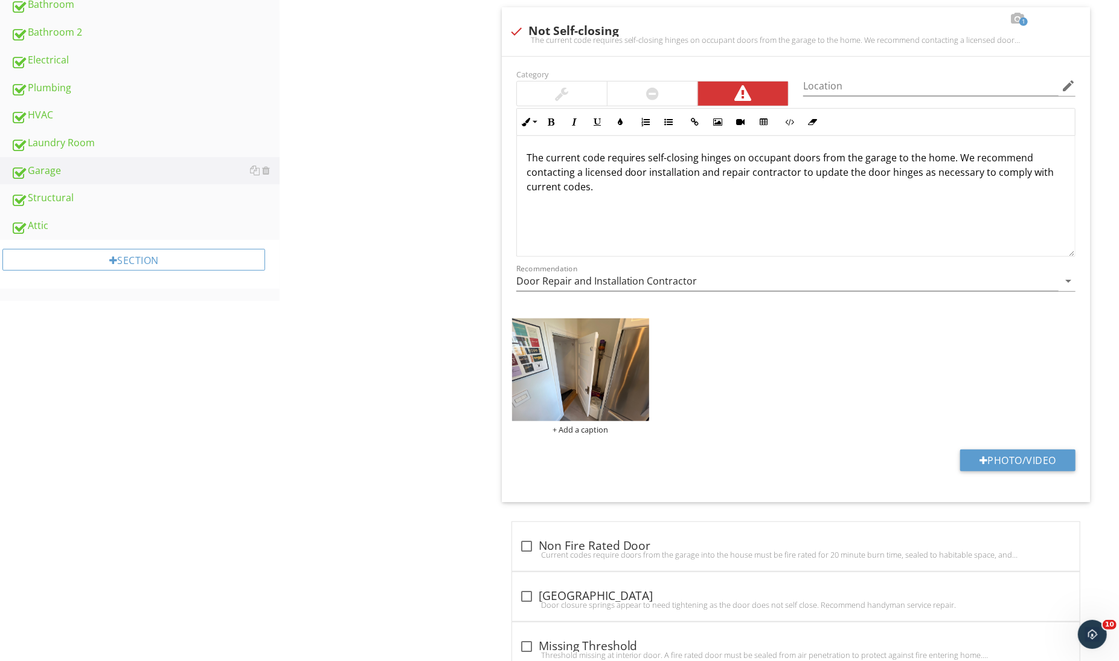
scroll to position [389, 0]
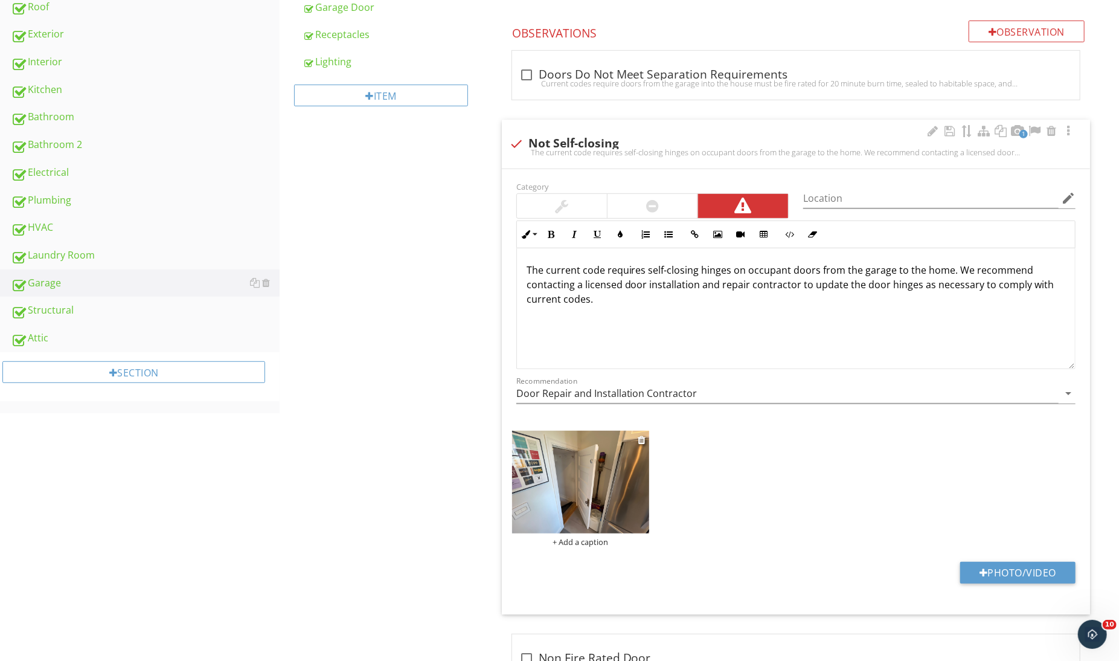
click at [535, 460] on img at bounding box center [581, 482] width 138 height 103
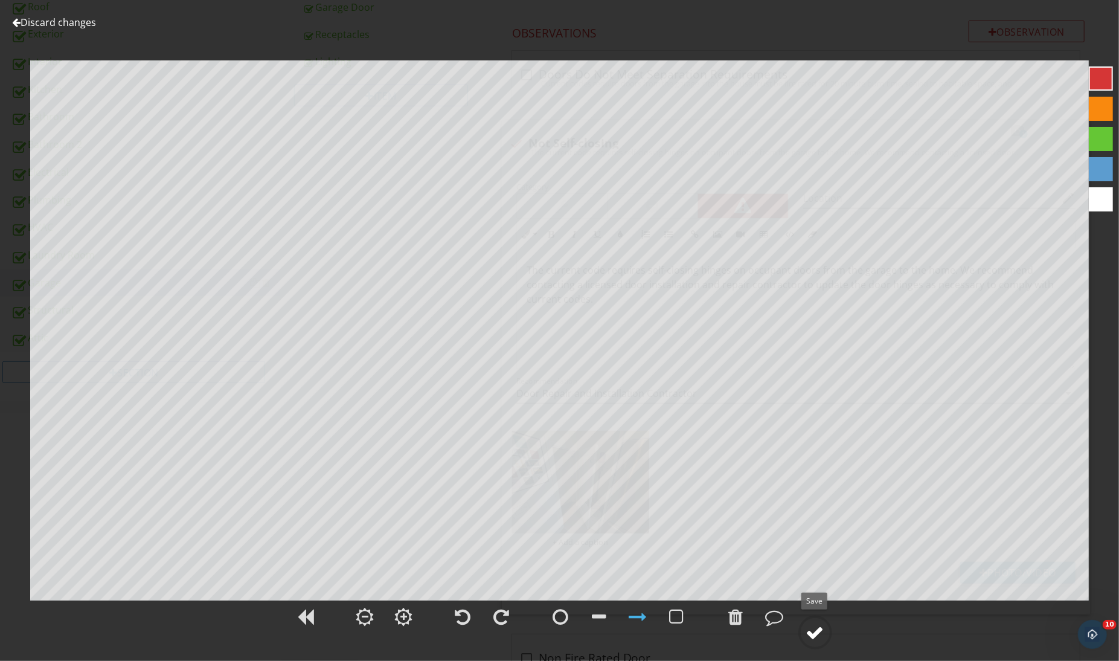
click at [827, 633] on circle at bounding box center [815, 632] width 31 height 31
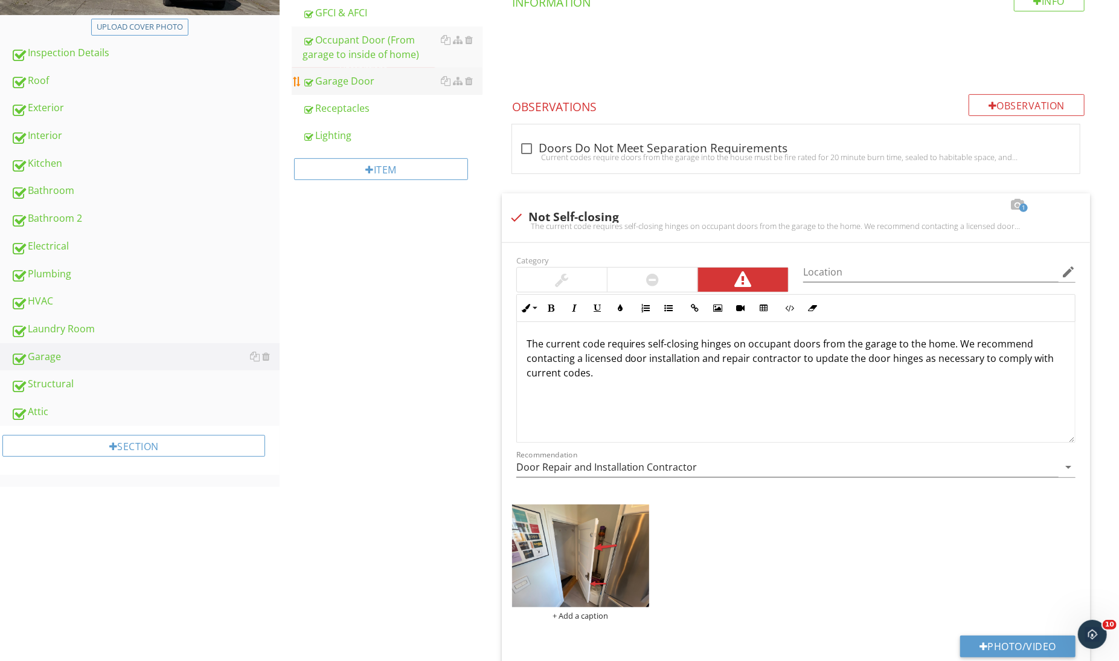
click at [361, 79] on div "Garage Door" at bounding box center [392, 81] width 179 height 14
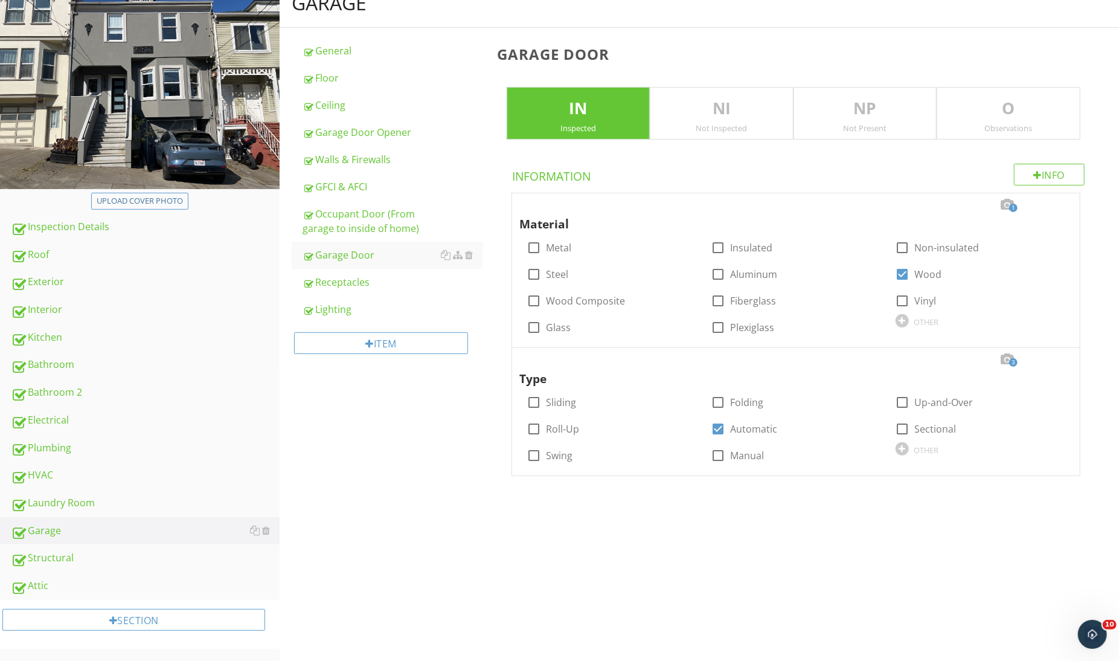
scroll to position [144, 0]
click at [1010, 124] on div "Observations" at bounding box center [1008, 128] width 143 height 10
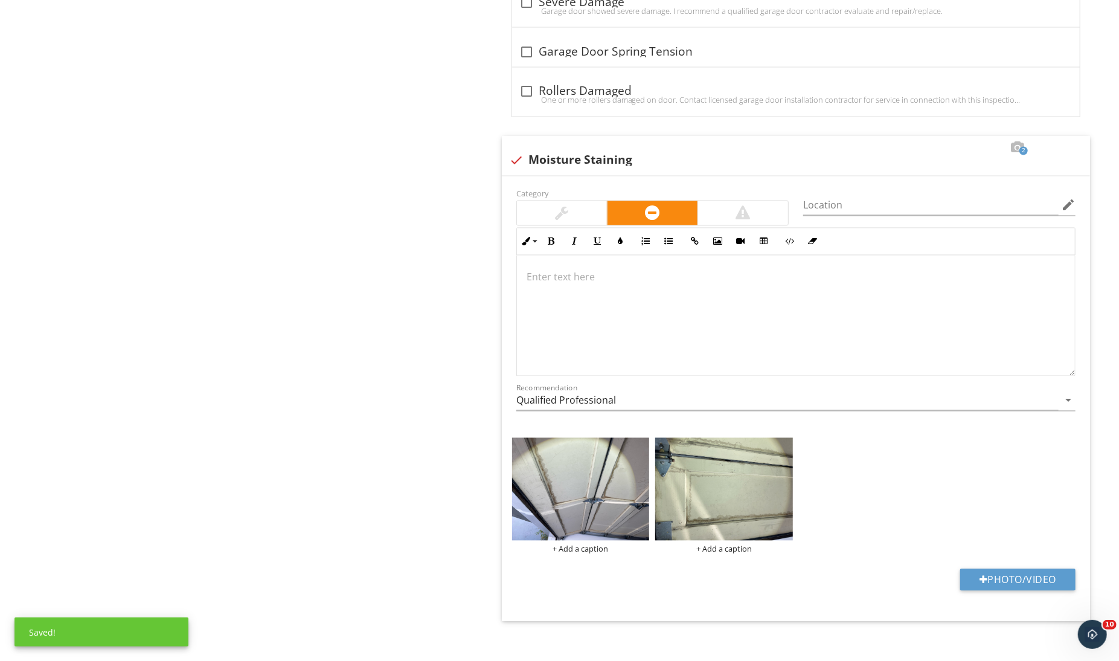
scroll to position [0, 0]
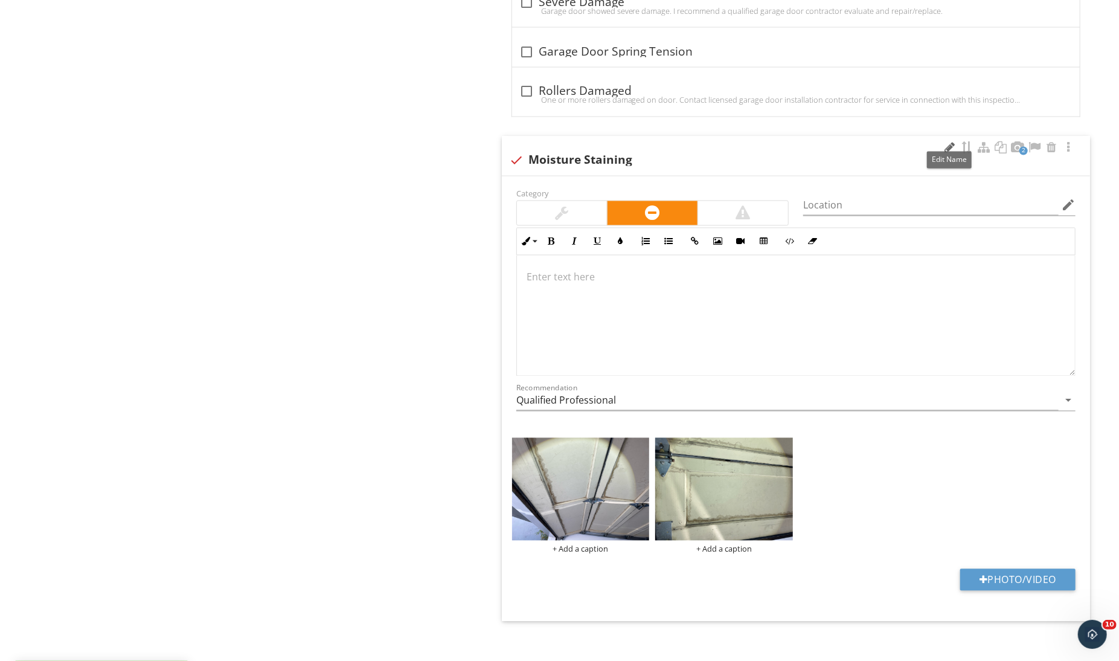
click at [949, 142] on div at bounding box center [950, 148] width 14 height 12
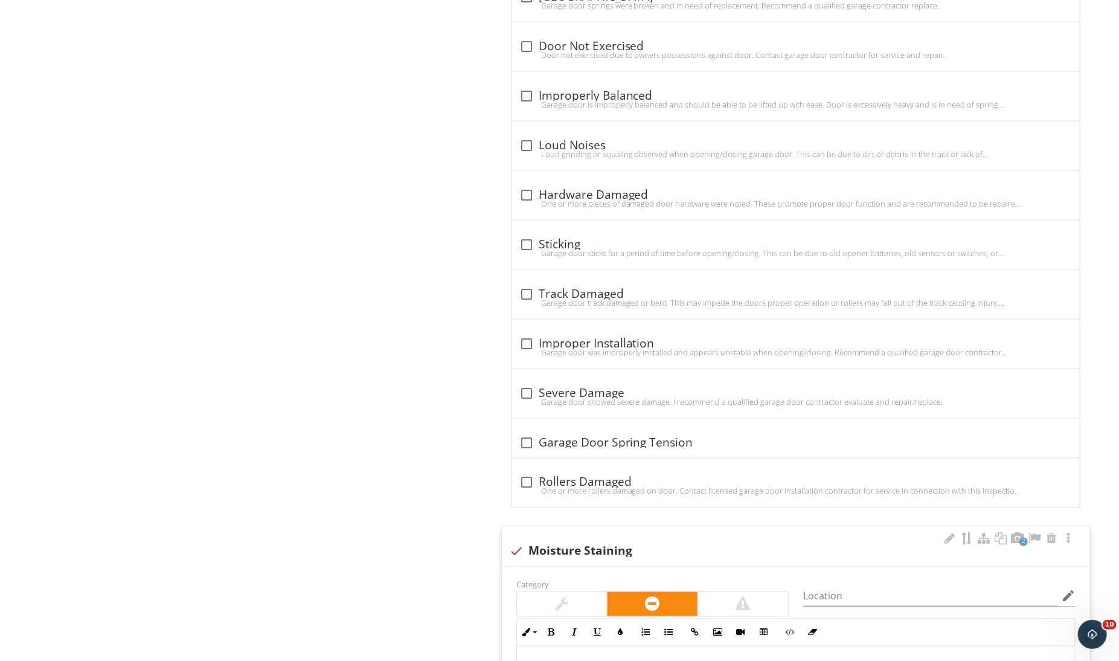
scroll to position [1615, 0]
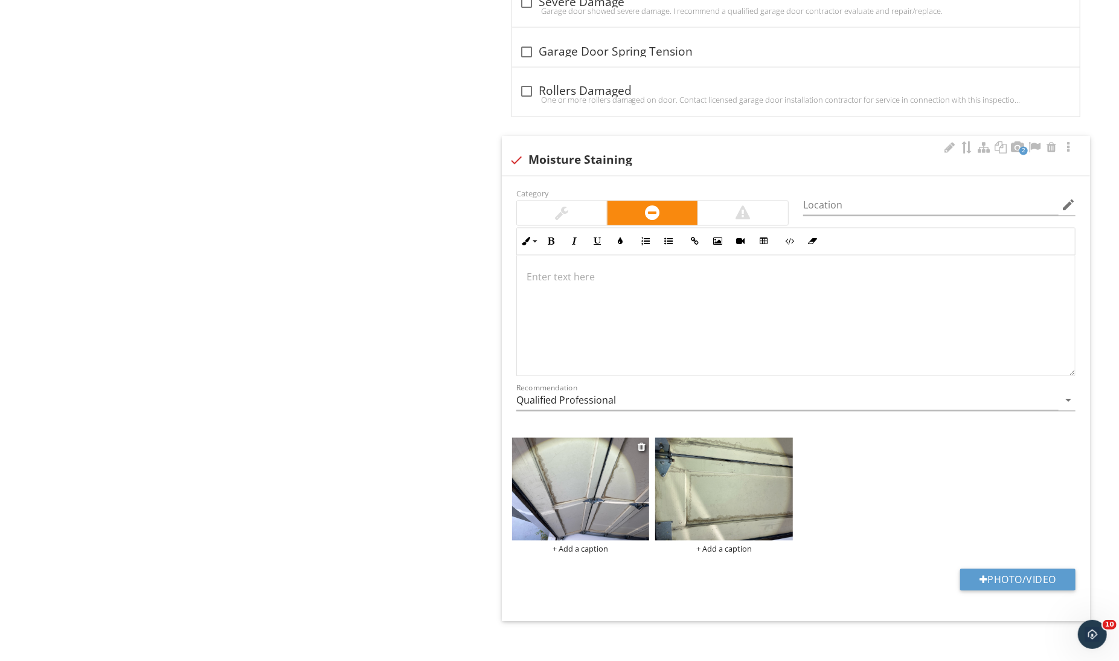
click at [548, 449] on img at bounding box center [581, 489] width 138 height 103
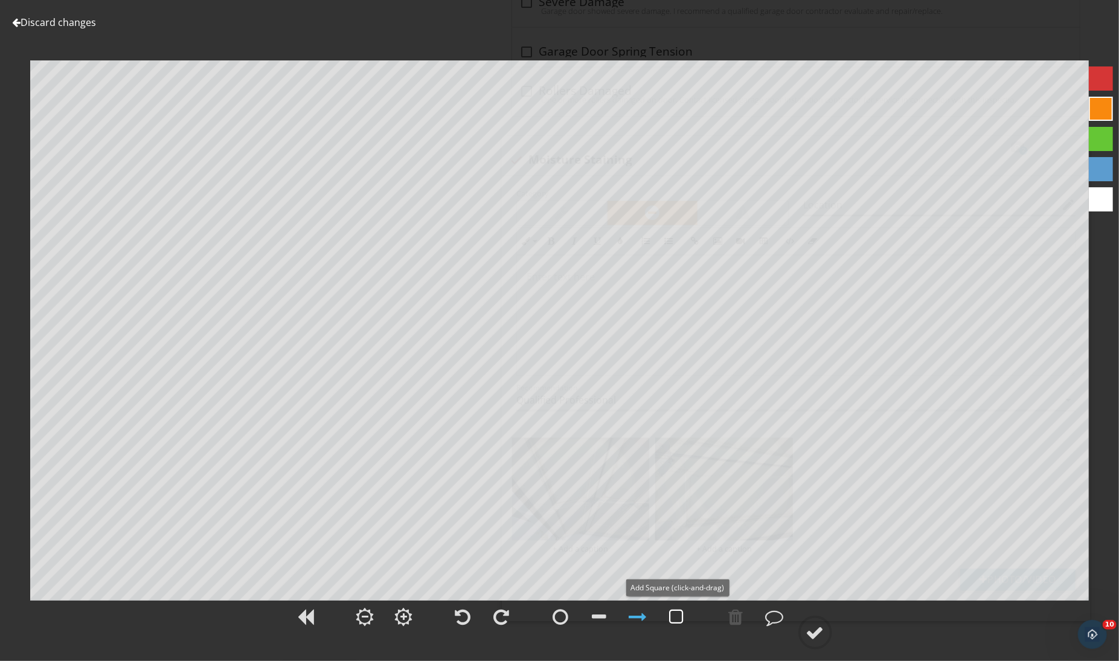
click at [673, 609] on div at bounding box center [677, 616] width 14 height 18
click at [702, 232] on div "Discard changes Add Location" at bounding box center [559, 330] width 1119 height 661
click at [841, 634] on div at bounding box center [559, 623] width 1119 height 50
click at [807, 632] on div at bounding box center [815, 632] width 18 height 18
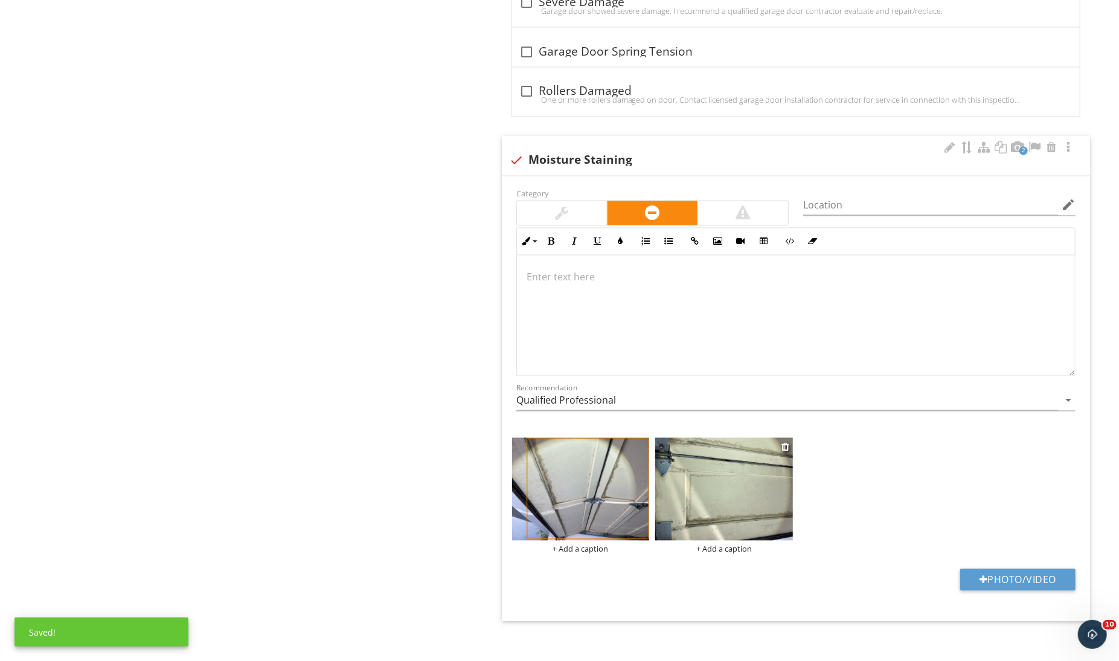
click at [740, 489] on img at bounding box center [724, 489] width 138 height 103
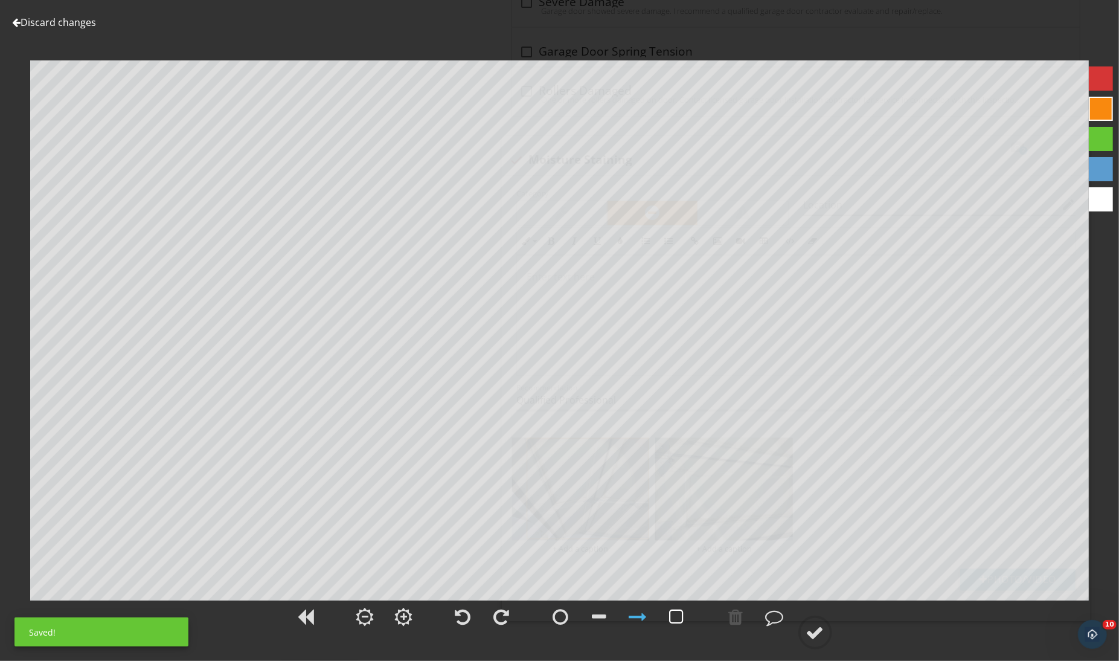
click at [681, 607] on div at bounding box center [677, 616] width 30 height 30
click at [824, 633] on div at bounding box center [815, 632] width 18 height 18
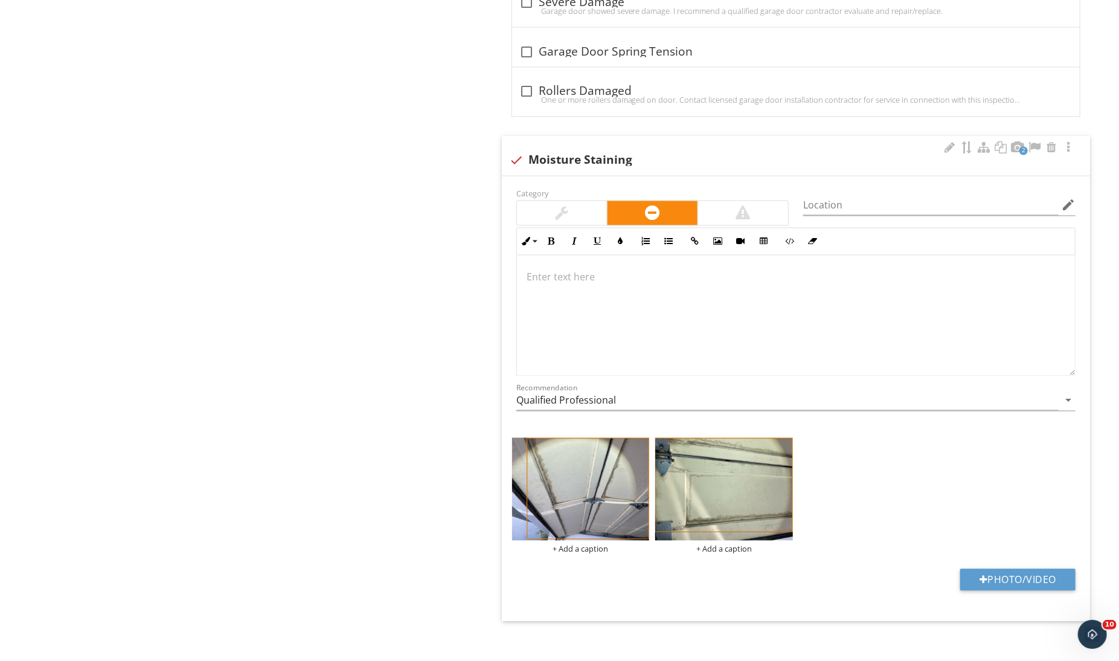
click at [624, 310] on div at bounding box center [796, 315] width 558 height 121
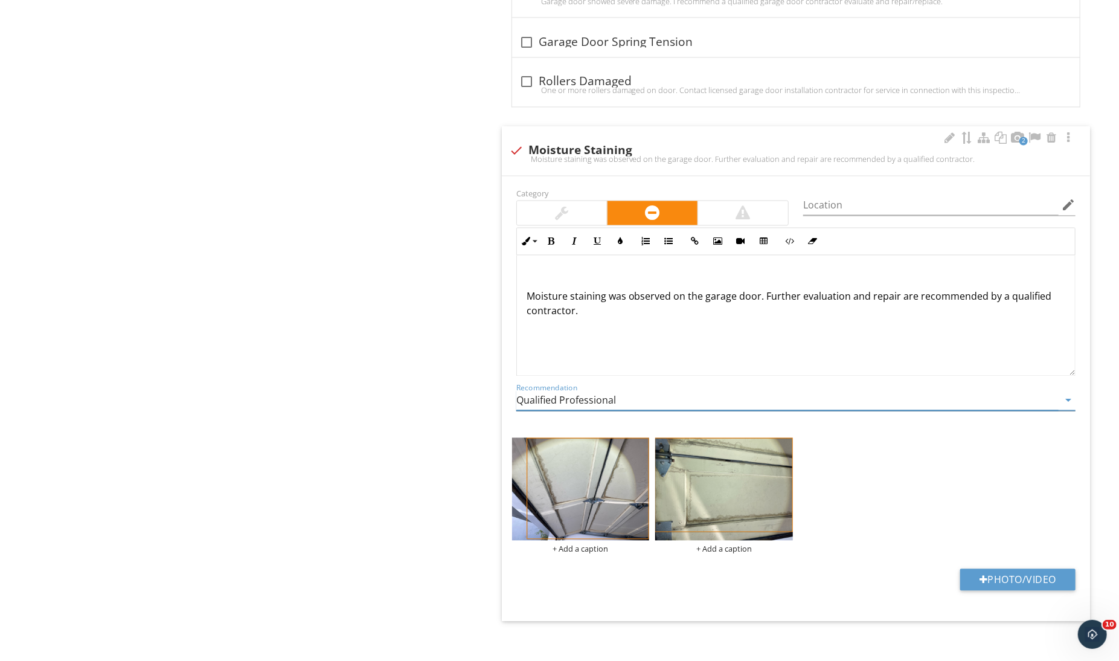
click at [578, 391] on input "Qualified Professional" at bounding box center [787, 401] width 542 height 20
type input "General Contractor"
click at [519, 286] on div "Moisture staining was observed on the garage door. Further evaluation and repai…" at bounding box center [796, 315] width 558 height 121
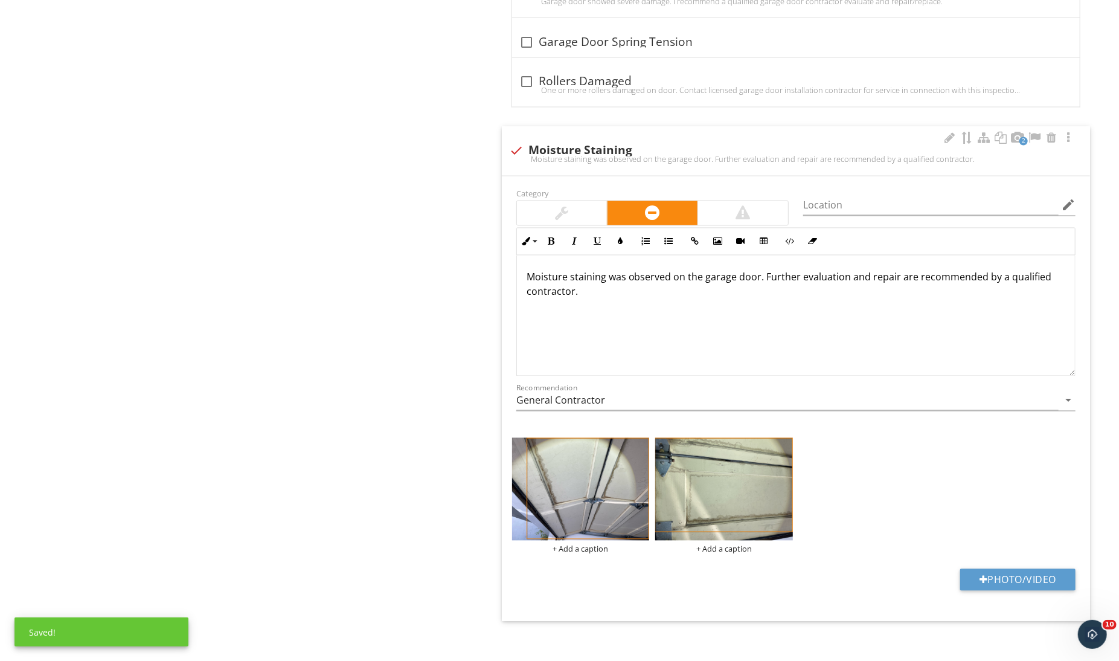
scroll to position [0, 0]
click at [1018, 270] on p "Moisture staining was observed on the garage door. Further evaluation and repai…" at bounding box center [796, 284] width 539 height 29
click at [1016, 270] on p "Moisture staining was observed on the garage door. Further evaluation and repai…" at bounding box center [796, 284] width 539 height 29
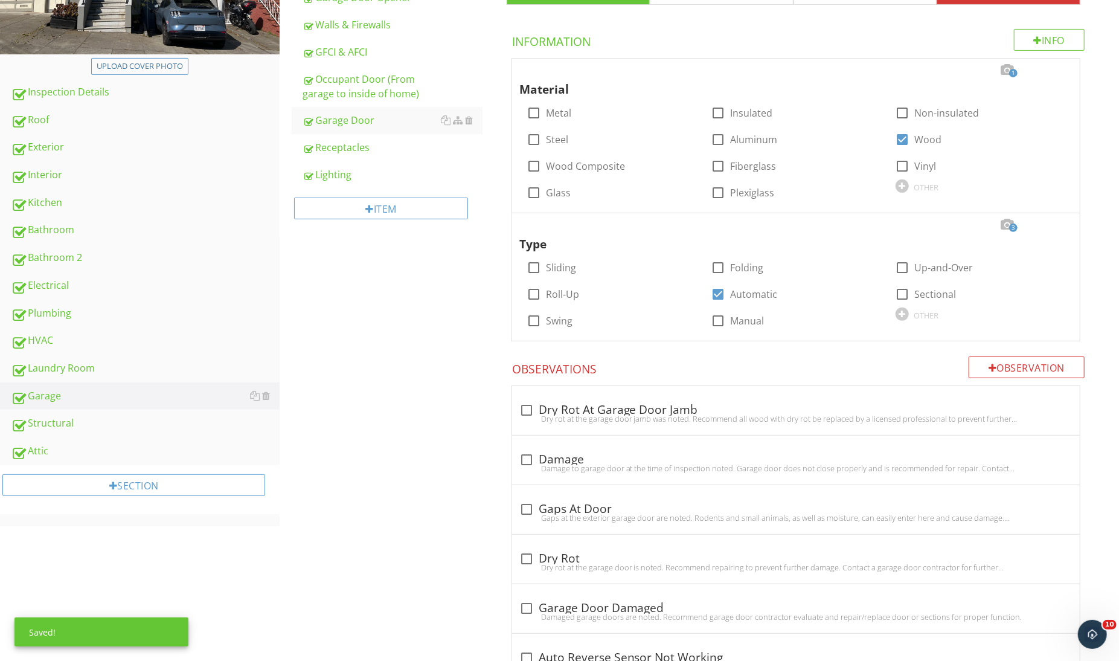
scroll to position [435, 0]
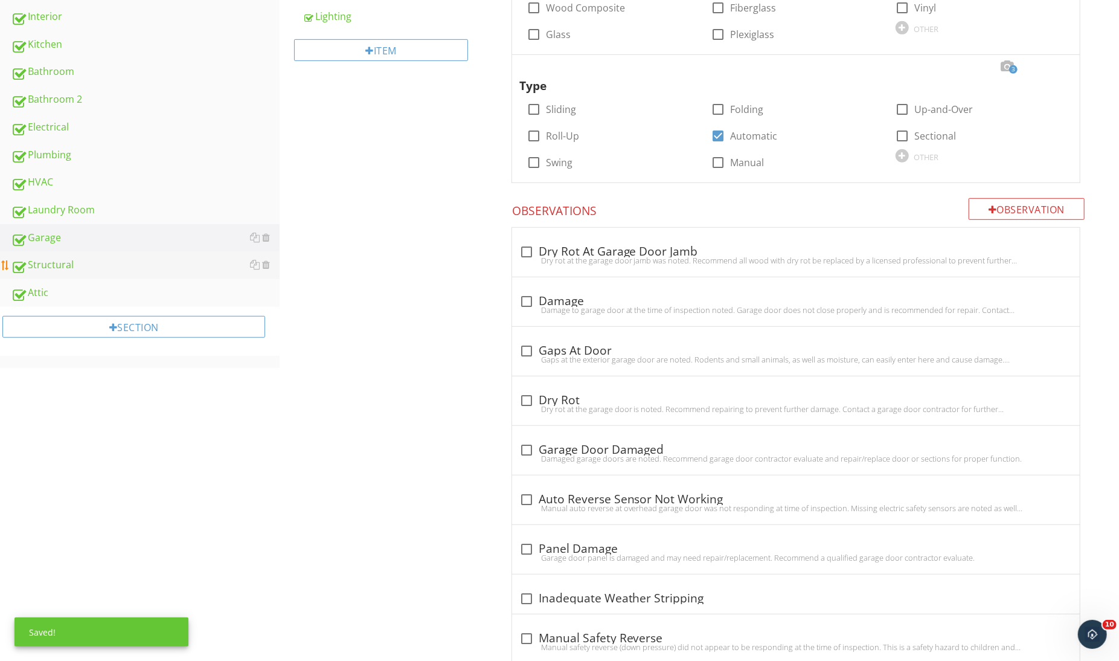
click at [159, 279] on link "Structural" at bounding box center [145, 265] width 269 height 28
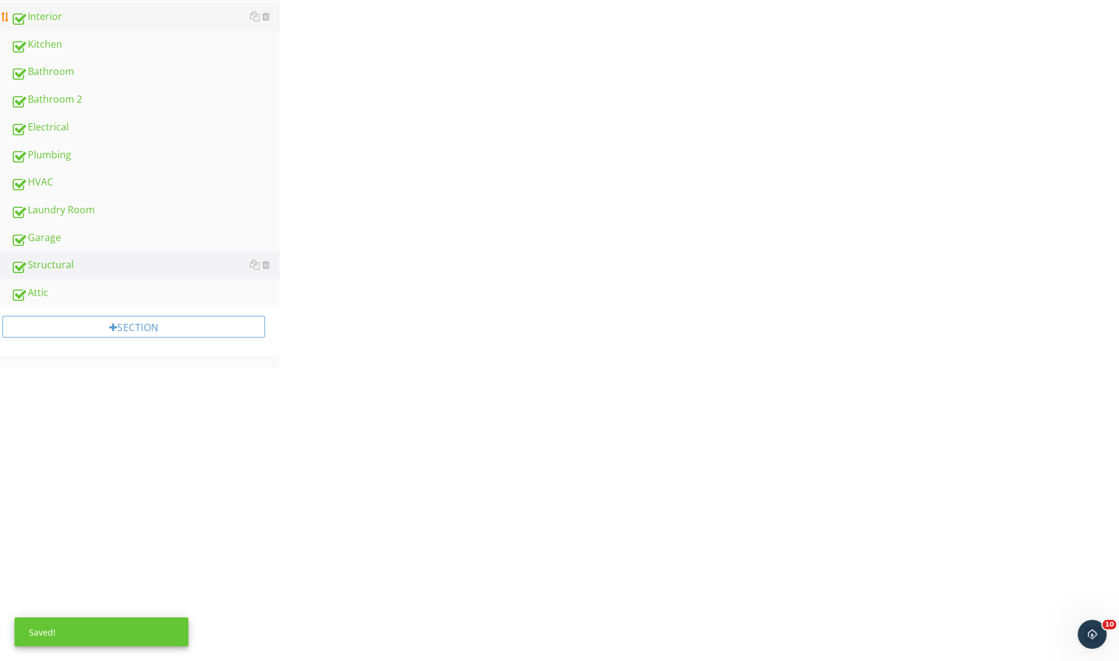
scroll to position [144, 0]
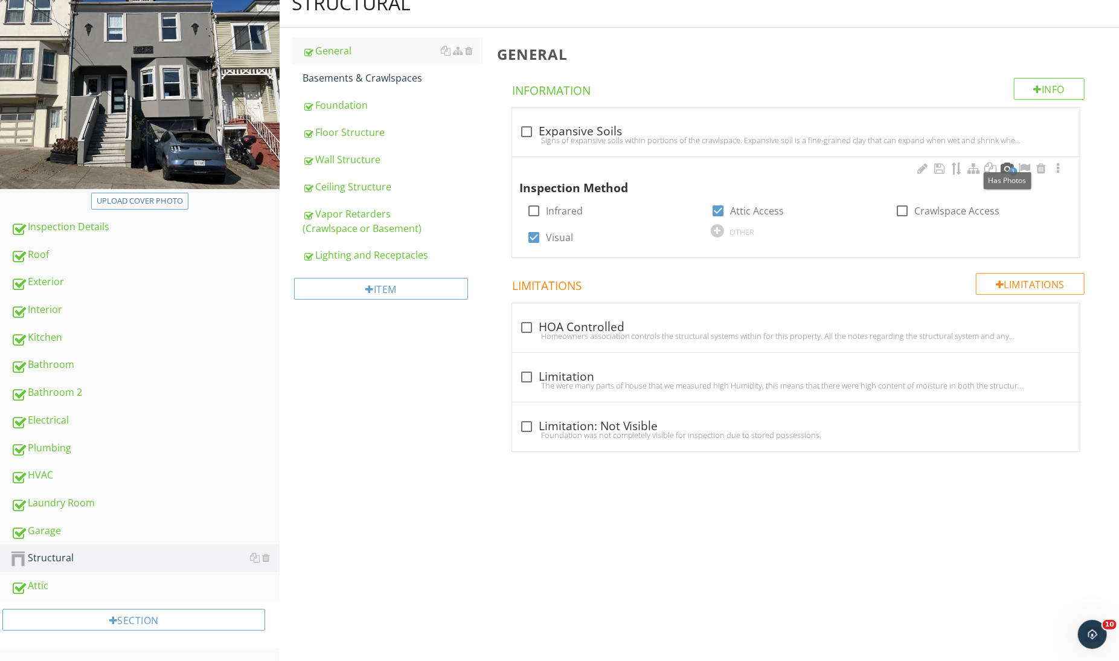
click at [1004, 169] on div at bounding box center [1007, 168] width 14 height 12
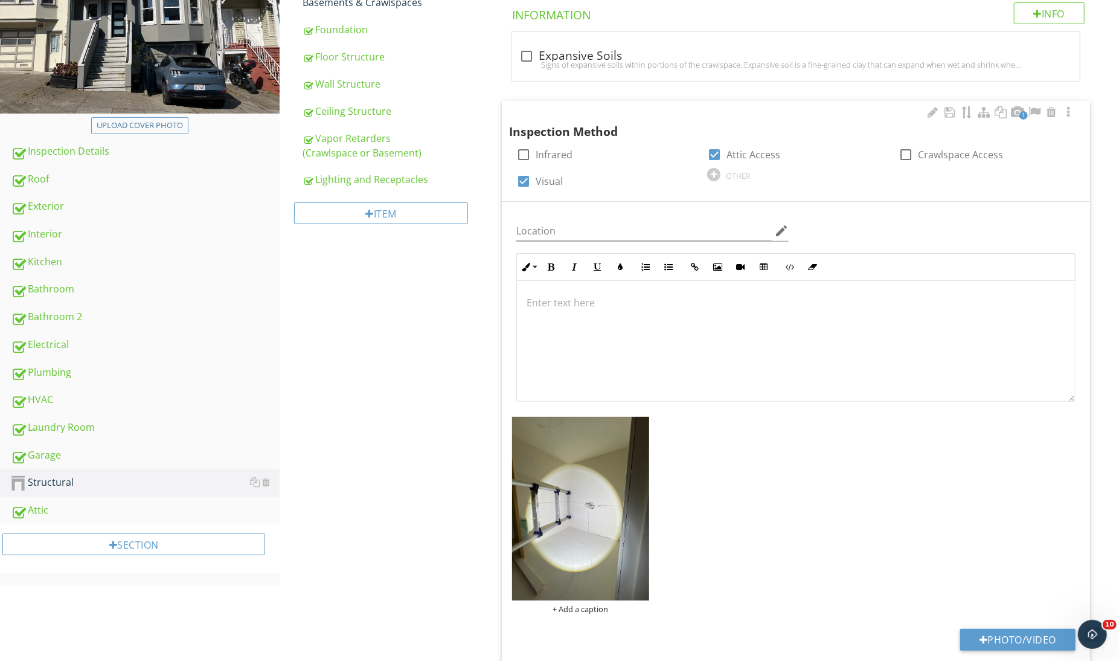
scroll to position [0, 0]
click at [580, 452] on img at bounding box center [581, 508] width 138 height 183
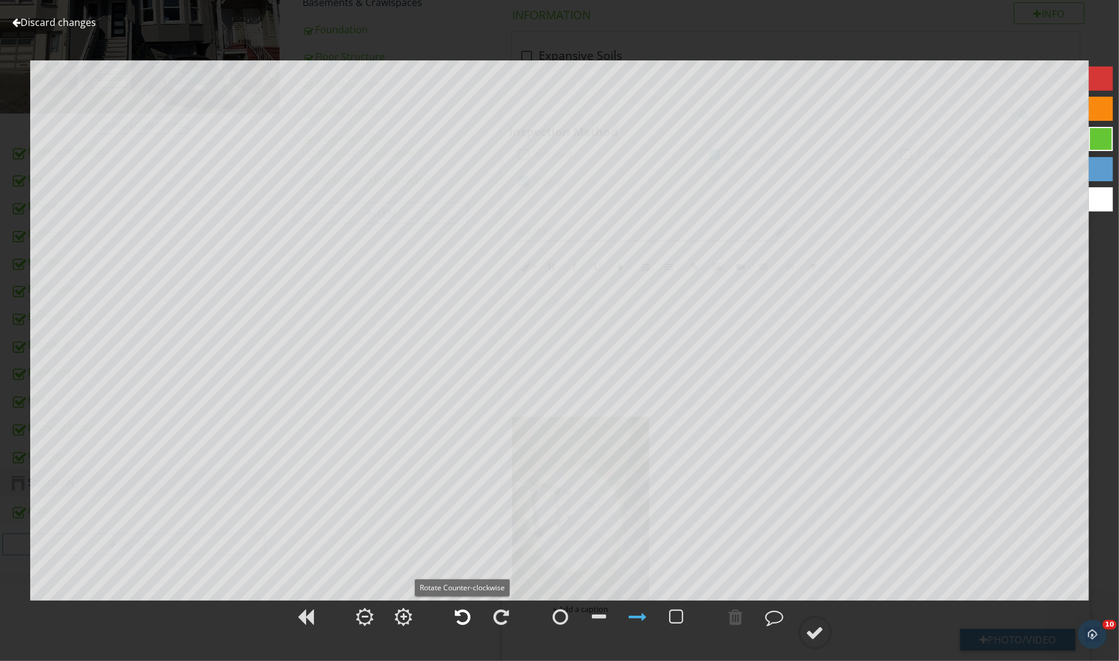
click at [461, 618] on div at bounding box center [463, 616] width 16 height 18
click at [813, 632] on div at bounding box center [815, 632] width 18 height 18
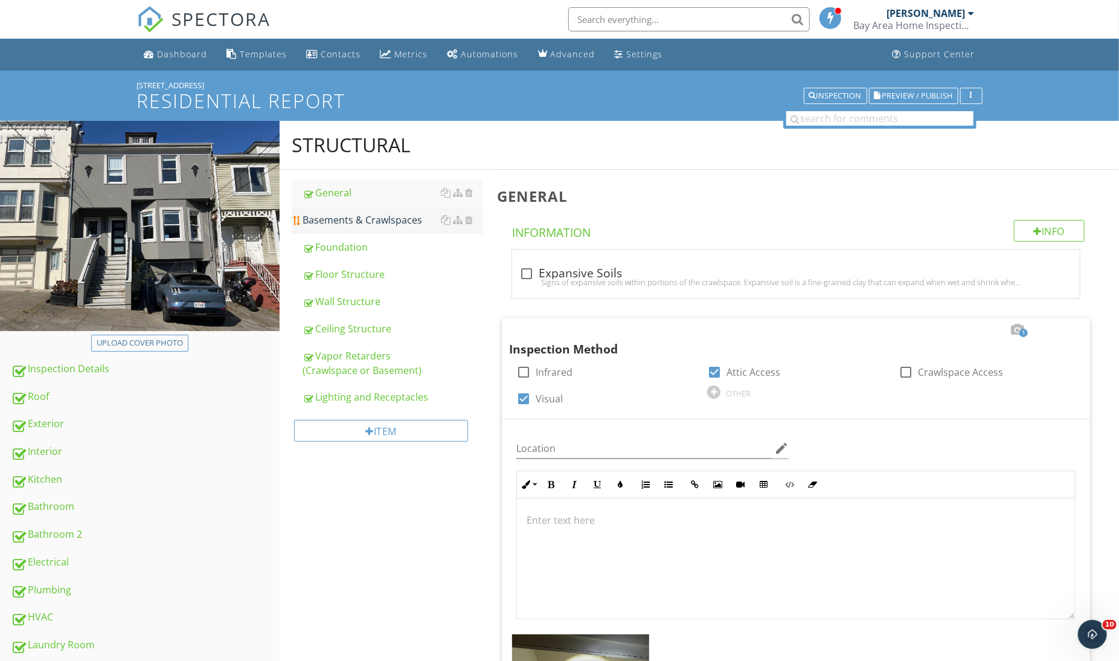
click at [405, 226] on div "Basements & Crawlspaces" at bounding box center [392, 220] width 179 height 14
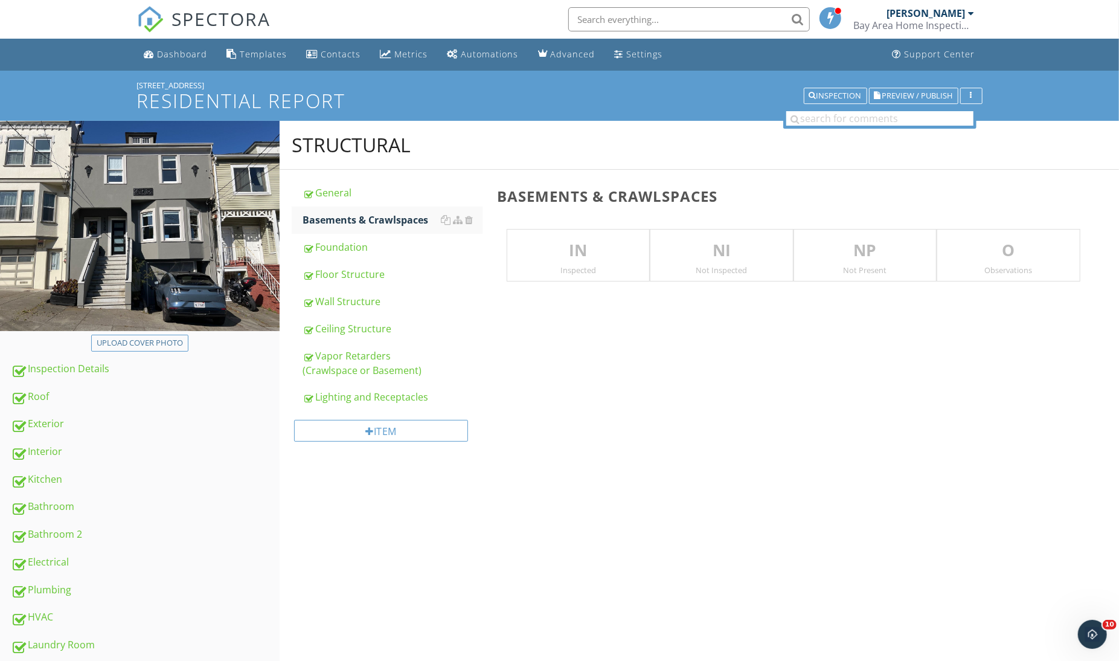
click at [949, 272] on div "Observations" at bounding box center [1008, 270] width 143 height 10
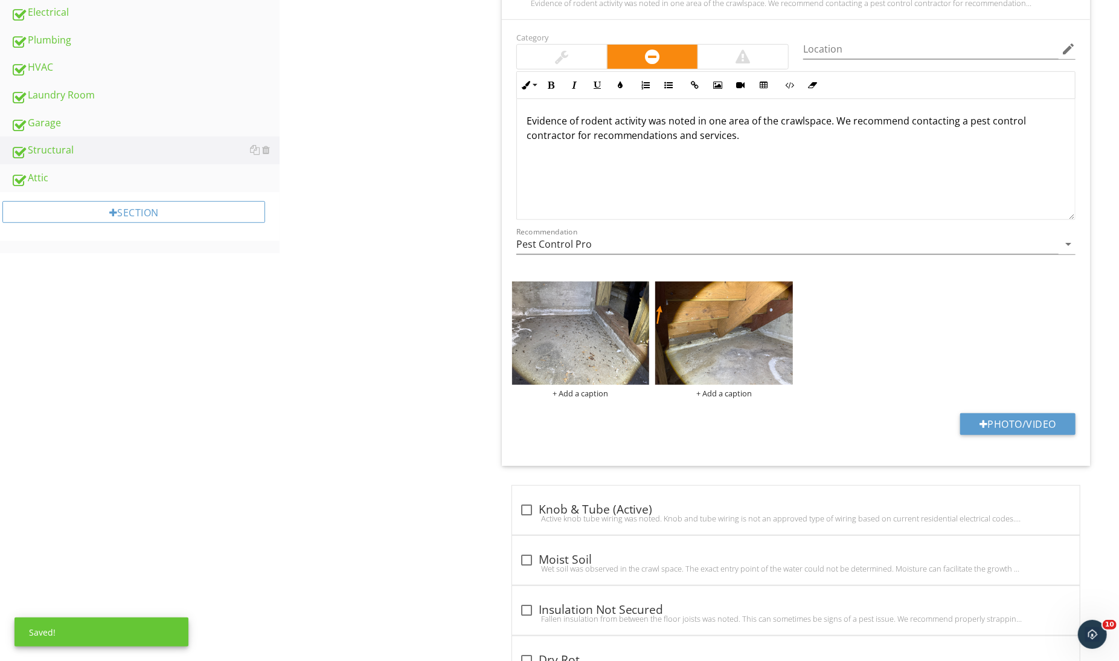
scroll to position [493, 0]
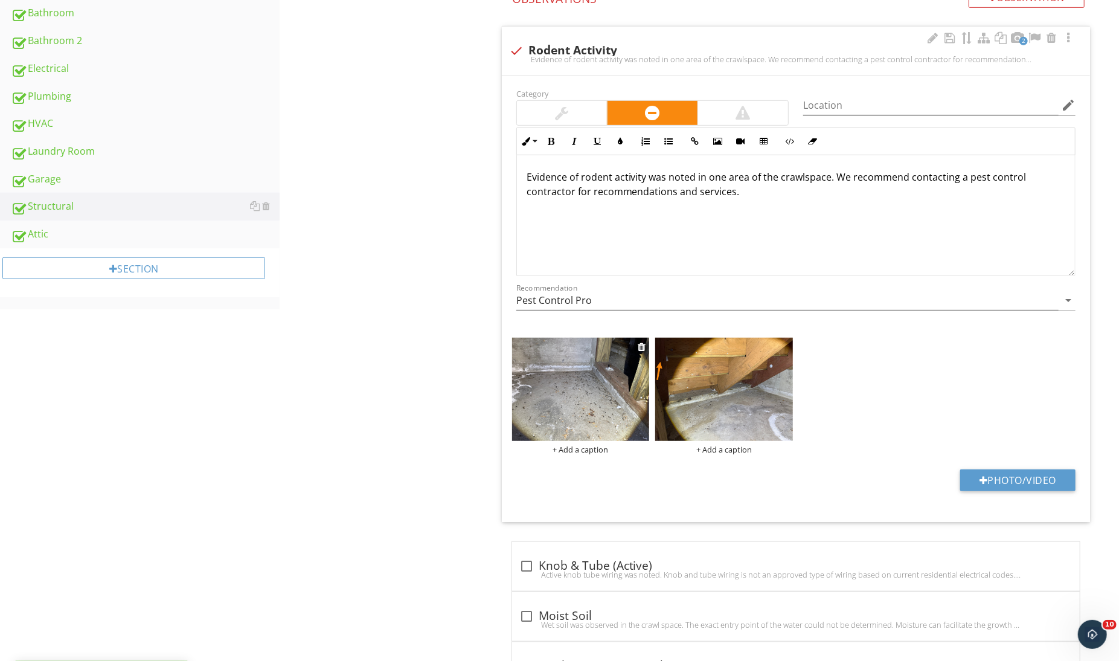
click at [614, 369] on img at bounding box center [581, 389] width 138 height 103
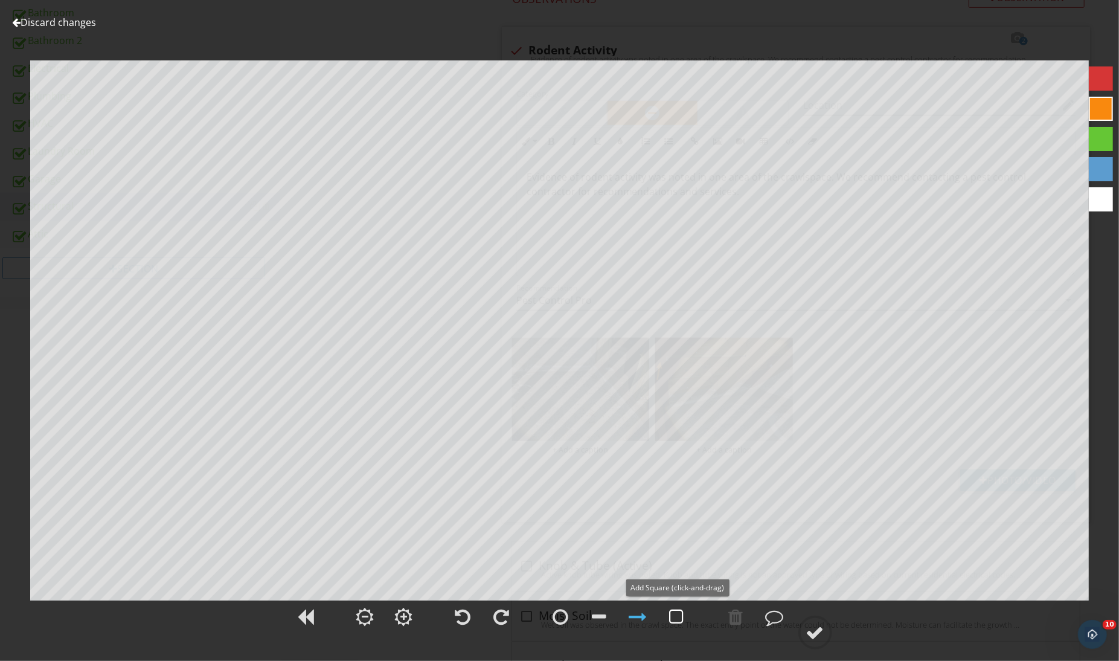
click at [678, 606] on div at bounding box center [677, 616] width 30 height 30
click at [686, 621] on div at bounding box center [677, 616] width 30 height 30
click at [816, 633] on div at bounding box center [815, 632] width 18 height 18
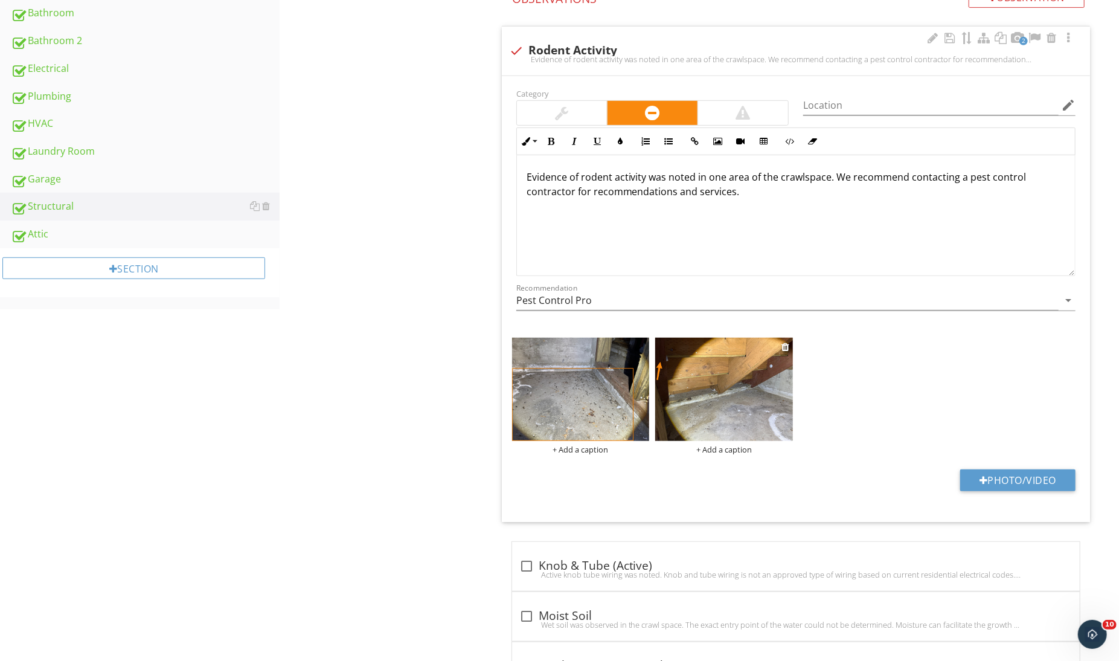
click at [690, 390] on img at bounding box center [724, 389] width 138 height 103
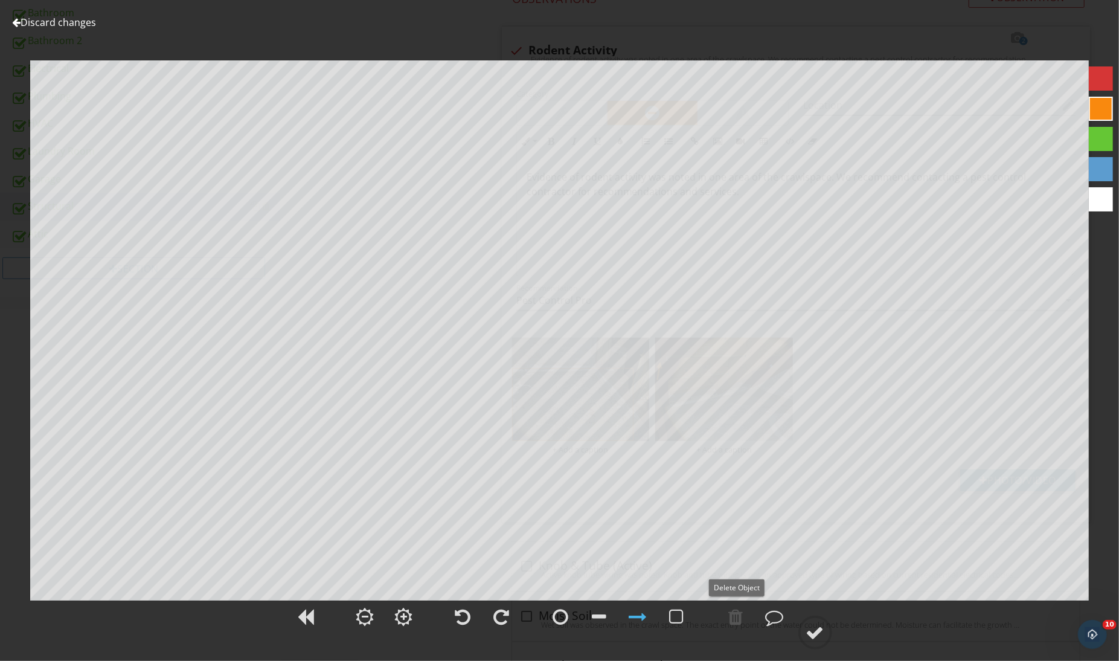
click at [741, 611] on div at bounding box center [736, 616] width 14 height 18
click at [682, 622] on div at bounding box center [677, 616] width 14 height 18
click at [690, 612] on div at bounding box center [677, 616] width 30 height 30
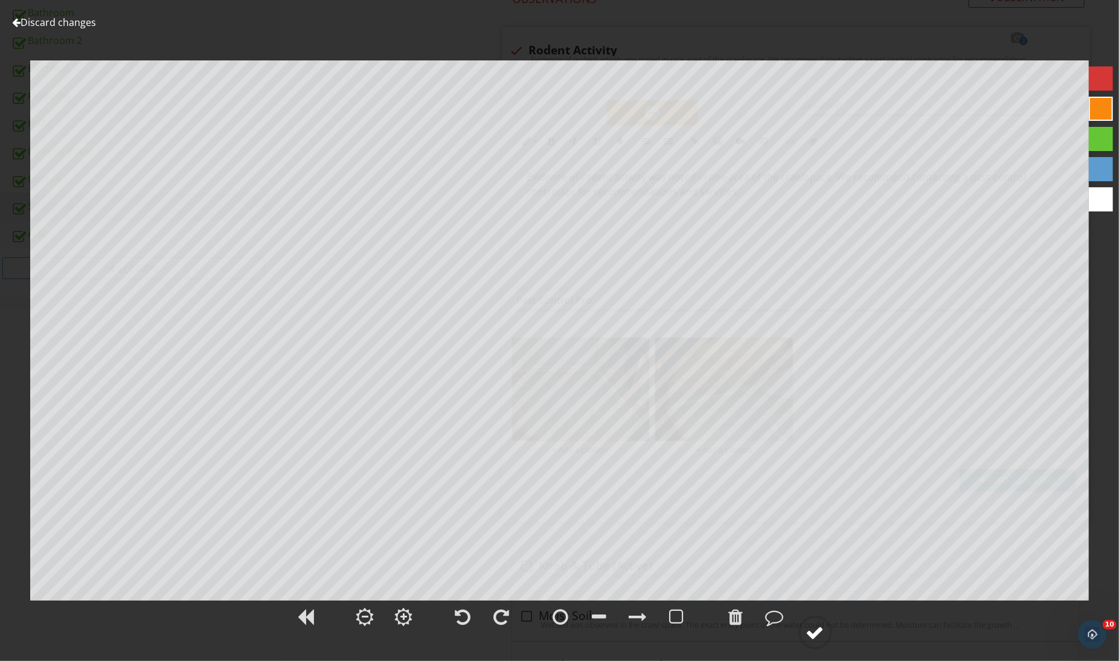
click at [804, 638] on circle at bounding box center [815, 632] width 31 height 31
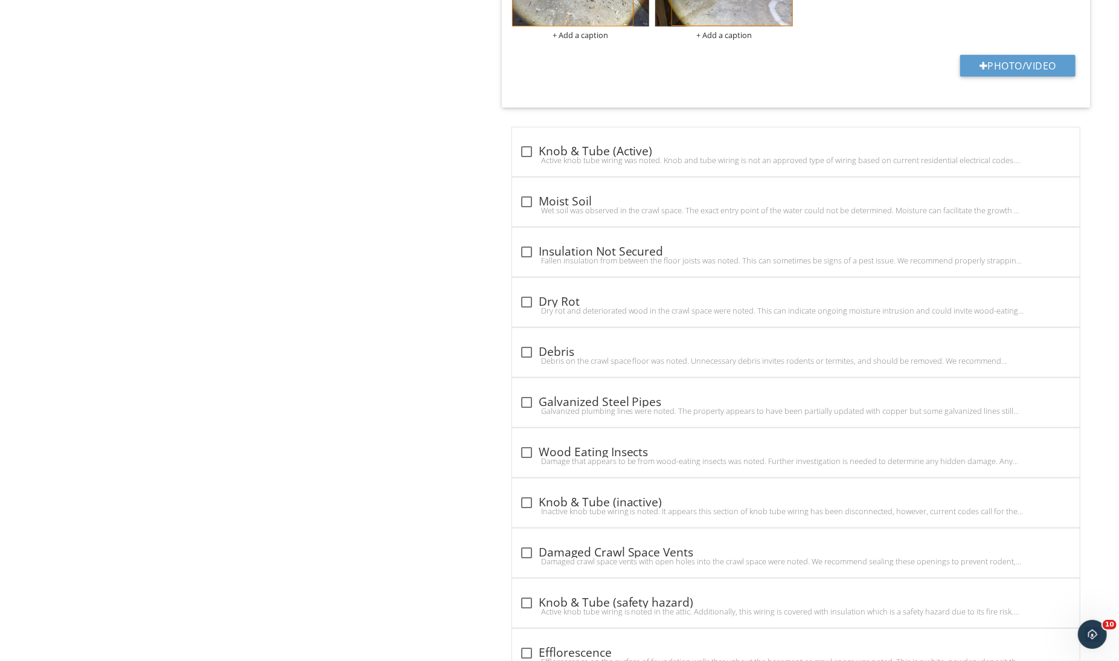
scroll to position [0, 0]
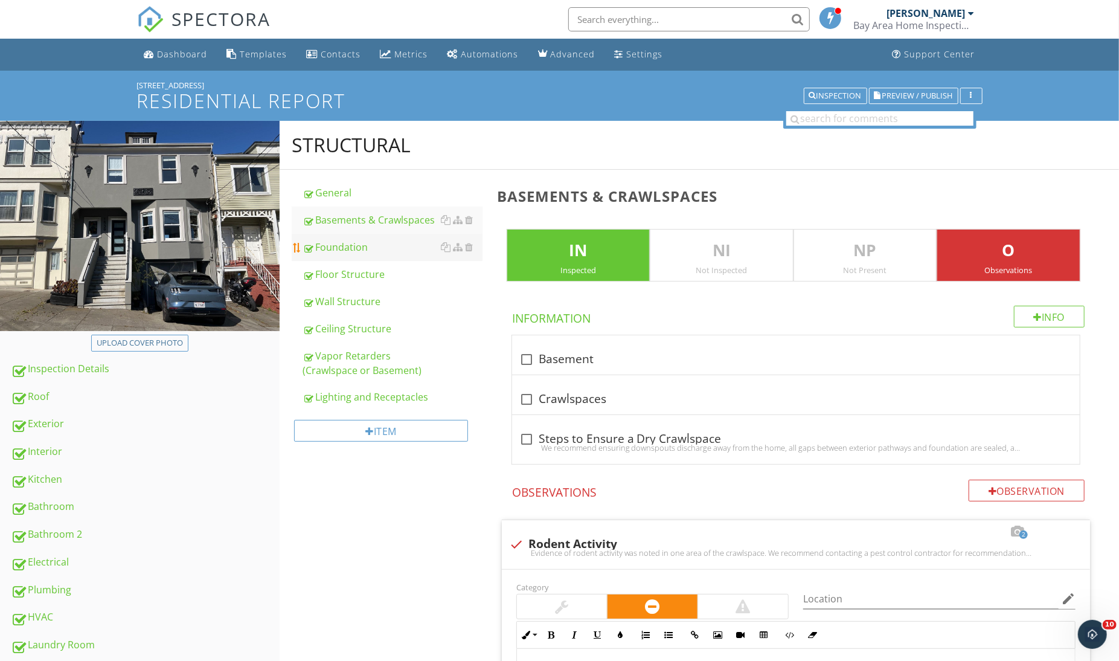
click at [379, 251] on div "Foundation" at bounding box center [392, 247] width 179 height 14
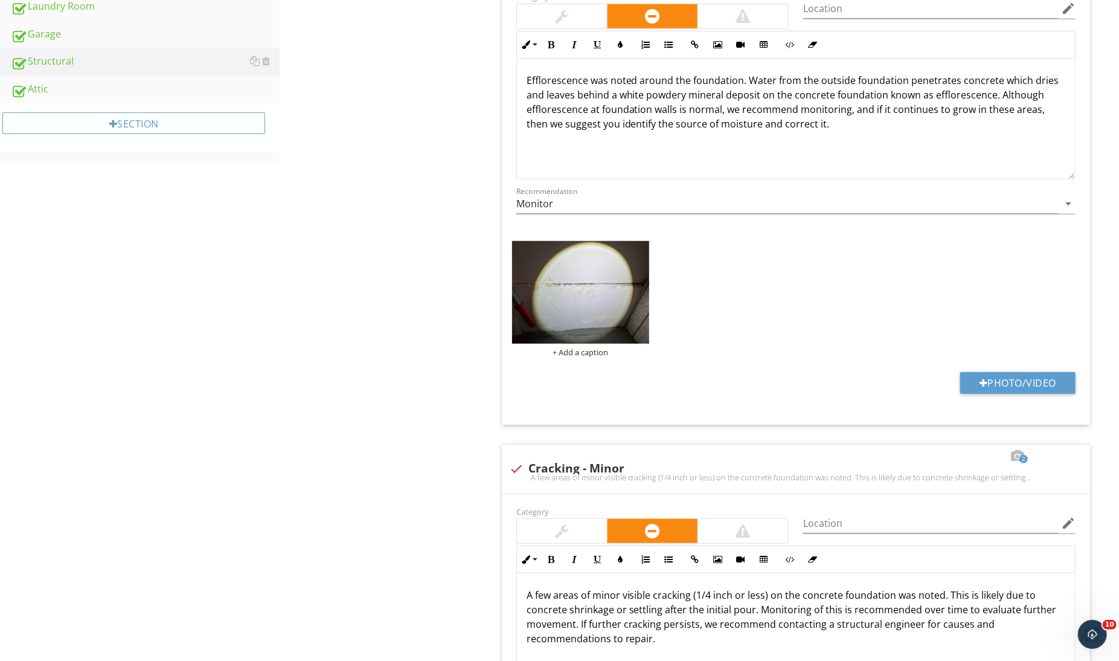
scroll to position [606, 0]
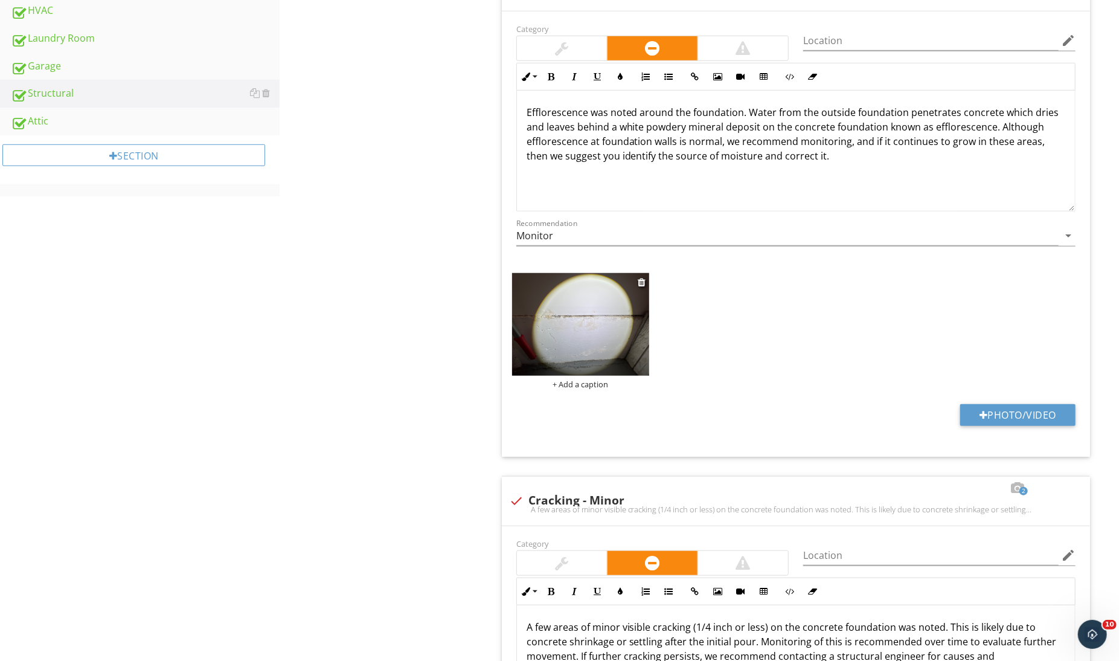
click at [543, 290] on img at bounding box center [581, 324] width 138 height 103
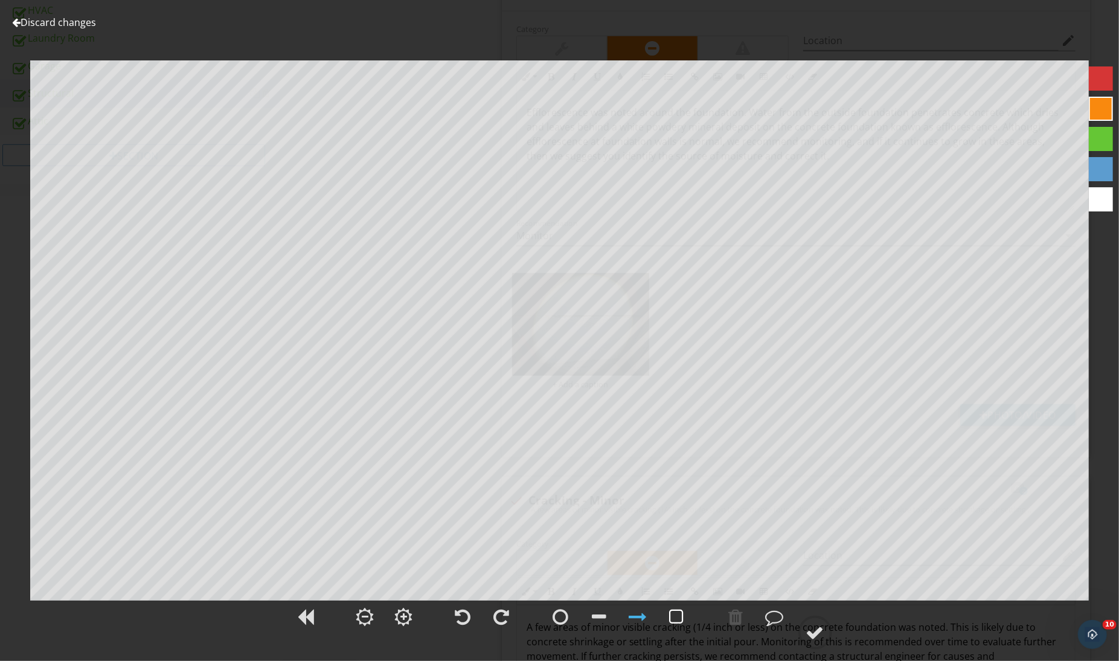
click at [670, 621] on div at bounding box center [677, 616] width 14 height 18
click at [835, 635] on div at bounding box center [559, 623] width 1119 height 50
click at [827, 633] on circle at bounding box center [815, 632] width 31 height 31
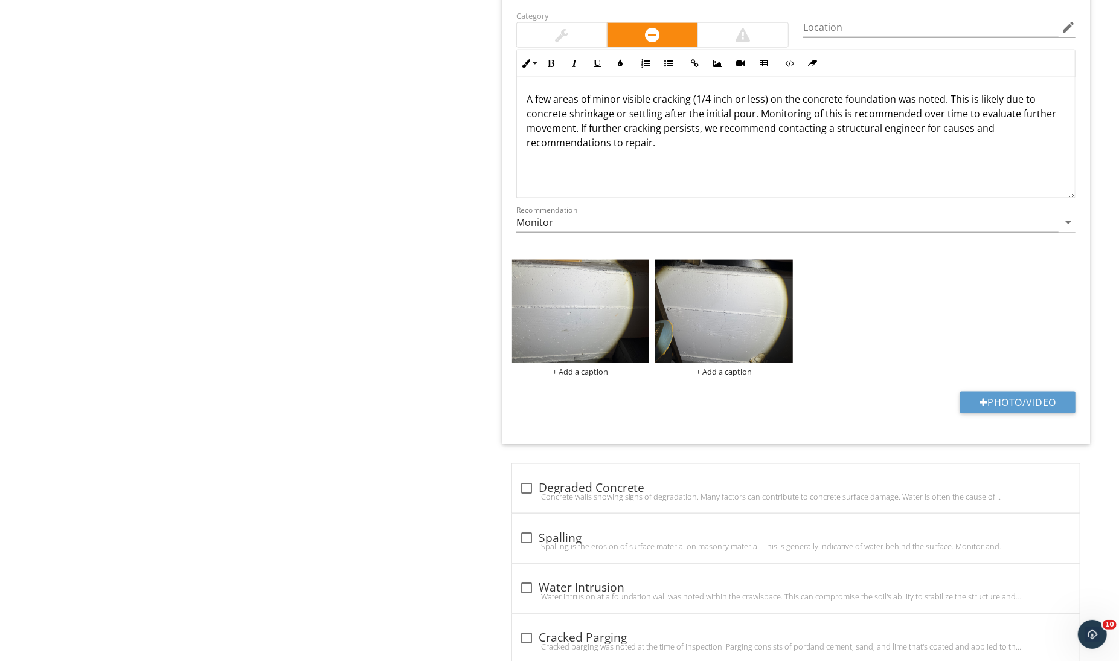
scroll to position [1010, 0]
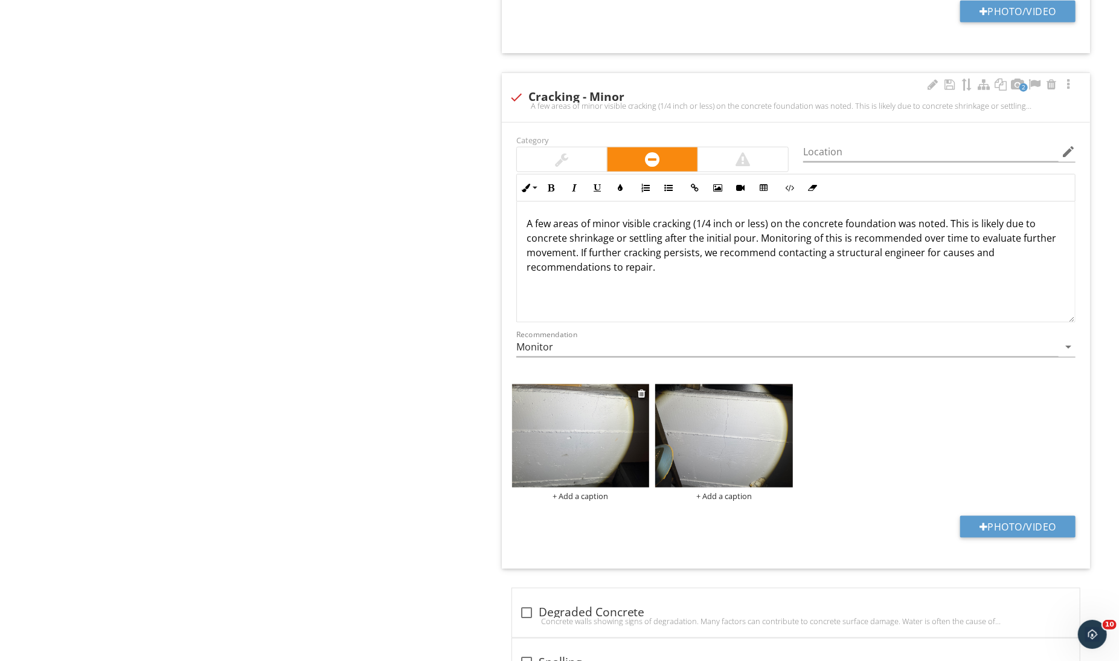
click at [542, 391] on img at bounding box center [581, 435] width 138 height 103
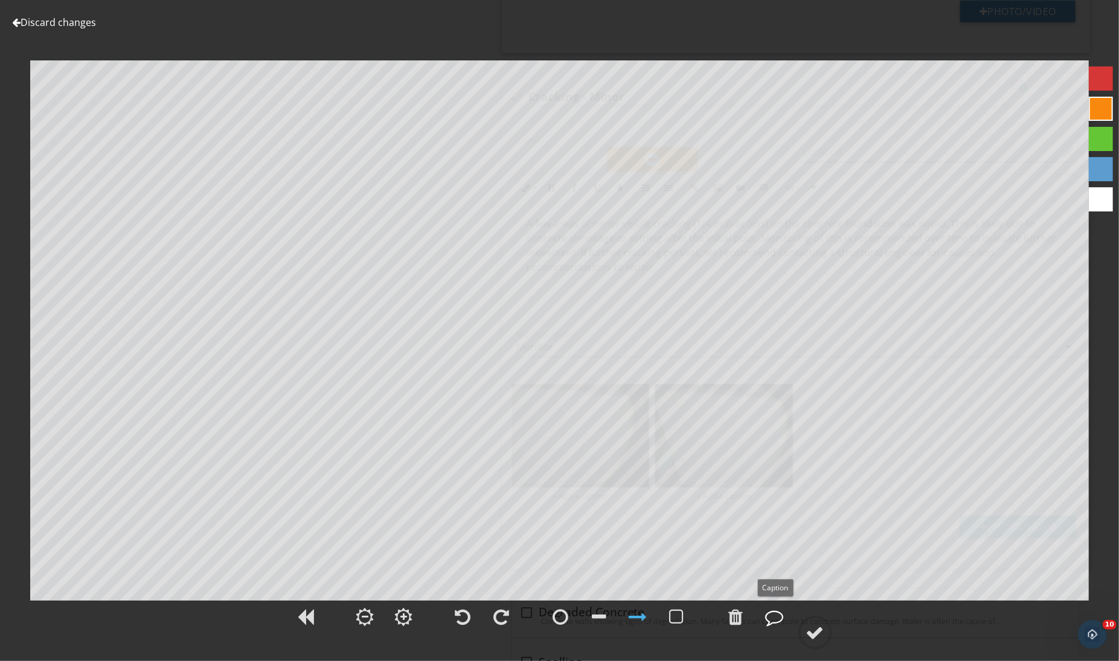
click at [788, 631] on div at bounding box center [775, 616] width 30 height 30
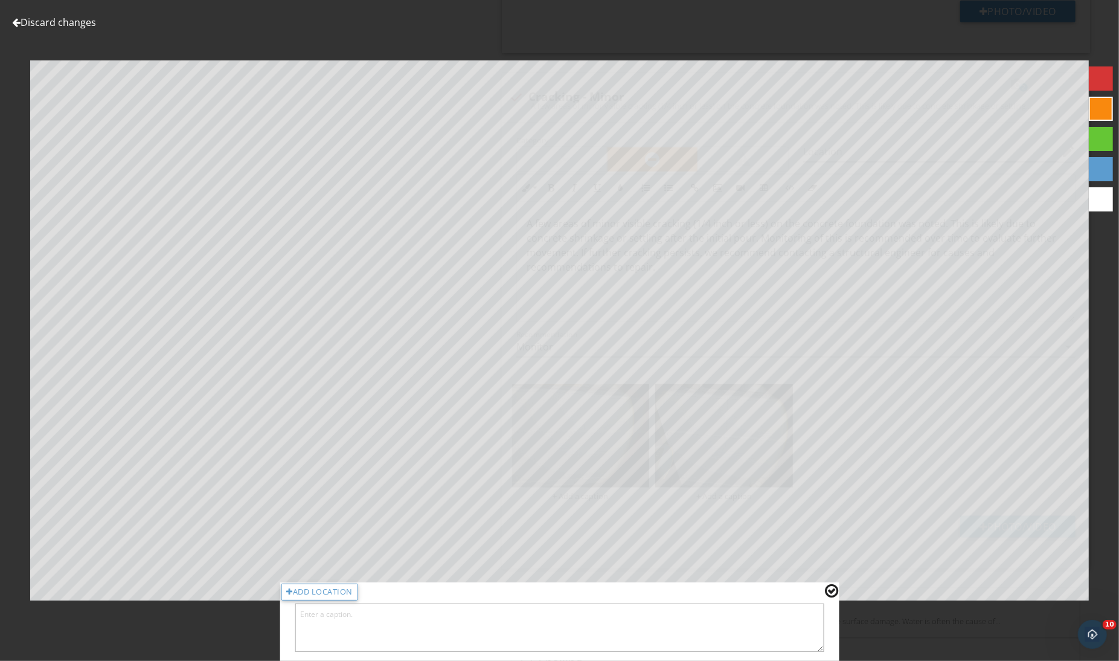
click at [836, 585] on div at bounding box center [831, 591] width 13 height 16
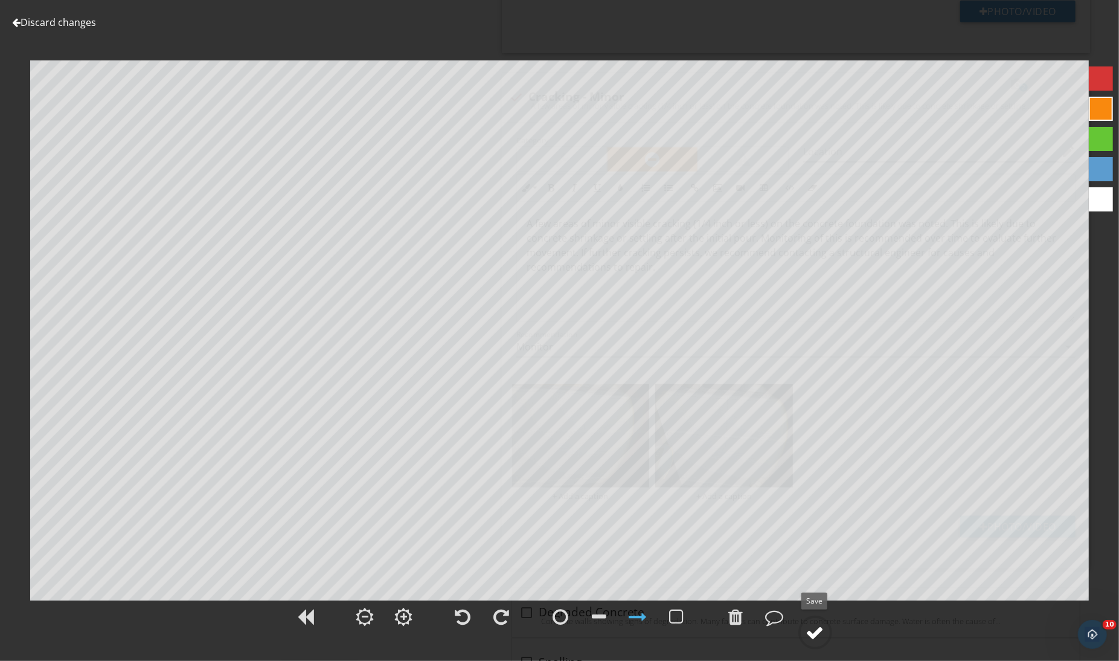
click at [807, 636] on div at bounding box center [815, 632] width 18 height 18
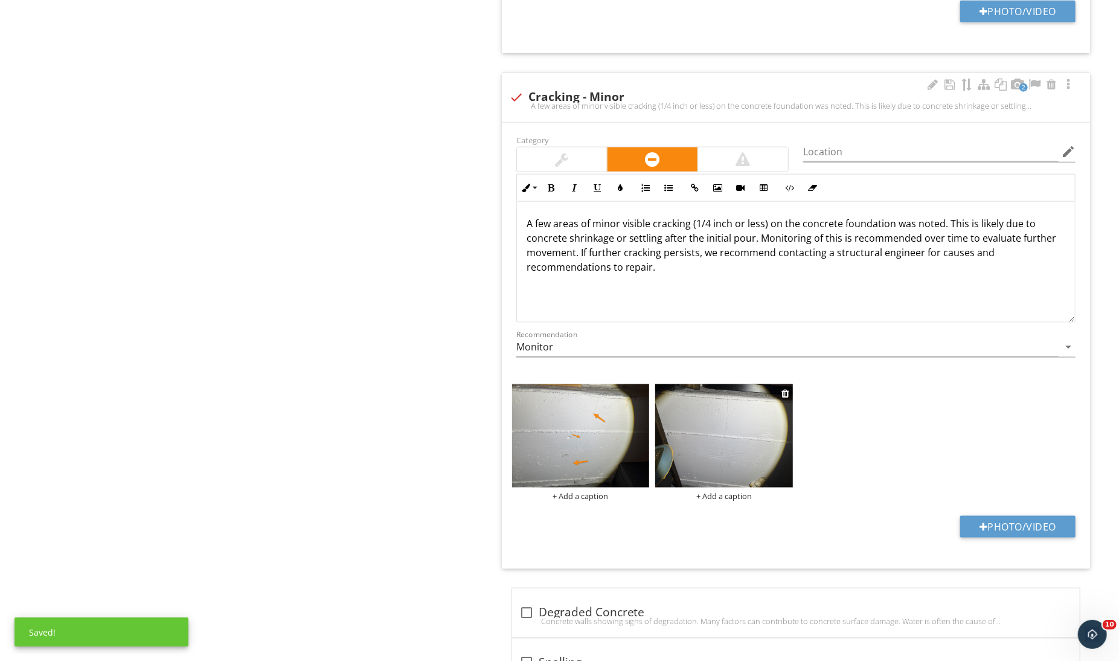
click at [718, 464] on img at bounding box center [724, 435] width 138 height 103
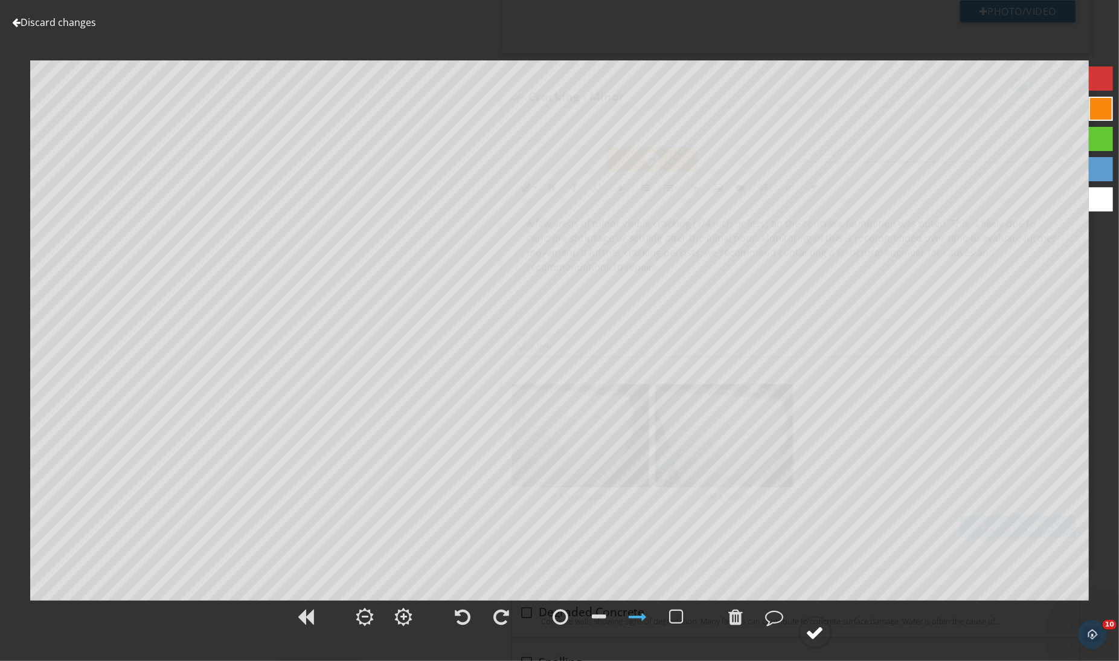
click at [810, 632] on div at bounding box center [815, 632] width 18 height 18
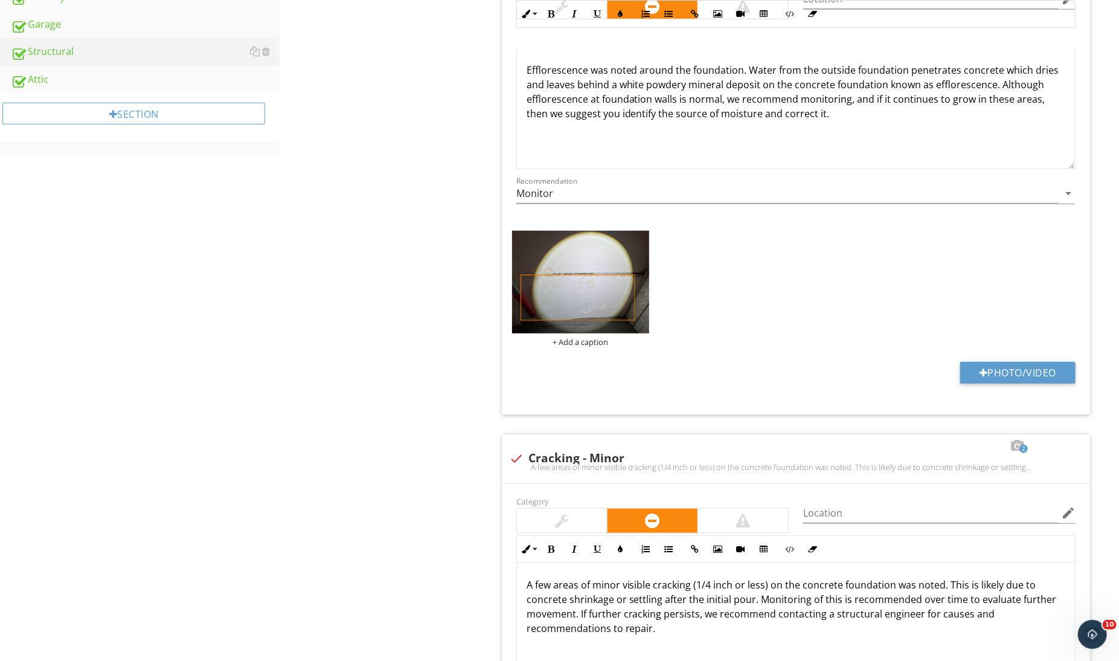
scroll to position [620, 0]
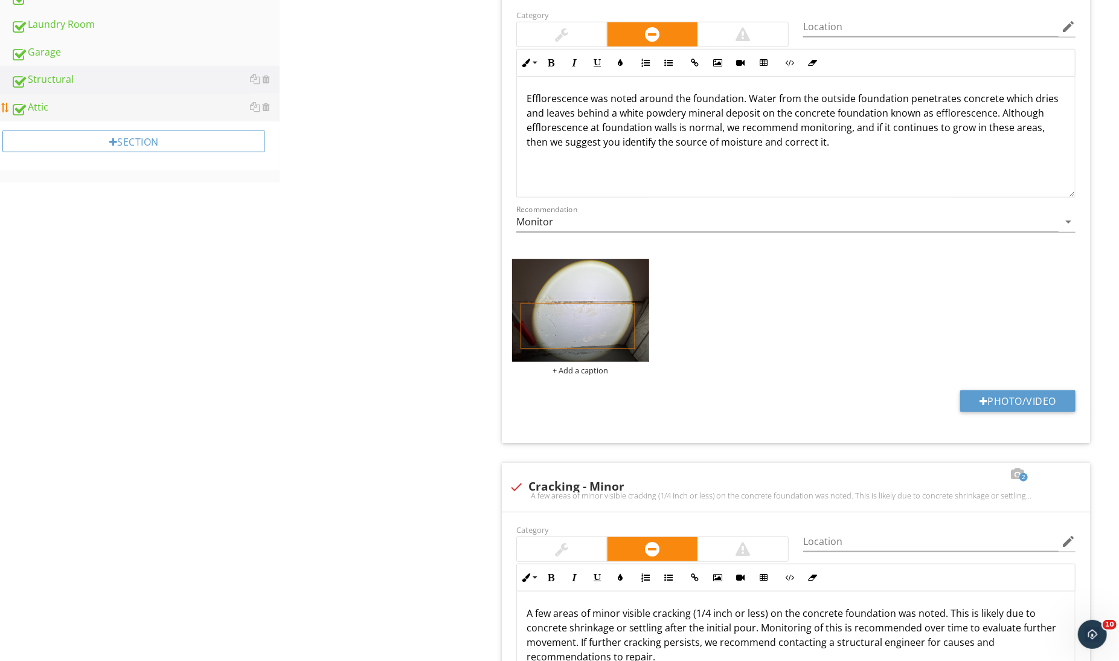
click at [86, 115] on div "Attic" at bounding box center [145, 108] width 269 height 16
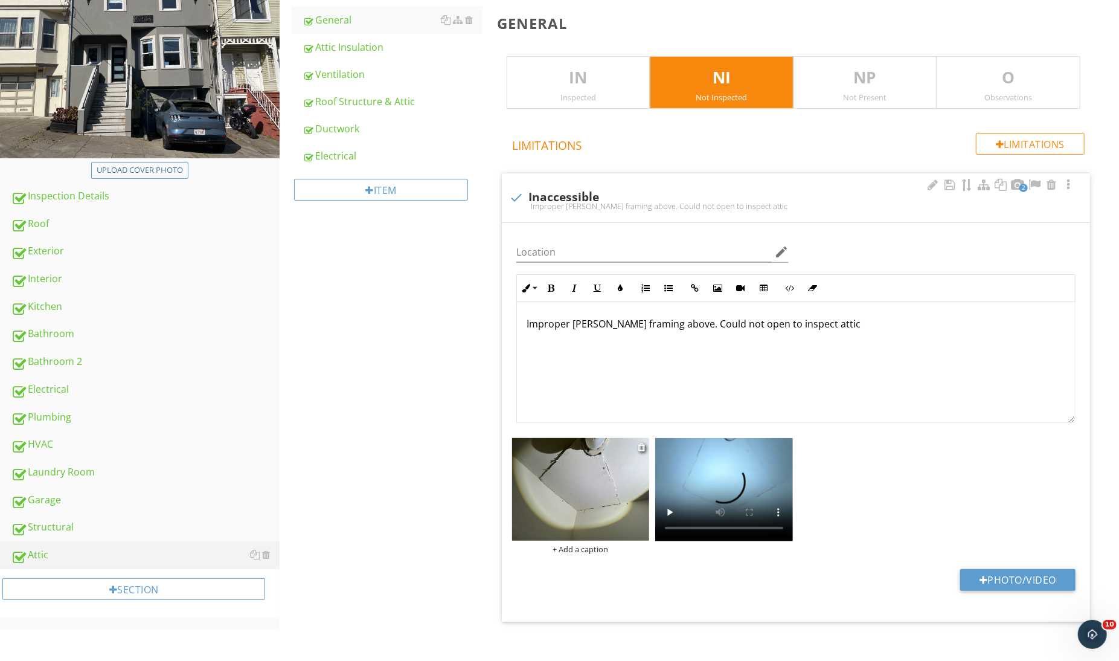
scroll to position [175, 0]
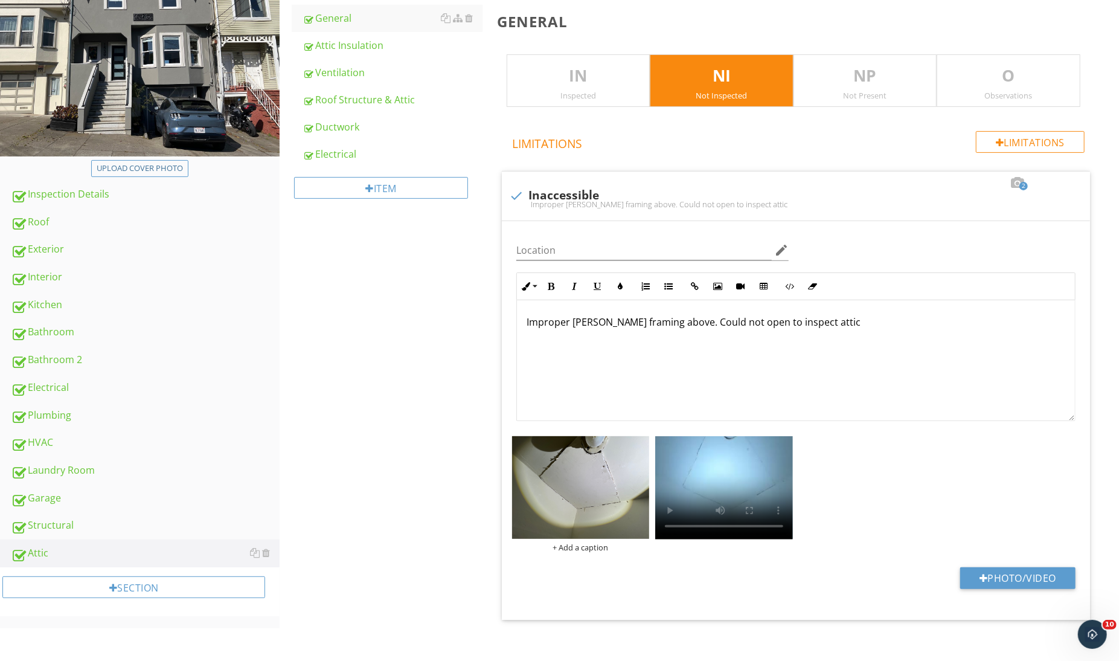
click at [566, 79] on p "IN" at bounding box center [578, 76] width 143 height 24
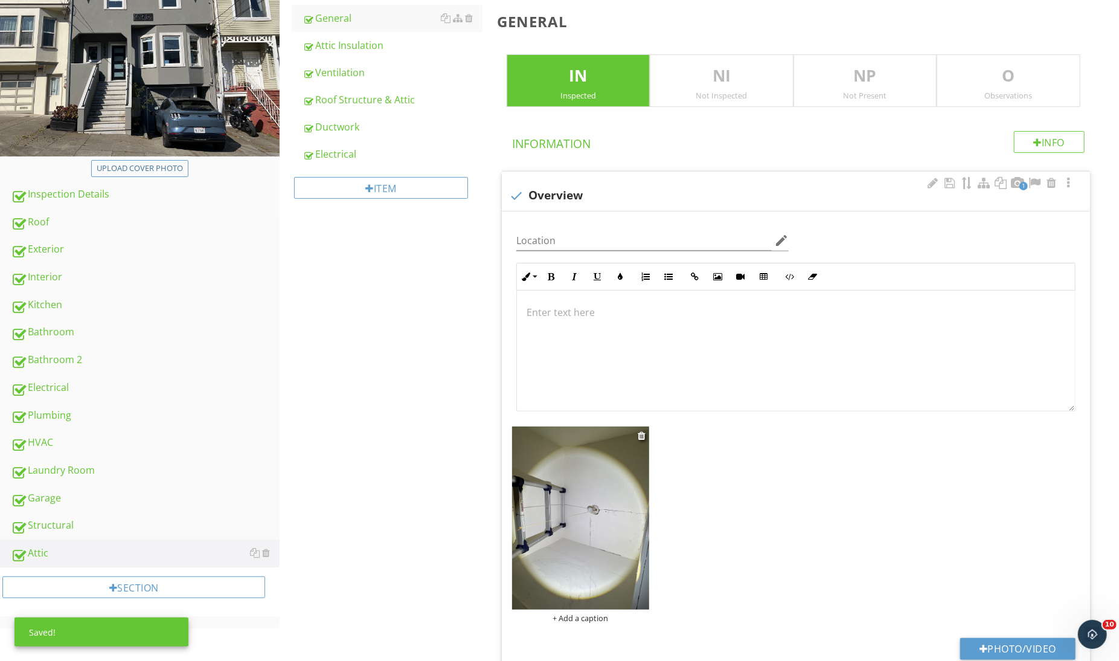
click at [557, 484] on img at bounding box center [581, 517] width 138 height 183
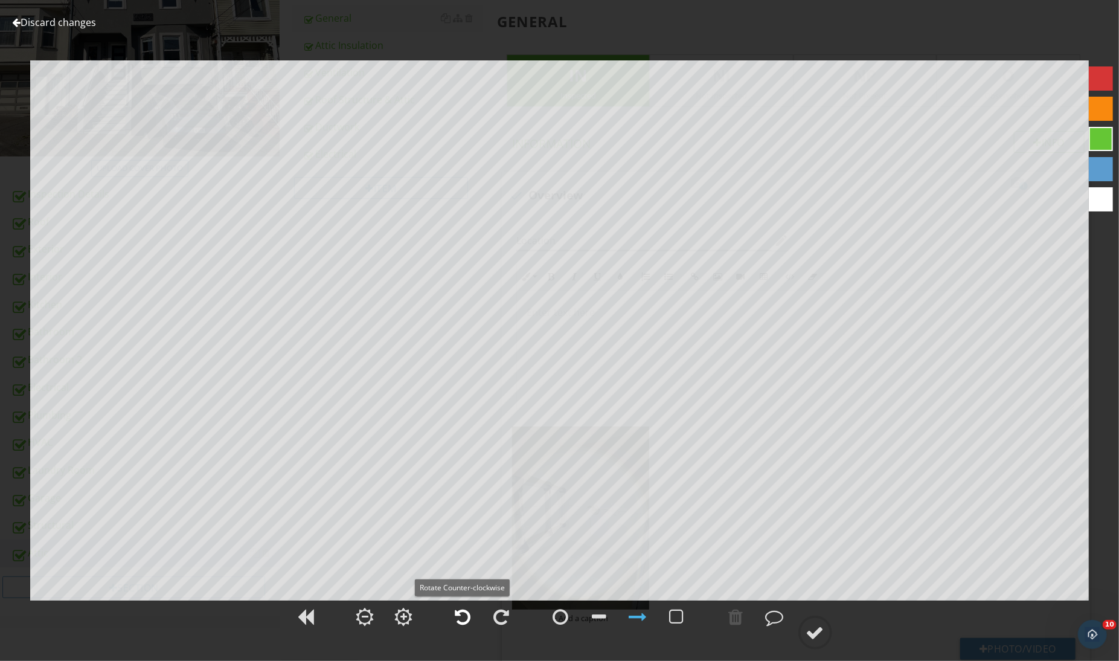
click at [469, 611] on div at bounding box center [463, 616] width 16 height 18
click at [804, 635] on circle at bounding box center [815, 632] width 31 height 31
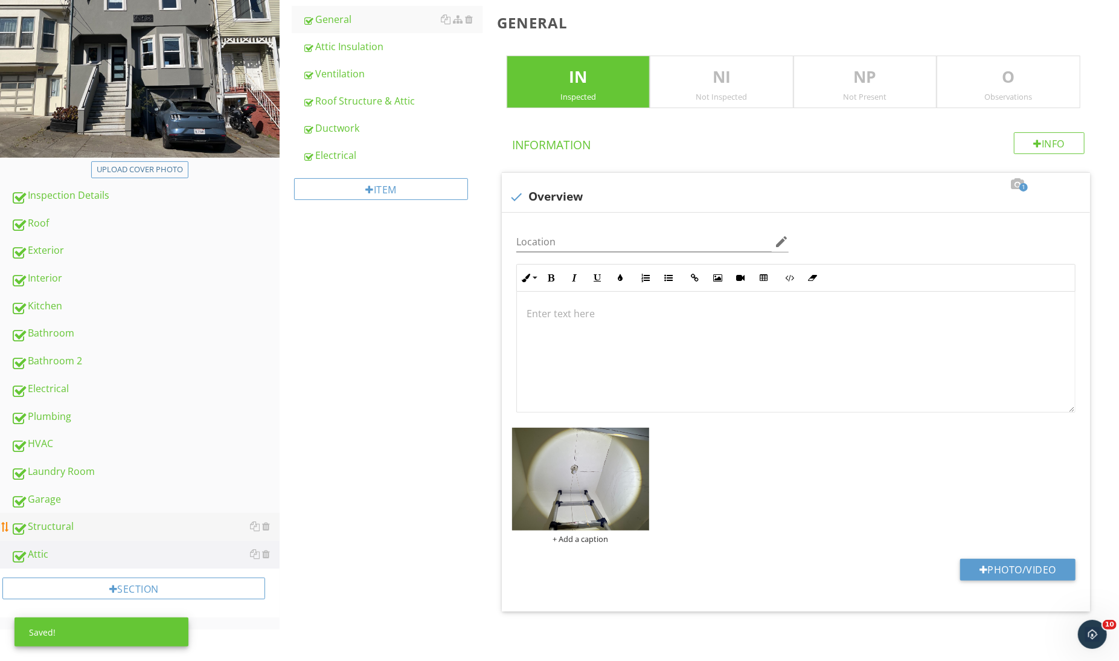
click at [88, 521] on div "Structural" at bounding box center [145, 527] width 269 height 16
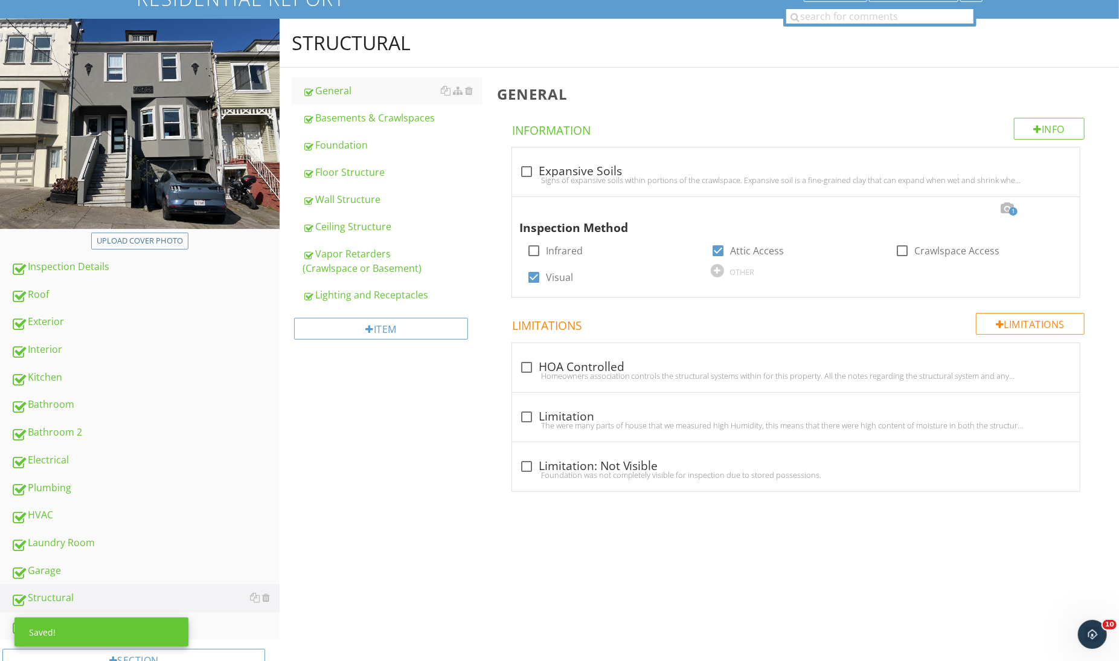
scroll to position [84, 0]
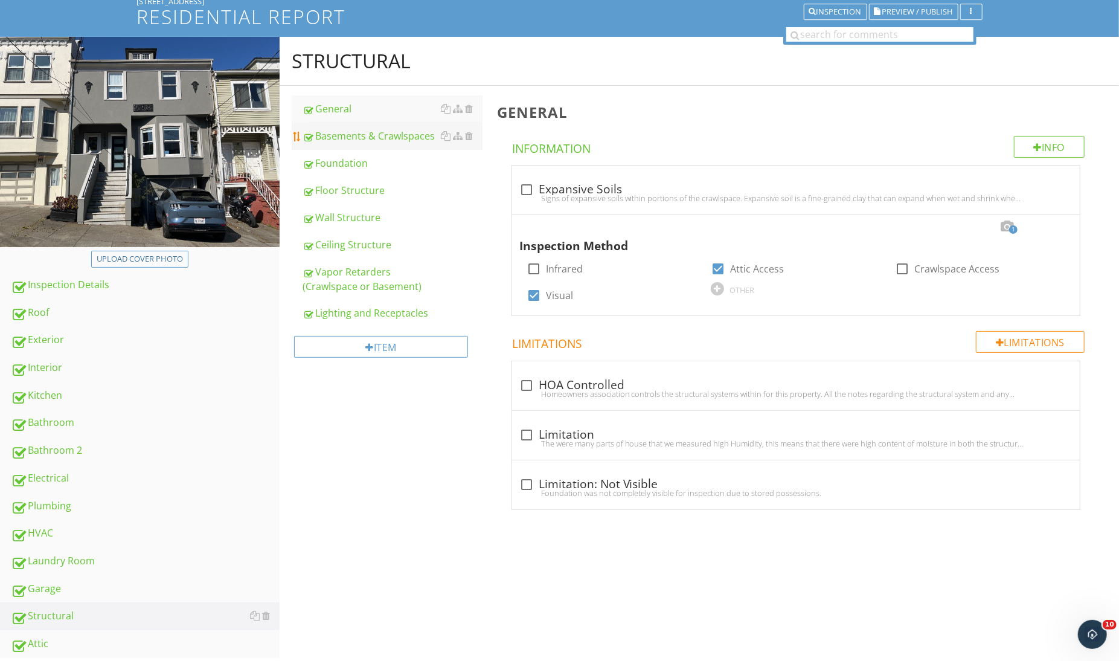
click at [382, 144] on link "Basements & Crawlspaces" at bounding box center [392, 136] width 179 height 27
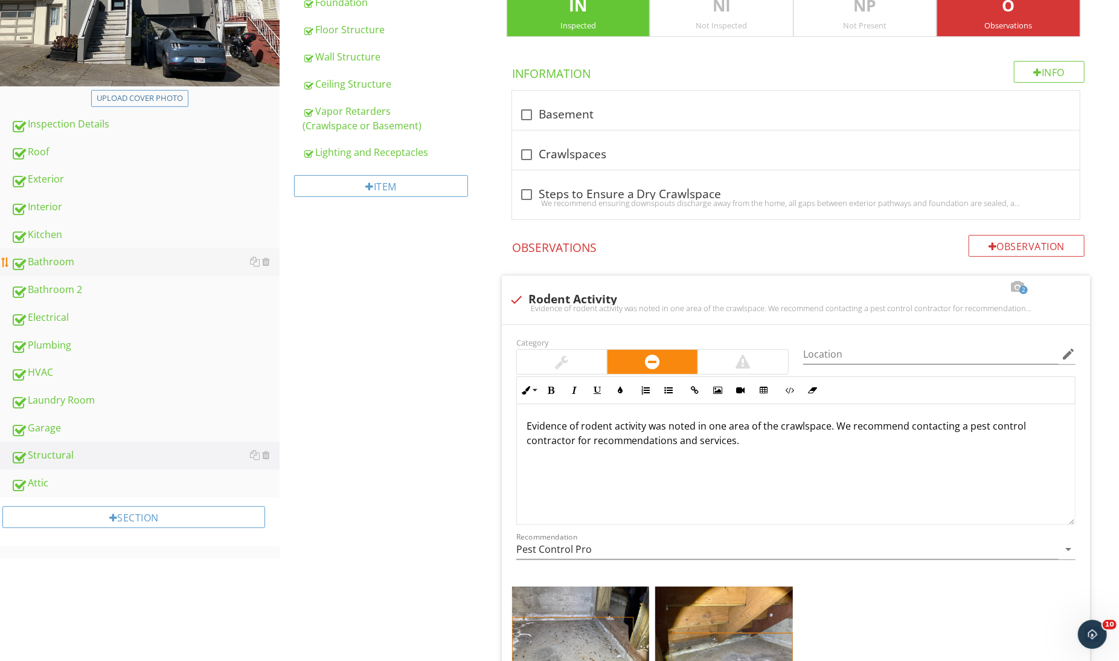
scroll to position [142, 0]
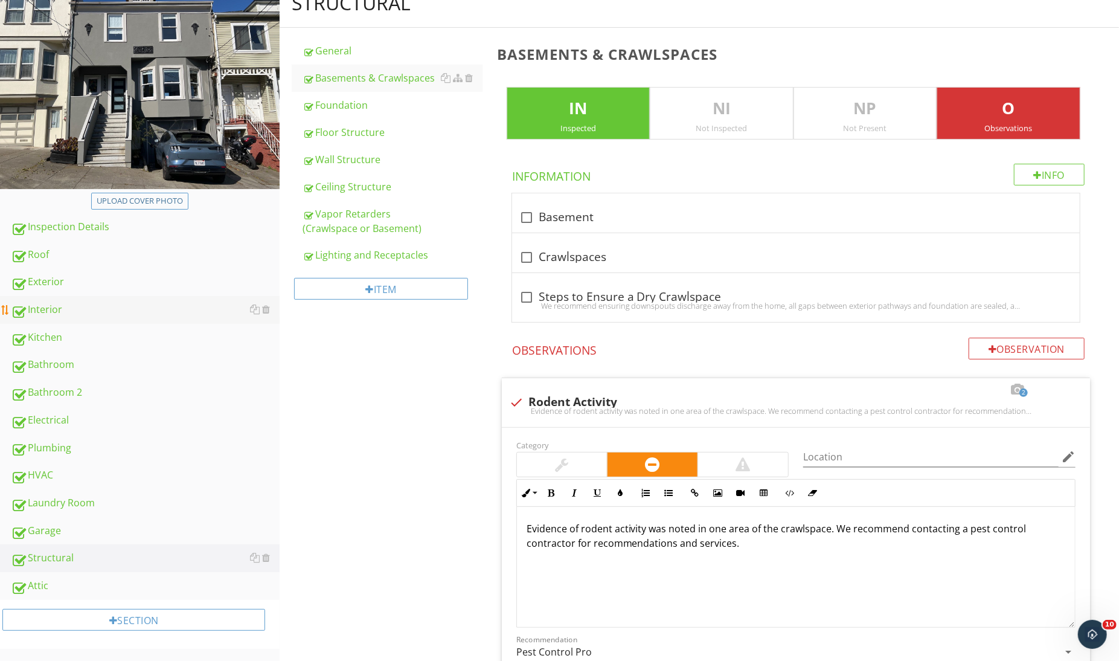
click at [83, 318] on link "Interior" at bounding box center [145, 310] width 269 height 28
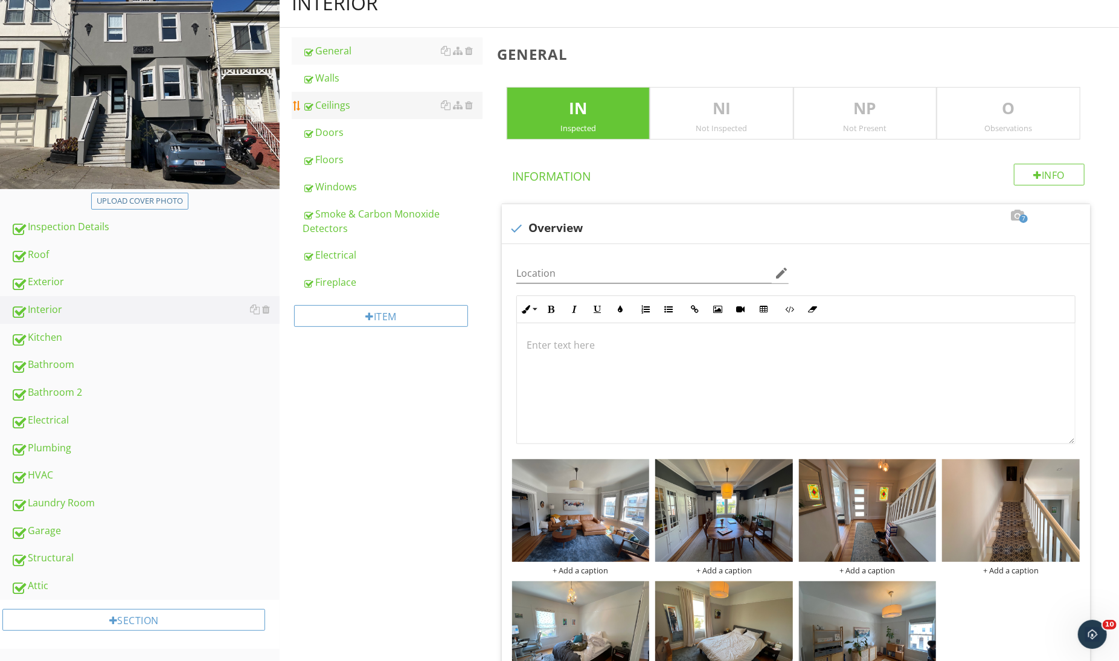
click at [340, 110] on div "Ceilings" at bounding box center [392, 105] width 179 height 14
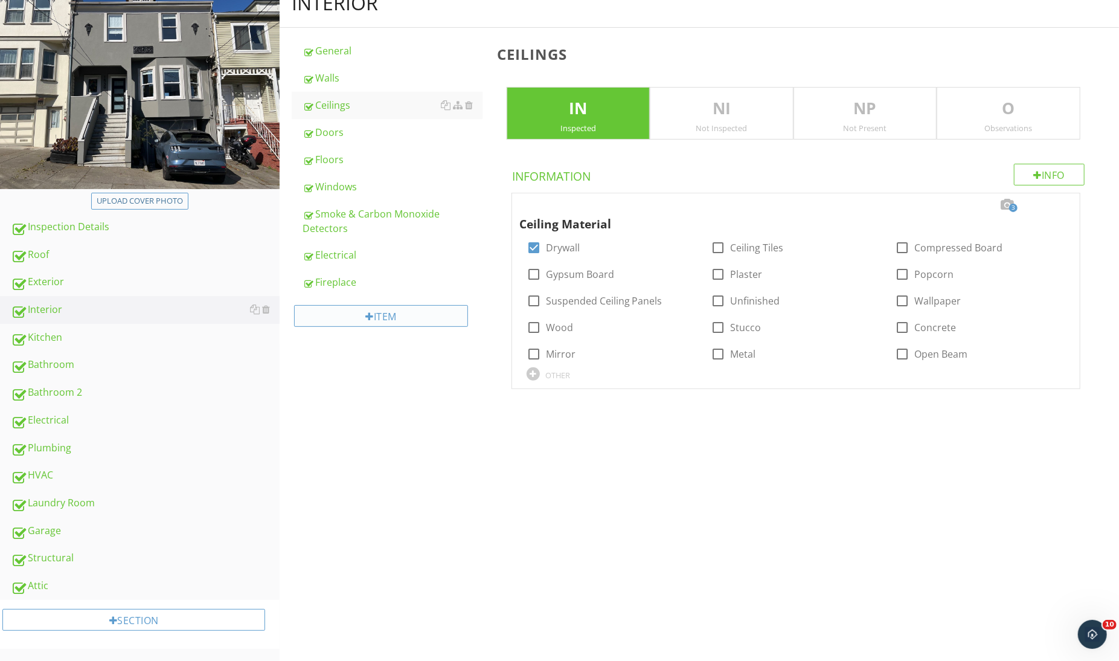
scroll to position [144, 0]
click at [1001, 205] on div at bounding box center [1007, 205] width 14 height 12
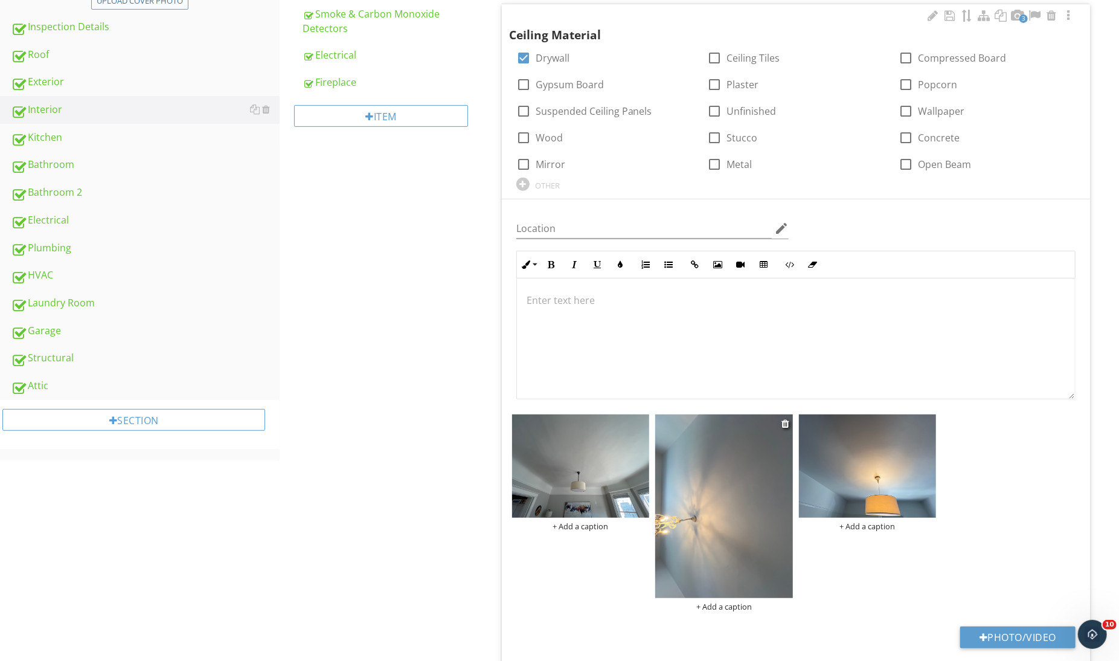
scroll to position [343, 0]
click at [728, 496] on img at bounding box center [724, 504] width 138 height 183
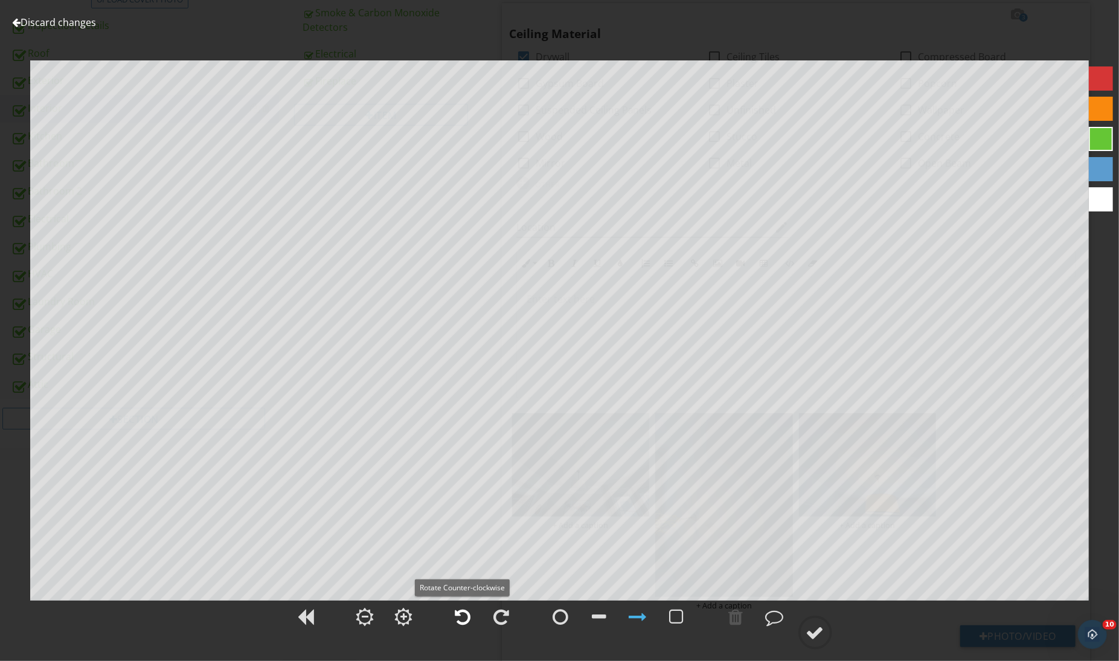
click at [476, 612] on div at bounding box center [463, 616] width 30 height 30
click at [795, 623] on div at bounding box center [559, 623] width 1119 height 50
click at [813, 625] on div at bounding box center [815, 632] width 18 height 18
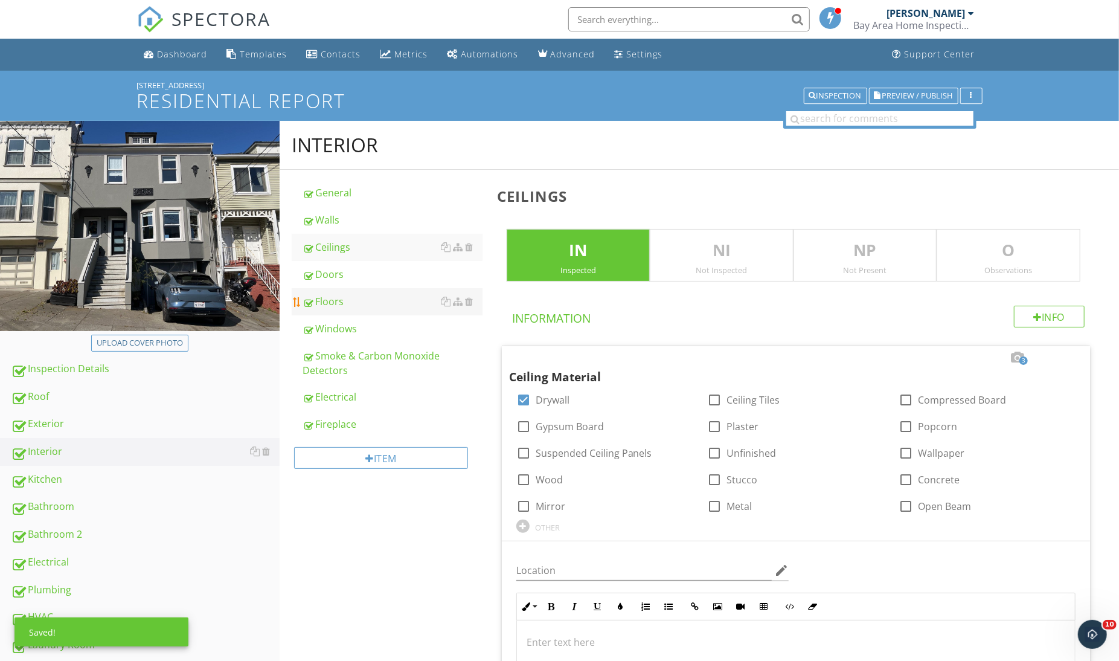
click at [350, 307] on div "Floors" at bounding box center [392, 301] width 179 height 14
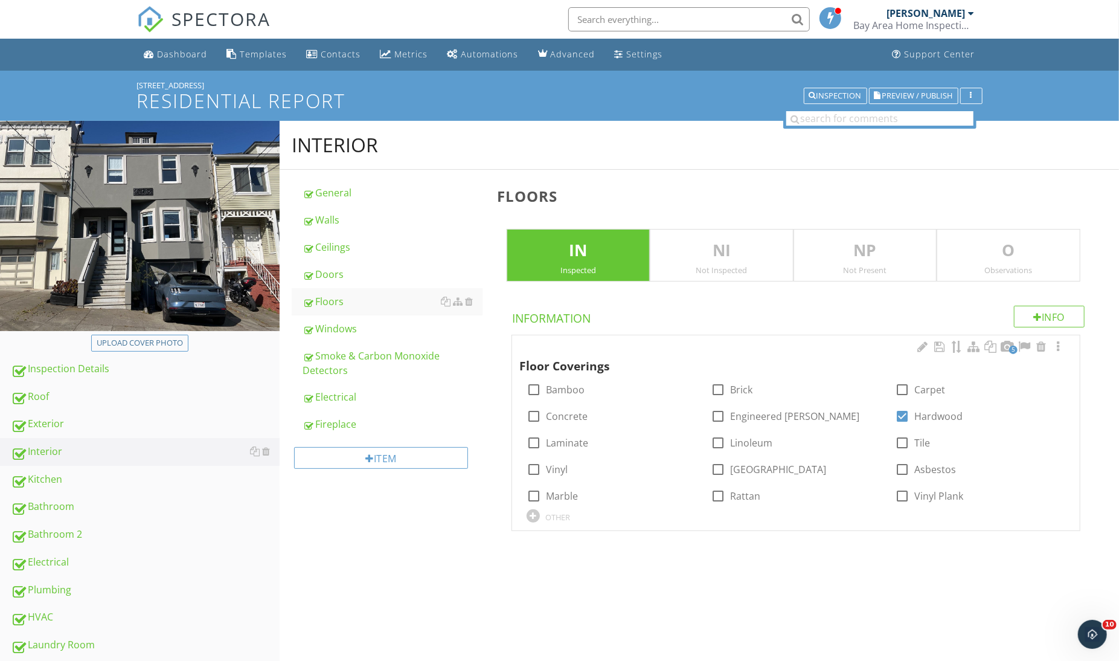
click at [1001, 346] on div at bounding box center [1007, 347] width 14 height 12
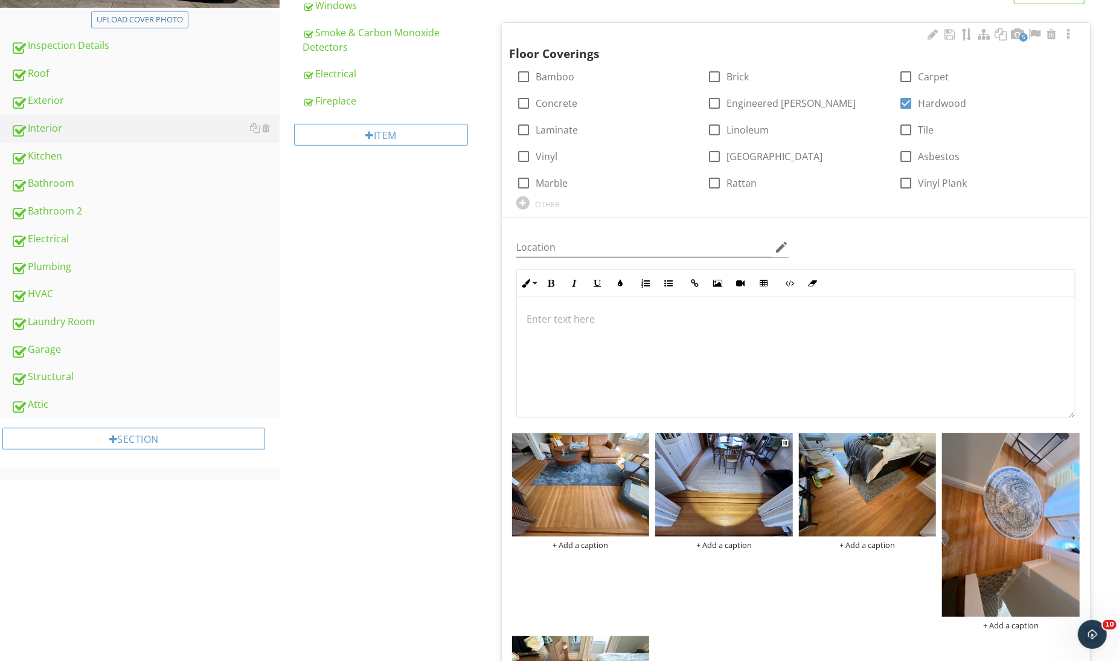
scroll to position [324, 0]
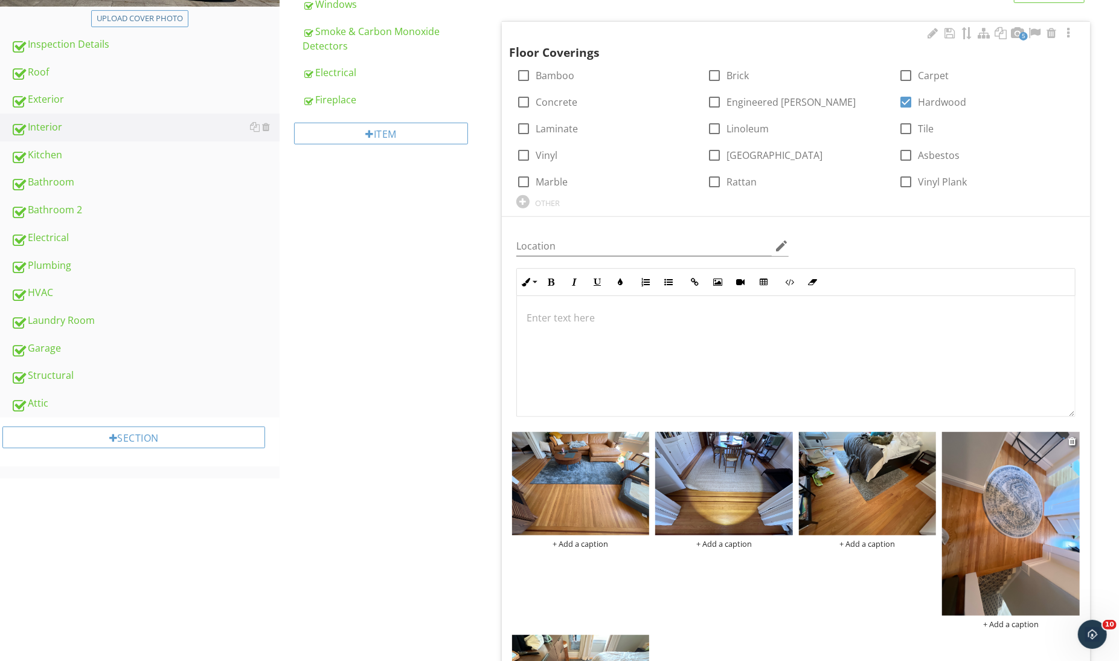
click at [976, 489] on img at bounding box center [1011, 523] width 138 height 183
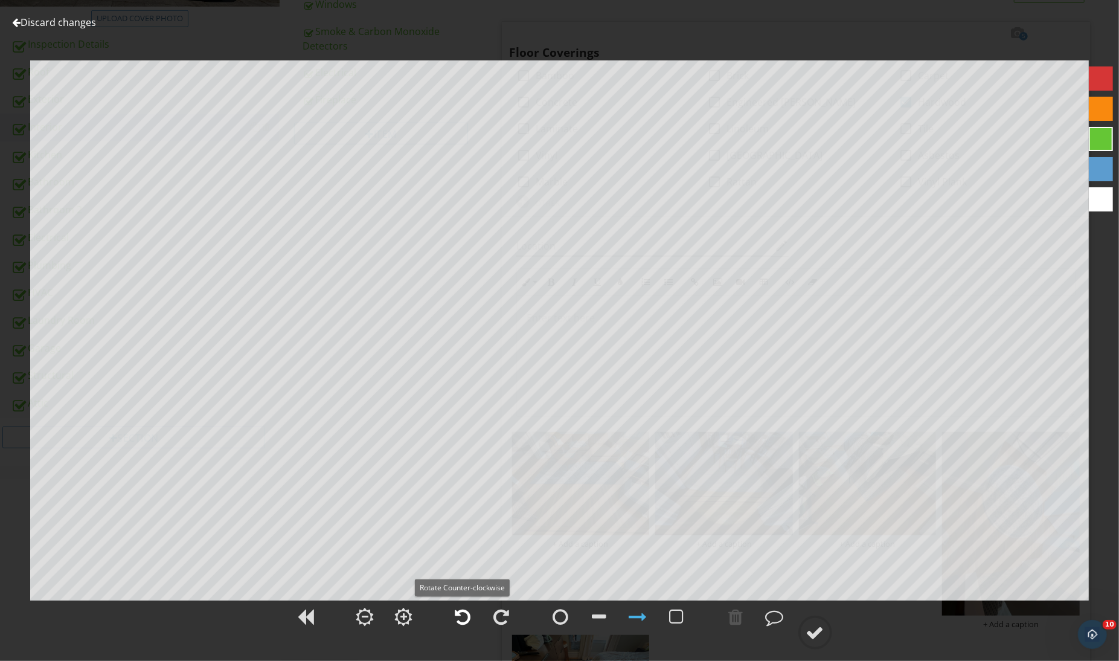
click at [472, 606] on div at bounding box center [463, 616] width 30 height 30
click at [809, 637] on div at bounding box center [815, 632] width 18 height 18
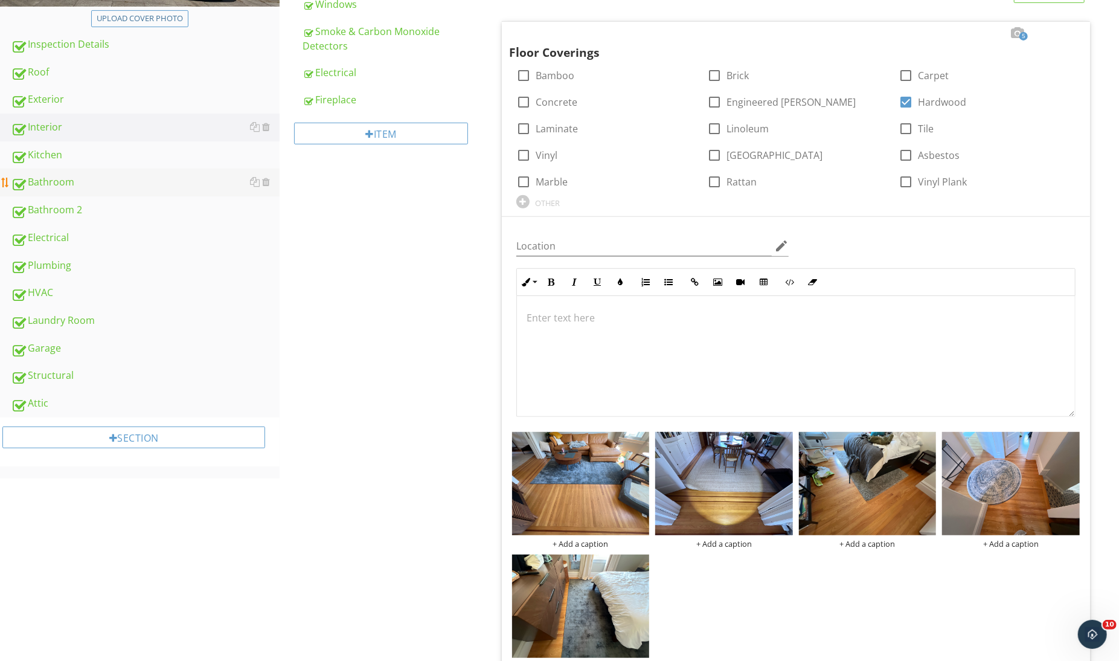
click at [114, 175] on link "Bathroom" at bounding box center [145, 182] width 269 height 28
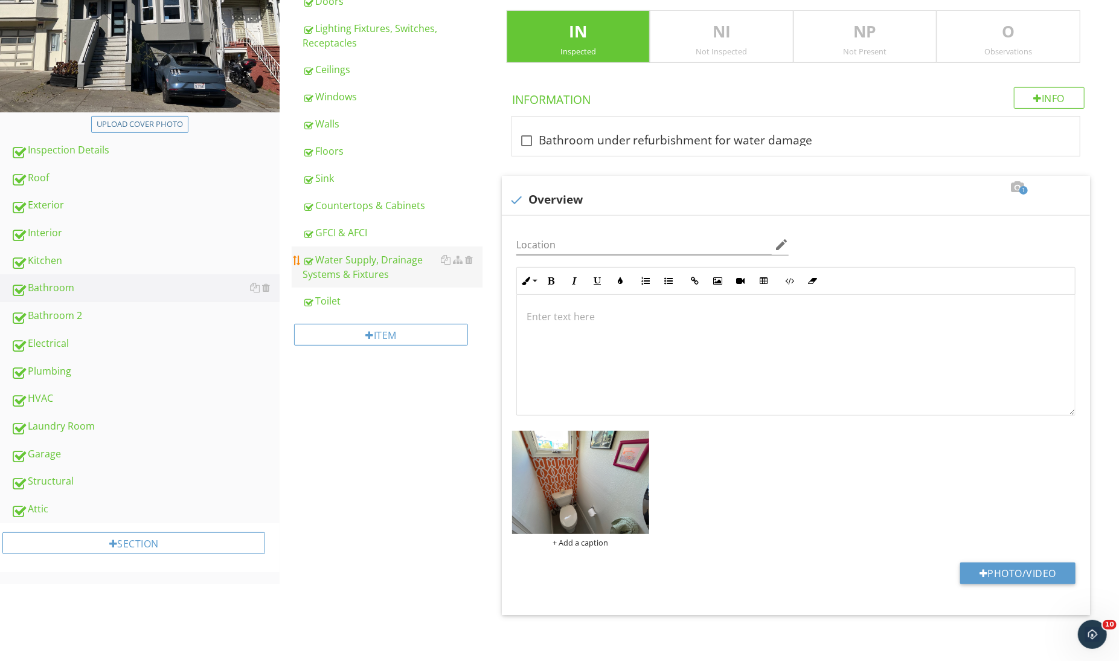
click at [344, 248] on link "Water Supply, Drainage Systems & Fixtures" at bounding box center [392, 266] width 179 height 41
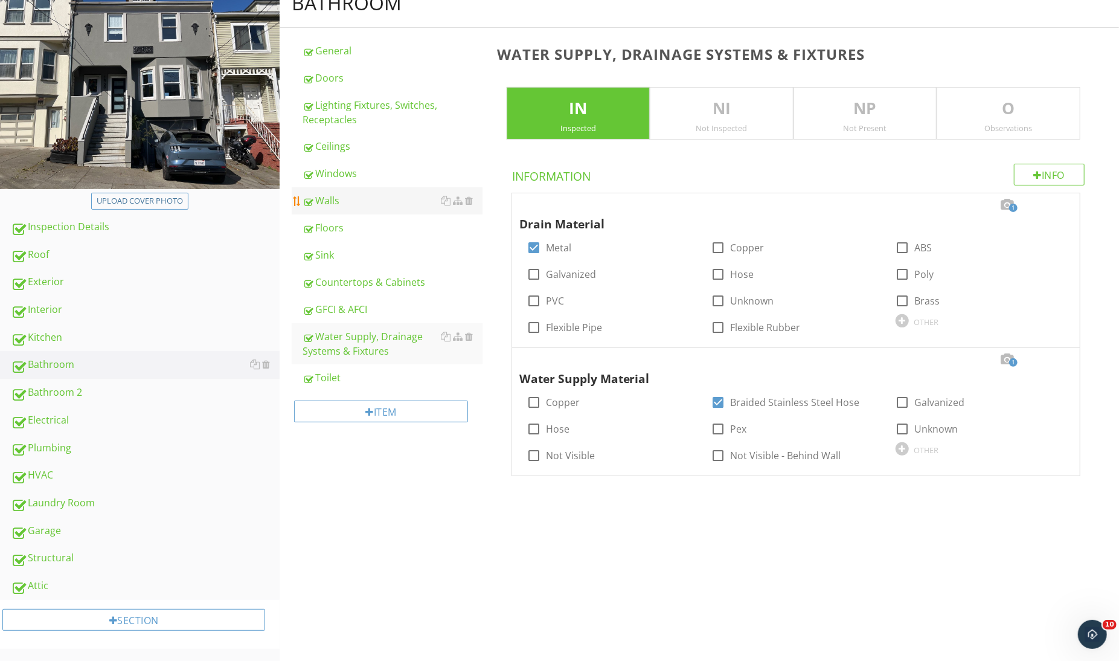
scroll to position [144, 0]
click at [340, 248] on div "Sink" at bounding box center [392, 255] width 179 height 14
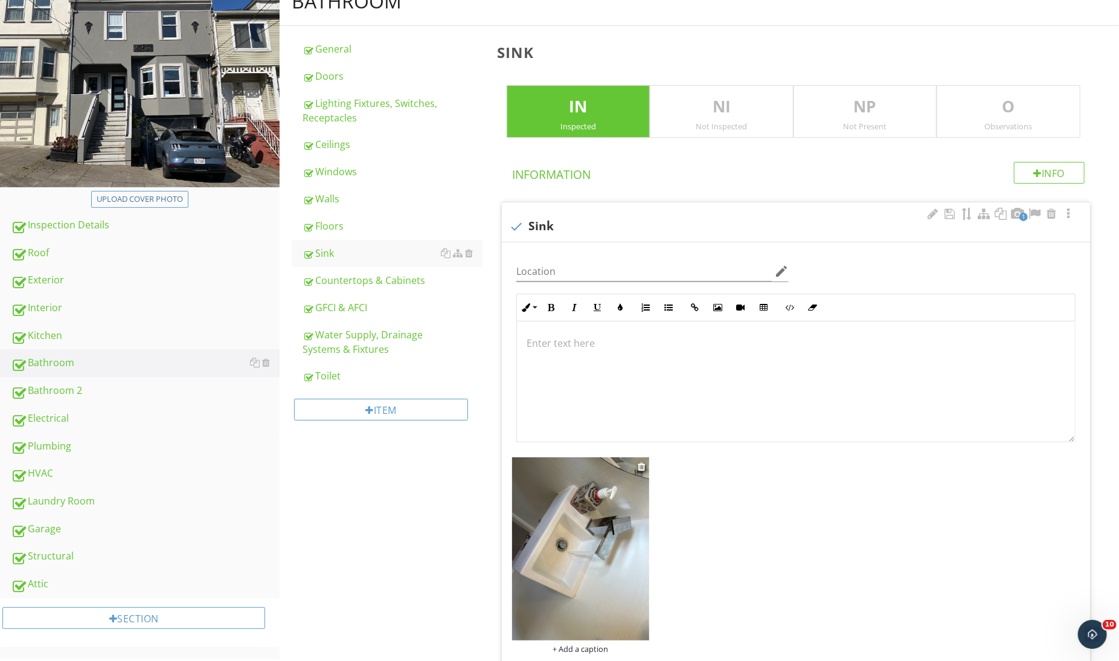
scroll to position [251, 0]
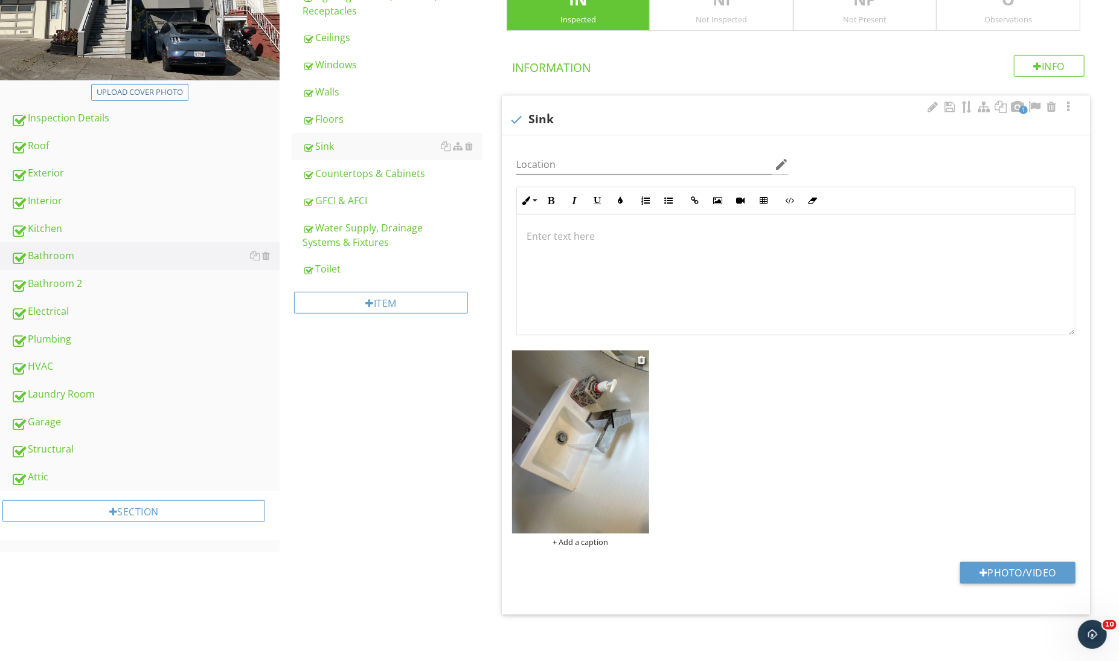
click at [579, 481] on img at bounding box center [581, 441] width 138 height 183
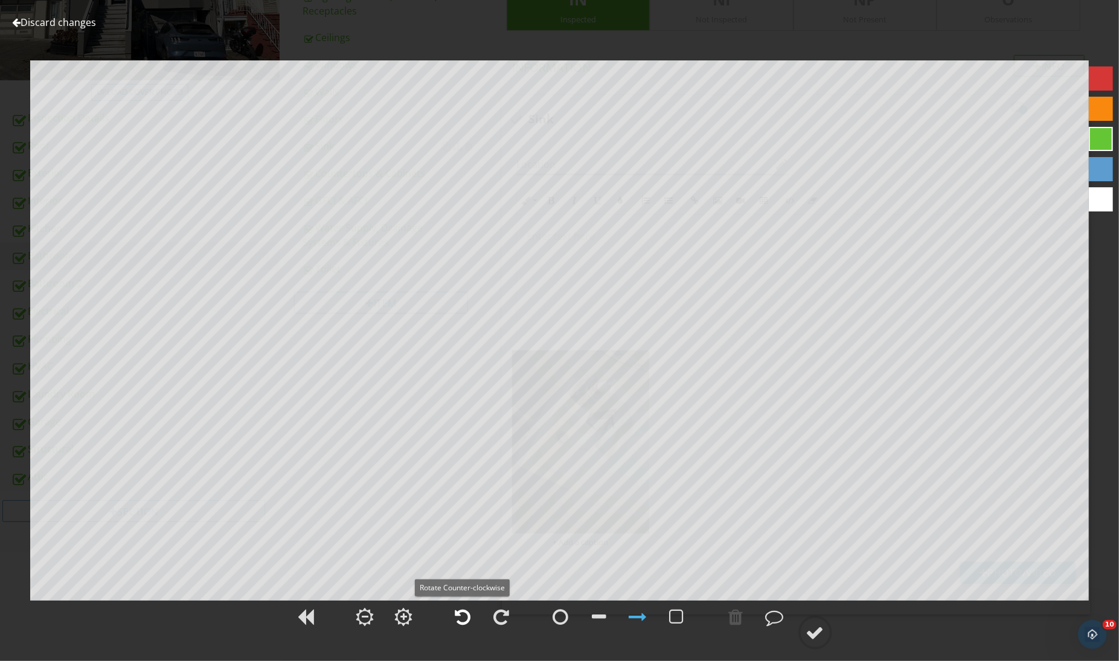
click at [466, 615] on div at bounding box center [463, 616] width 16 height 18
click at [830, 624] on circle at bounding box center [815, 632] width 31 height 31
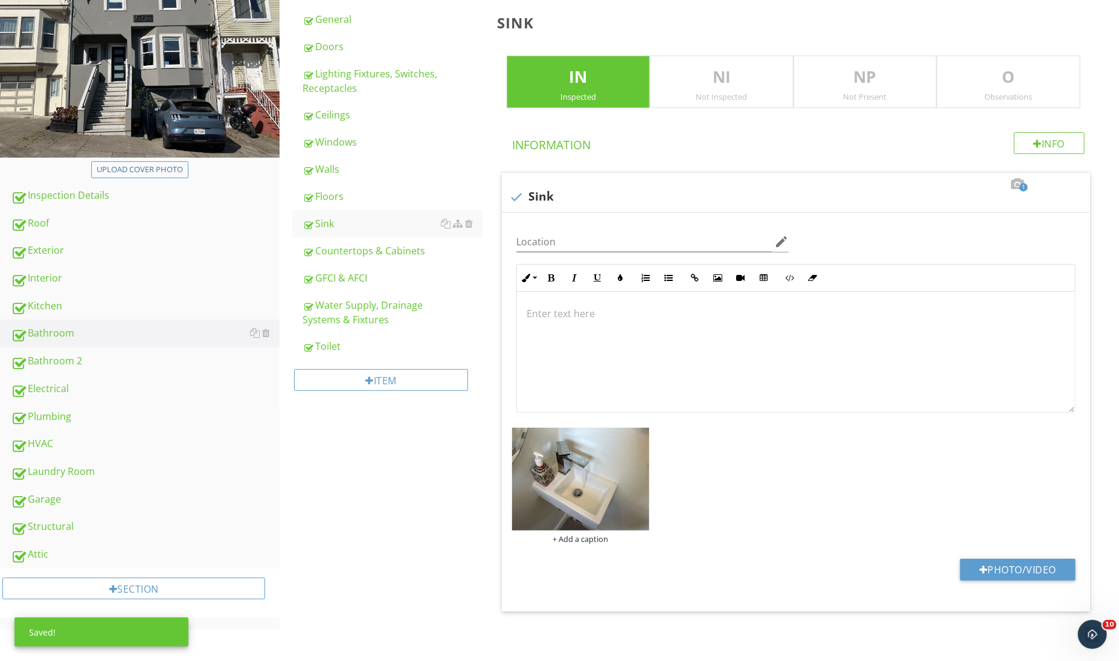
scroll to position [170, 0]
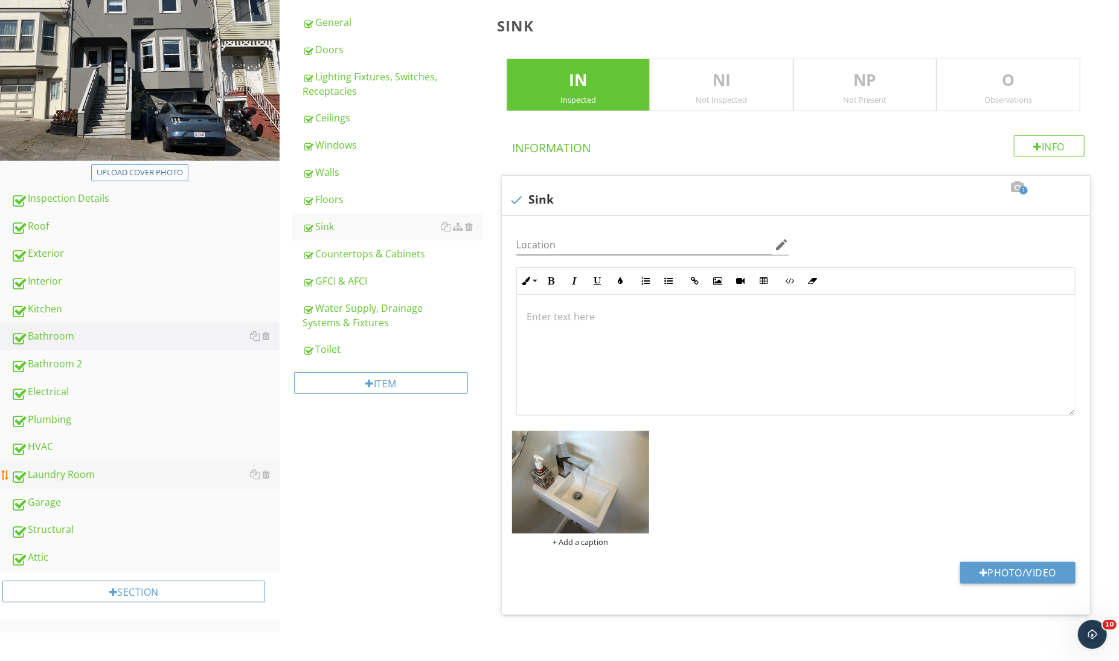
click at [107, 469] on div "Laundry Room" at bounding box center [145, 475] width 269 height 16
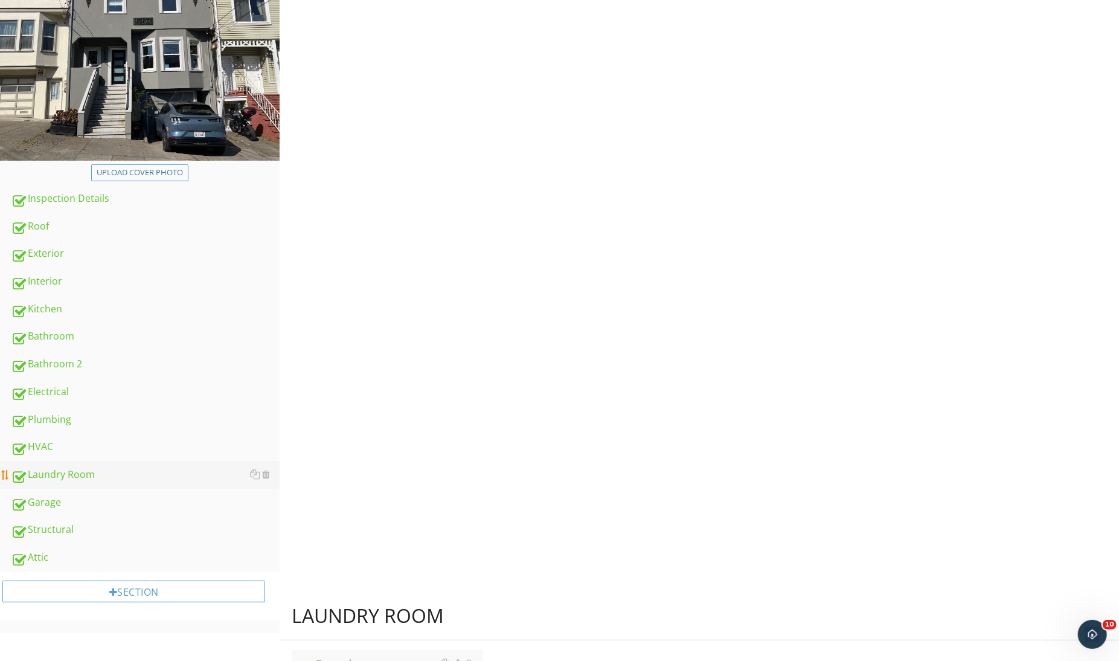
scroll to position [324, 0]
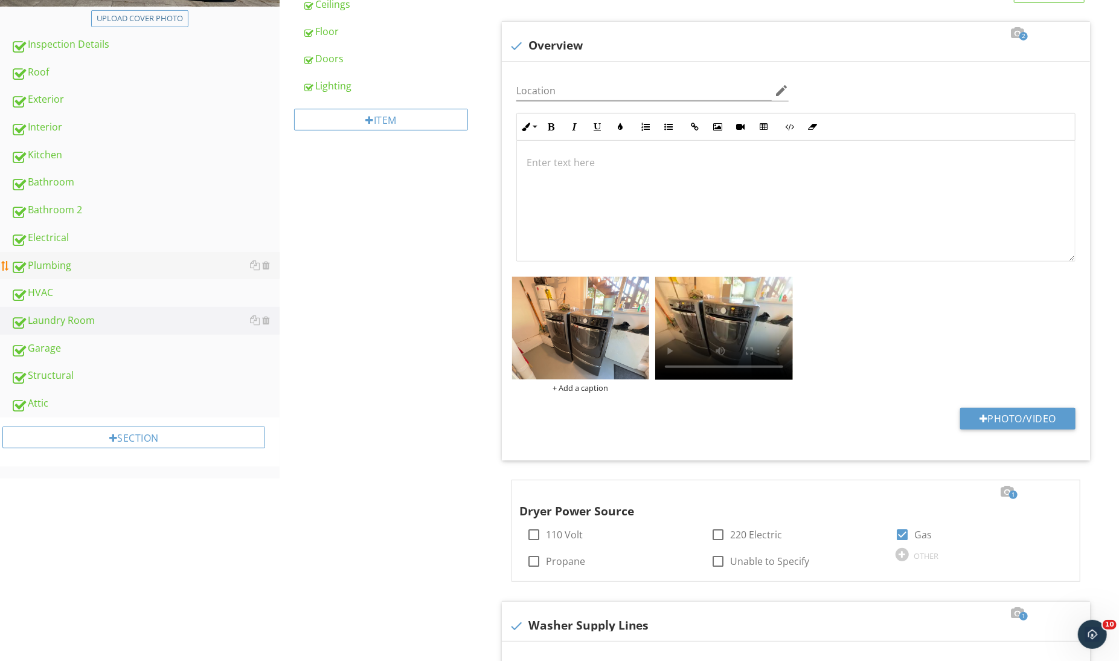
click at [89, 273] on div "Plumbing" at bounding box center [145, 266] width 269 height 16
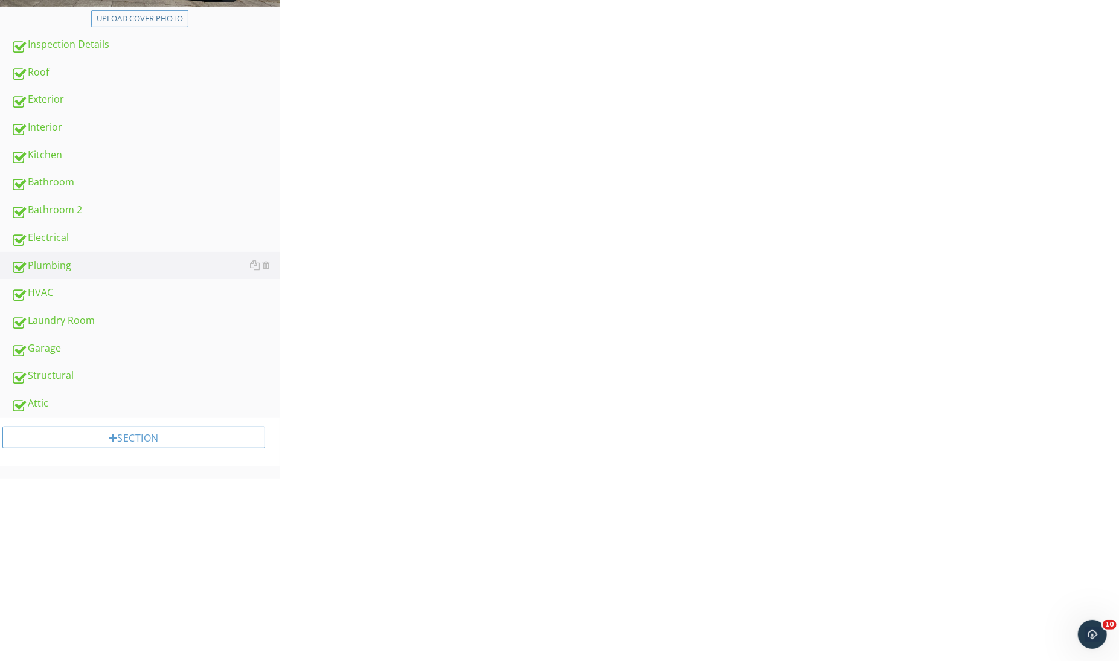
scroll to position [209, 0]
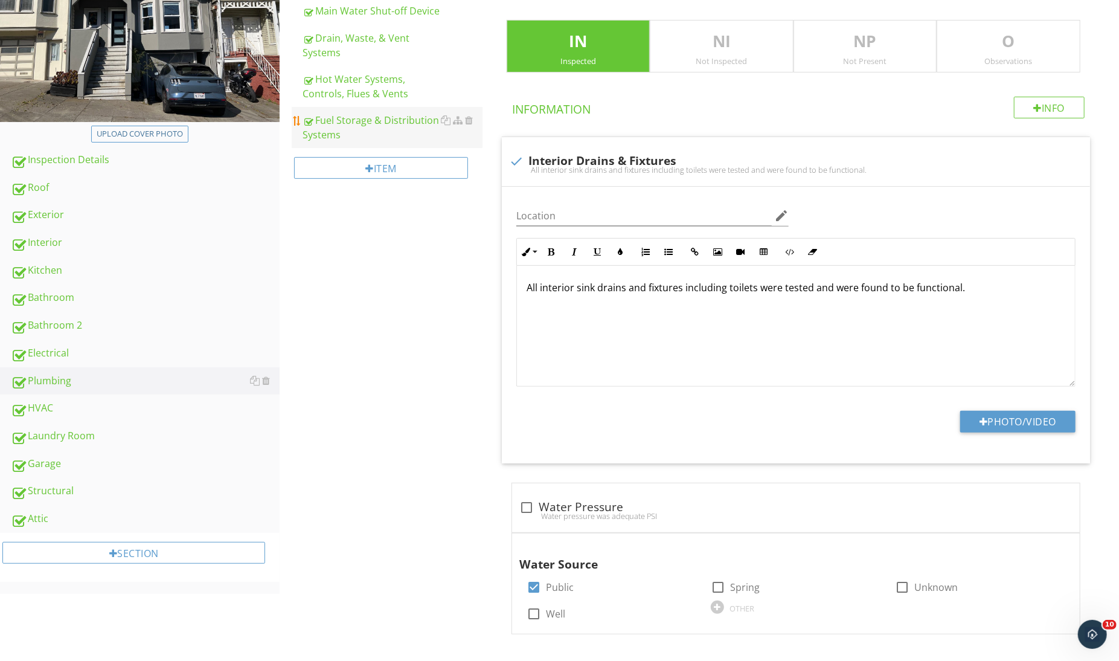
click at [345, 142] on link "Fuel Storage & Distribution Systems" at bounding box center [392, 127] width 179 height 41
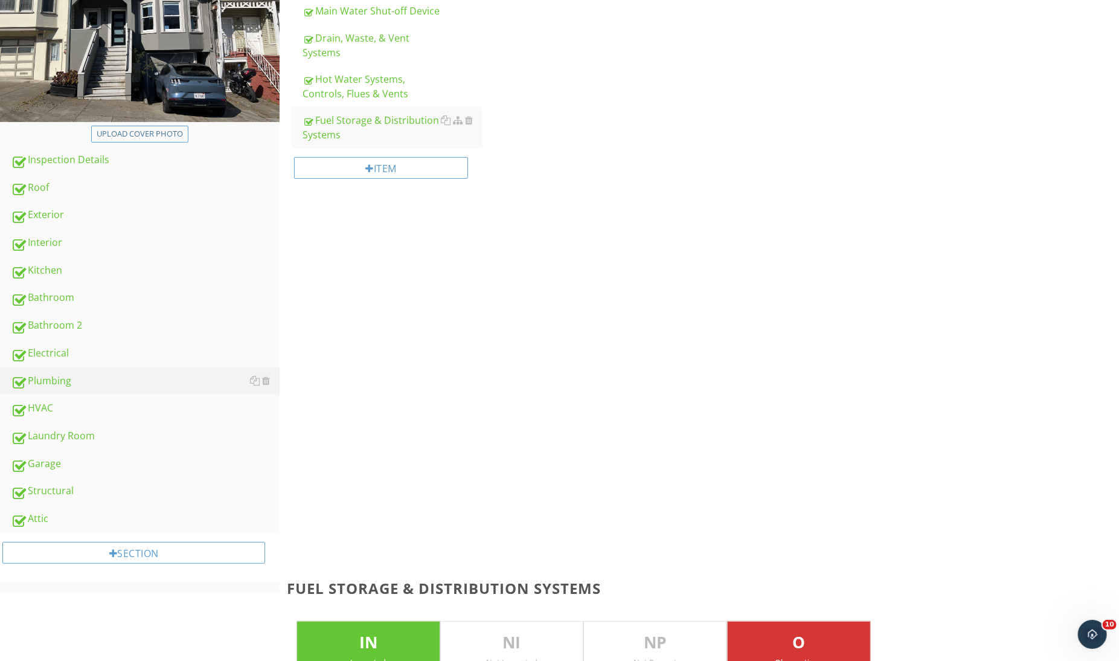
scroll to position [324, 0]
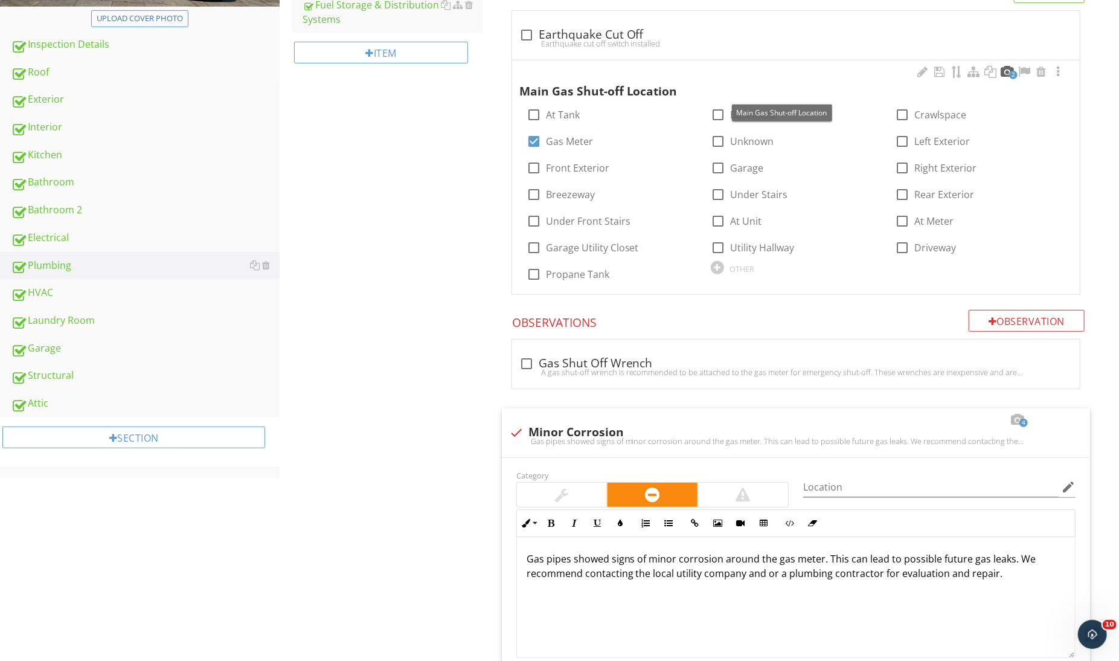
click at [1004, 72] on div at bounding box center [1007, 72] width 14 height 12
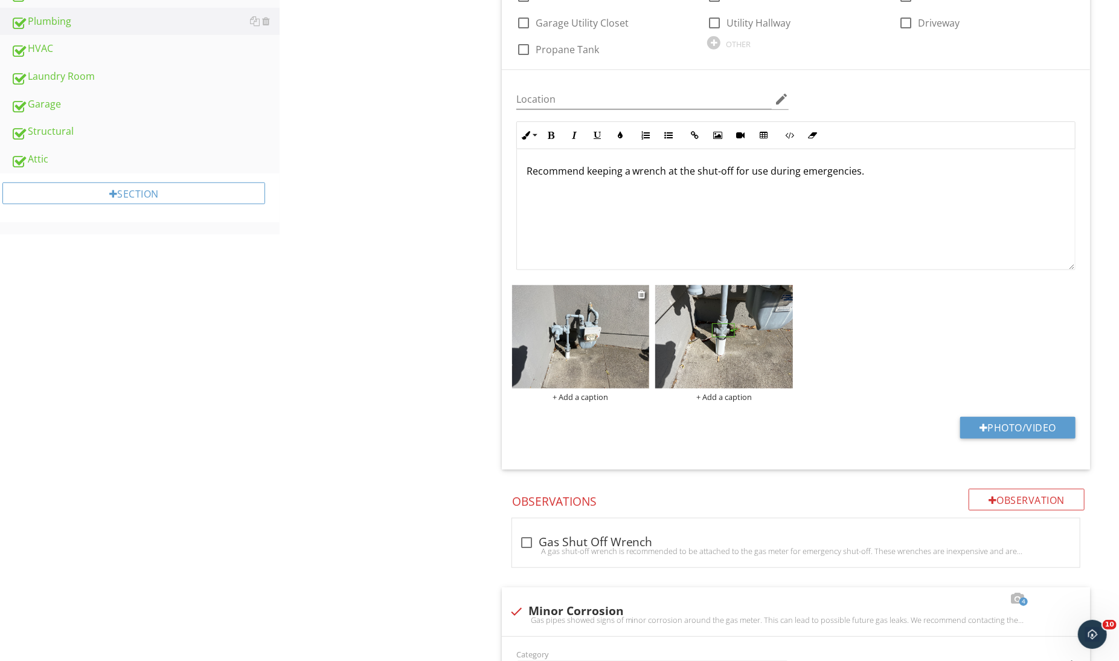
scroll to position [653, 0]
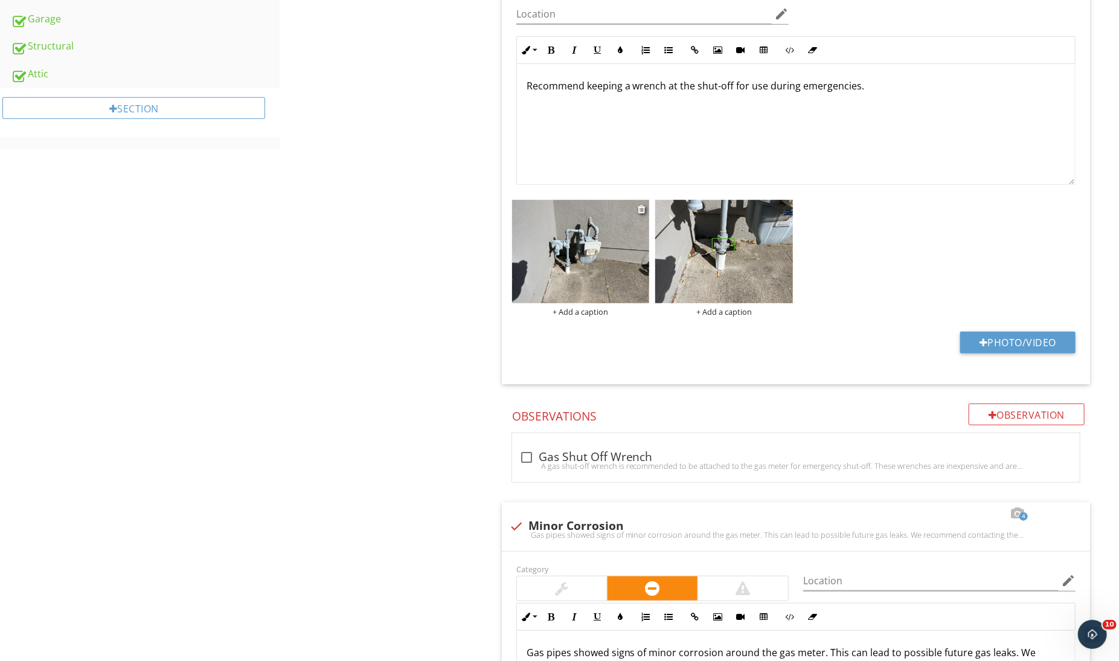
click at [596, 255] on img at bounding box center [581, 251] width 138 height 103
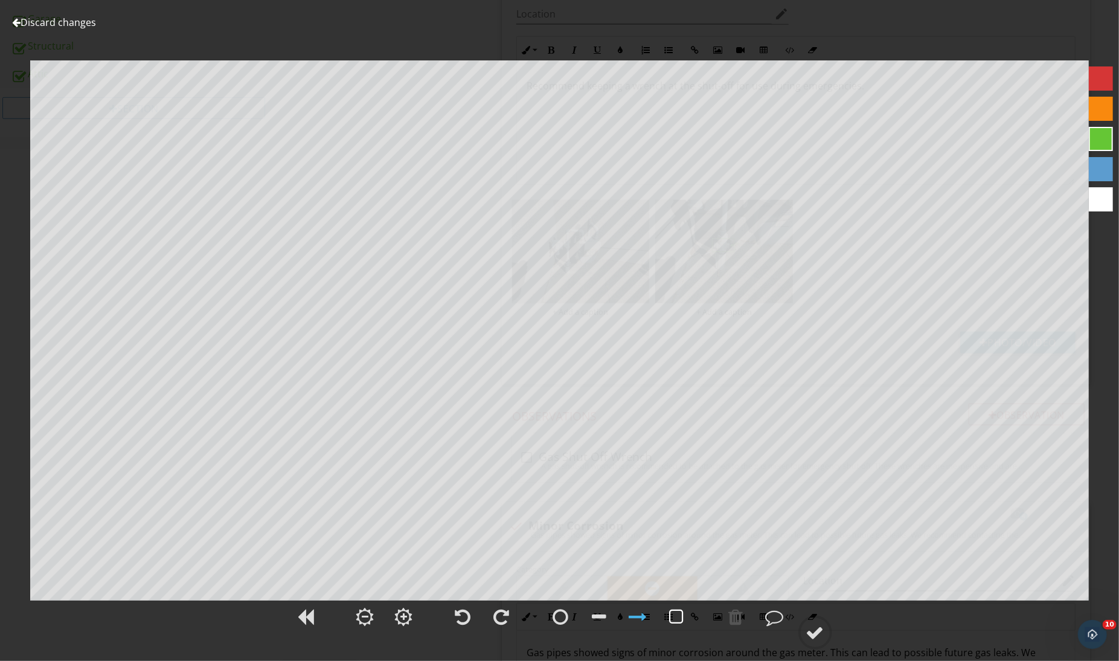
click at [668, 622] on div at bounding box center [677, 616] width 30 height 30
click at [808, 624] on div at bounding box center [815, 632] width 18 height 18
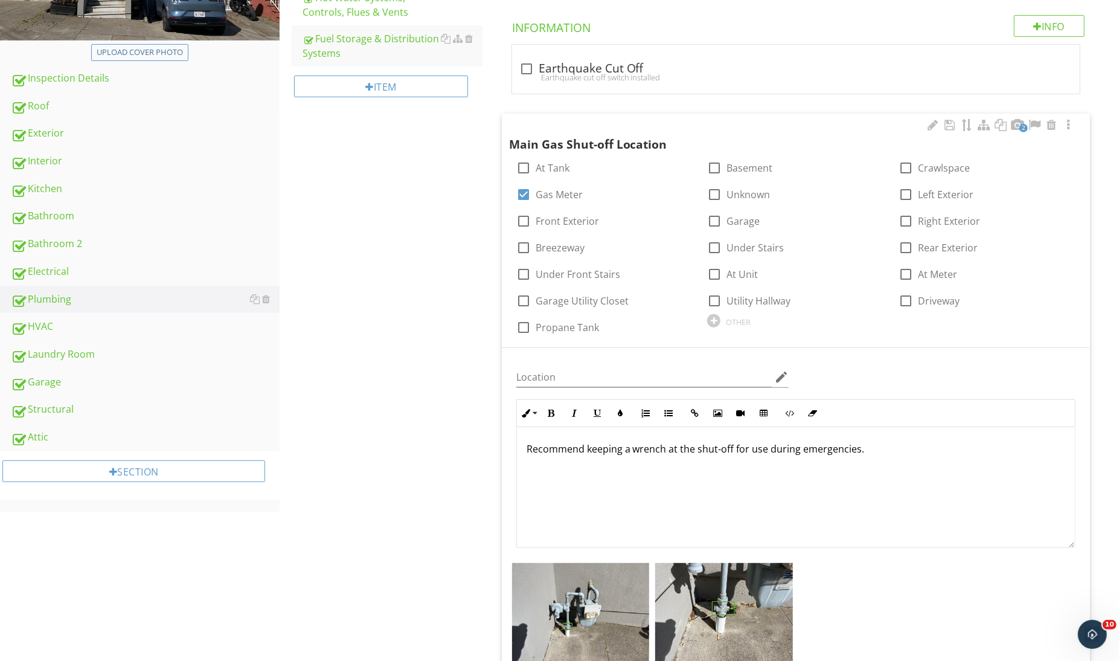
scroll to position [0, 0]
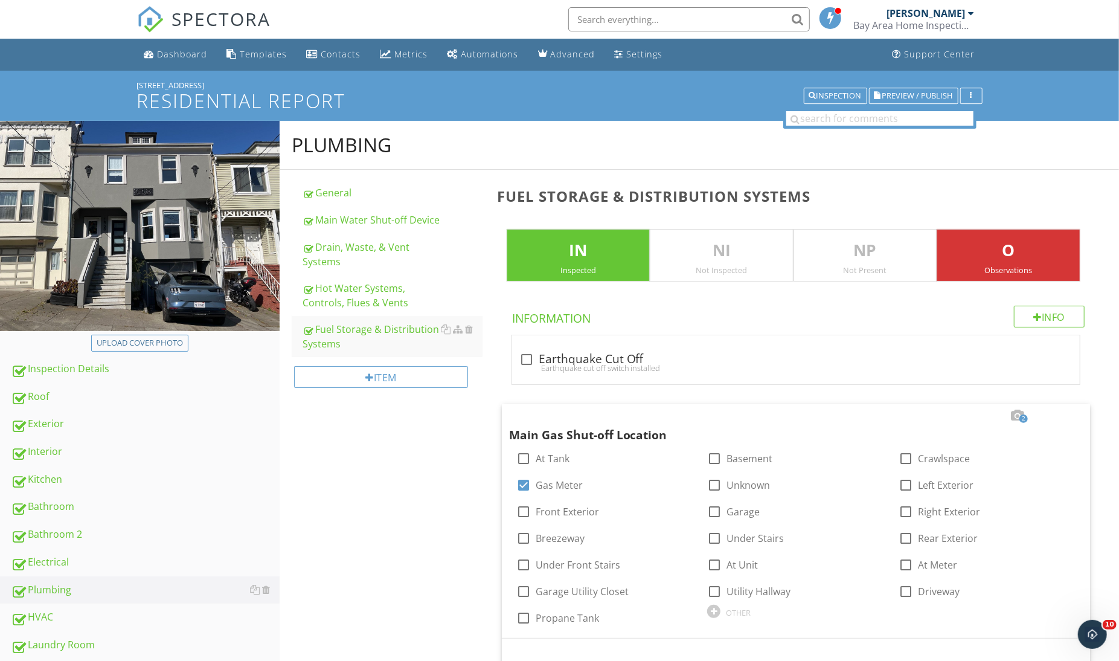
click at [929, 31] on div "Bay Area Home Inspections" at bounding box center [914, 25] width 121 height 12
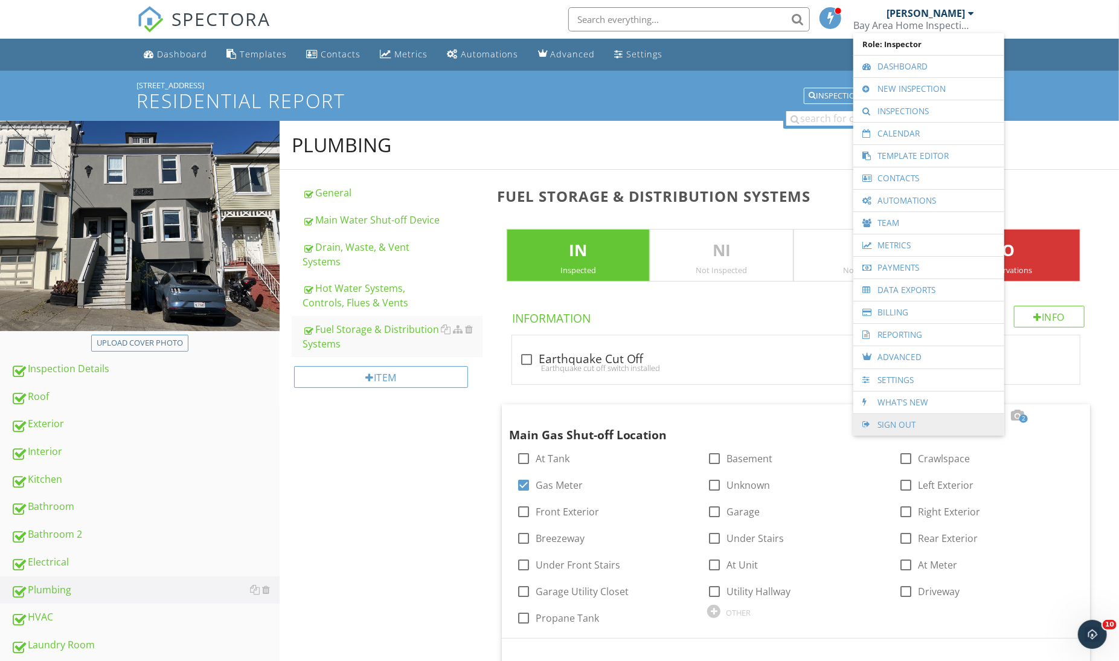
click at [901, 420] on link "Sign Out" at bounding box center [928, 425] width 139 height 22
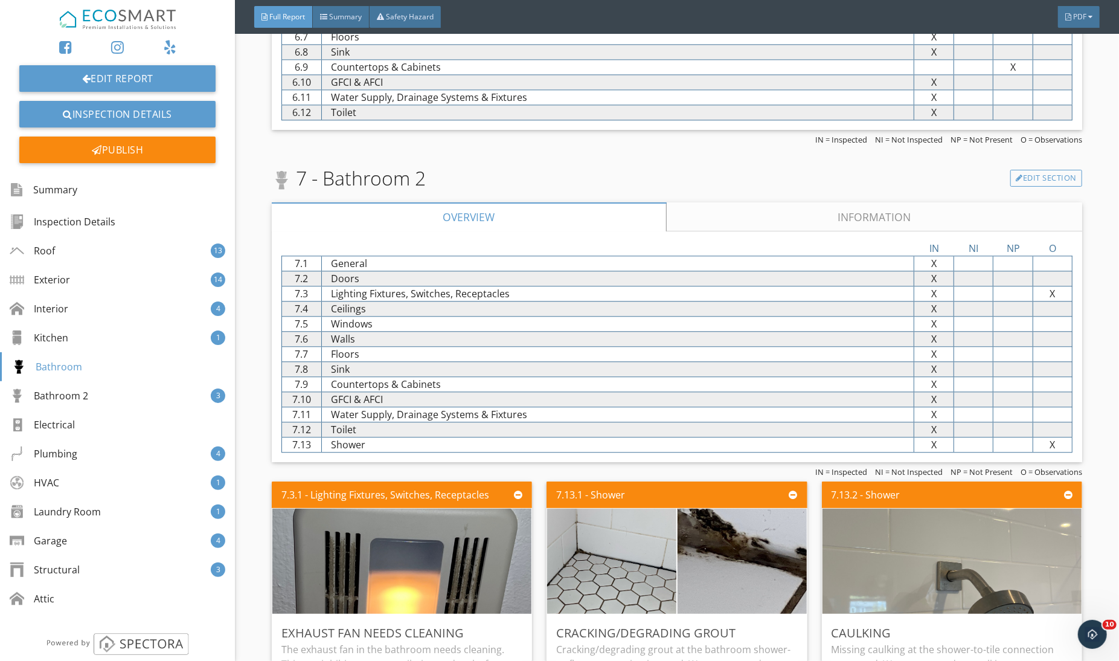
scroll to position [8801, 0]
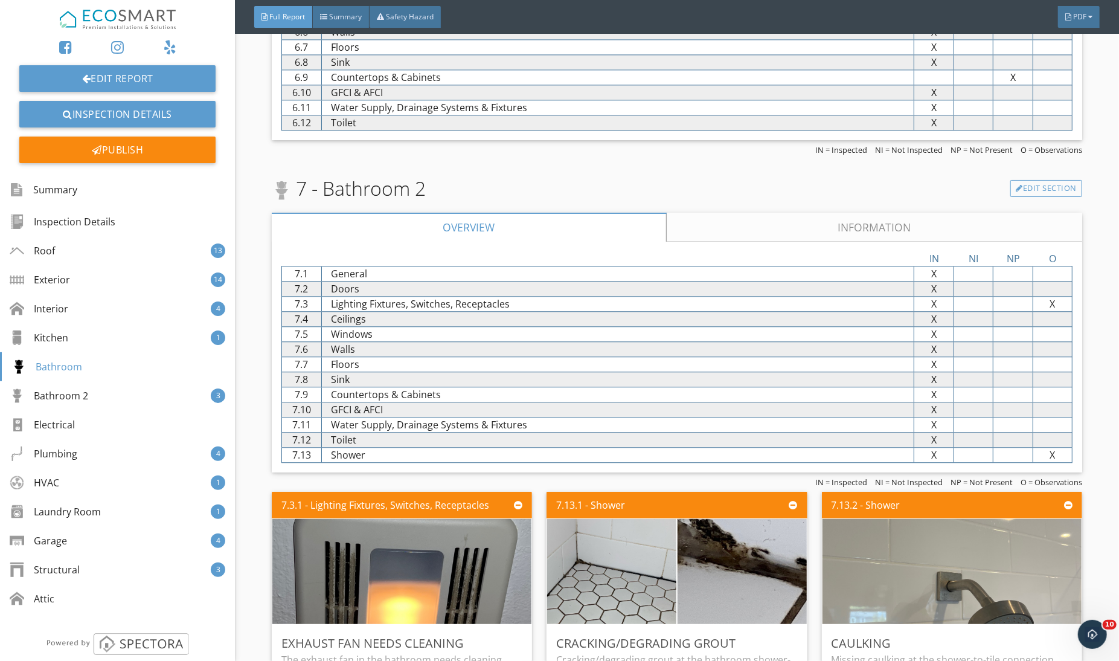
click at [724, 222] on link "Information" at bounding box center [874, 227] width 415 height 29
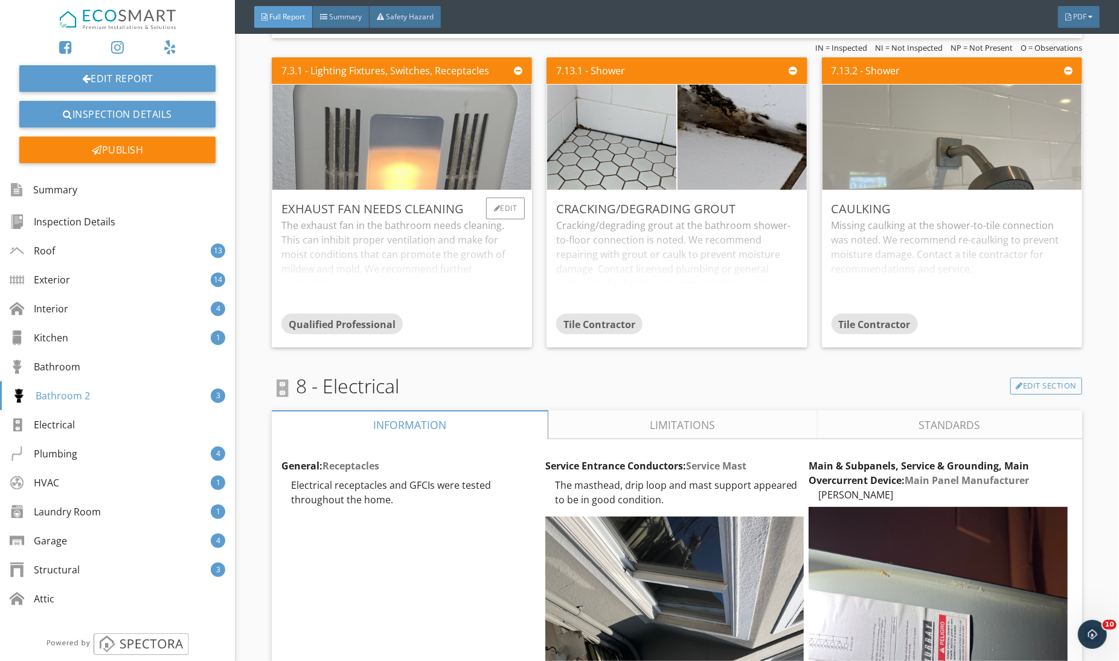
scroll to position [11234, 0]
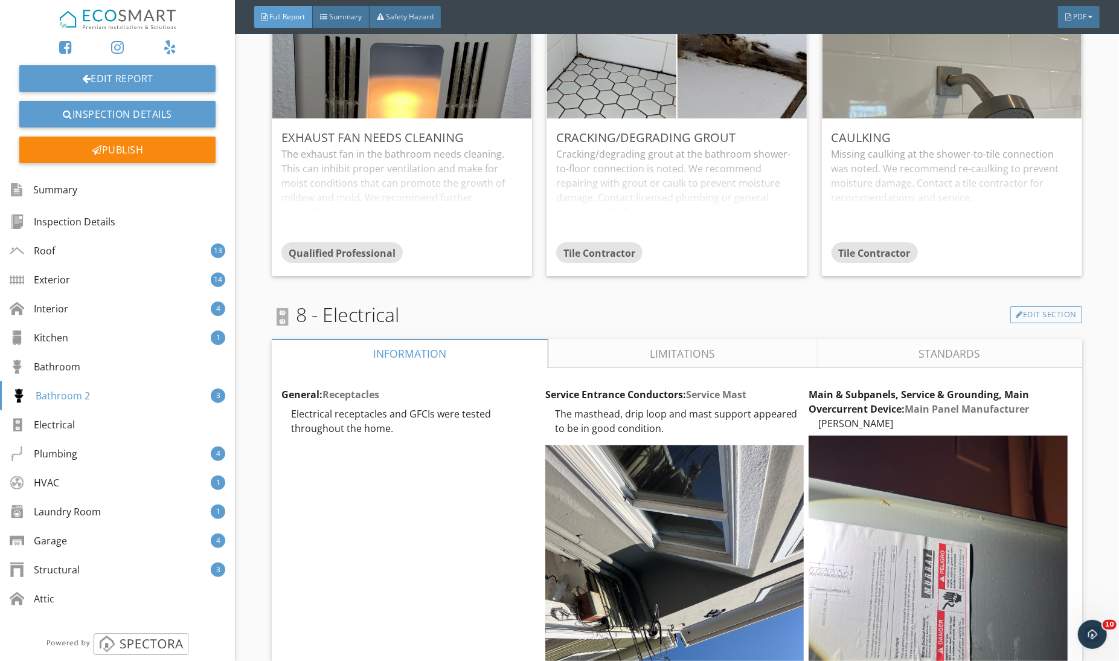
click at [674, 339] on link "Limitations" at bounding box center [682, 353] width 269 height 29
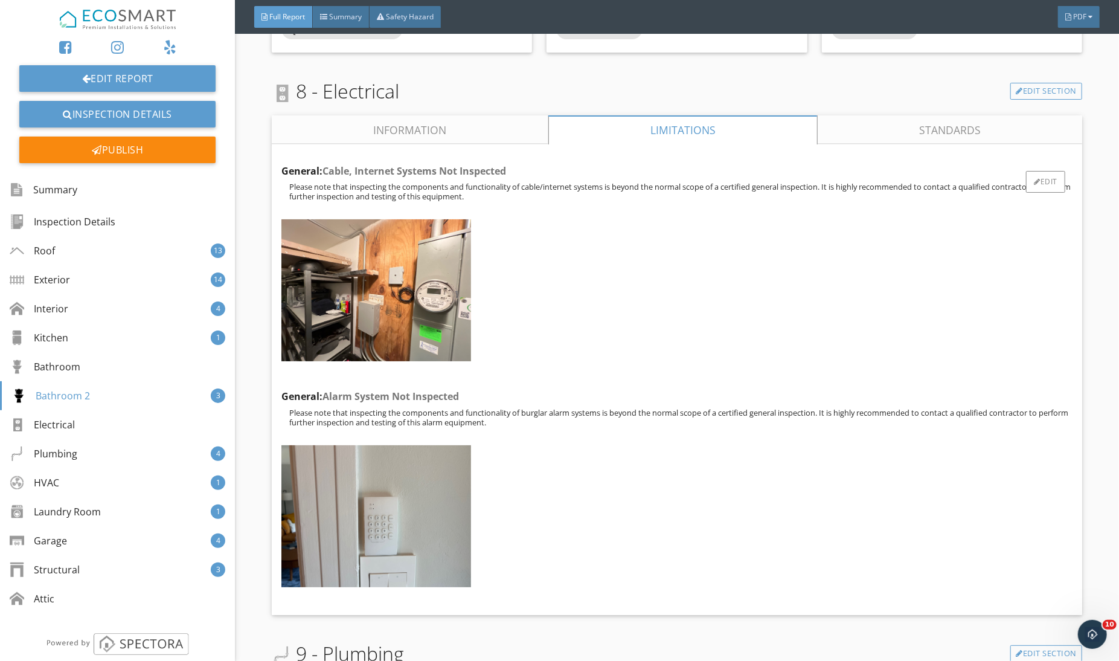
scroll to position [11448, 0]
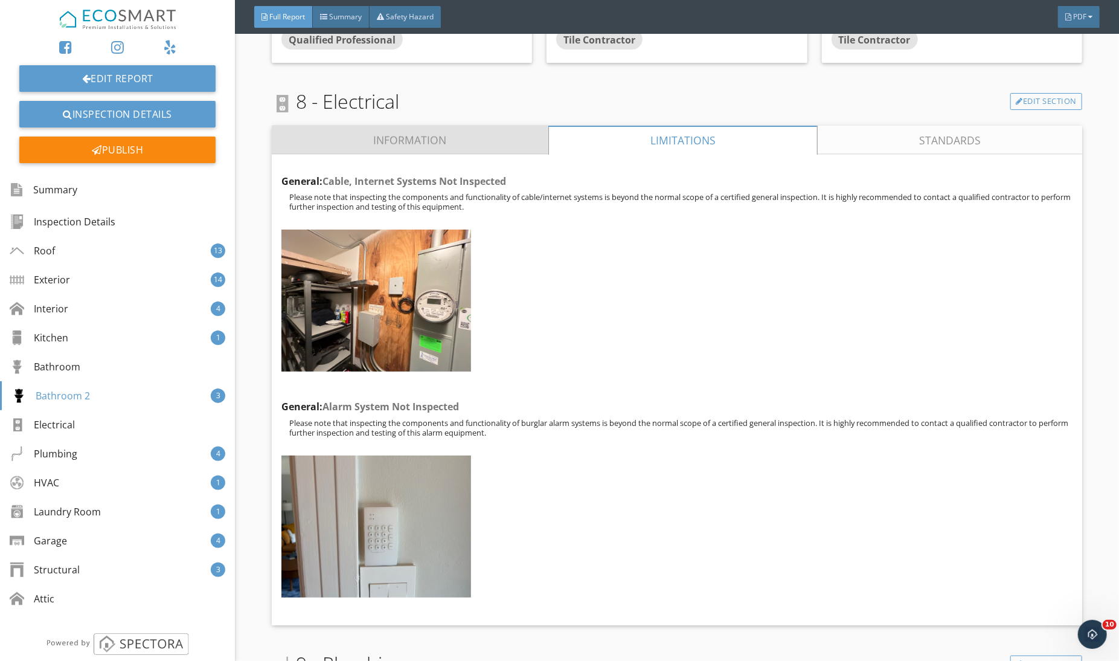
click at [475, 126] on link "Information" at bounding box center [410, 140] width 277 height 29
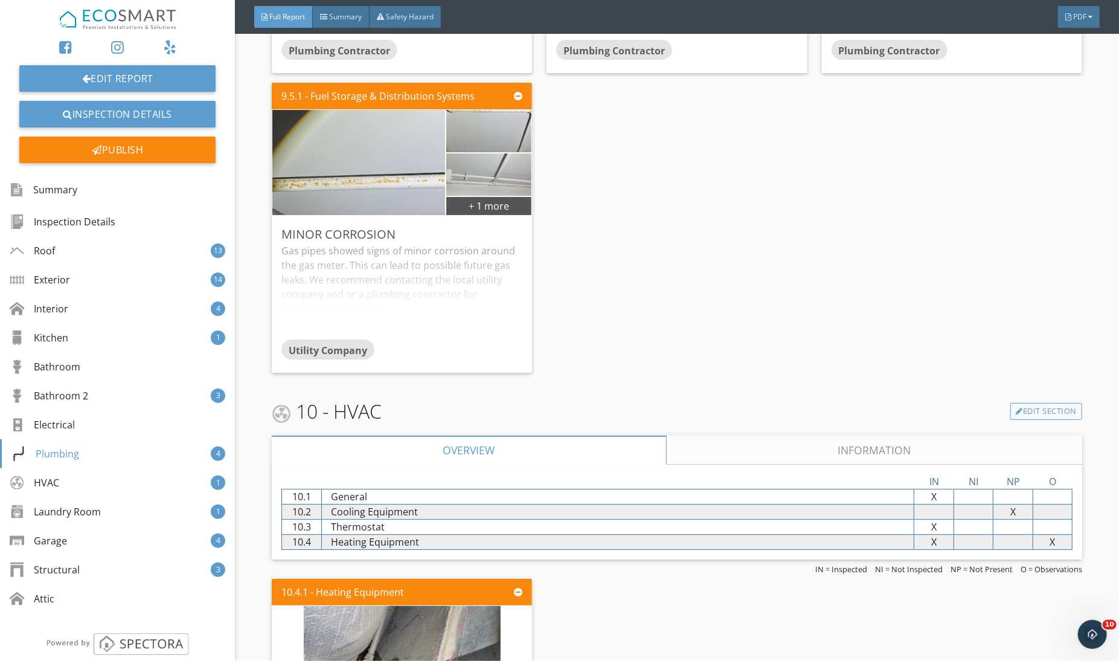
scroll to position [15892, 0]
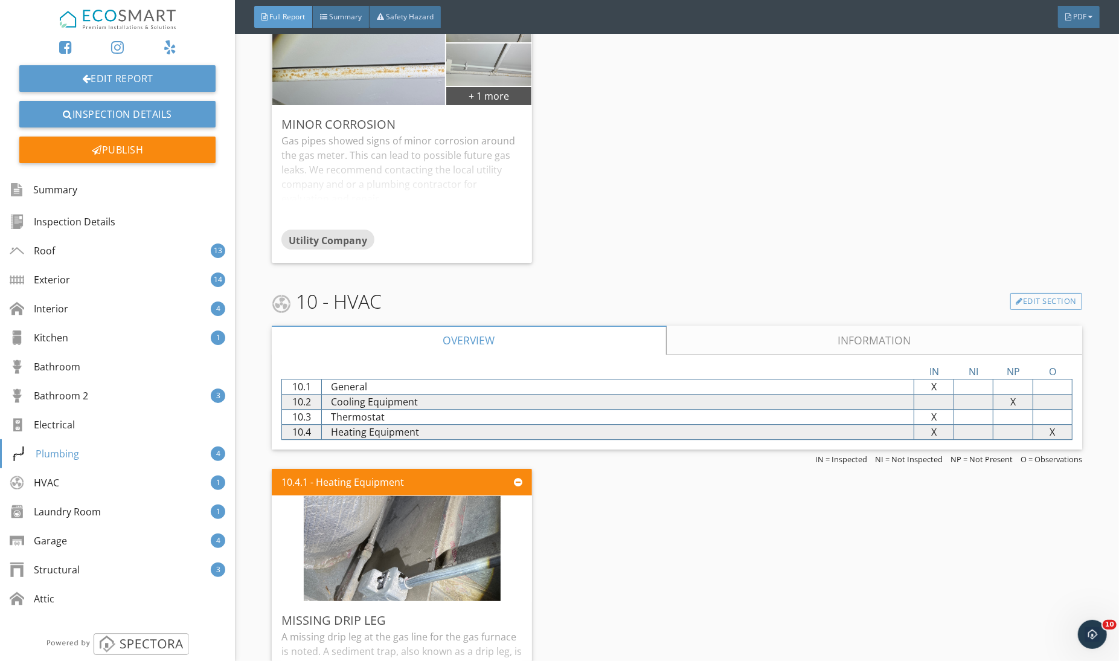
click at [702, 325] on link "Information" at bounding box center [874, 339] width 415 height 29
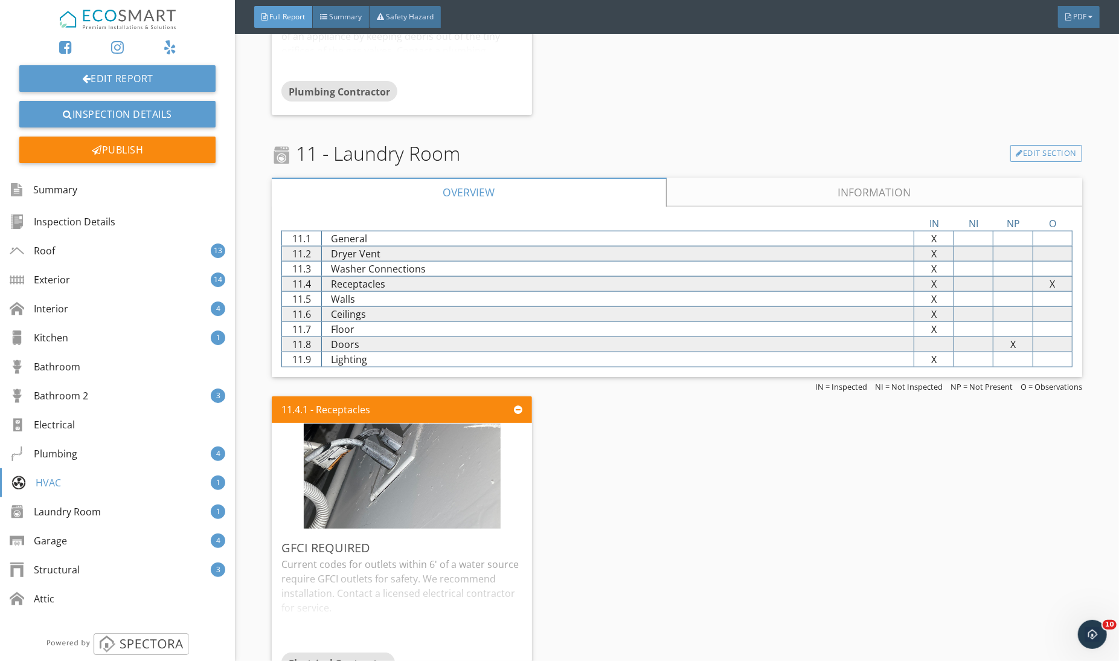
scroll to position [17647, 0]
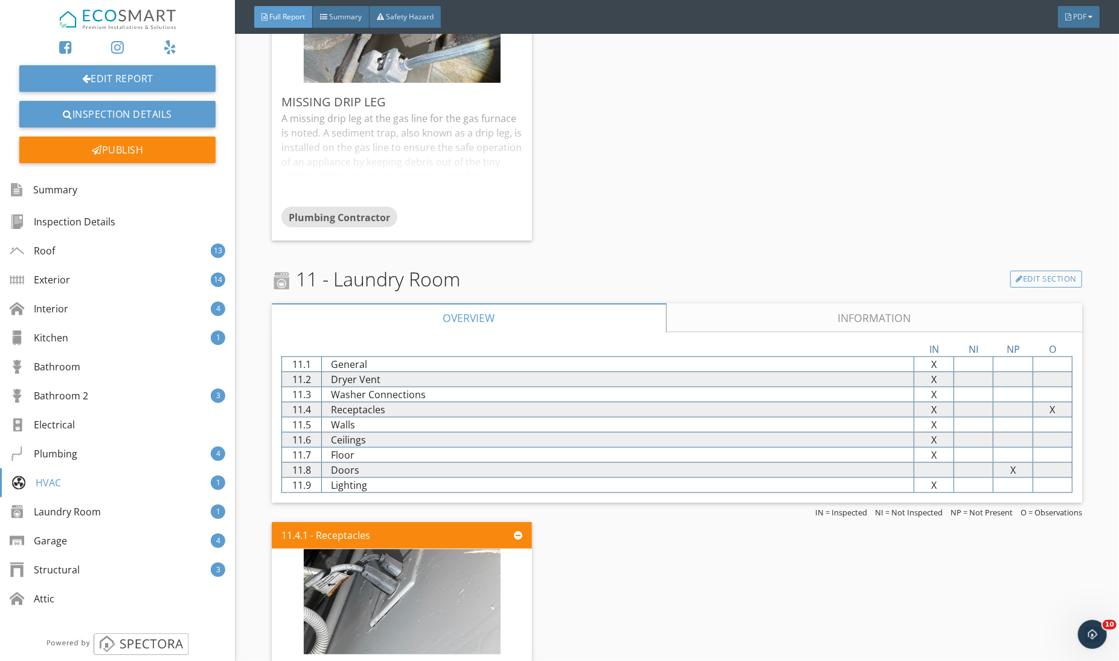
click at [669, 303] on link "Information" at bounding box center [874, 317] width 415 height 29
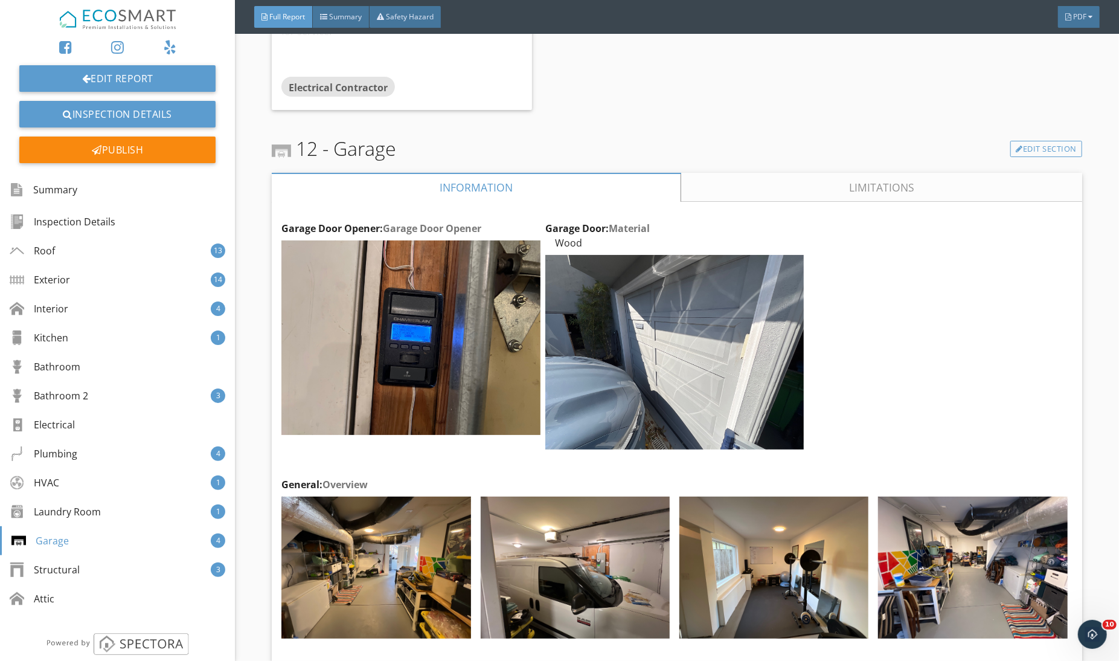
scroll to position [19394, 0]
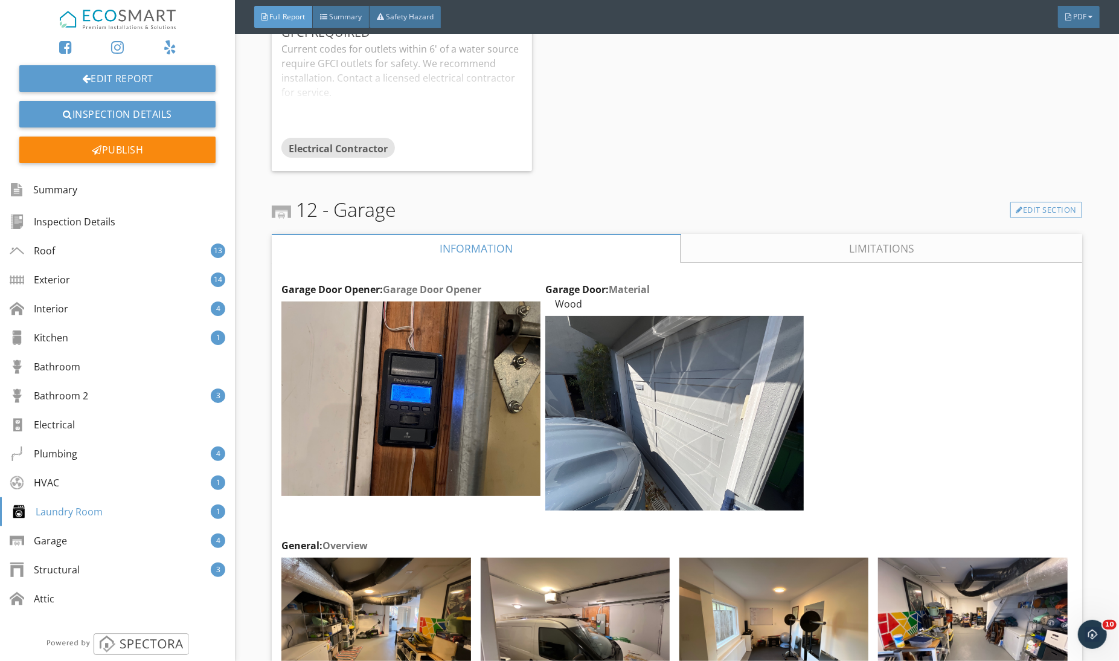
click at [686, 234] on link "Limitations" at bounding box center [881, 248] width 401 height 29
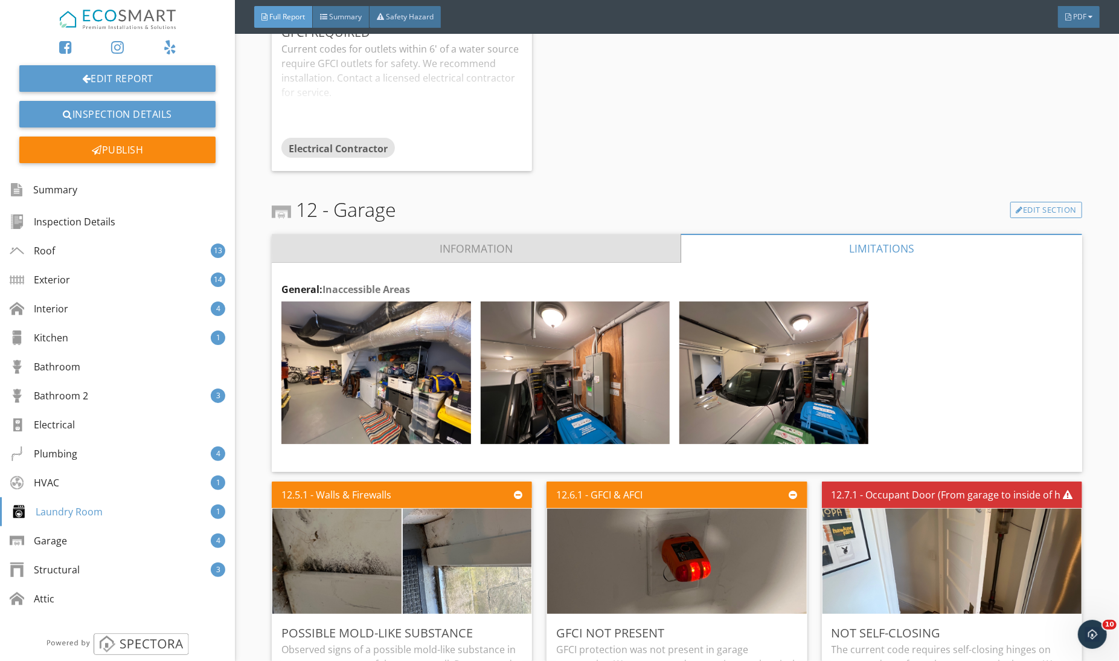
click at [559, 234] on link "Information" at bounding box center [476, 248] width 409 height 29
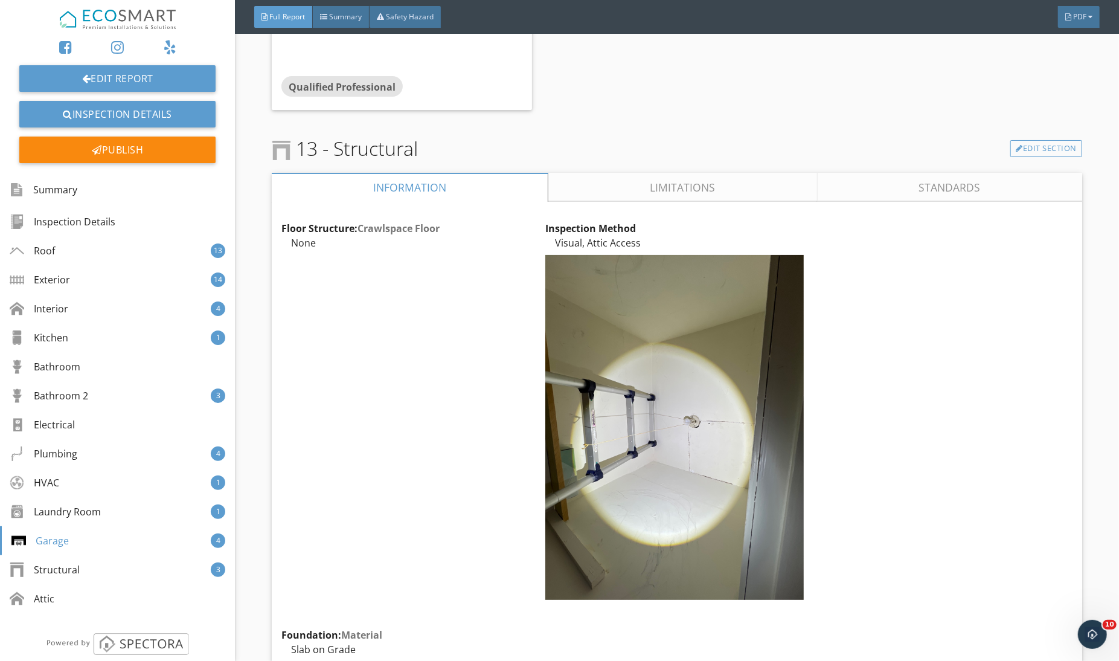
scroll to position [21566, 0]
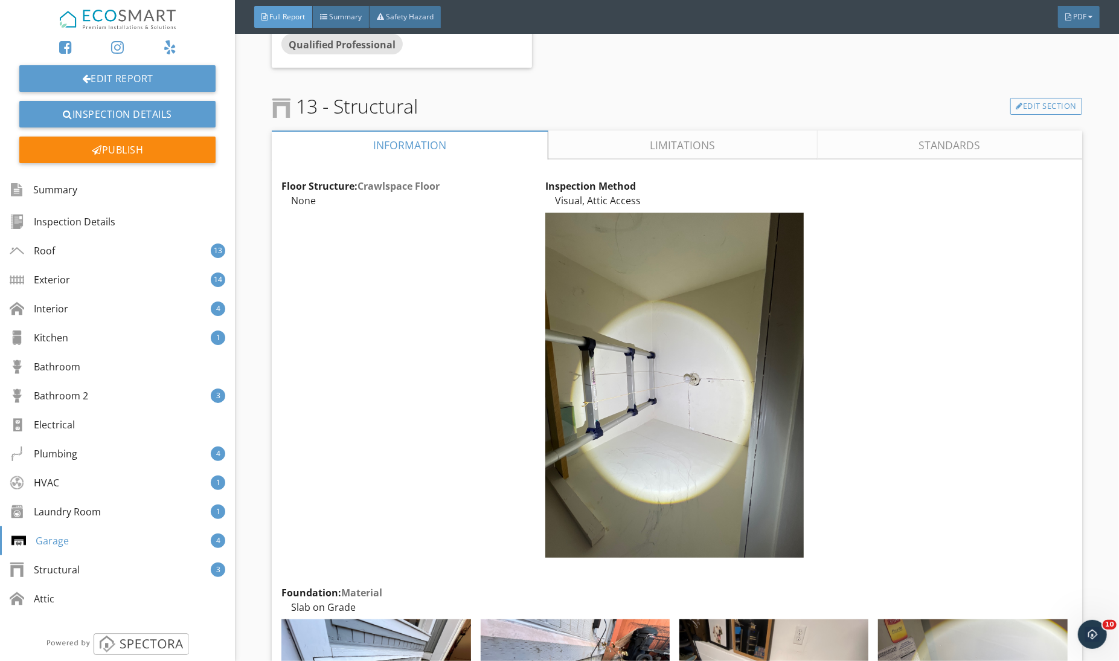
click at [603, 131] on link "Limitations" at bounding box center [682, 144] width 269 height 29
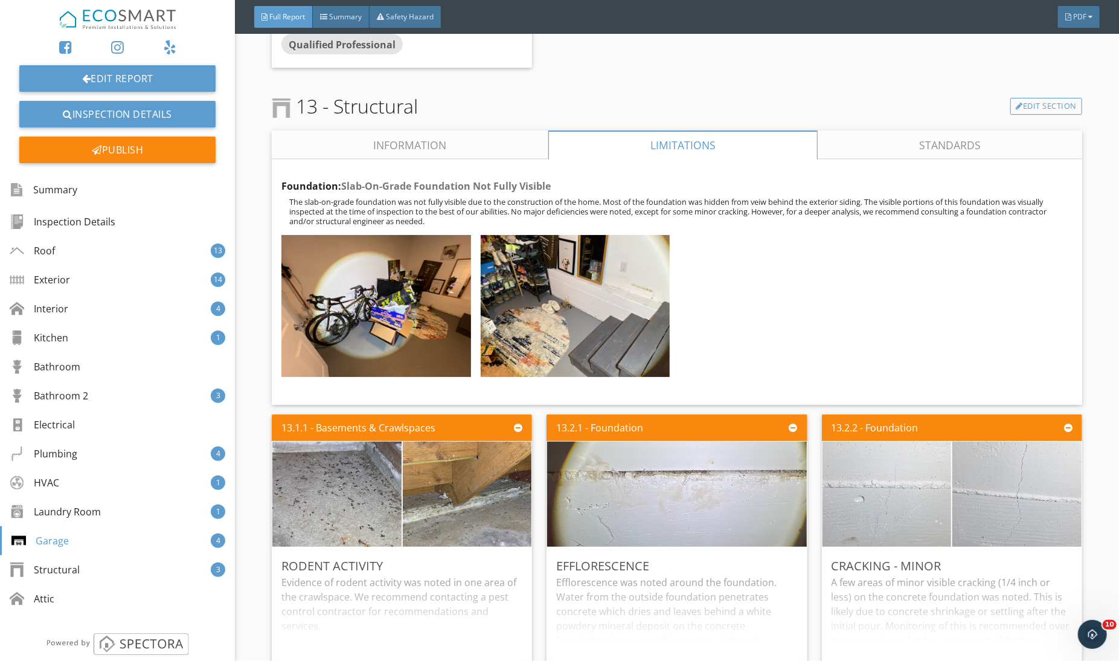
click at [483, 130] on link "Information" at bounding box center [410, 144] width 277 height 29
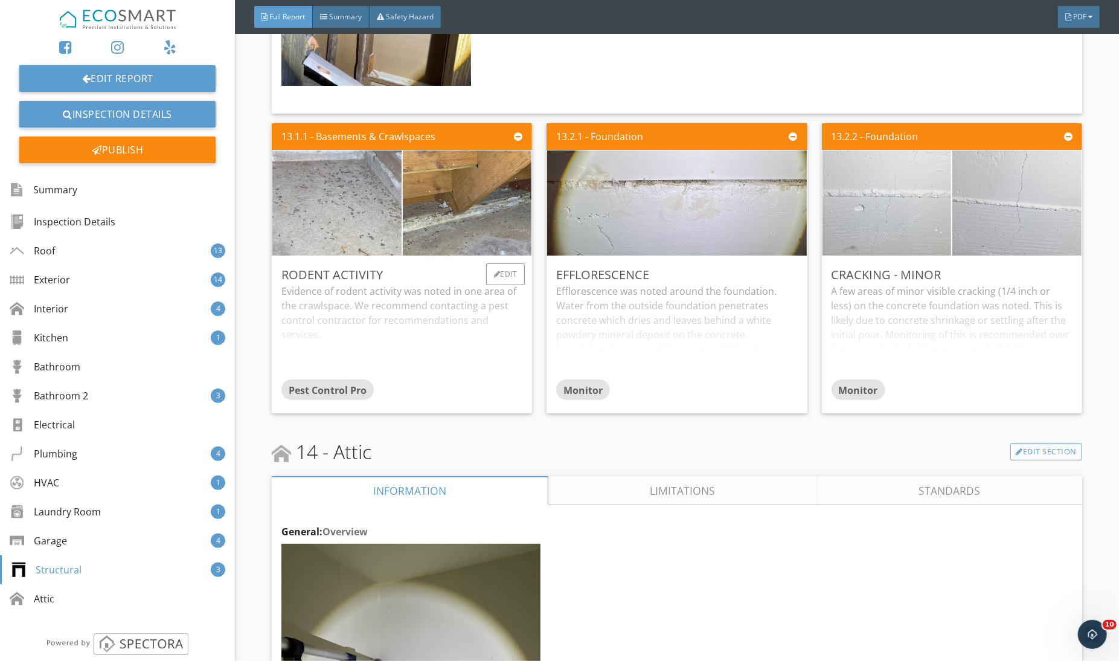
scroll to position [22885, 0]
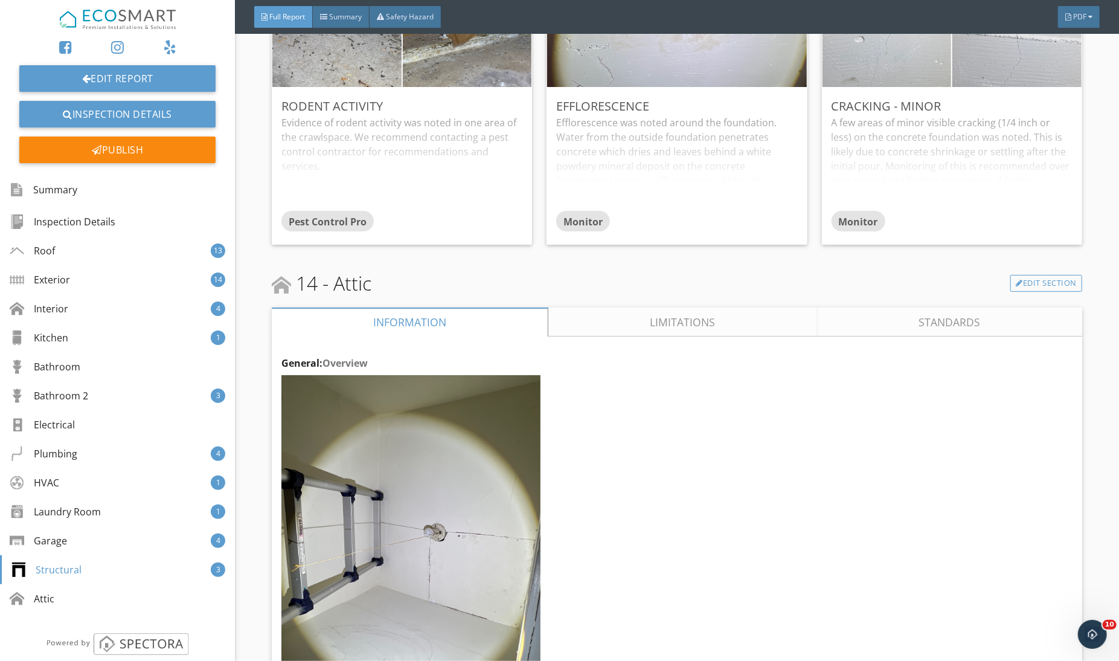
click at [666, 307] on link "Limitations" at bounding box center [682, 321] width 269 height 29
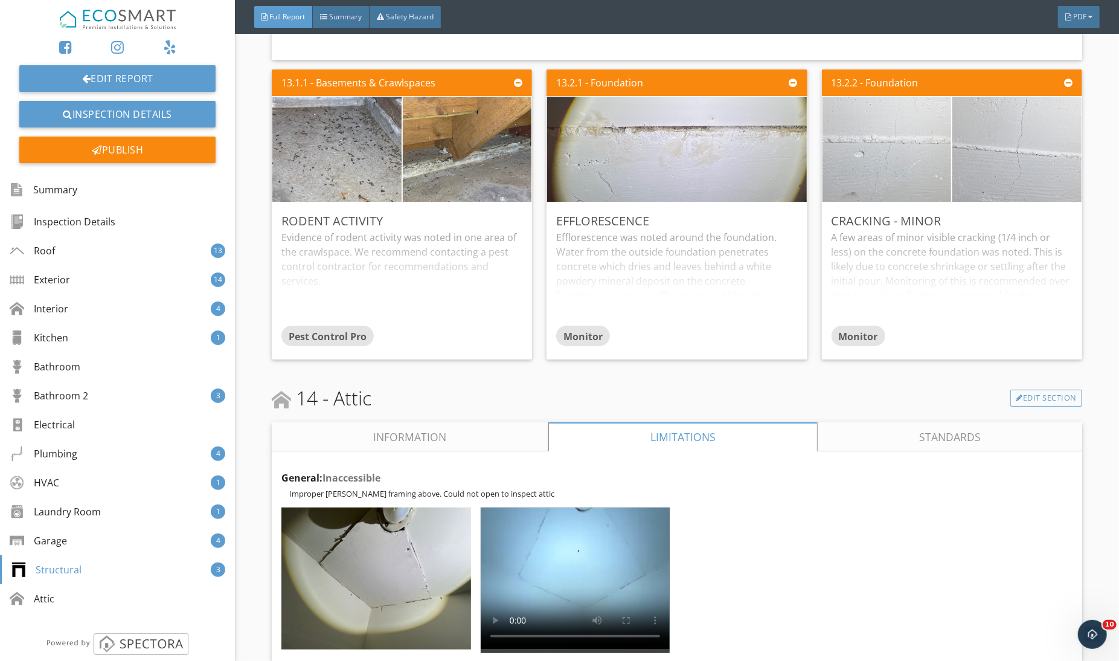
scroll to position [22937, 0]
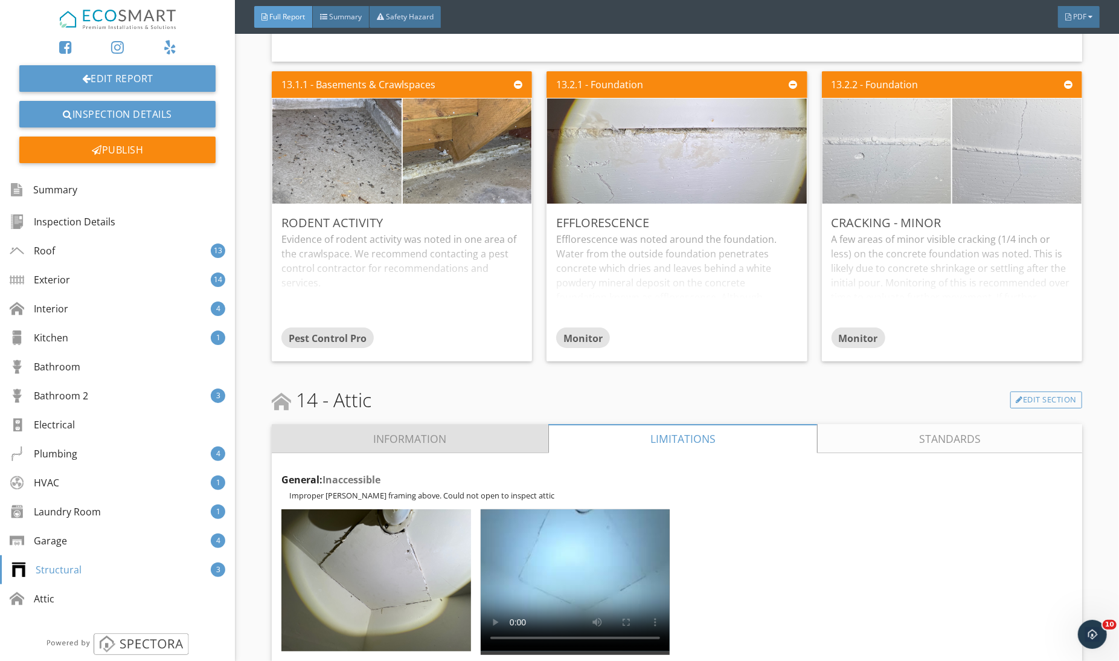
click at [470, 424] on link "Information" at bounding box center [410, 438] width 277 height 29
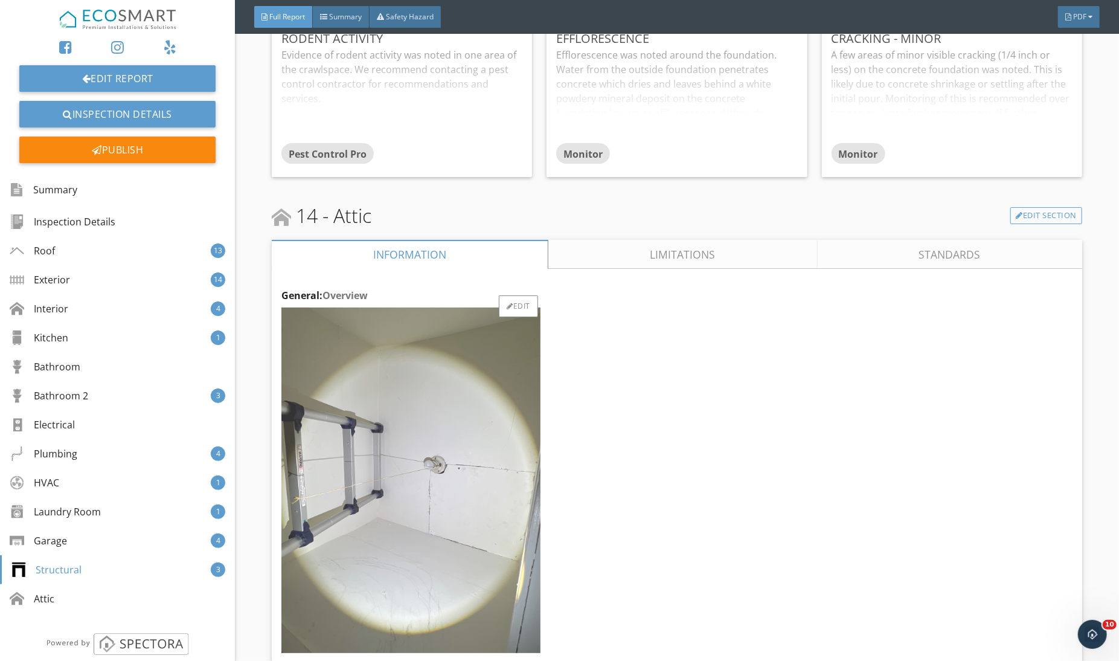
scroll to position [23123, 0]
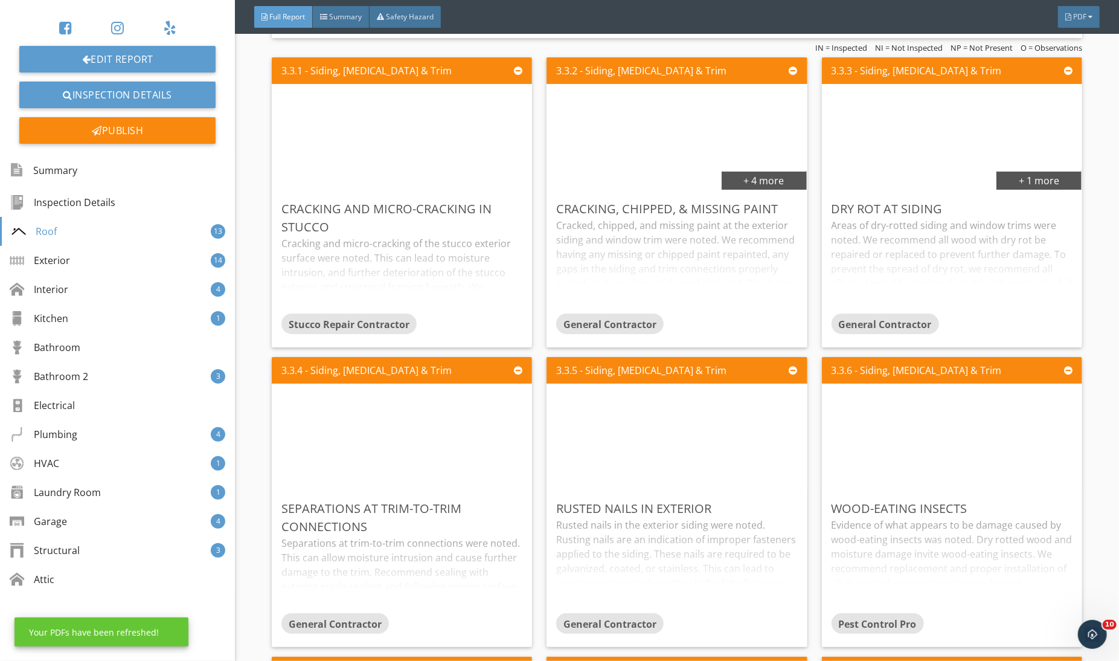
scroll to position [3814, 0]
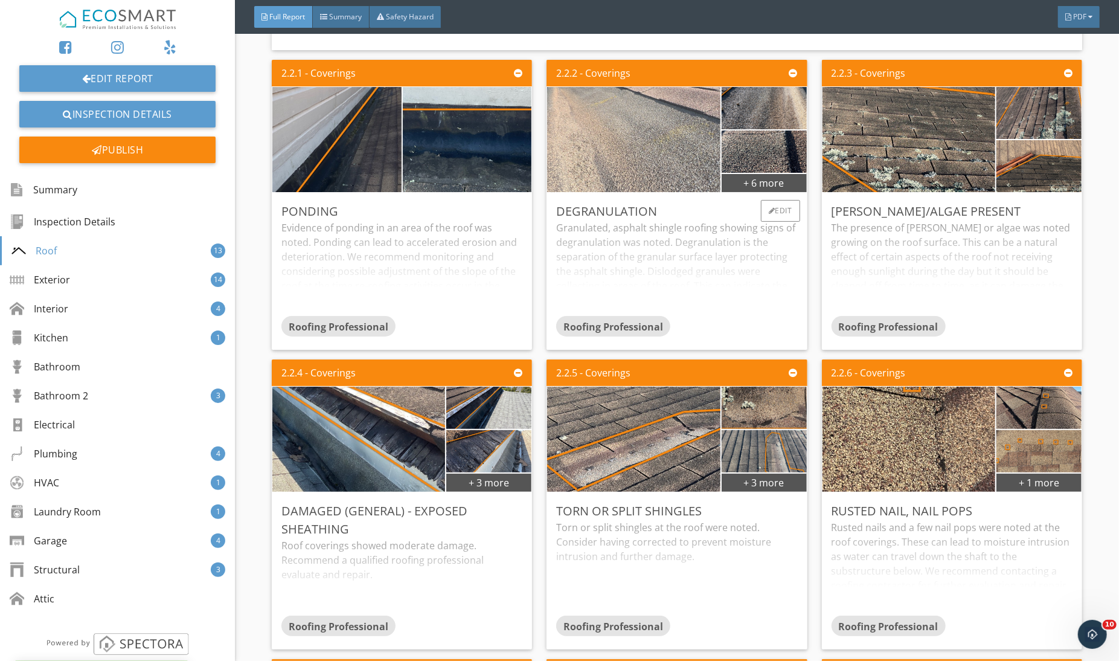
click at [635, 173] on img at bounding box center [633, 139] width 350 height 263
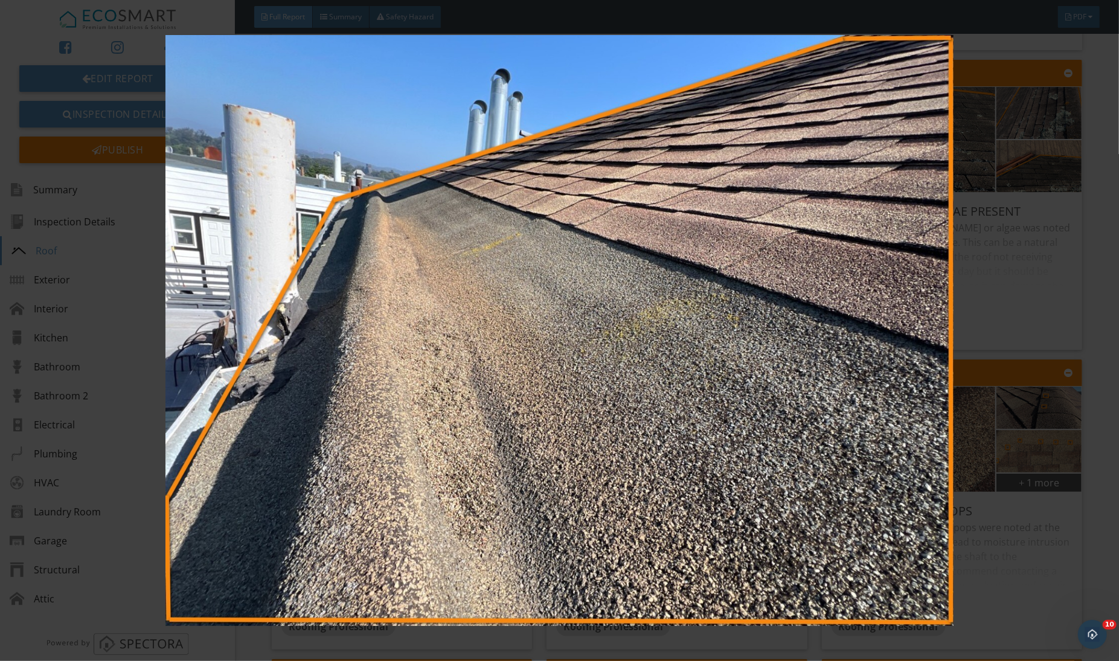
click at [969, 289] on img at bounding box center [559, 330] width 1027 height 591
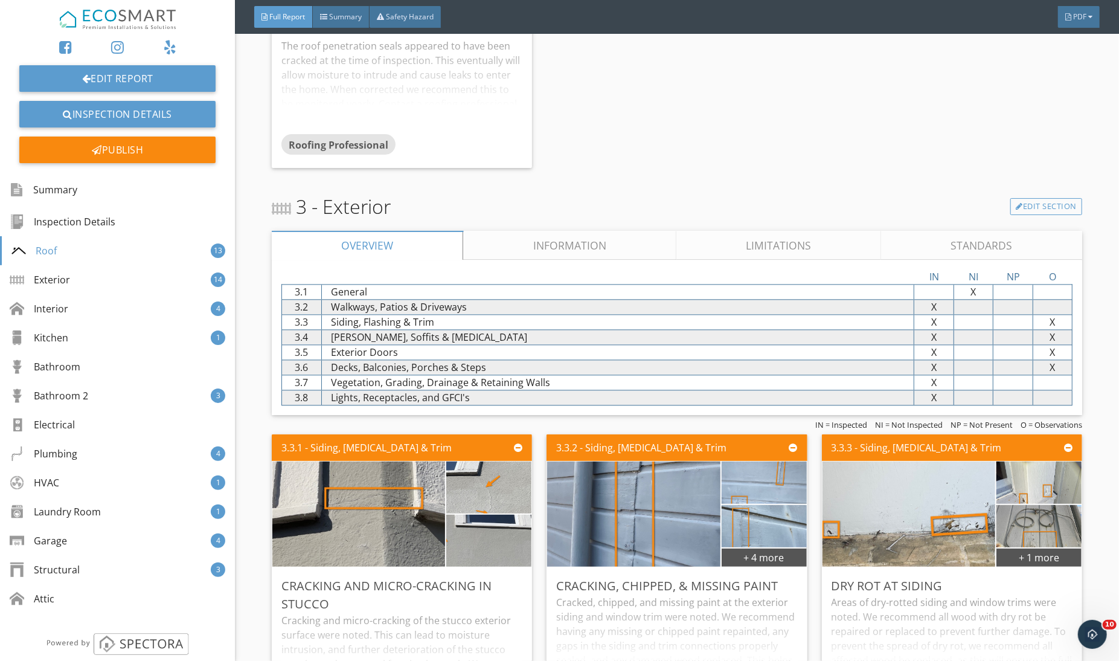
scroll to position [5236, 0]
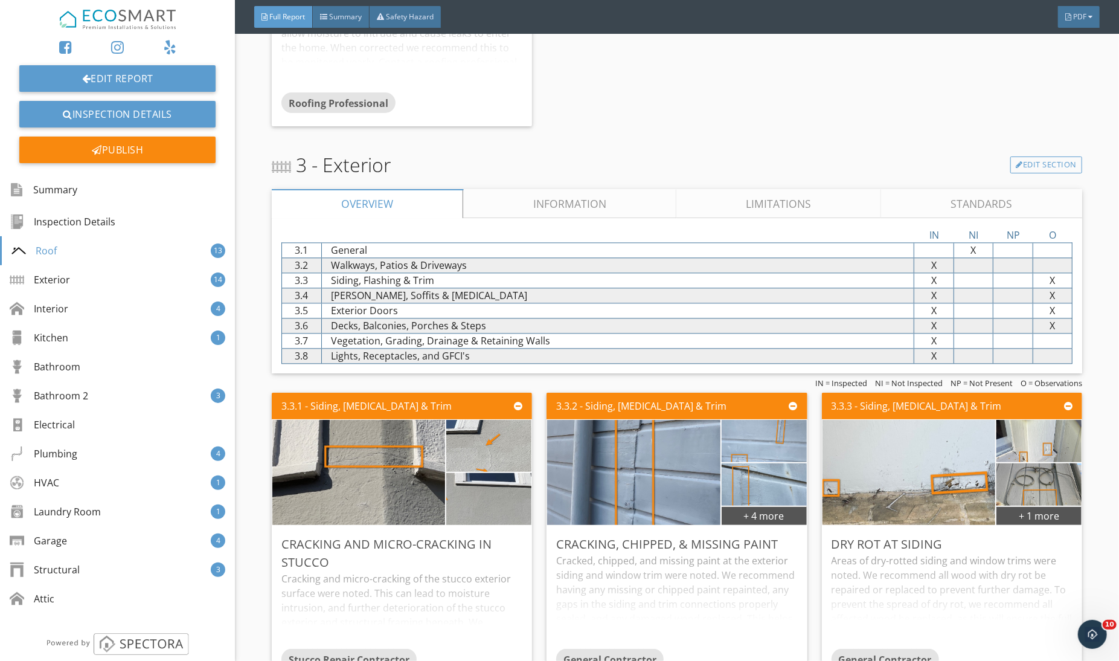
click at [975, 209] on link "Standards" at bounding box center [982, 203] width 200 height 29
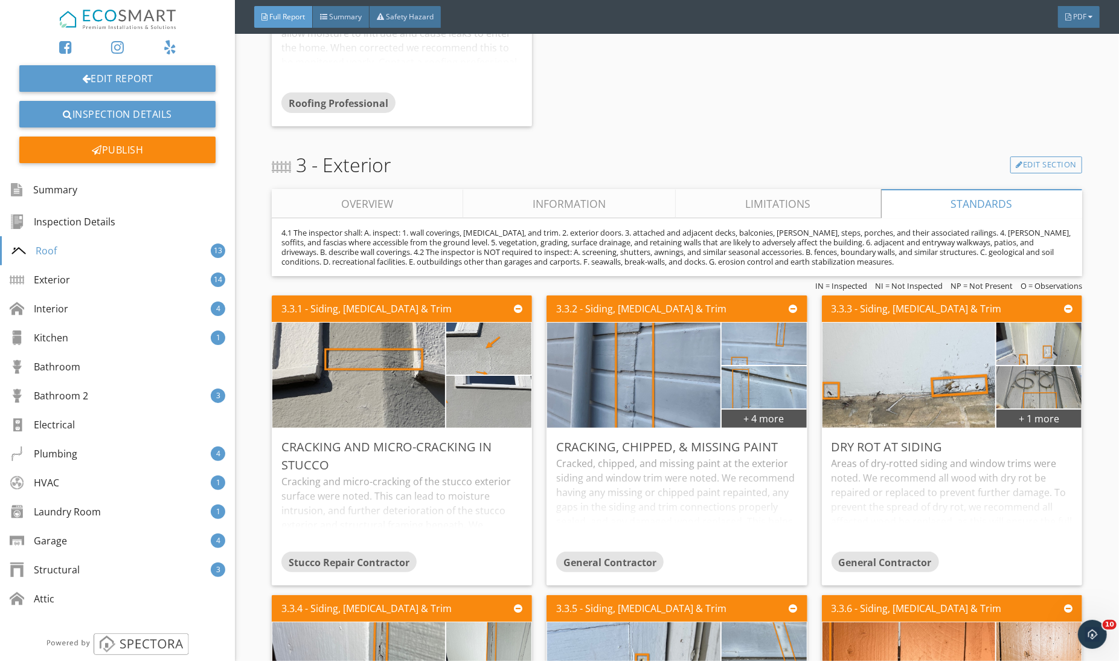
click at [845, 205] on link "Limitations" at bounding box center [778, 203] width 205 height 29
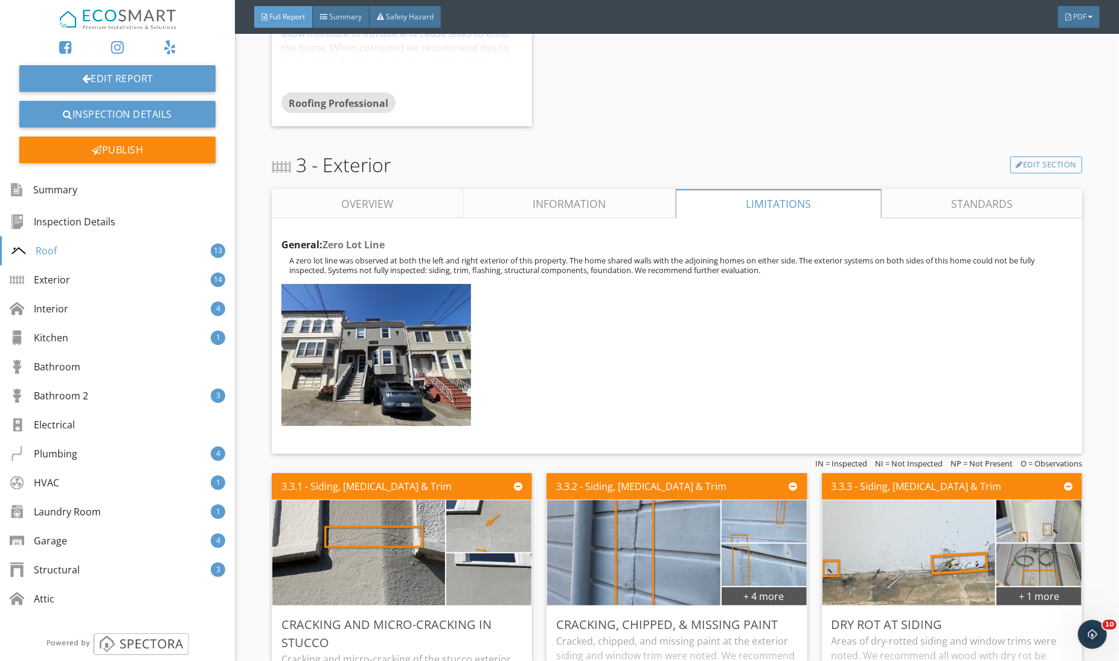
click at [635, 207] on link "Information" at bounding box center [569, 203] width 213 height 29
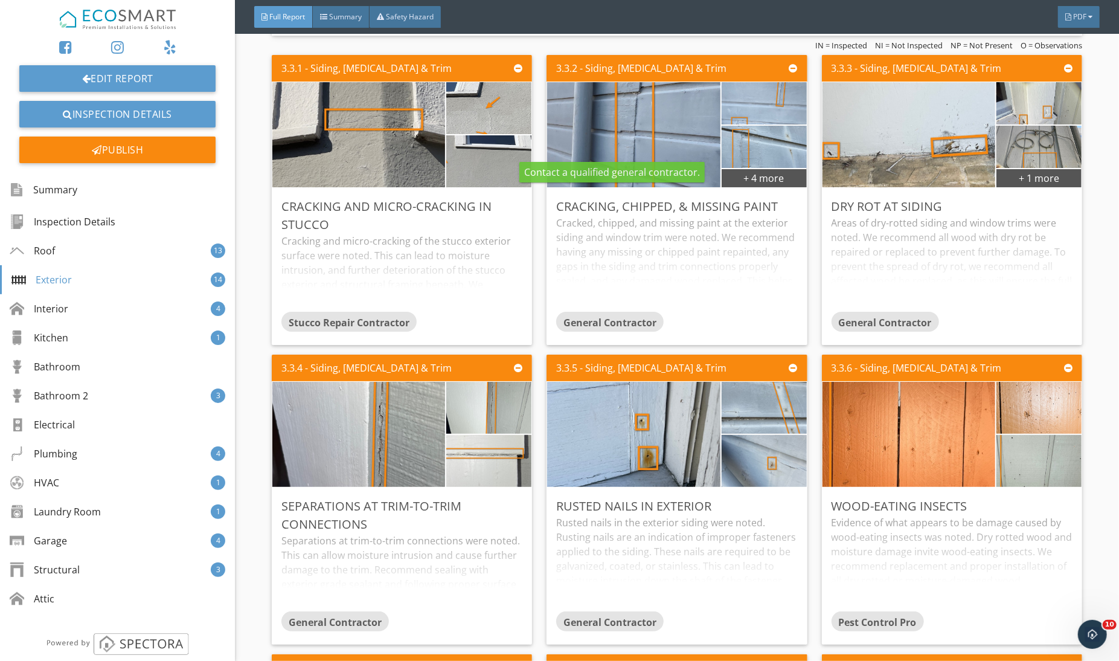
scroll to position [7914, 0]
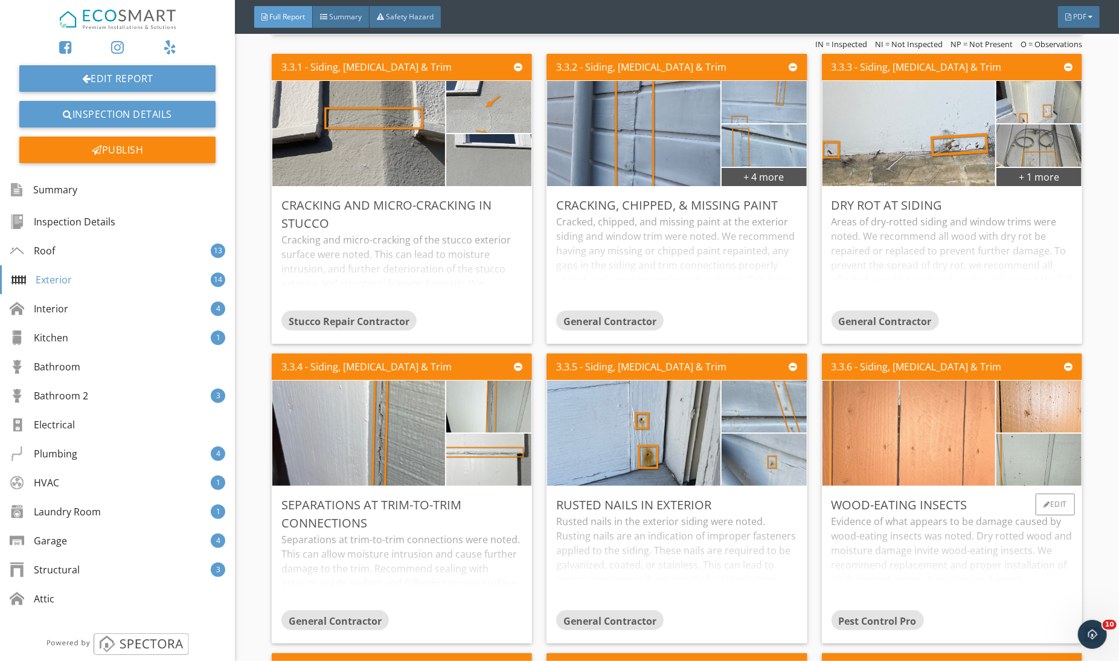
click at [902, 428] on img at bounding box center [909, 433] width 350 height 263
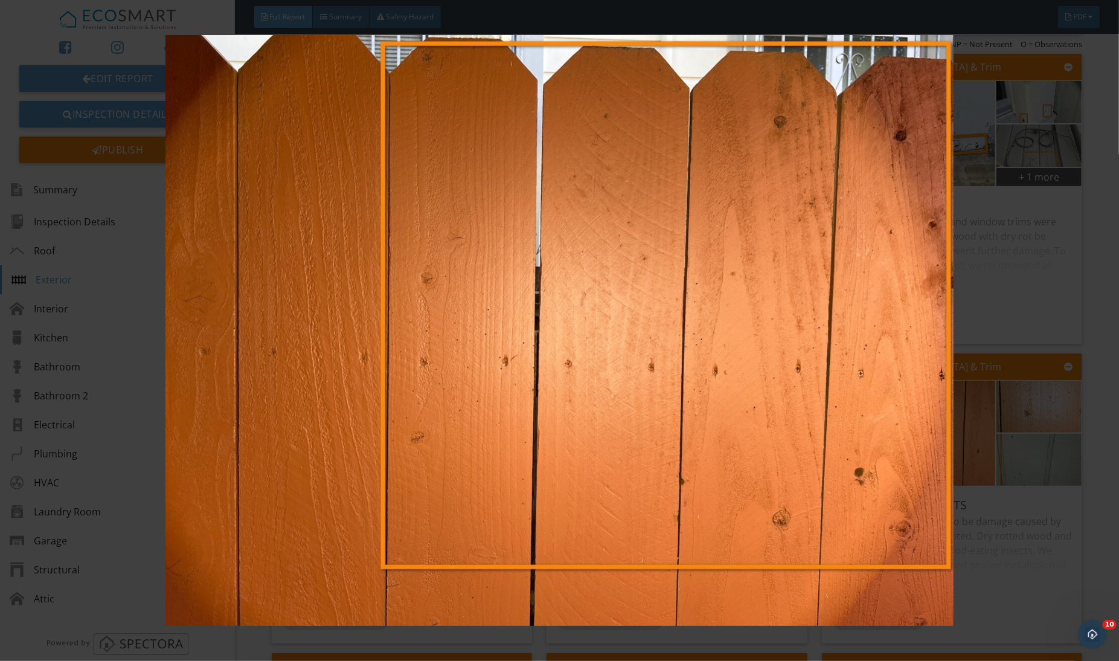
click at [1002, 423] on img at bounding box center [559, 330] width 1027 height 591
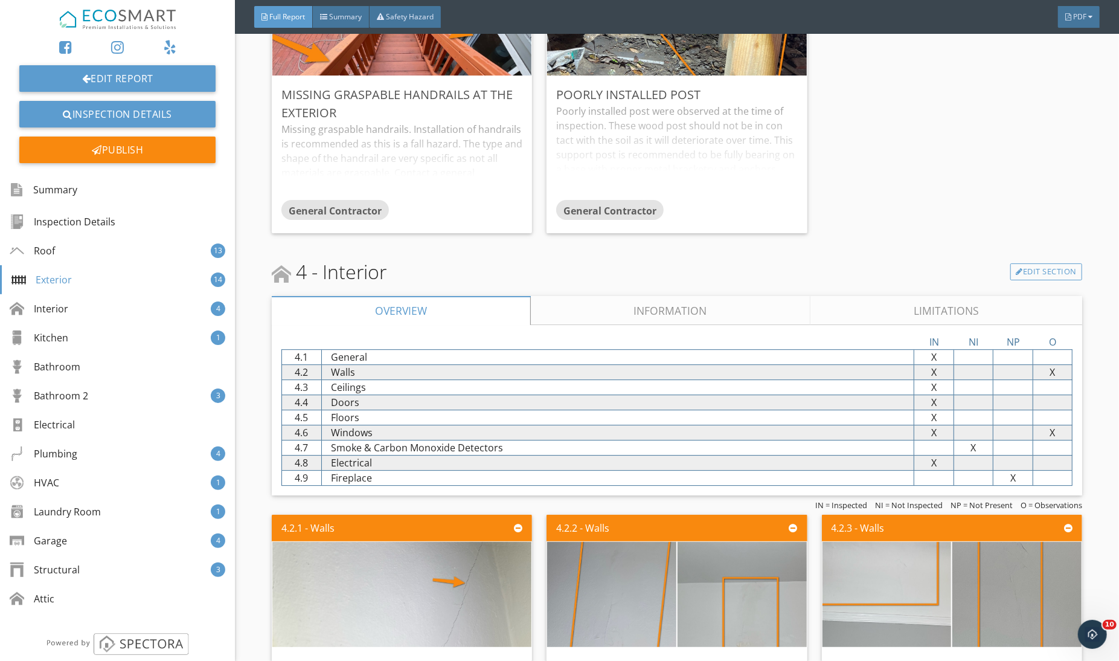
scroll to position [9255, 0]
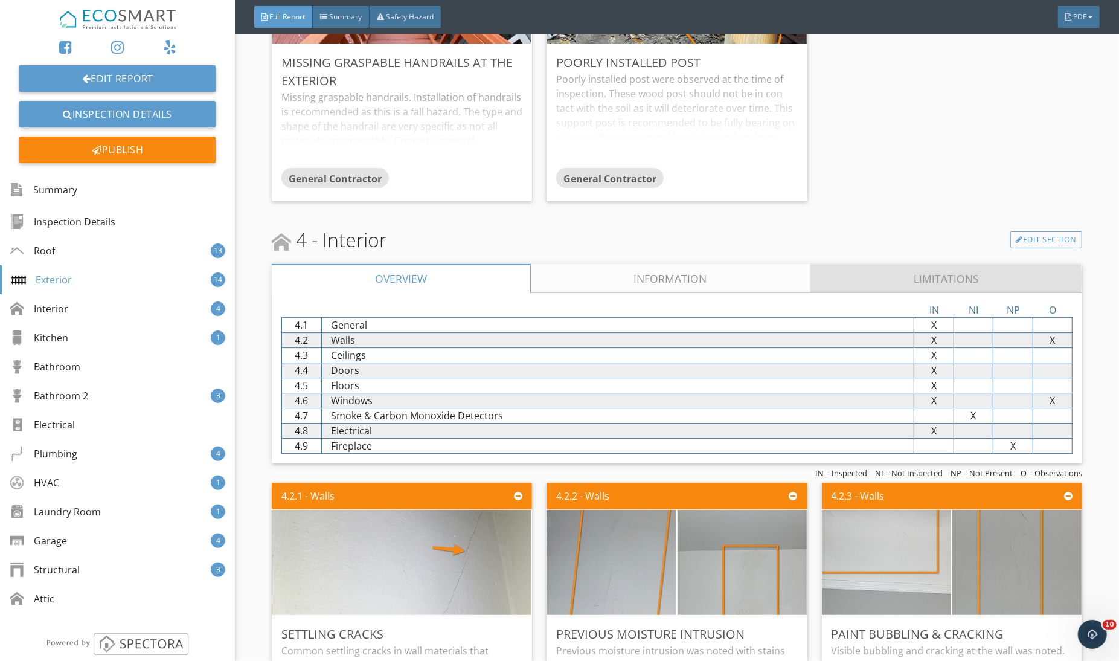
click at [911, 282] on link "Limitations" at bounding box center [946, 278] width 272 height 29
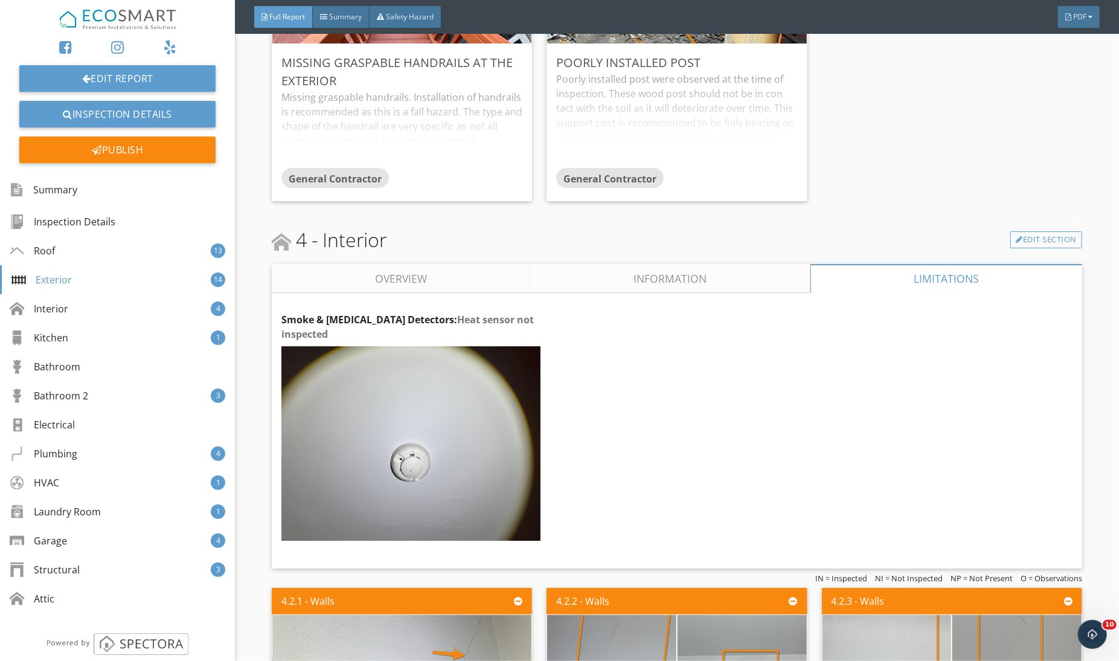
click at [760, 281] on link "Information" at bounding box center [670, 278] width 280 height 29
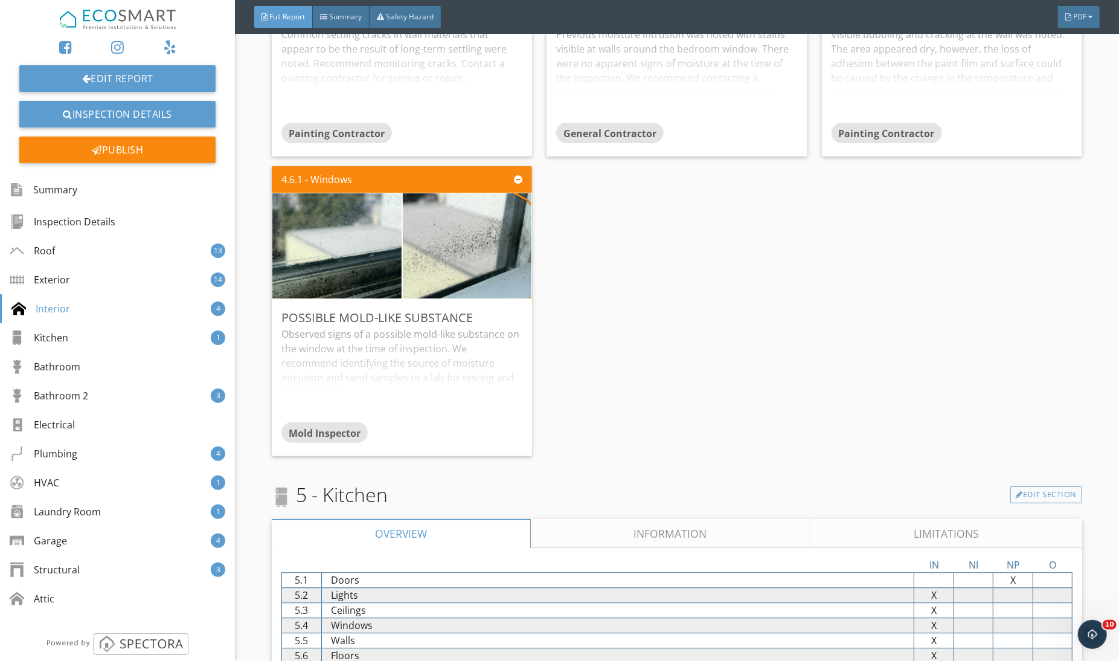
scroll to position [11993, 0]
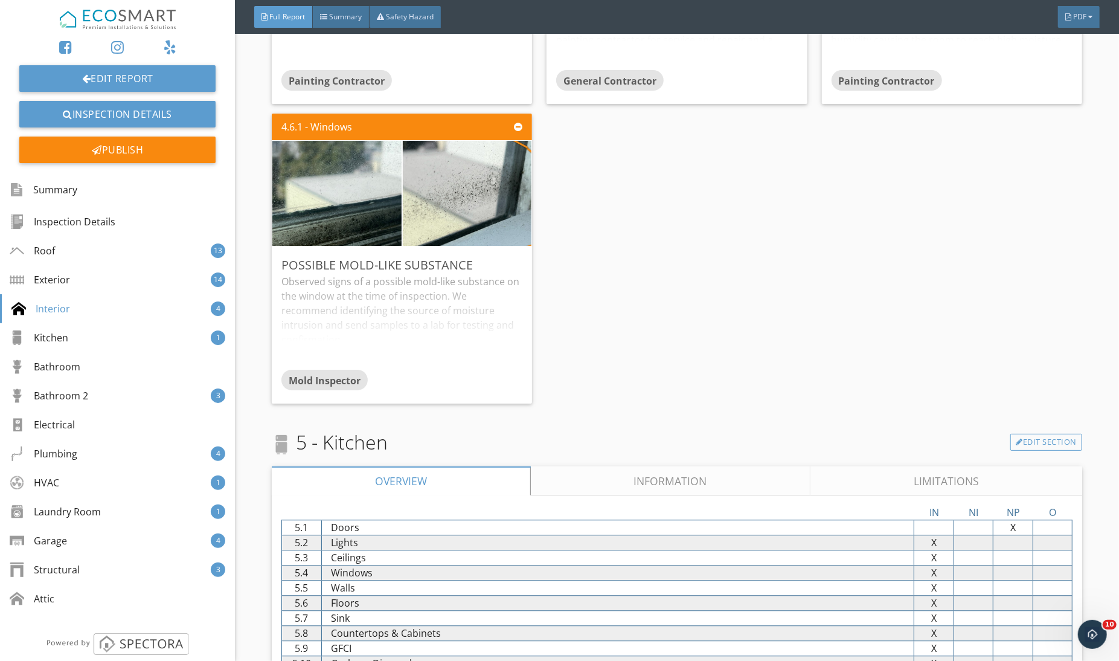
click at [952, 466] on link "Limitations" at bounding box center [946, 480] width 272 height 29
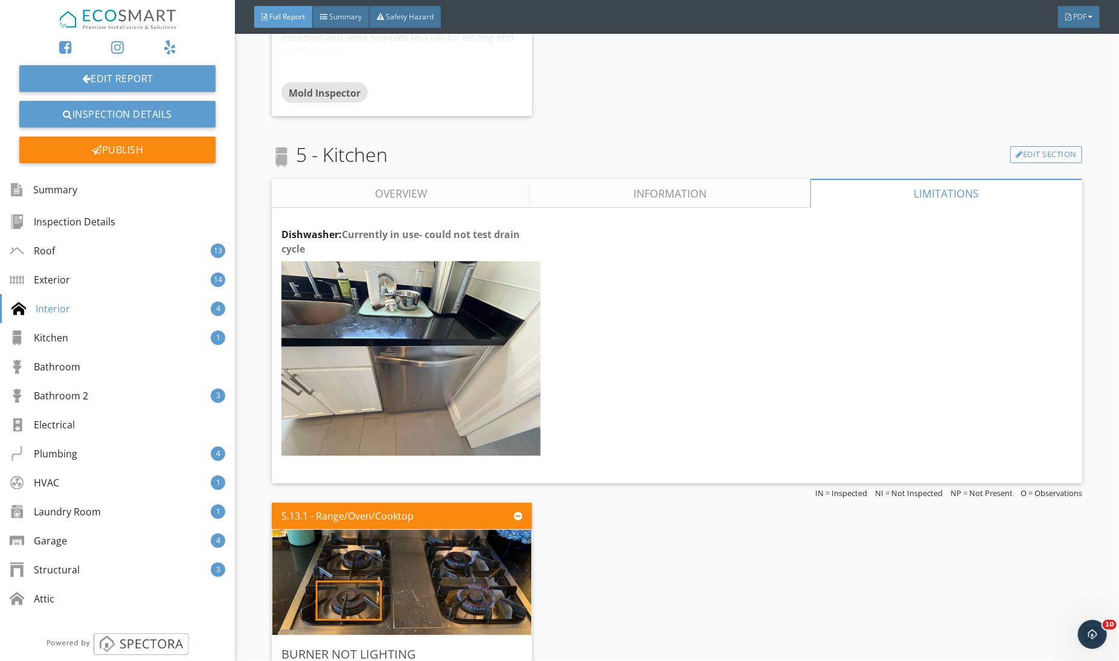
scroll to position [12407, 0]
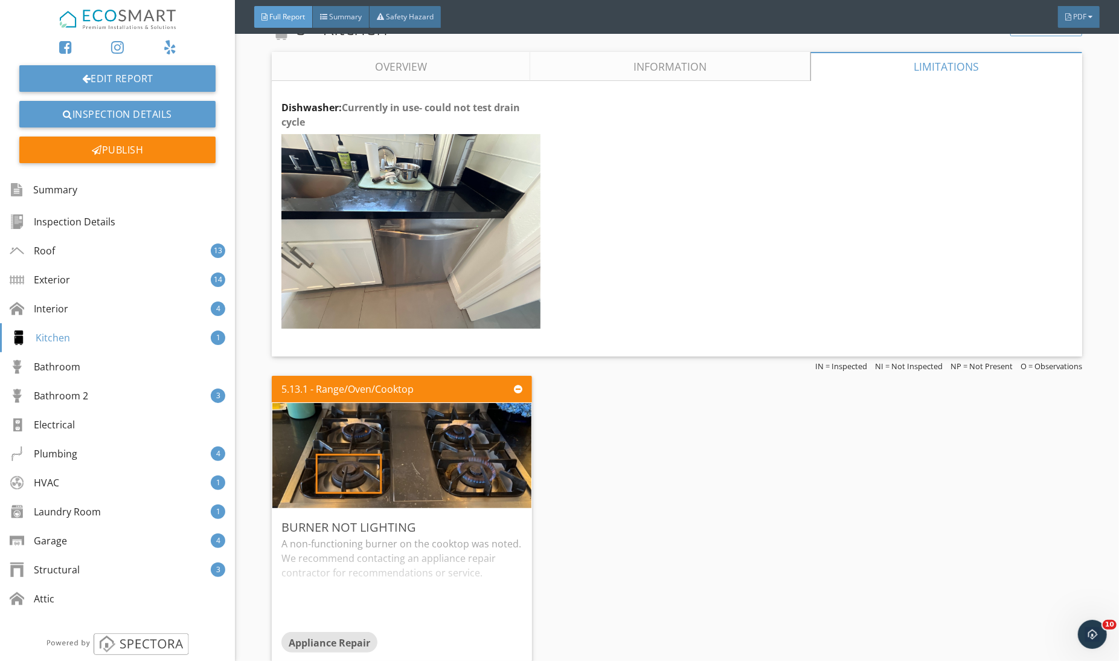
click at [676, 70] on link "Information" at bounding box center [670, 66] width 280 height 29
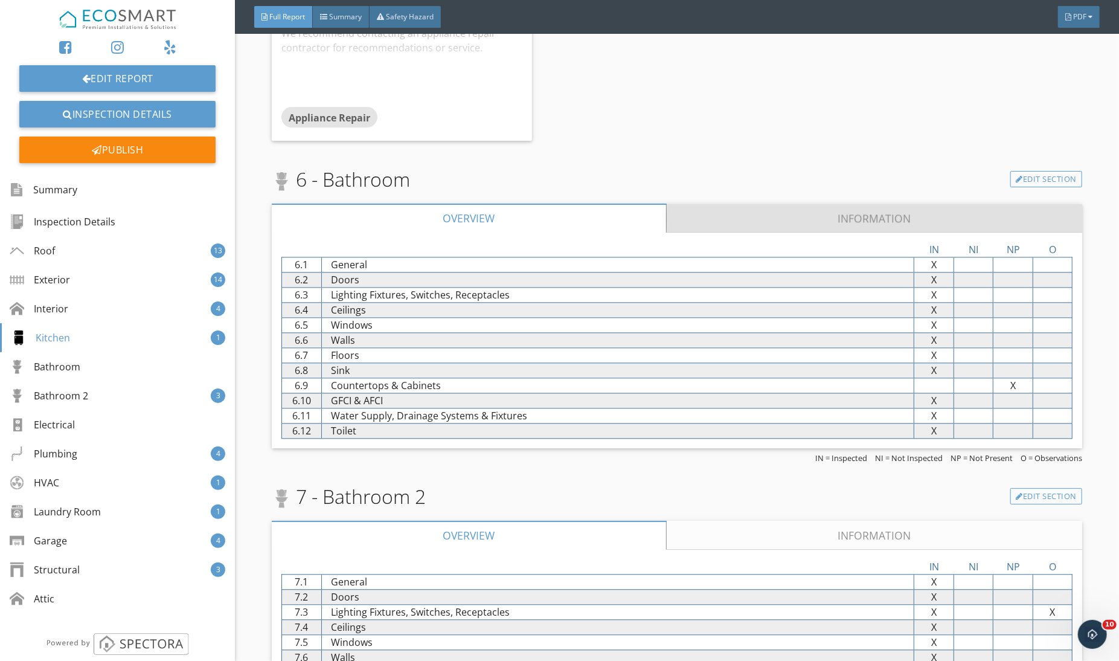
click at [737, 206] on link "Information" at bounding box center [874, 218] width 415 height 29
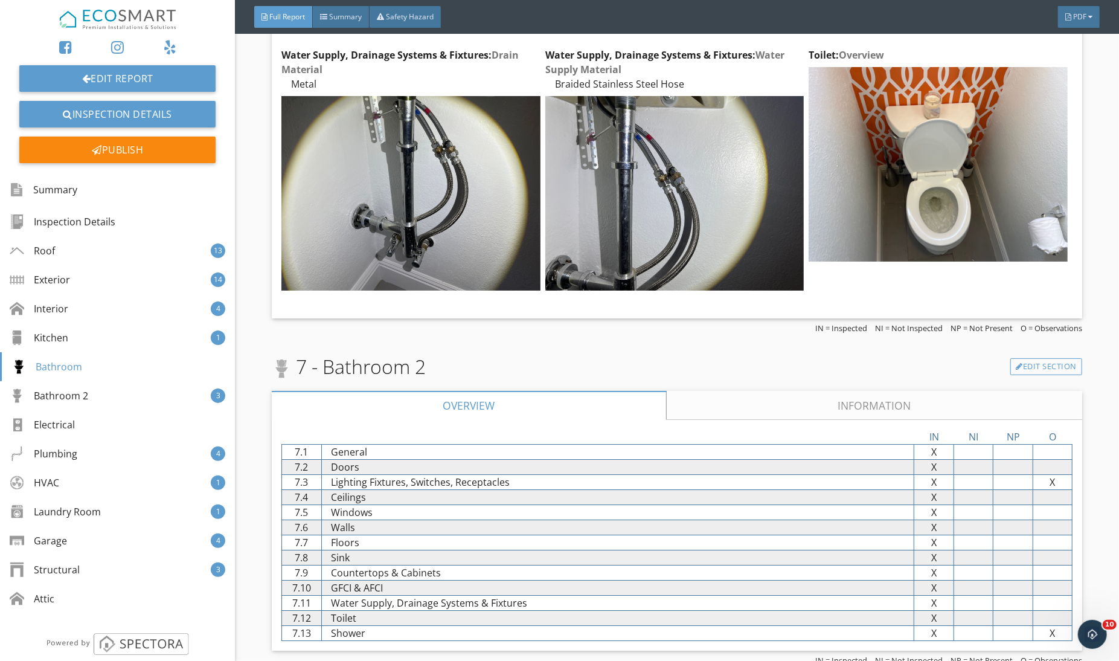
scroll to position [16166, 0]
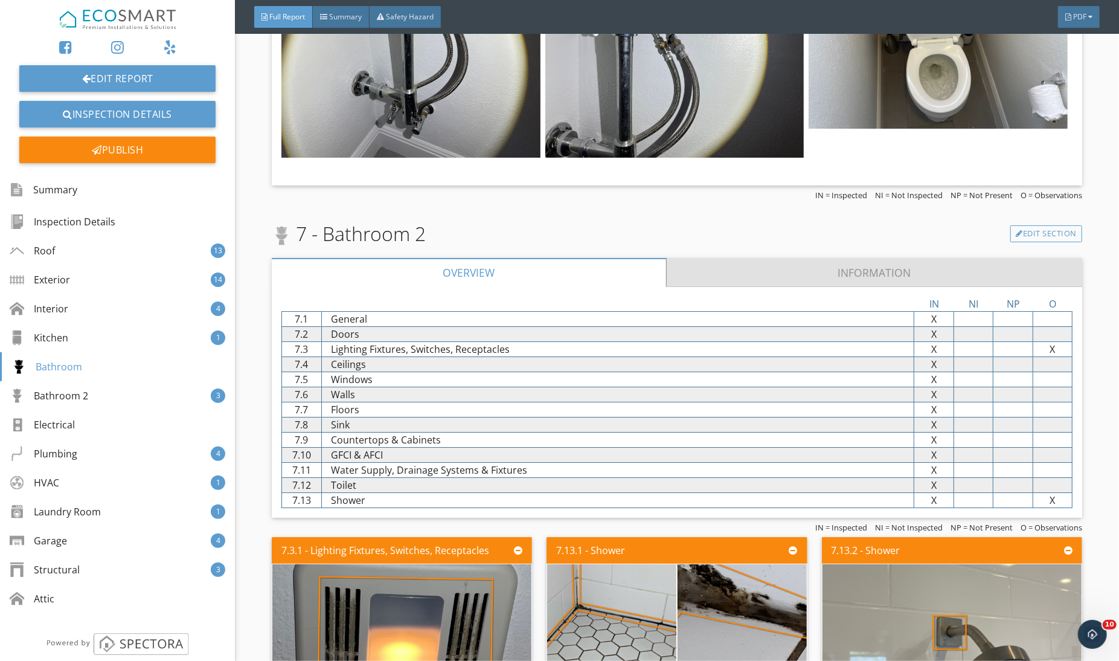
click at [730, 258] on link "Information" at bounding box center [874, 272] width 415 height 29
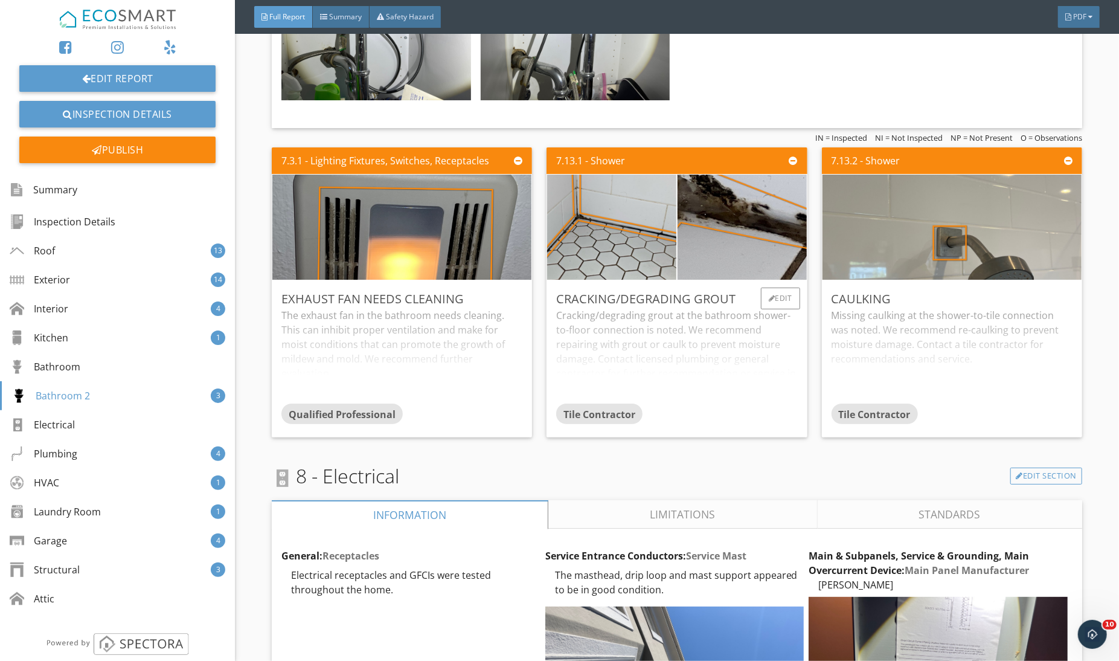
scroll to position [18546, 0]
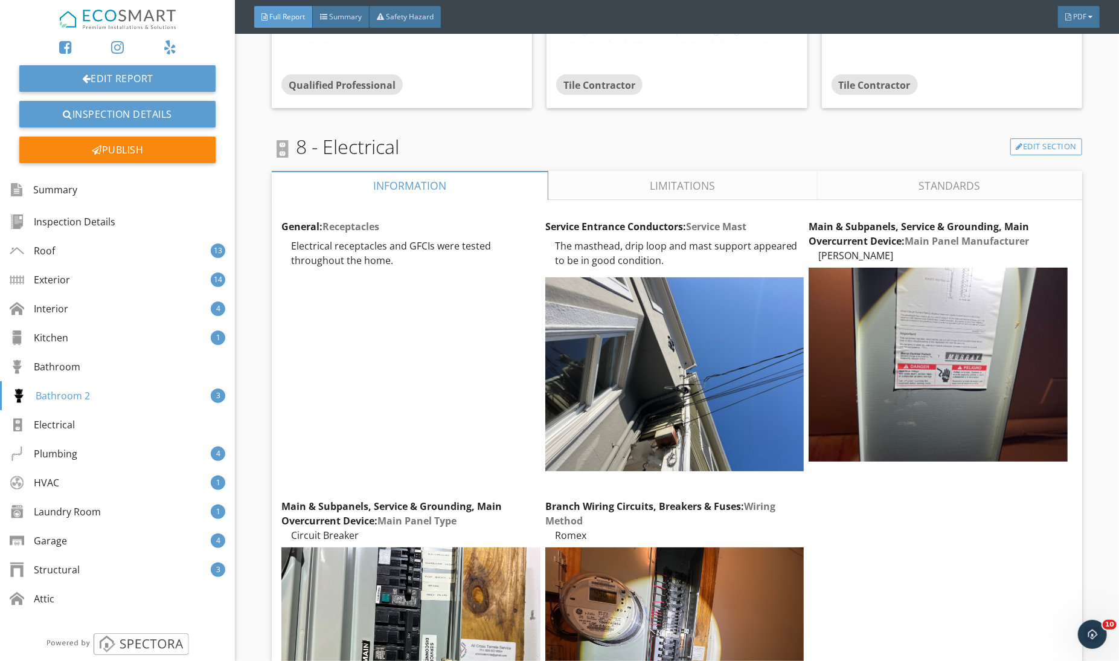
click at [751, 179] on link "Limitations" at bounding box center [682, 185] width 269 height 29
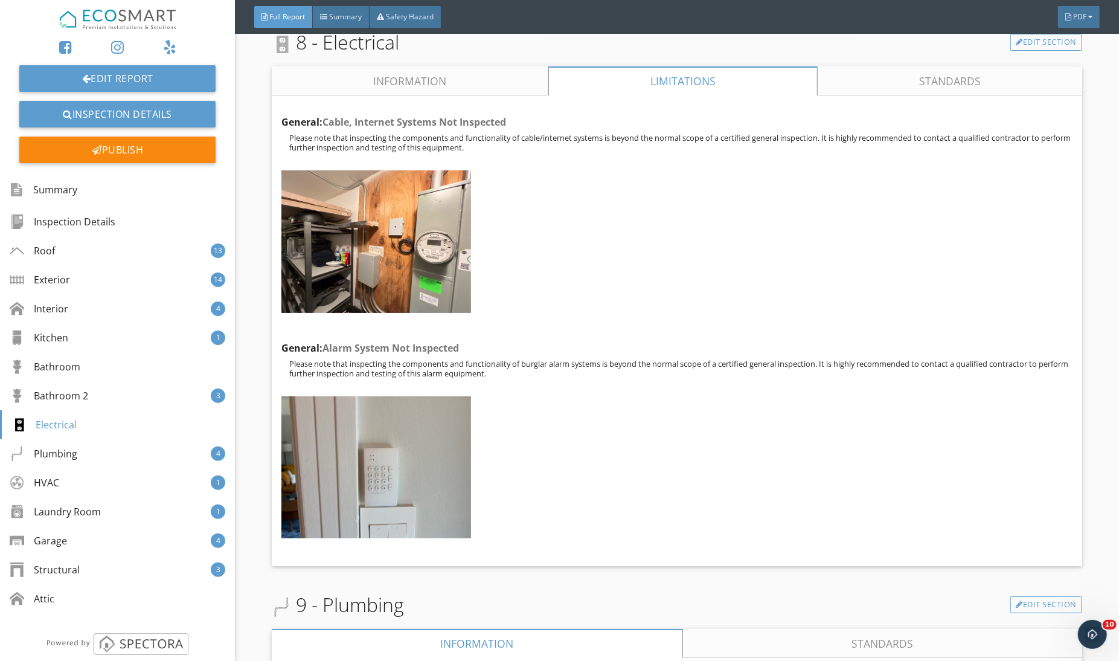
scroll to position [18650, 0]
click at [439, 71] on link "Information" at bounding box center [410, 81] width 277 height 29
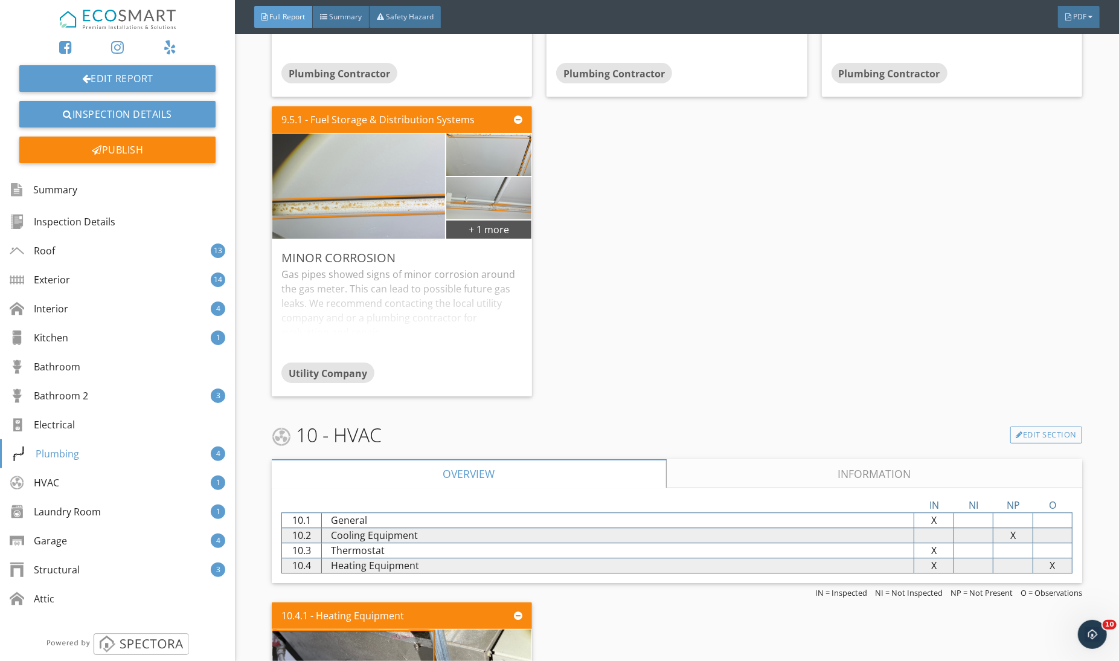
scroll to position [22361, 0]
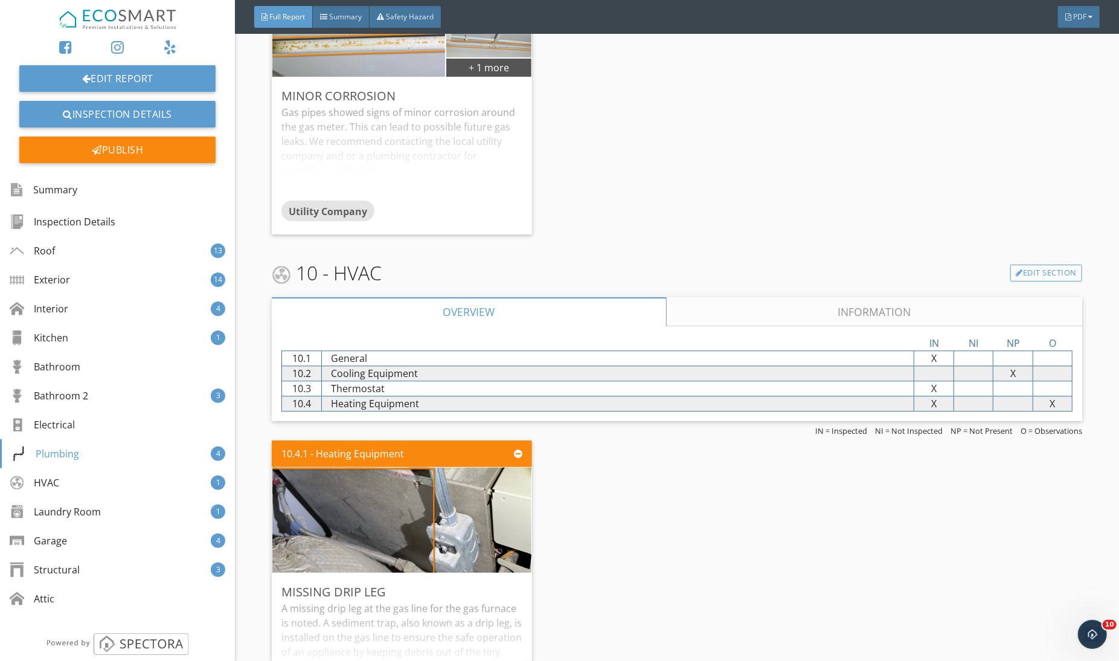
click at [714, 297] on link "Information" at bounding box center [874, 311] width 415 height 29
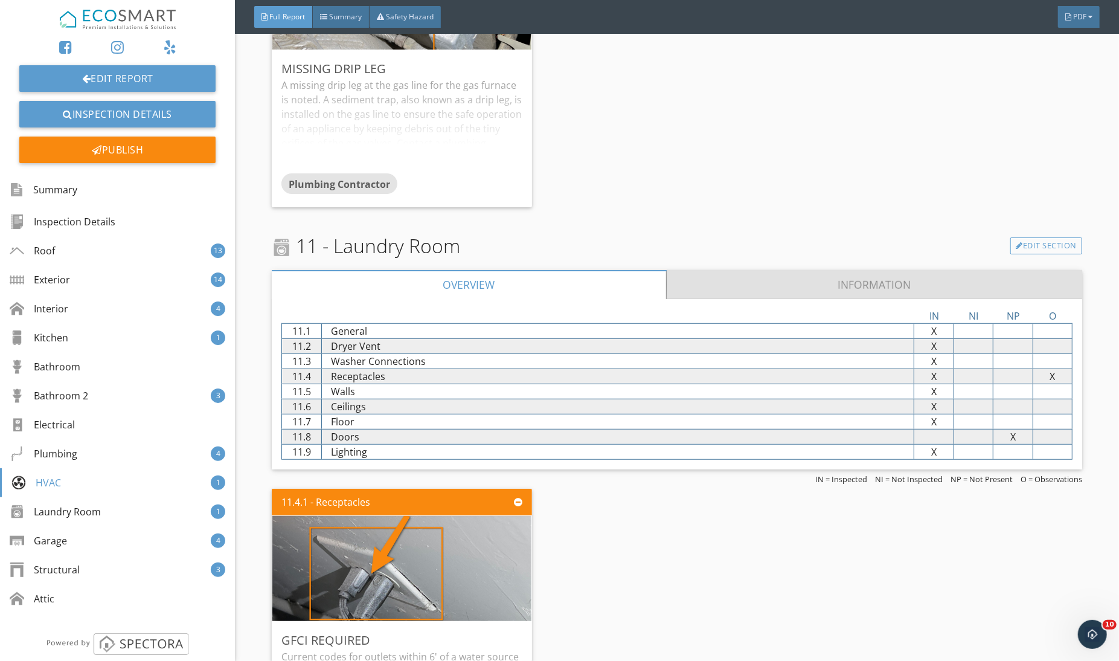
click at [766, 274] on link "Information" at bounding box center [874, 284] width 415 height 29
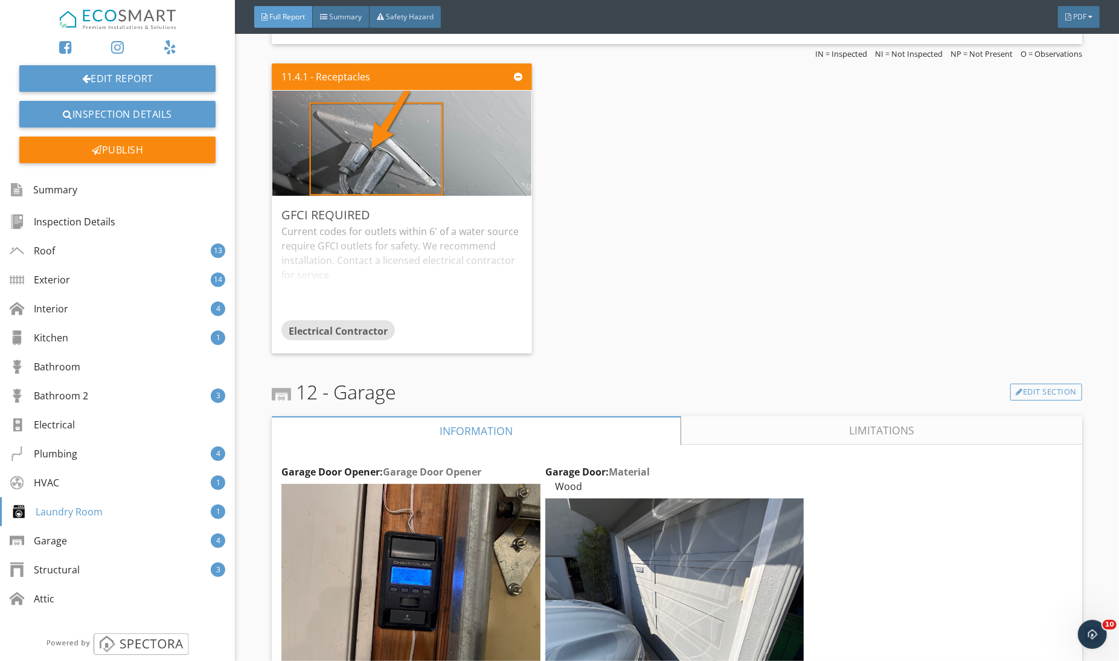
scroll to position [25322, 0]
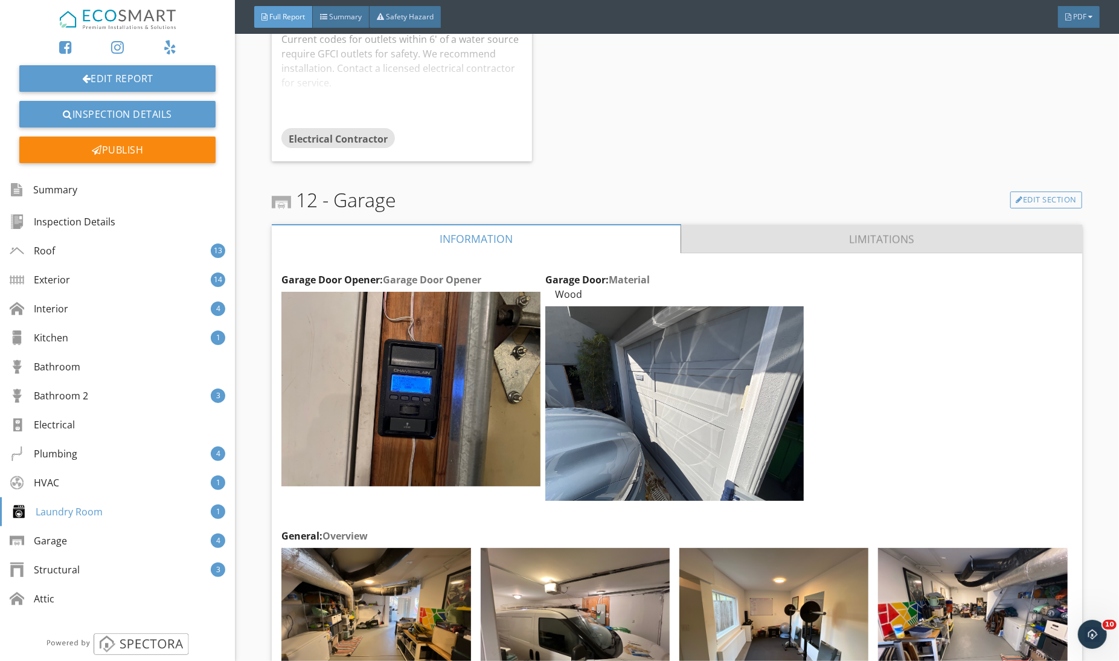
click at [752, 224] on link "Limitations" at bounding box center [881, 238] width 401 height 29
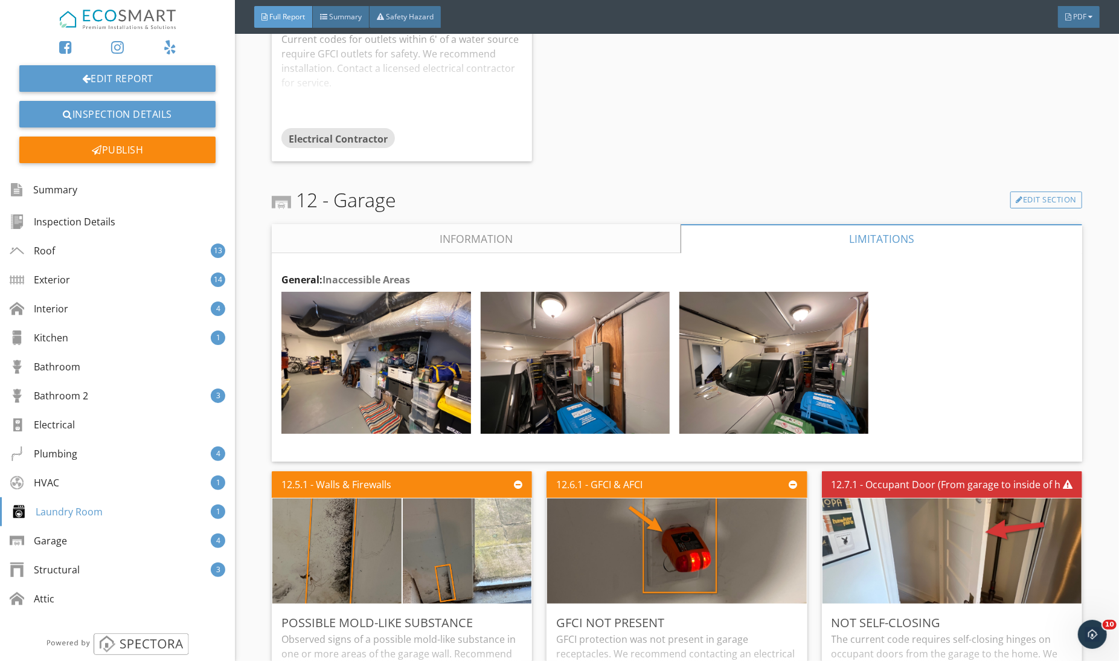
click at [572, 231] on link "Information" at bounding box center [476, 238] width 409 height 29
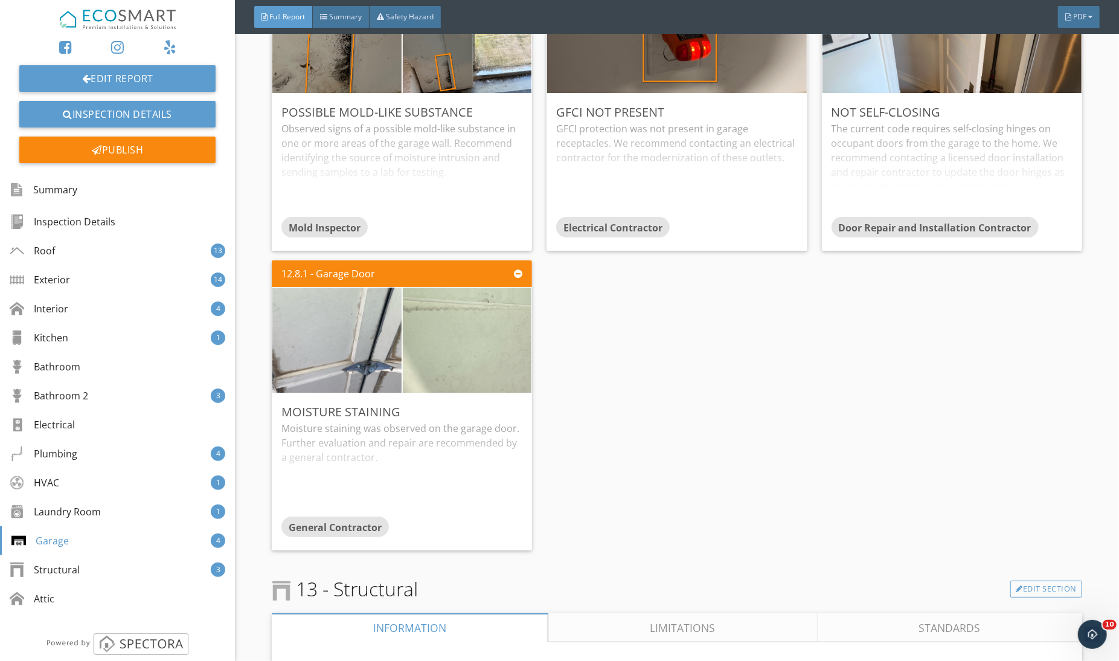
scroll to position [26943, 0]
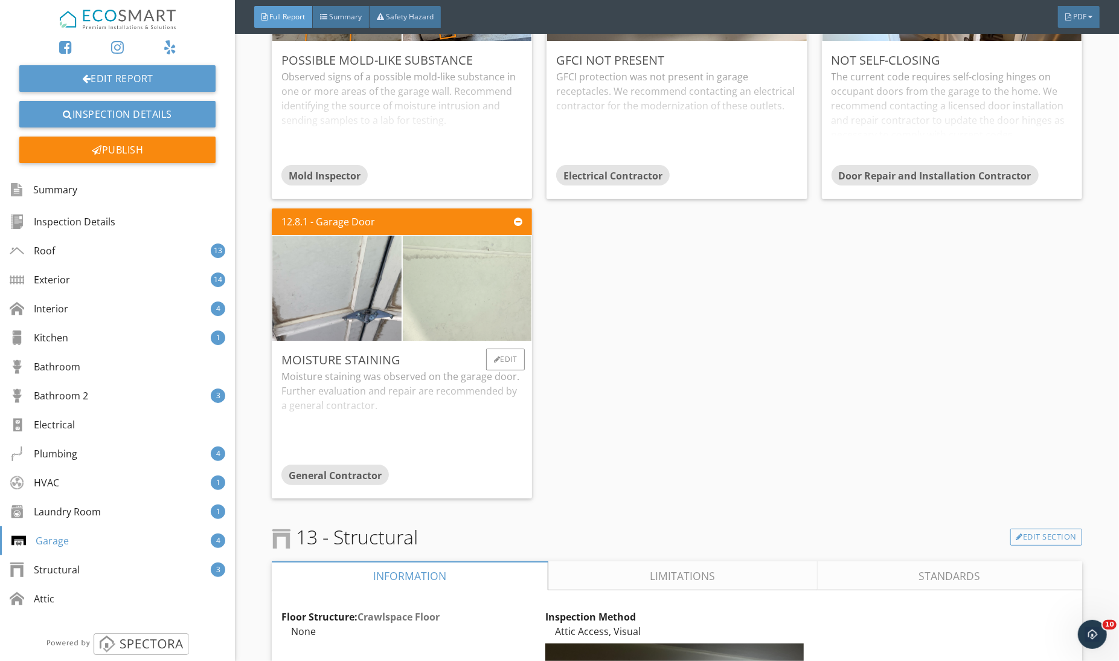
click at [486, 281] on img at bounding box center [467, 288] width 322 height 242
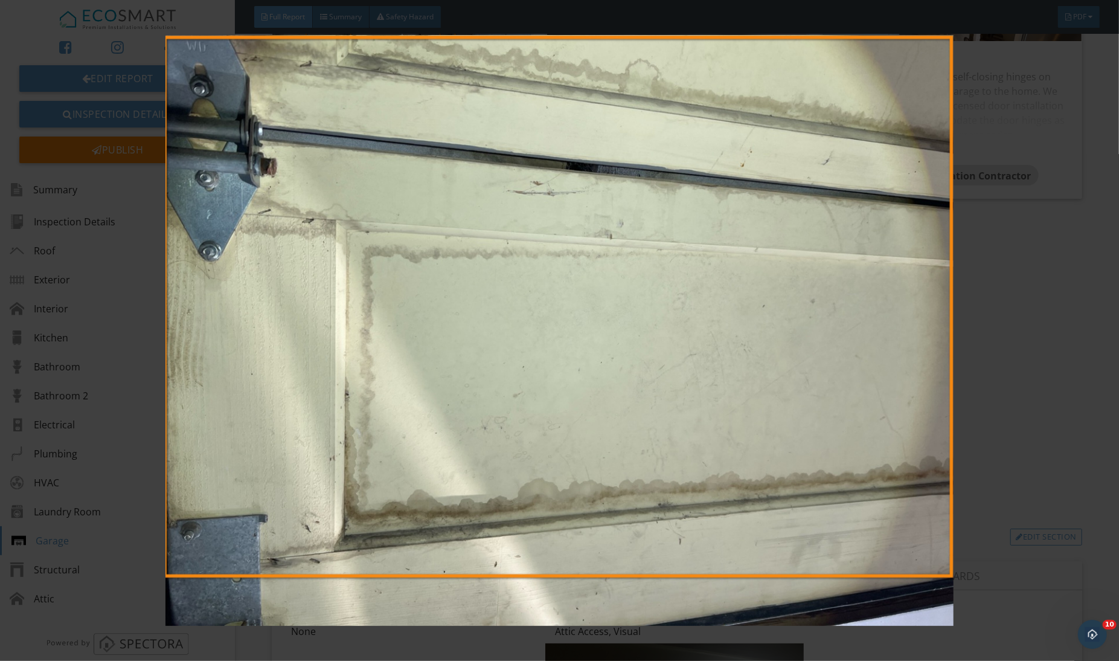
click at [1015, 356] on img at bounding box center [559, 330] width 1027 height 591
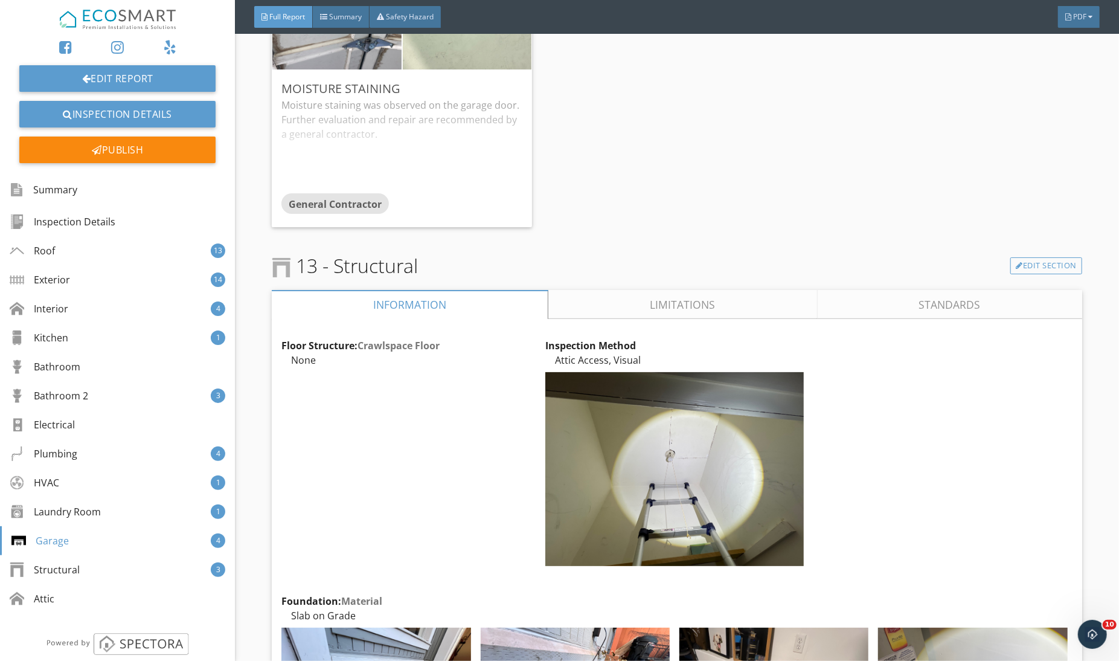
scroll to position [27285, 0]
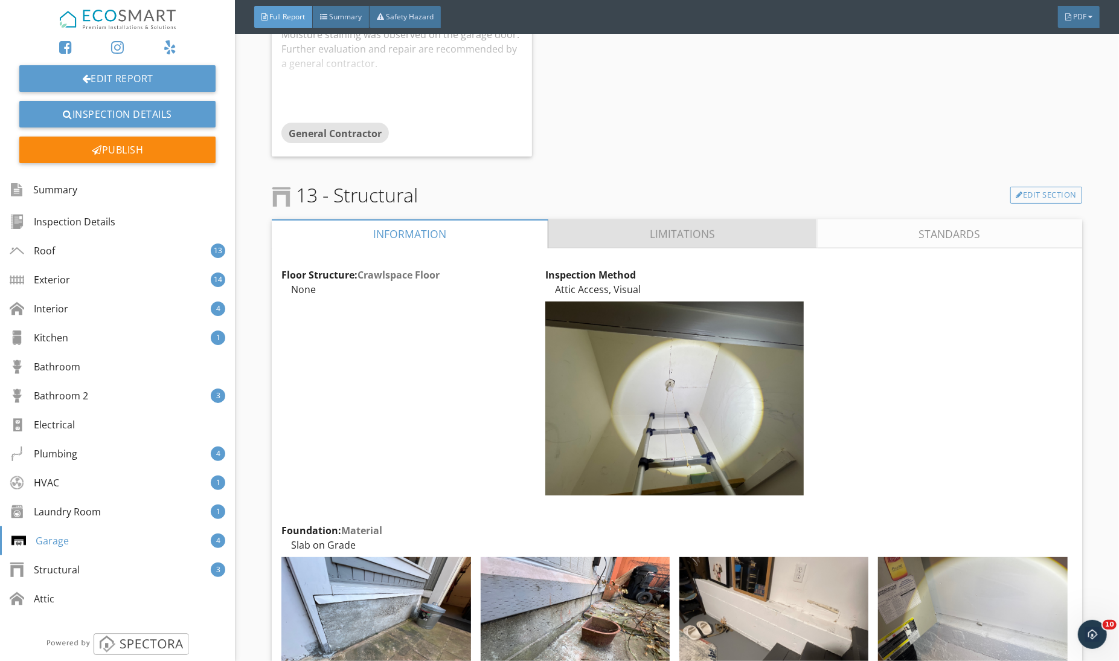
click at [728, 225] on link "Limitations" at bounding box center [682, 233] width 269 height 29
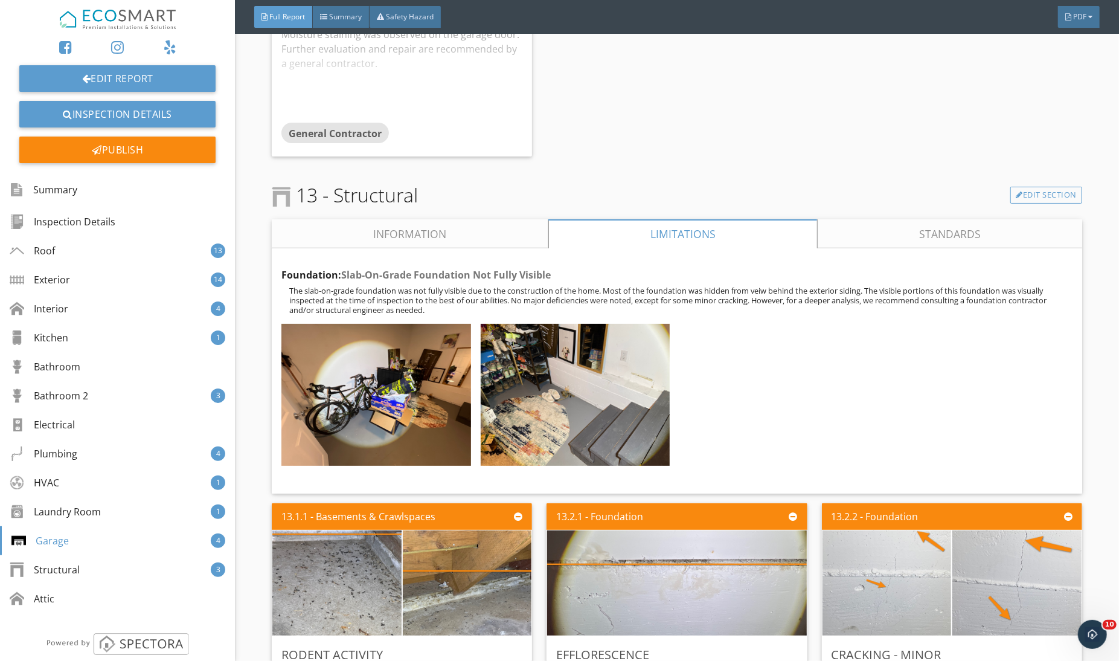
click at [487, 224] on link "Information" at bounding box center [410, 233] width 277 height 29
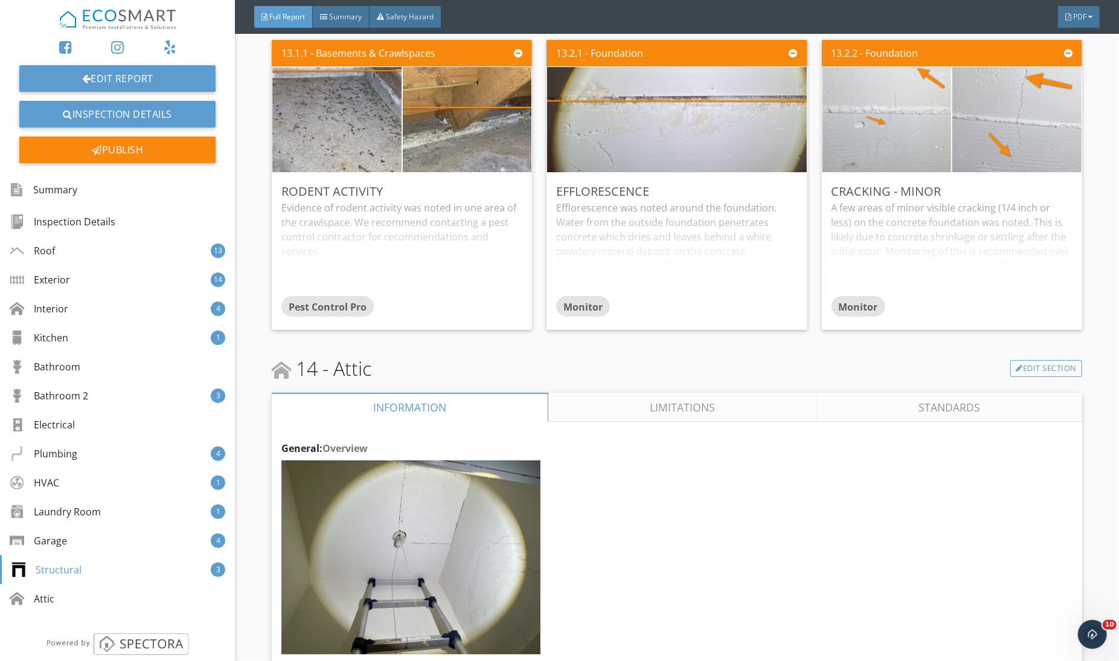
scroll to position [28633, 0]
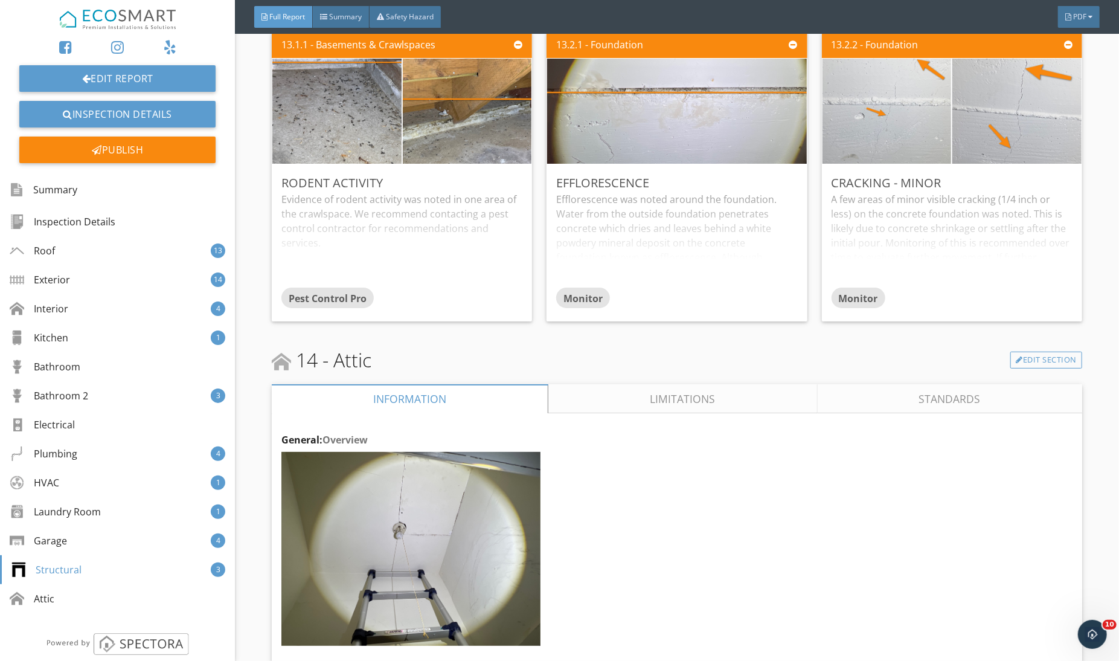
click at [659, 384] on link "Limitations" at bounding box center [682, 398] width 269 height 29
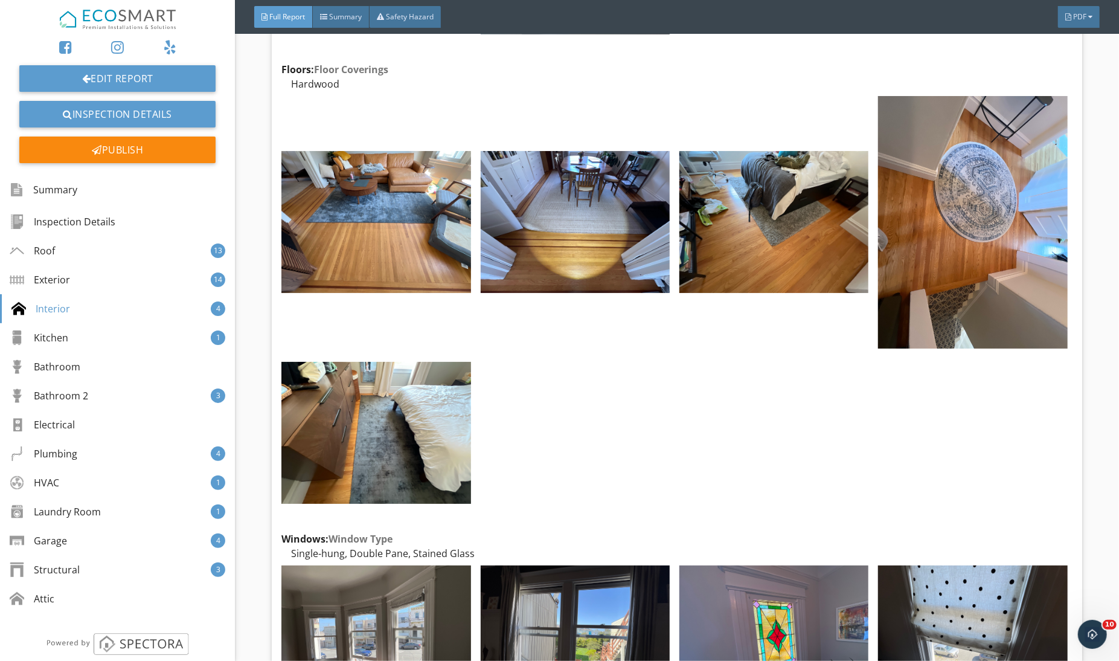
scroll to position [10622, 0]
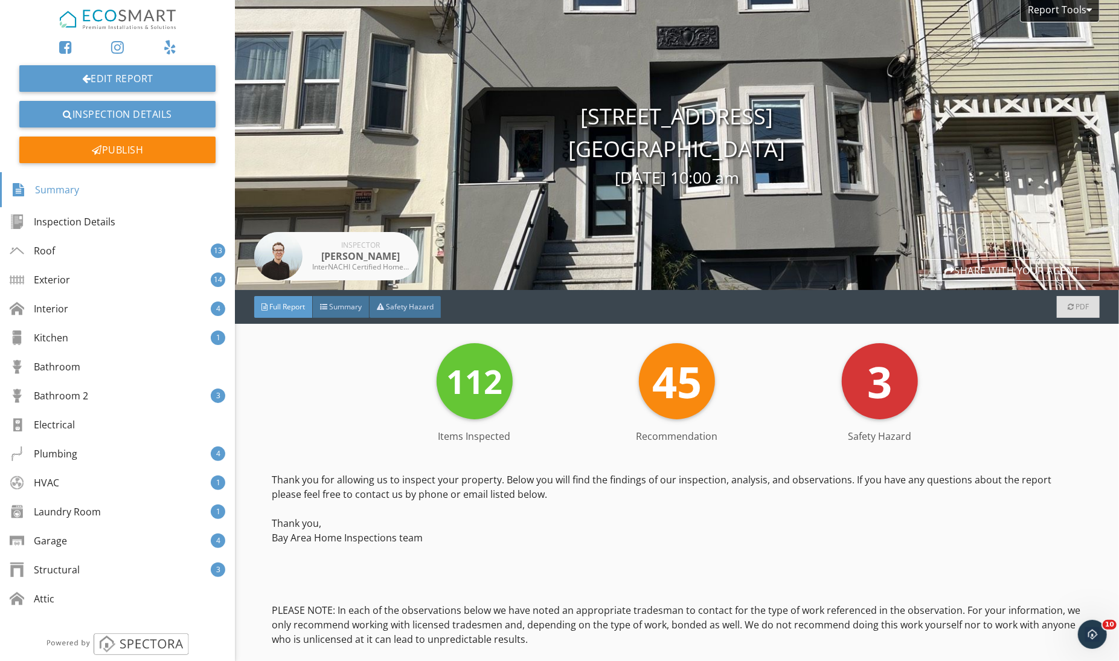
drag, startPoint x: 580, startPoint y: 115, endPoint x: 729, endPoint y: 149, distance: 152.9
click at [729, 149] on div "[STREET_ADDRESS] [GEOGRAPHIC_DATA] [DATE] 10:00 am" at bounding box center [677, 145] width 884 height 90
copy div "[STREET_ADDRESS]"
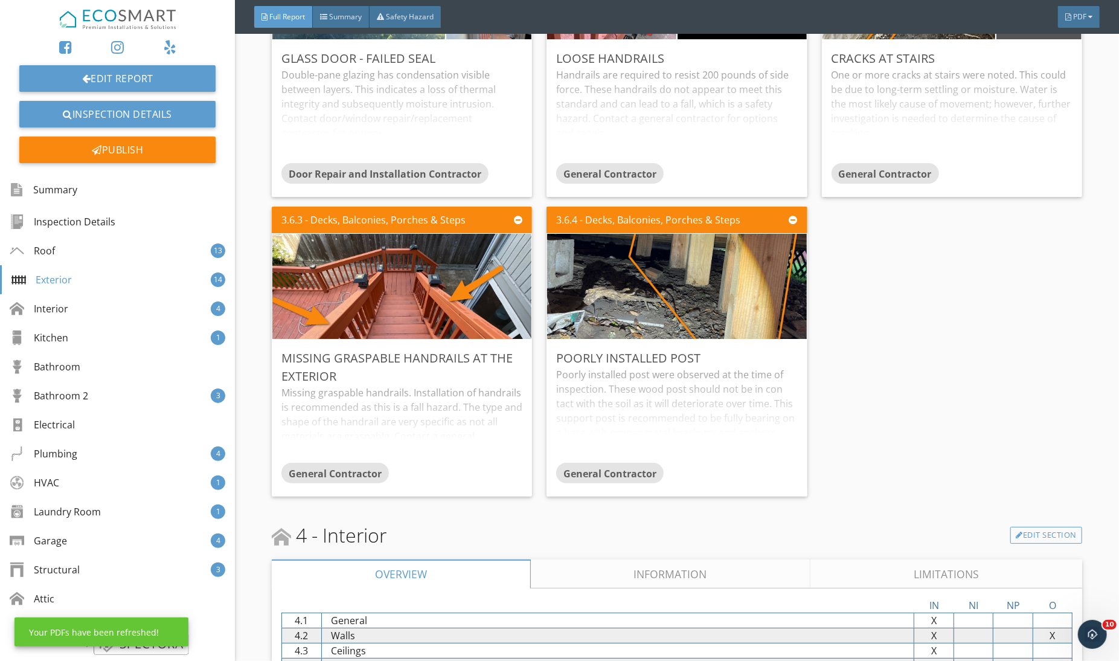
scroll to position [6803, 0]
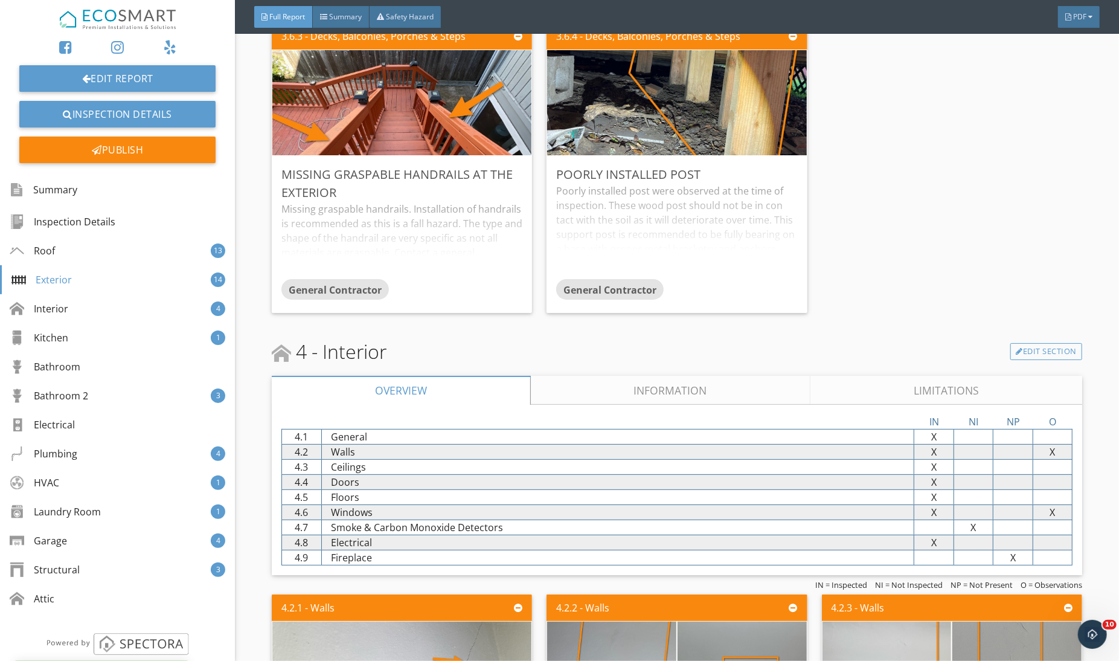
click at [736, 376] on link "Information" at bounding box center [671, 390] width 280 height 29
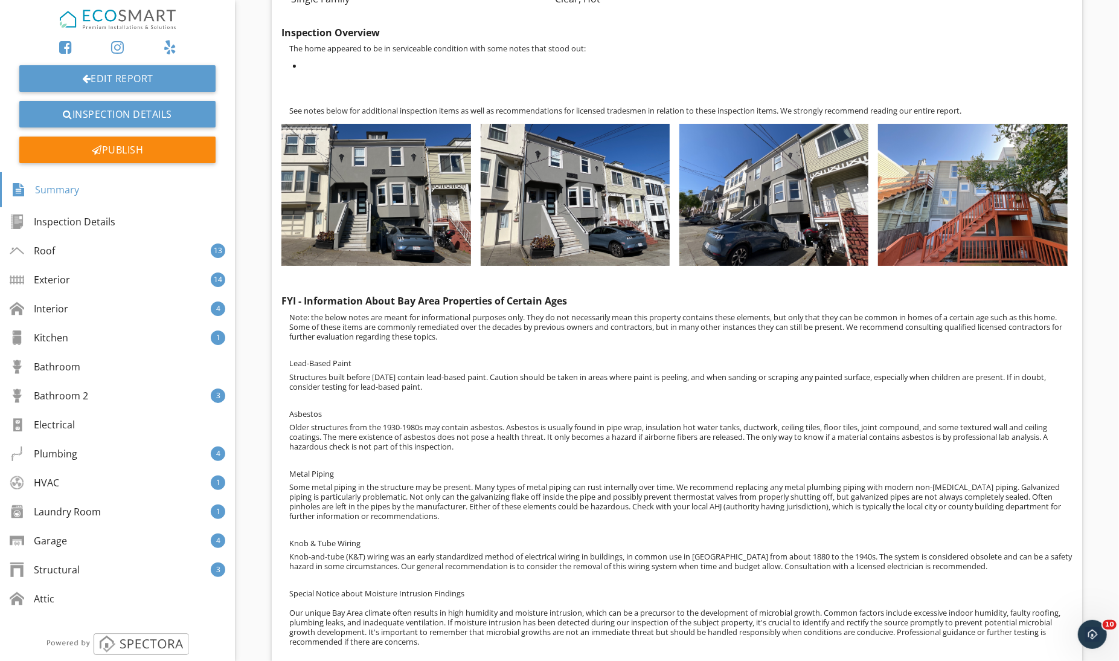
scroll to position [0, 0]
